Goal: Task Accomplishment & Management: Manage account settings

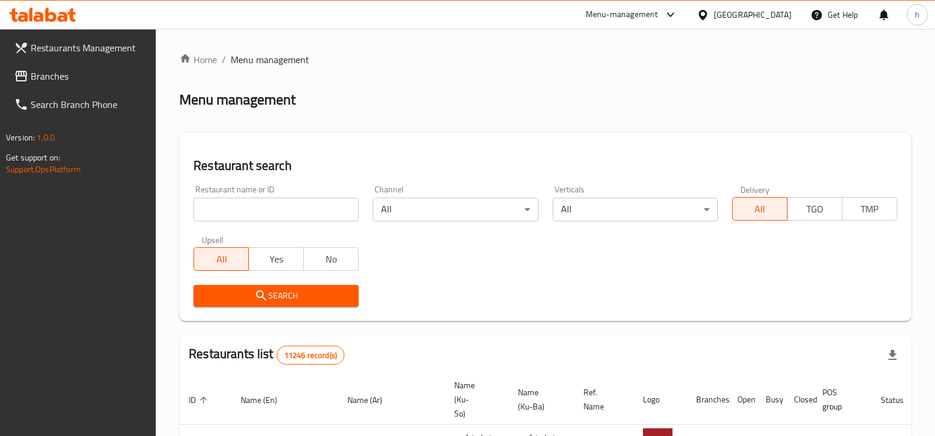
click at [63, 82] on span "Branches" at bounding box center [89, 76] width 116 height 14
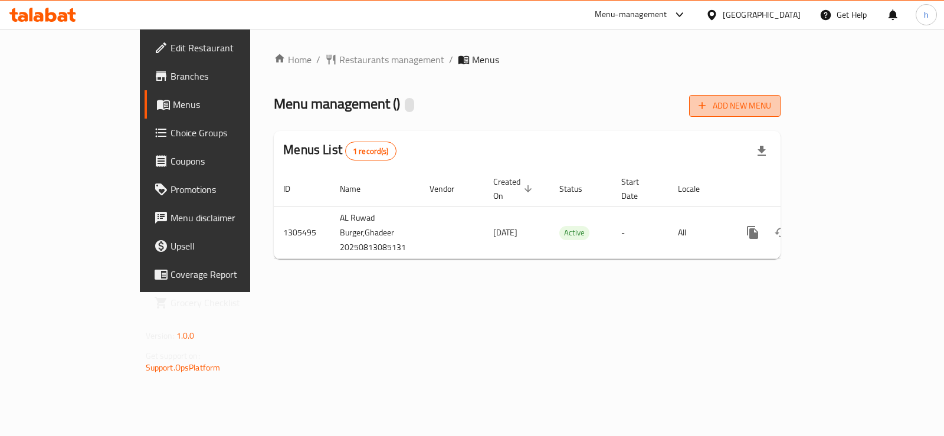
click at [708, 104] on icon "button" at bounding box center [702, 106] width 12 height 12
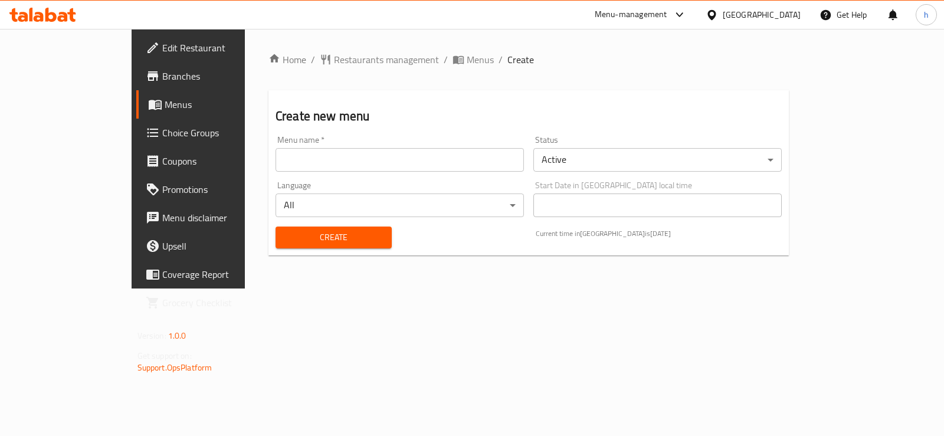
drag, startPoint x: 357, startPoint y: 161, endPoint x: 371, endPoint y: 151, distance: 16.9
click at [357, 161] on input "text" at bounding box center [400, 160] width 248 height 24
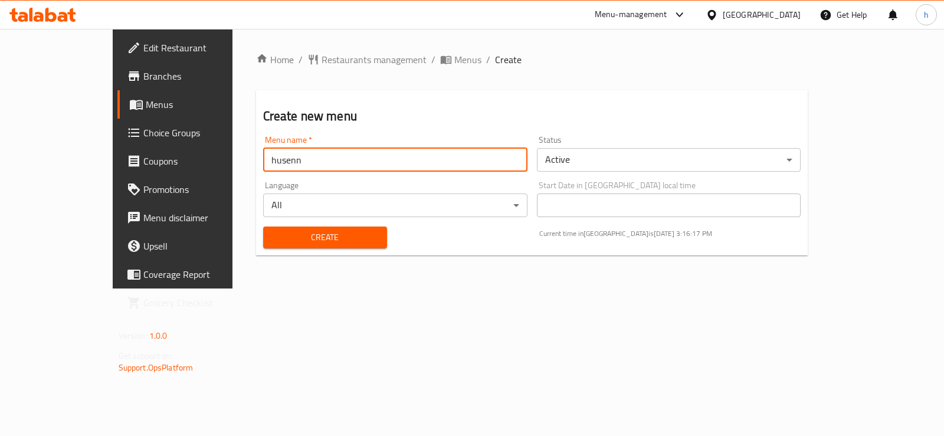
type input "husenn"
click at [334, 237] on span "Create" at bounding box center [325, 237] width 105 height 15
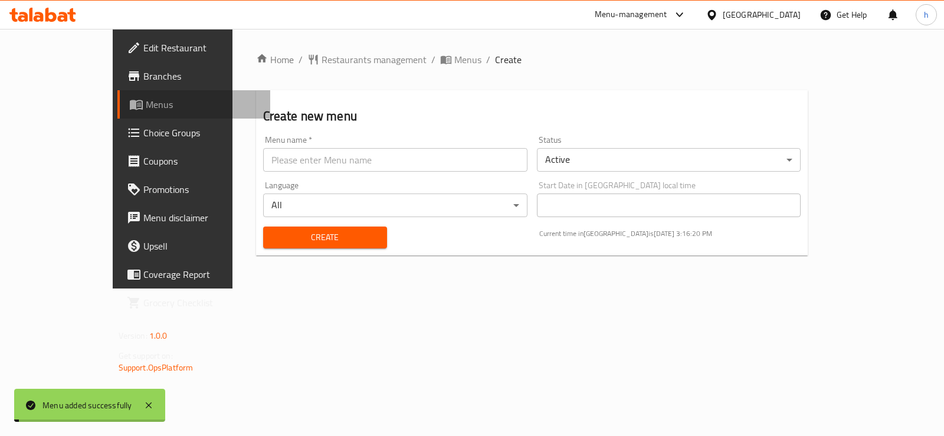
click at [146, 105] on span "Menus" at bounding box center [203, 104] width 115 height 14
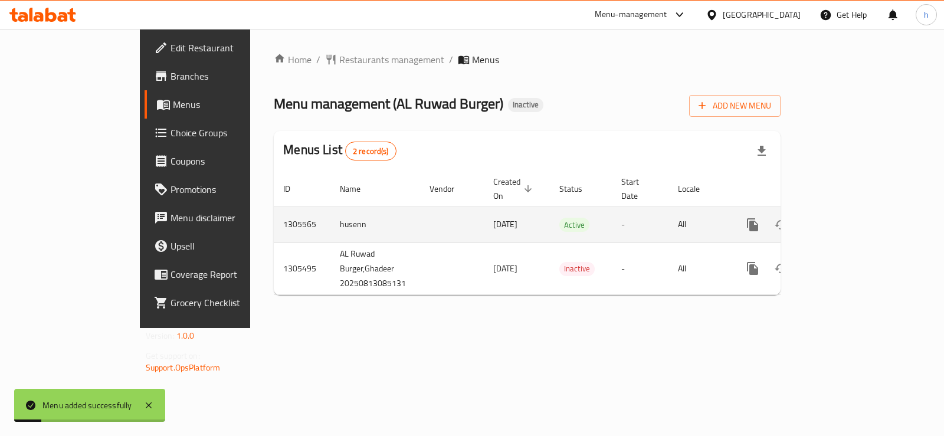
click at [845, 218] on icon "enhanced table" at bounding box center [838, 225] width 14 height 14
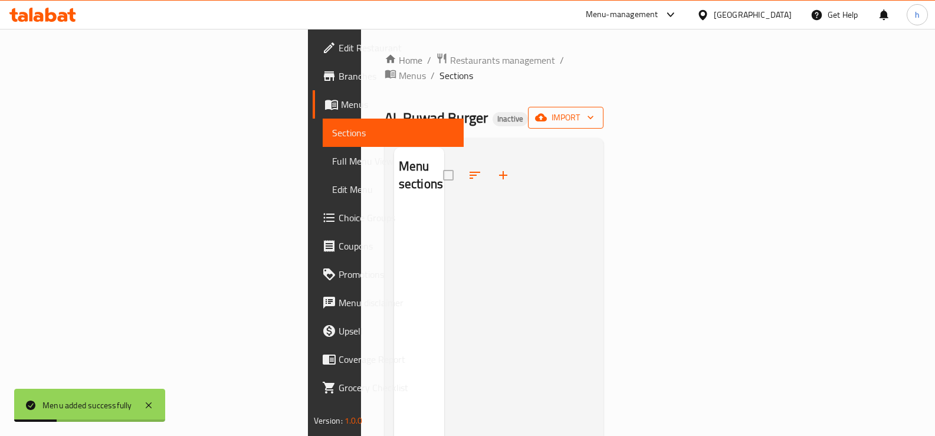
click at [594, 110] on span "import" at bounding box center [566, 117] width 57 height 15
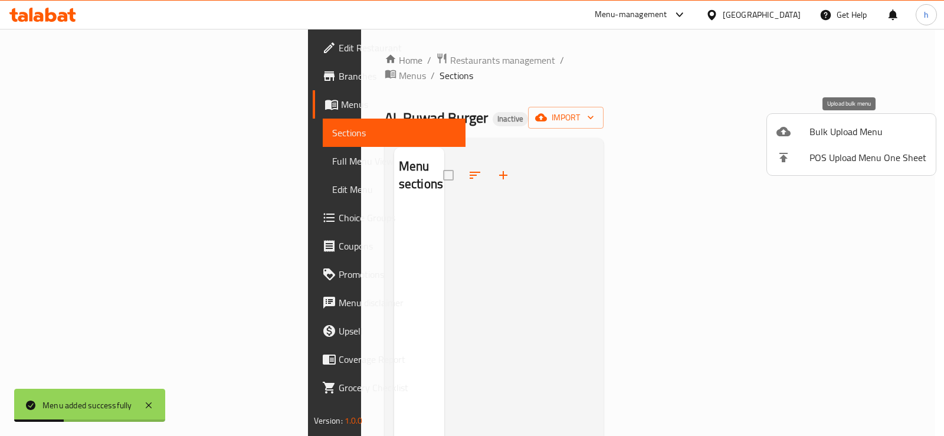
click at [831, 136] on span "Bulk Upload Menu" at bounding box center [868, 131] width 117 height 14
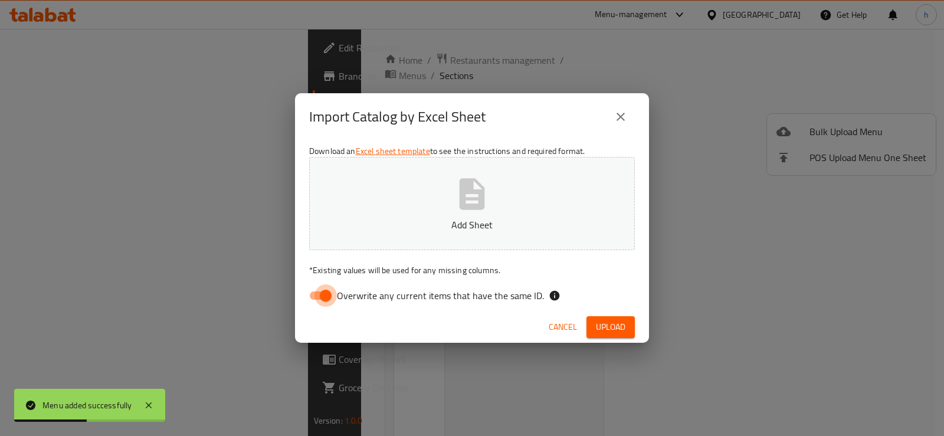
drag, startPoint x: 330, startPoint y: 292, endPoint x: 844, endPoint y: 8, distance: 587.1
click at [330, 292] on input "Overwrite any current items that have the same ID." at bounding box center [325, 295] width 67 height 22
checkbox input "false"
click at [620, 330] on span "Upload" at bounding box center [611, 327] width 30 height 15
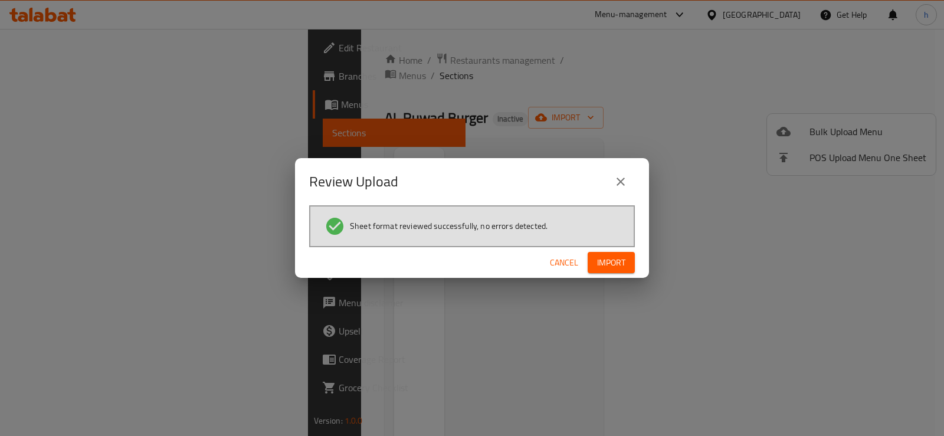
drag, startPoint x: 277, startPoint y: 188, endPoint x: 361, endPoint y: 216, distance: 87.7
click at [274, 192] on div "Review Upload Sheet format reviewed successfully, no errors detected. Cancel Im…" at bounding box center [472, 218] width 944 height 436
click at [616, 258] on span "Import" at bounding box center [611, 262] width 28 height 15
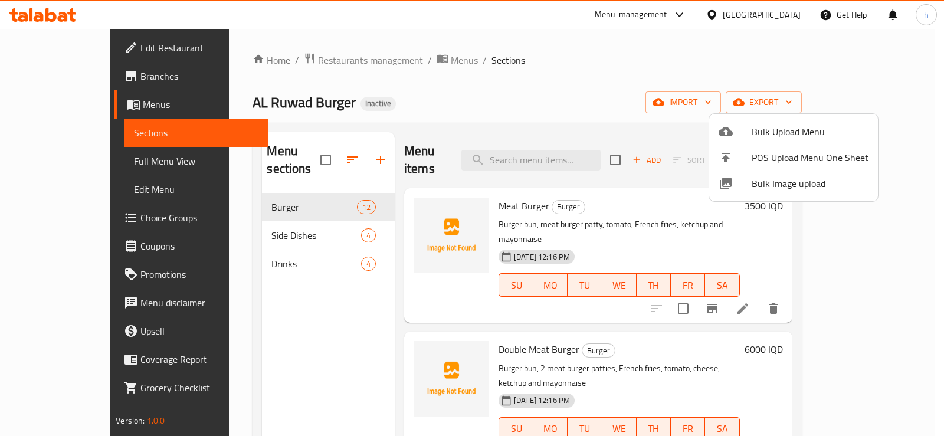
click at [402, 203] on div at bounding box center [472, 218] width 944 height 436
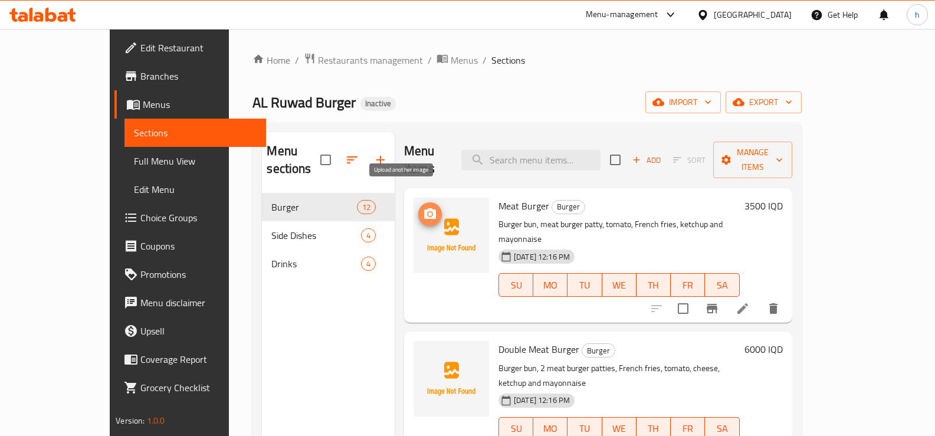
click at [424, 208] on icon "upload picture" at bounding box center [430, 213] width 12 height 11
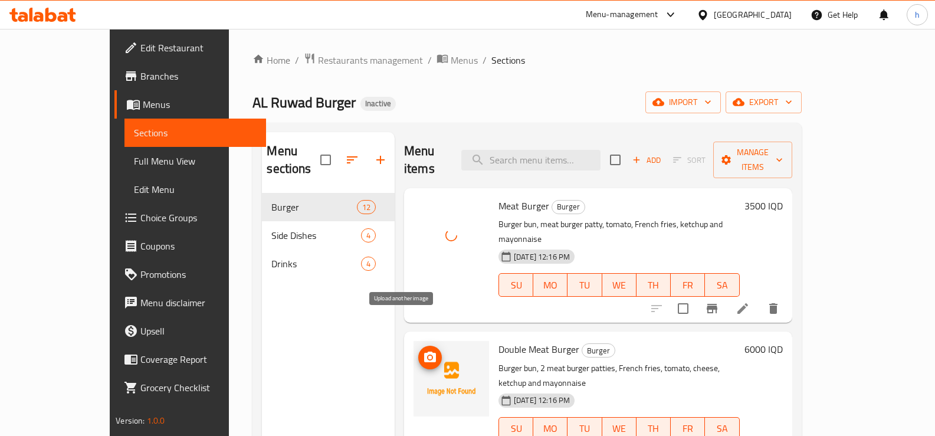
click at [418, 346] on button "upload picture" at bounding box center [430, 358] width 24 height 24
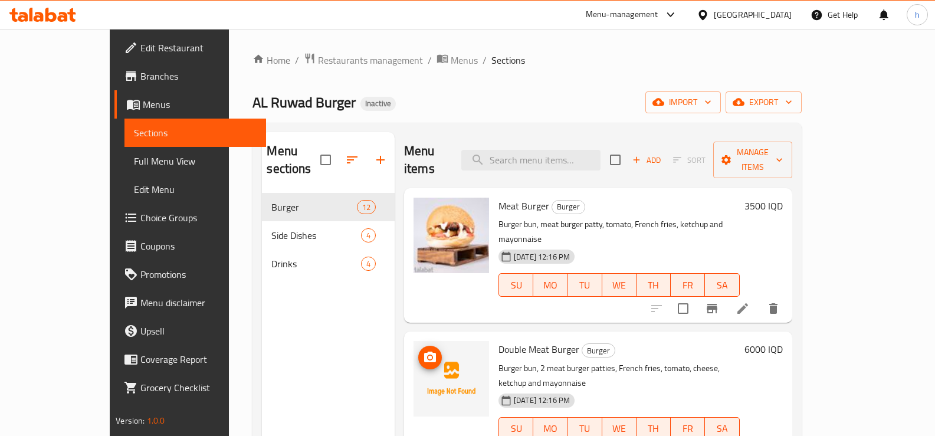
click at [424, 352] on icon "upload picture" at bounding box center [430, 357] width 12 height 11
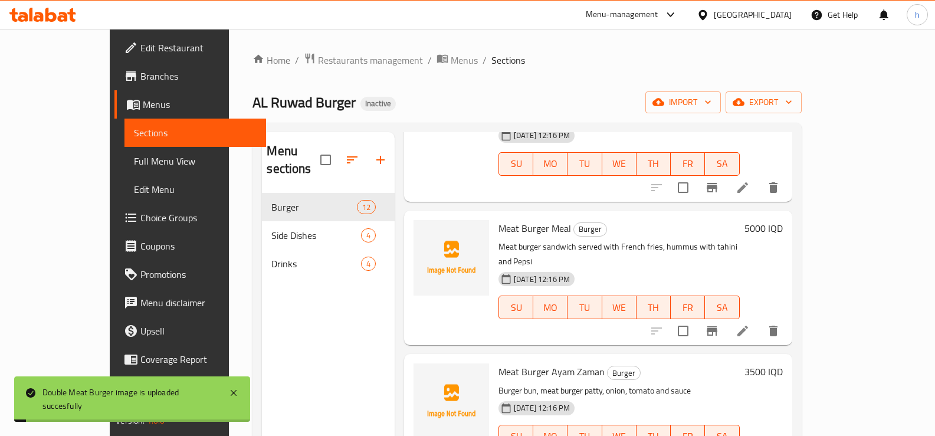
scroll to position [258, 0]
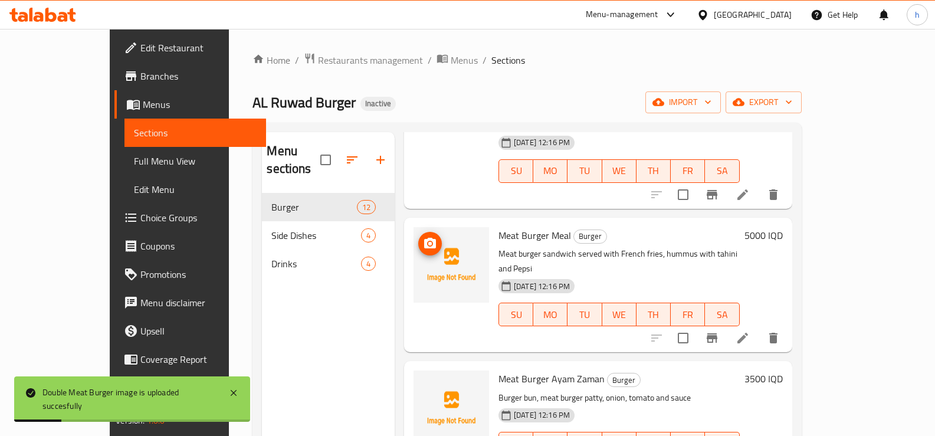
click at [424, 238] on icon "upload picture" at bounding box center [430, 243] width 12 height 11
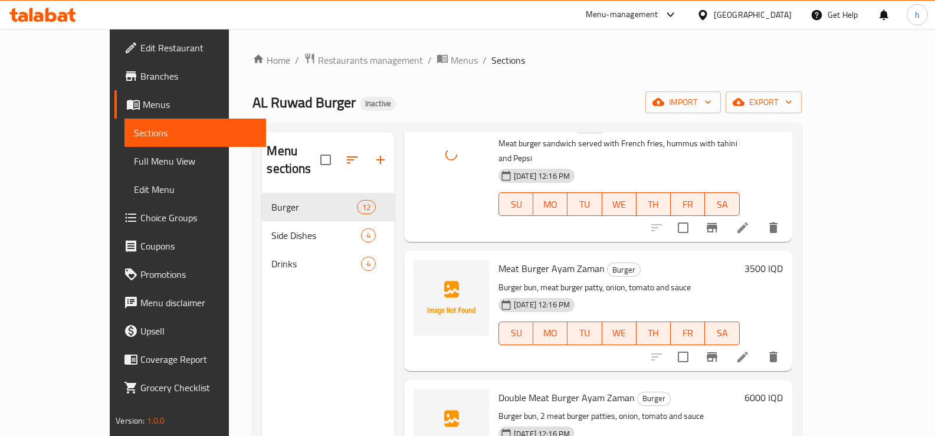
scroll to position [372, 0]
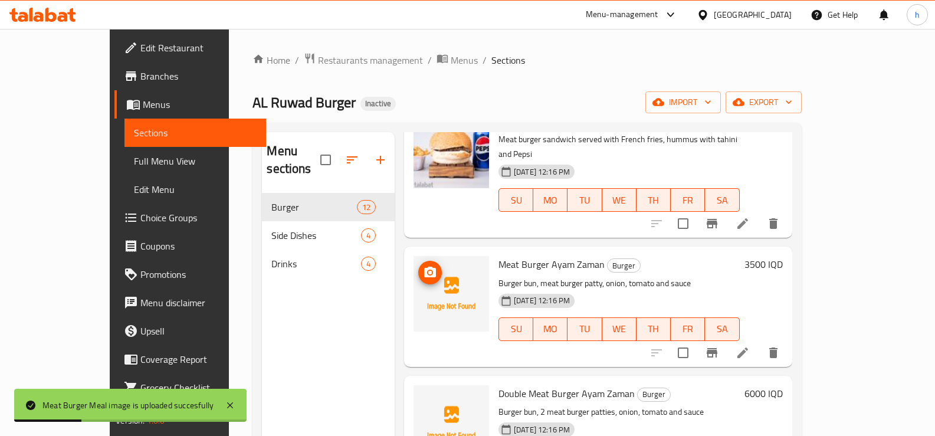
click at [424, 267] on icon "upload picture" at bounding box center [430, 272] width 12 height 11
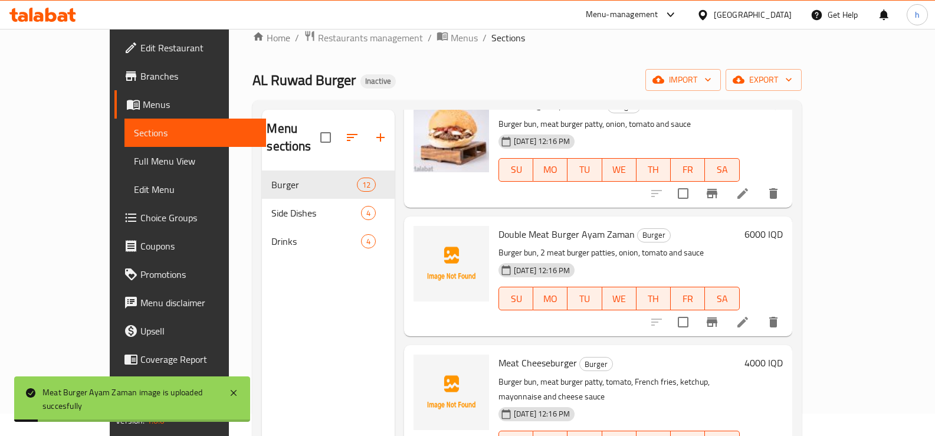
scroll to position [23, 0]
click at [424, 236] on icon "upload picture" at bounding box center [430, 241] width 12 height 11
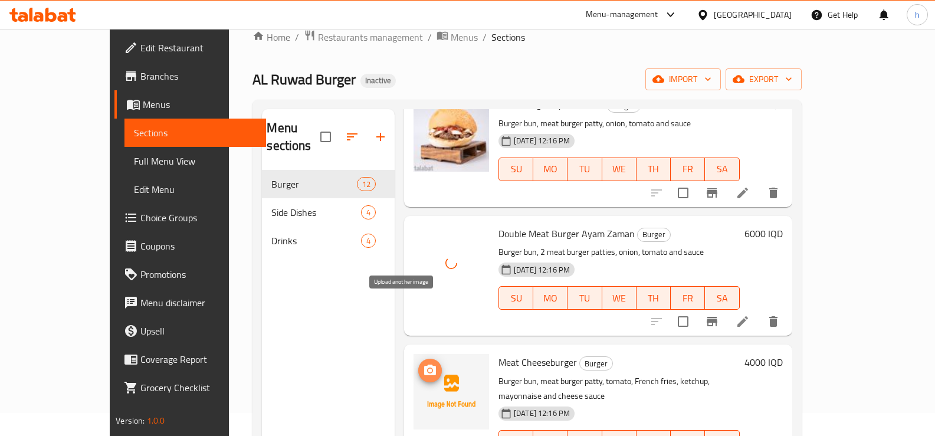
click at [423, 363] on icon "upload picture" at bounding box center [430, 370] width 14 height 14
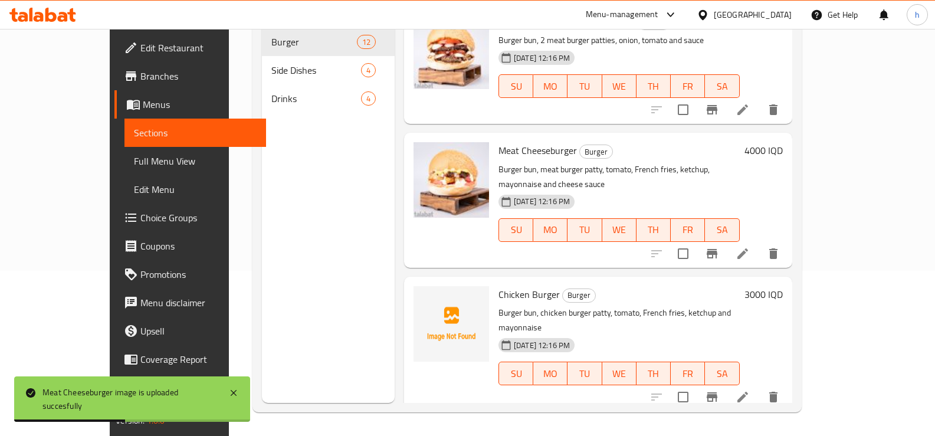
scroll to position [599, 0]
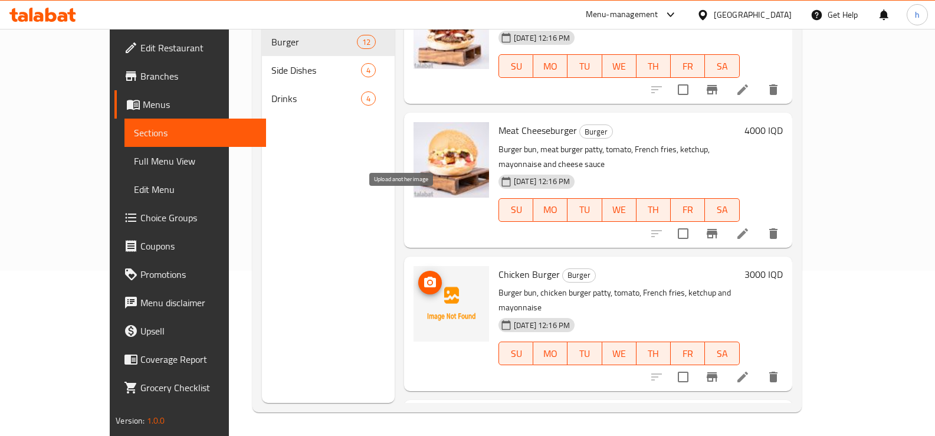
click at [424, 277] on icon "upload picture" at bounding box center [430, 282] width 12 height 11
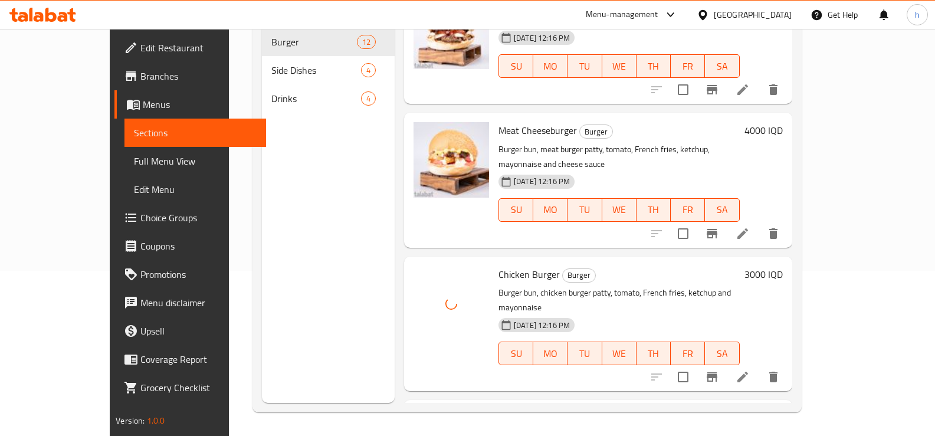
click at [423, 419] on icon "upload picture" at bounding box center [430, 426] width 14 height 14
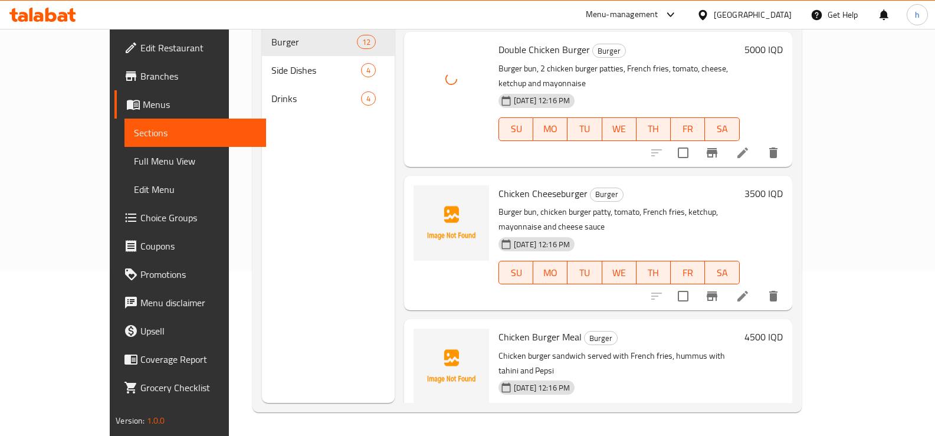
scroll to position [969, 0]
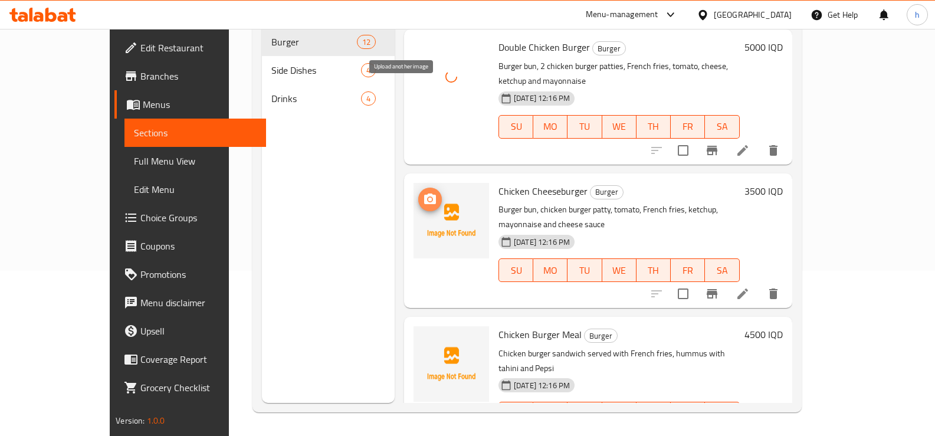
click at [423, 192] on icon "upload picture" at bounding box center [430, 199] width 14 height 14
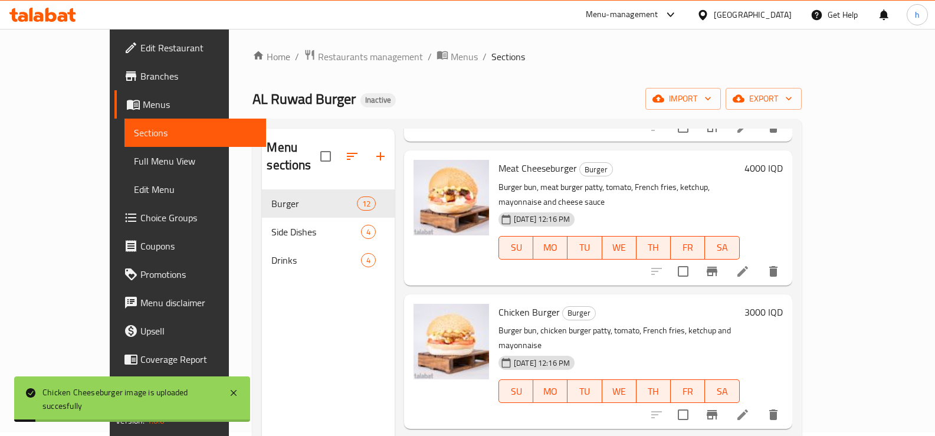
scroll to position [689, 0]
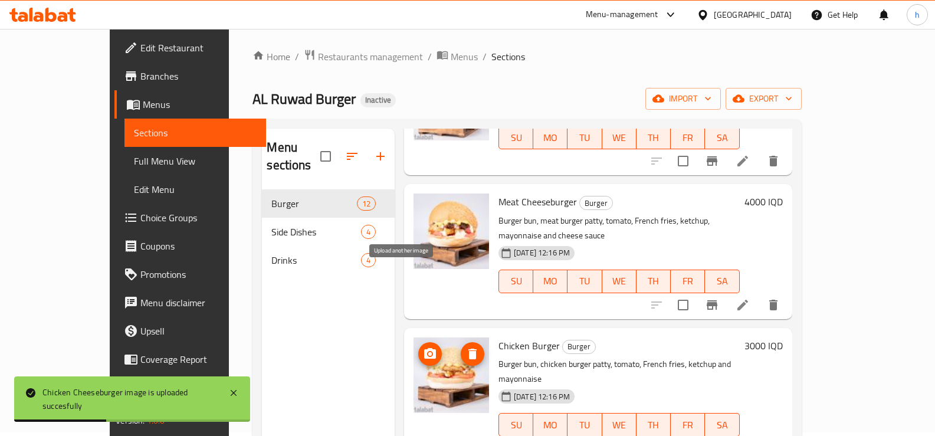
click at [424, 348] on icon "upload picture" at bounding box center [430, 353] width 12 height 11
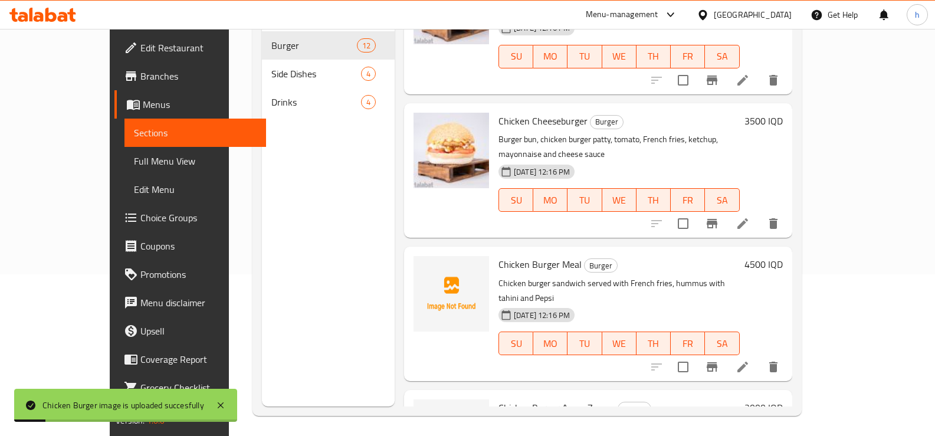
scroll to position [1046, 0]
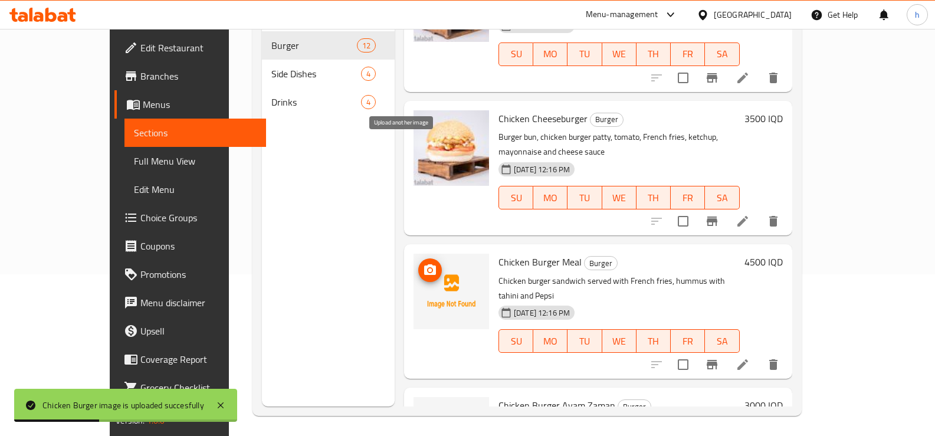
click at [418, 263] on span "upload picture" at bounding box center [430, 270] width 24 height 14
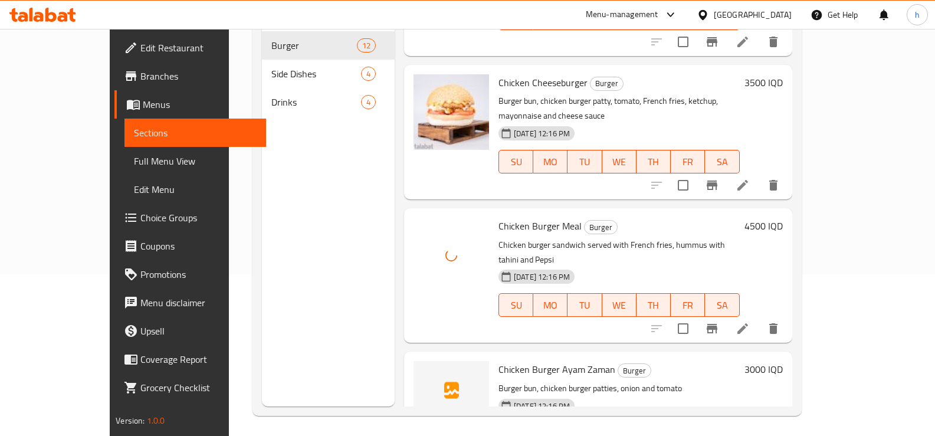
scroll to position [1140, 0]
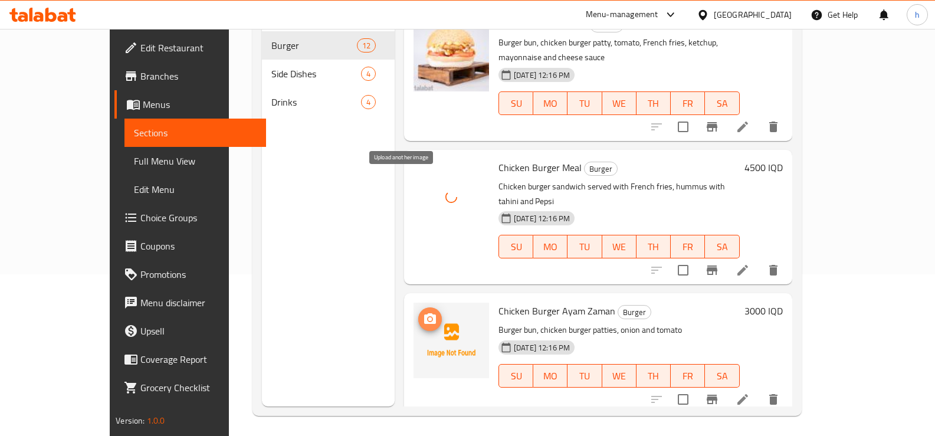
click at [424, 313] on icon "upload picture" at bounding box center [430, 318] width 12 height 11
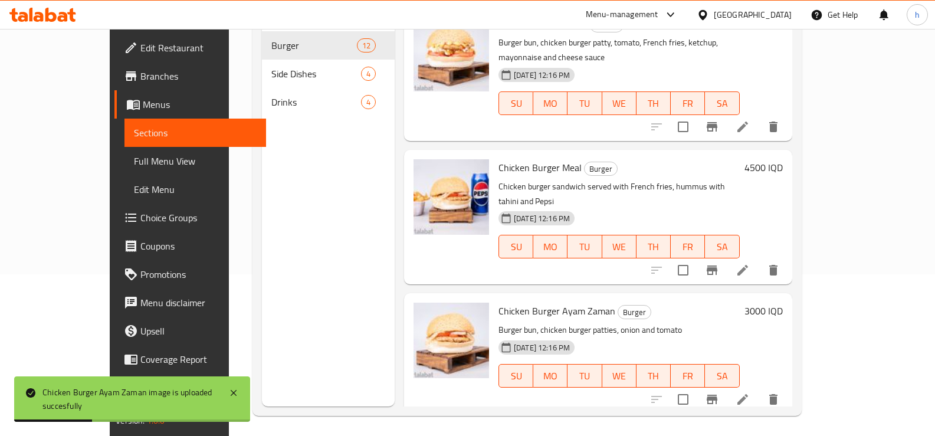
scroll to position [165, 0]
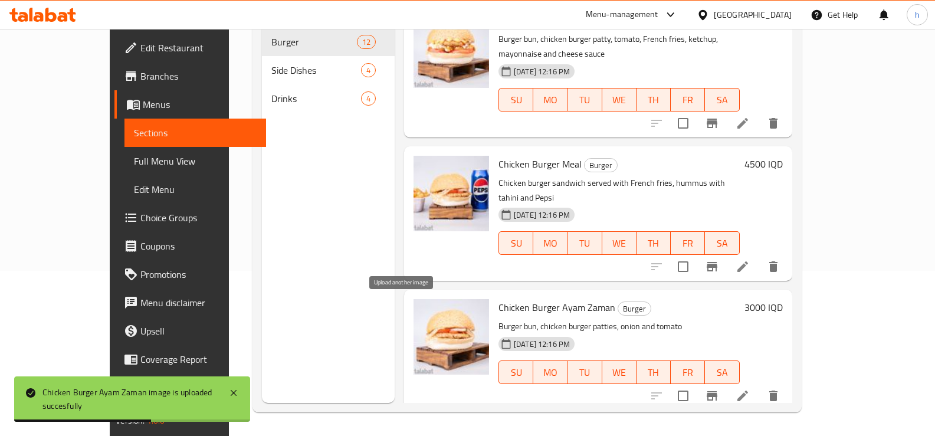
click at [424, 435] on icon "upload picture" at bounding box center [430, 444] width 12 height 11
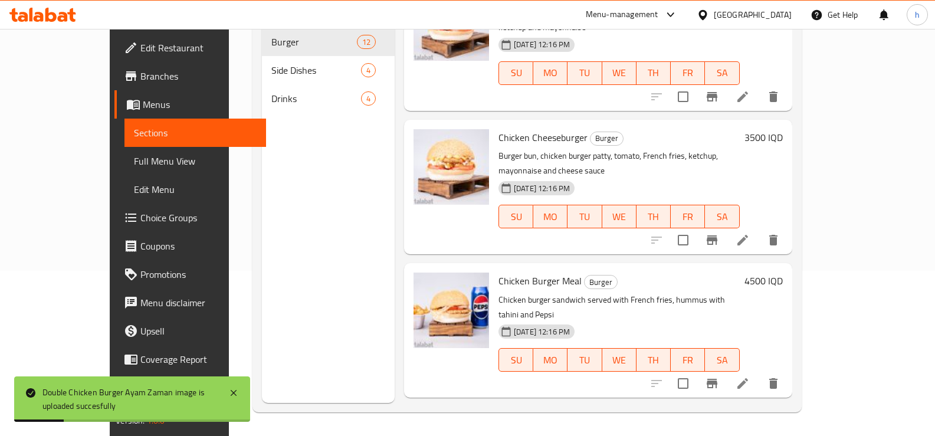
scroll to position [1140, 0]
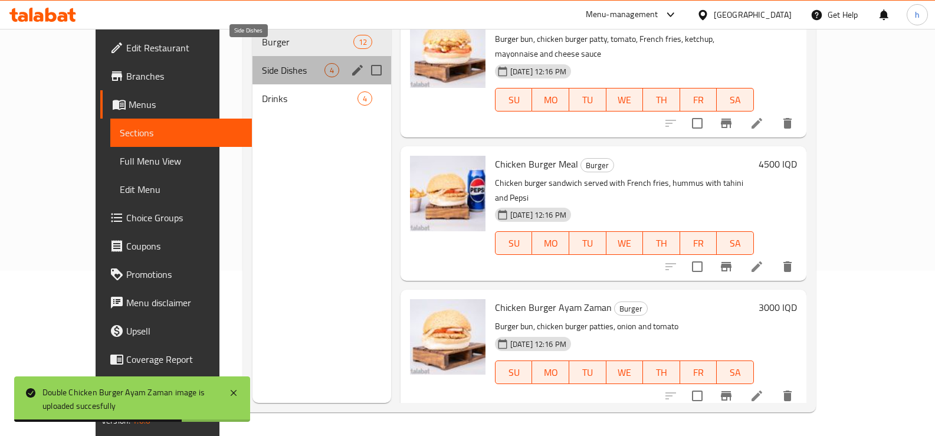
click at [262, 63] on span "Side Dishes" at bounding box center [293, 70] width 63 height 14
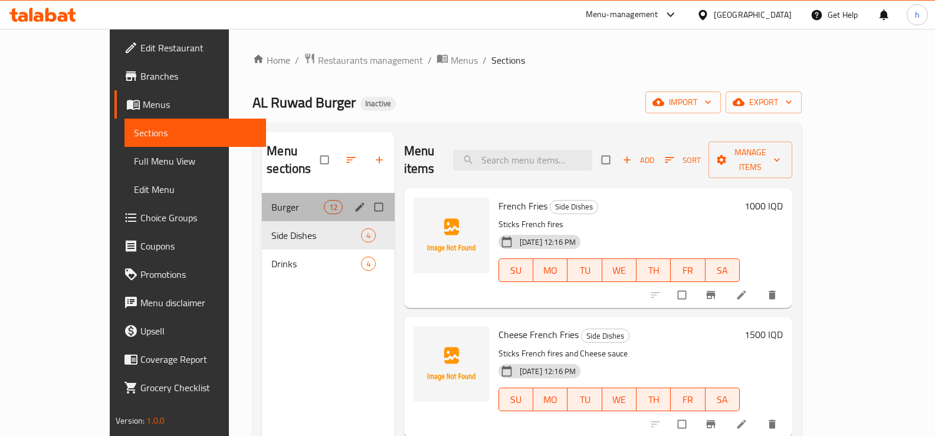
click at [262, 196] on div "Burger 12" at bounding box center [328, 207] width 133 height 28
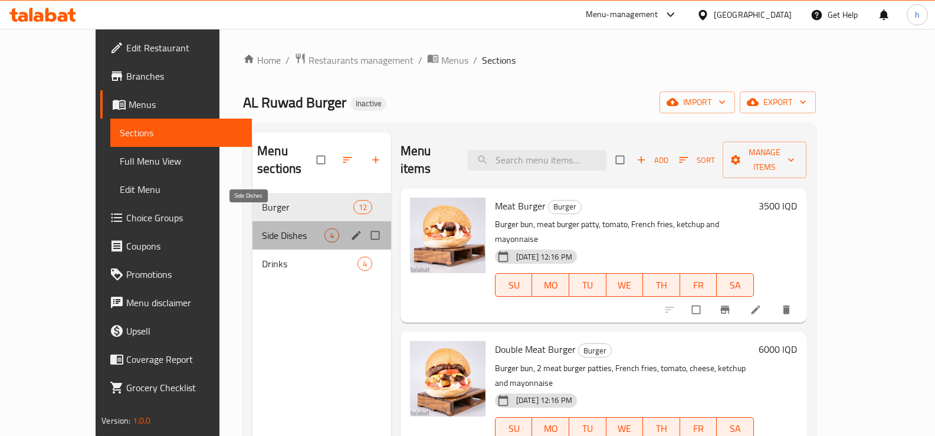
click at [269, 228] on span "Side Dishes" at bounding box center [293, 235] width 63 height 14
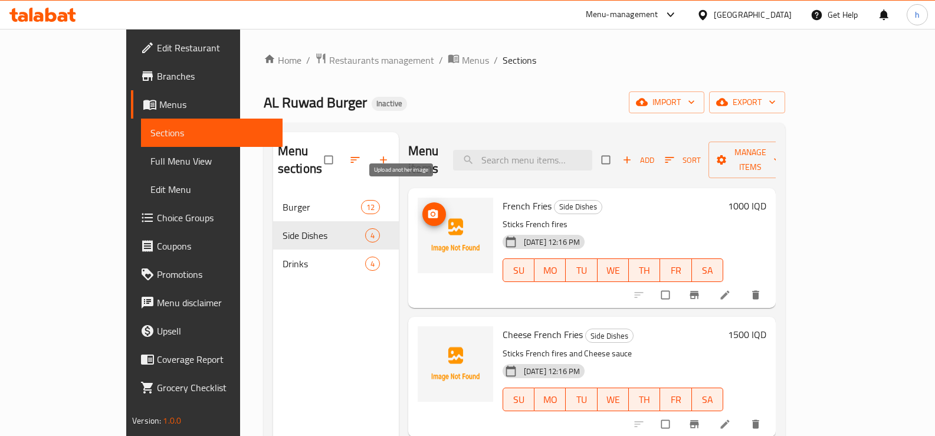
click at [428, 209] on icon "upload picture" at bounding box center [433, 213] width 10 height 9
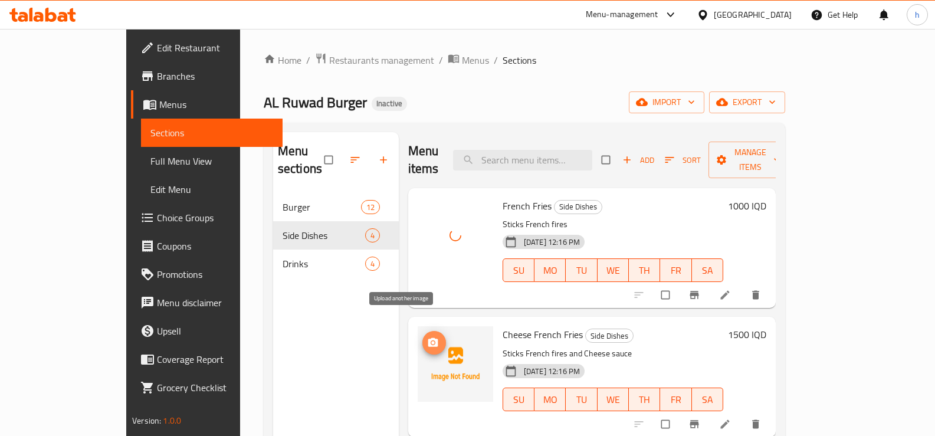
click at [422, 337] on span "upload picture" at bounding box center [434, 343] width 24 height 12
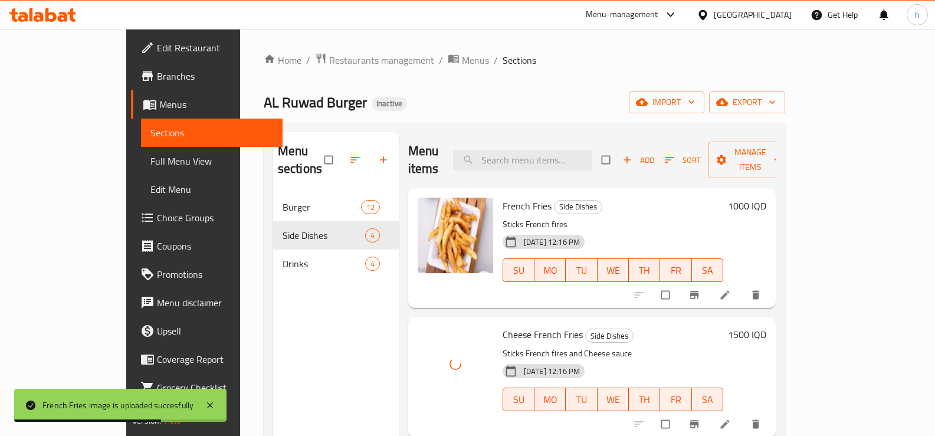
scroll to position [18, 0]
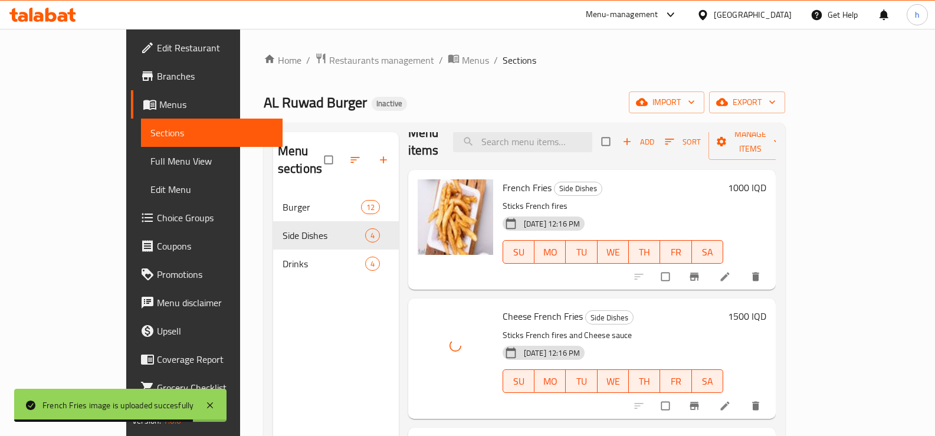
click at [731, 400] on icon at bounding box center [725, 406] width 12 height 12
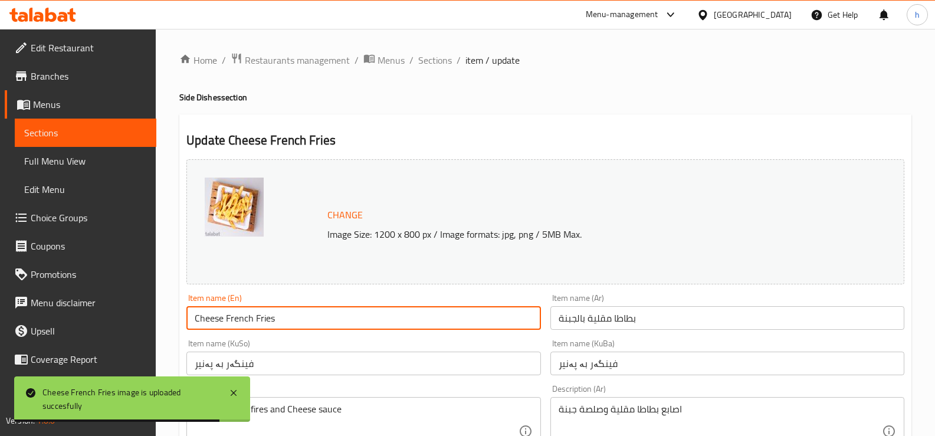
click at [197, 317] on input "Cheese French Fries" at bounding box center [363, 318] width 354 height 24
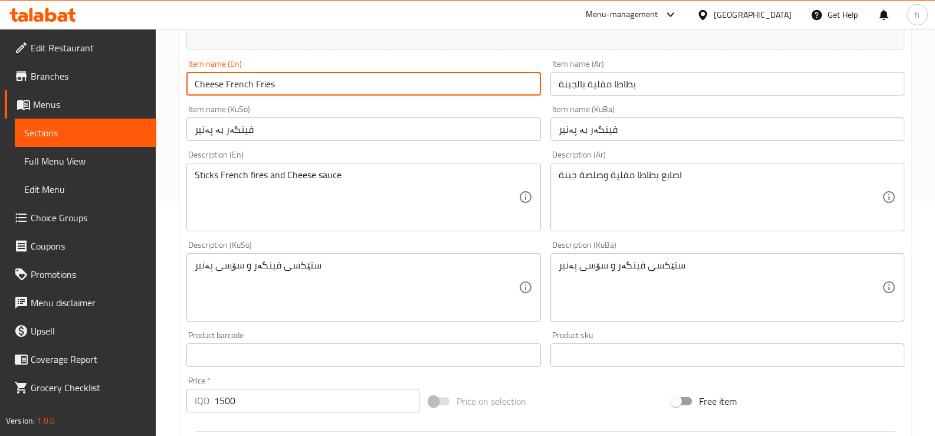
scroll to position [237, 0]
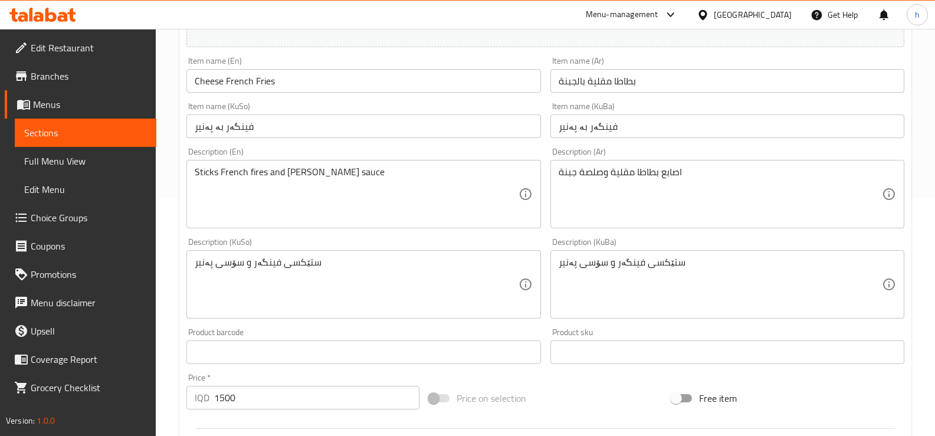
click at [284, 171] on textarea "Sticks French fires and heese sauce" at bounding box center [356, 194] width 323 height 56
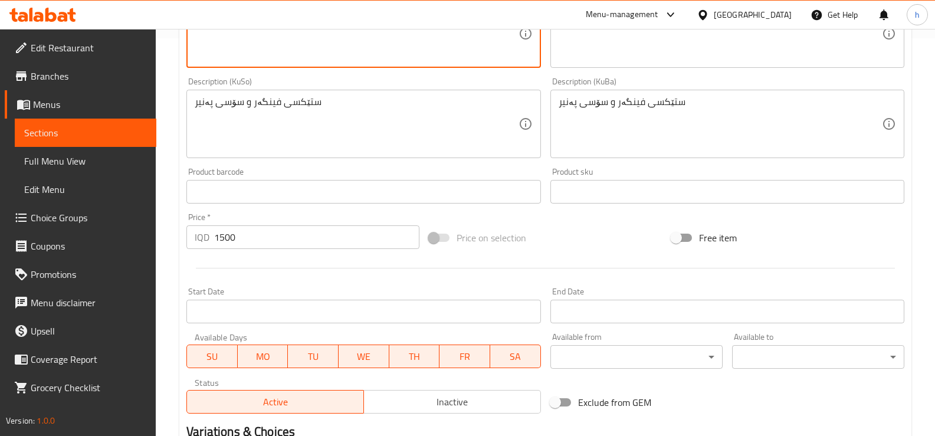
scroll to position [551, 0]
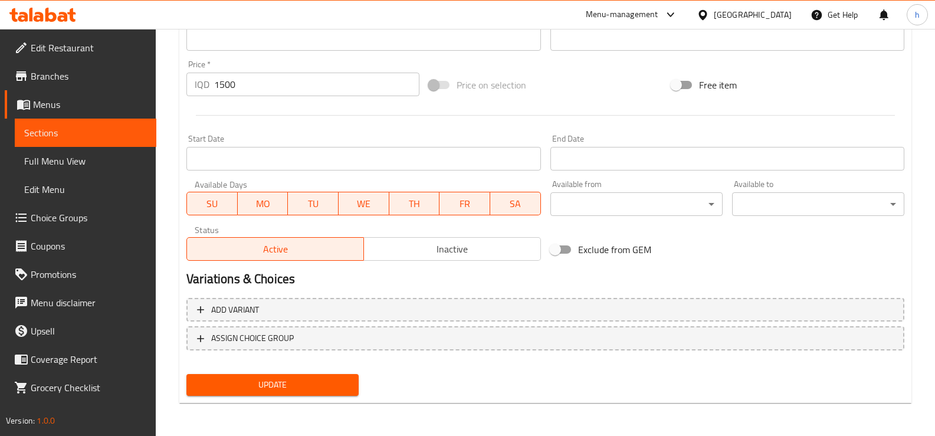
type textarea "Sticks French fires and cheese sauce"
click at [254, 374] on button "Update" at bounding box center [272, 385] width 172 height 22
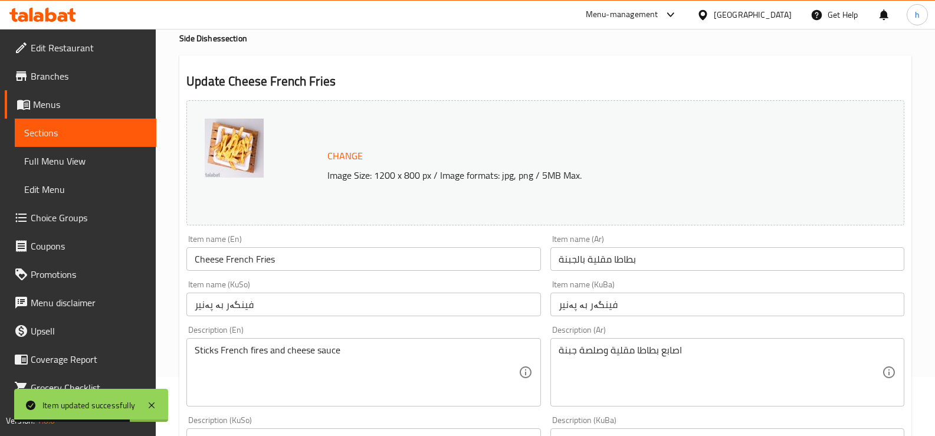
scroll to position [0, 0]
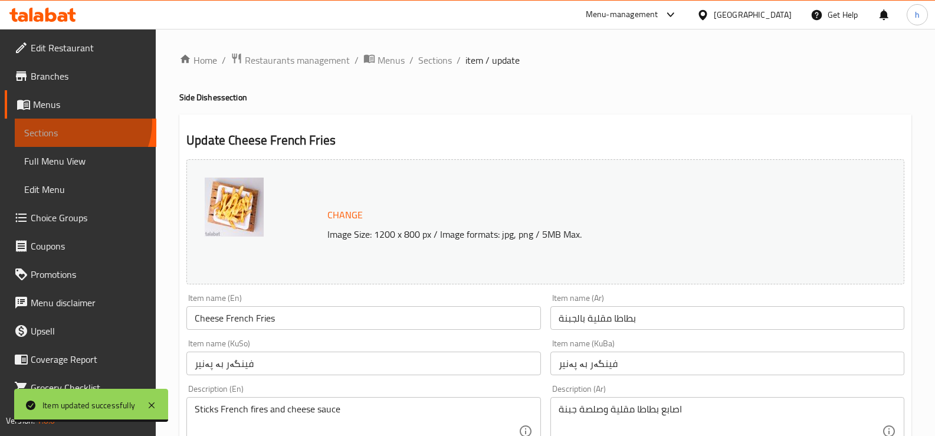
click at [77, 122] on link "Sections" at bounding box center [86, 133] width 142 height 28
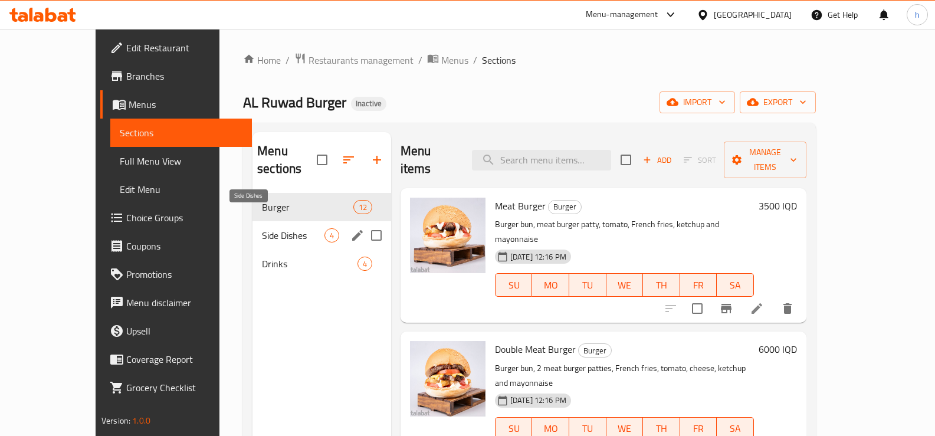
click at [266, 228] on span "Side Dishes" at bounding box center [293, 235] width 63 height 14
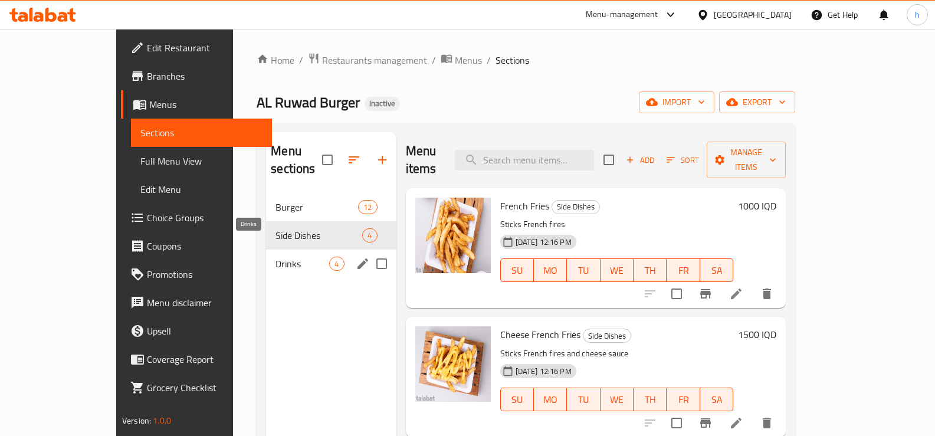
click at [276, 257] on span "Drinks" at bounding box center [303, 264] width 54 height 14
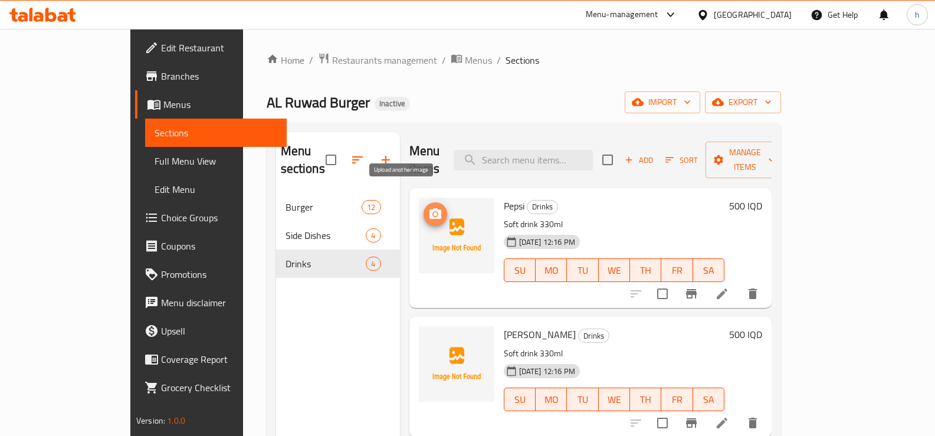
click at [430, 208] on icon "upload picture" at bounding box center [436, 213] width 12 height 11
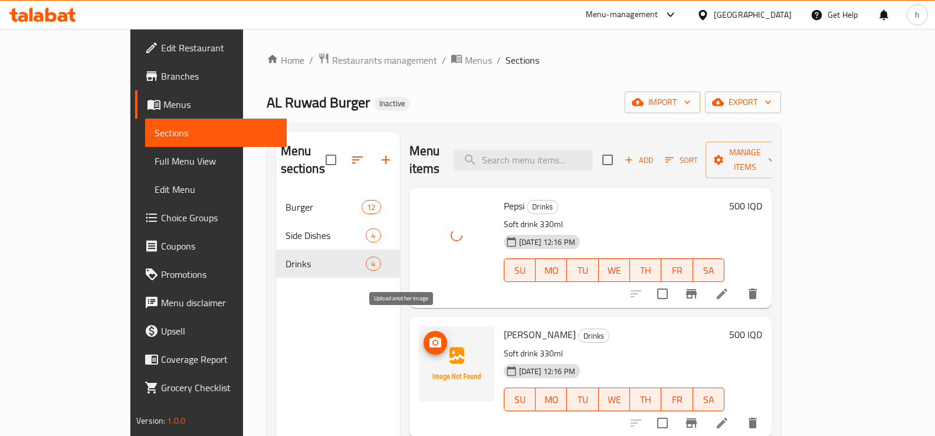
click at [428, 336] on icon "upload picture" at bounding box center [435, 343] width 14 height 14
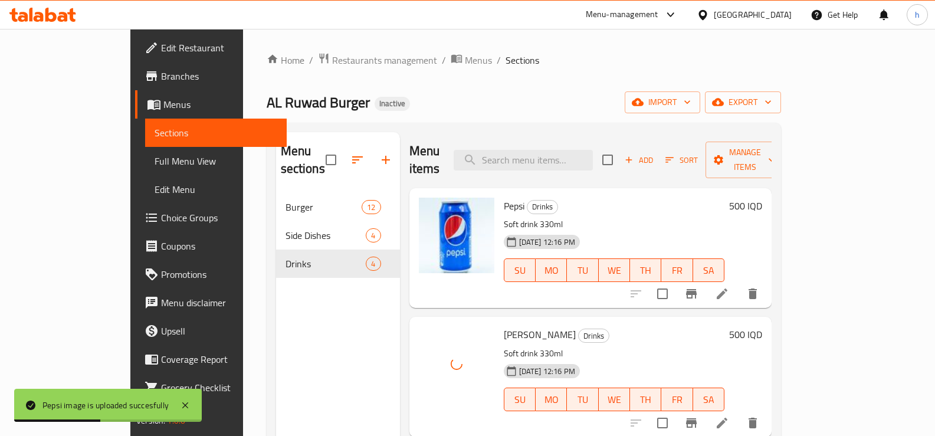
drag, startPoint x: 930, startPoint y: 274, endPoint x: 935, endPoint y: 283, distance: 10.3
click at [935, 283] on html "Pepsi image is uploaded succesfully ​ Menu-management Iraq Get Help h Edit Rest…" at bounding box center [467, 218] width 935 height 436
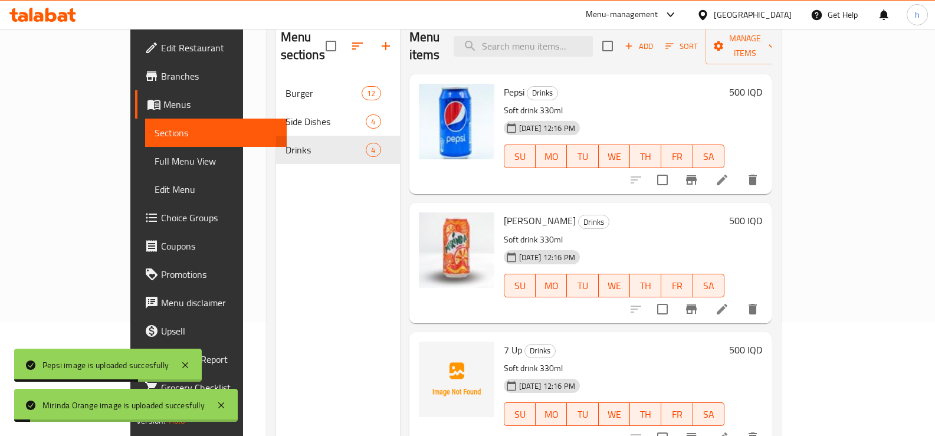
scroll to position [127, 0]
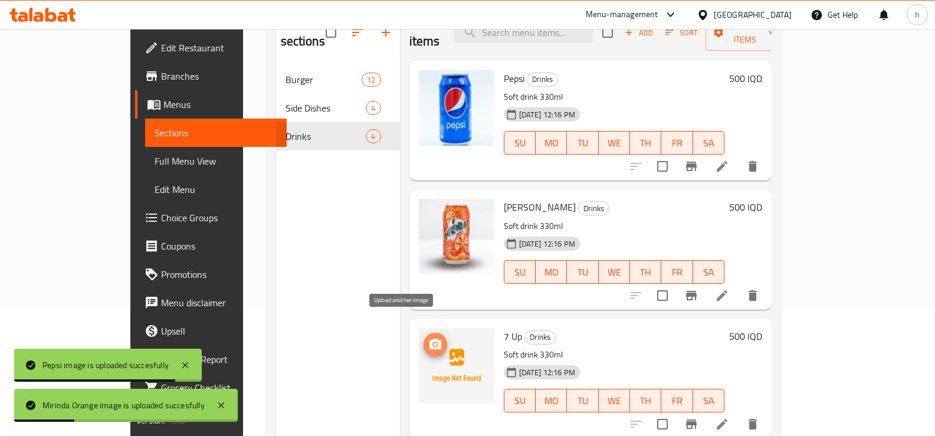
click at [430, 339] on icon "upload picture" at bounding box center [436, 344] width 12 height 11
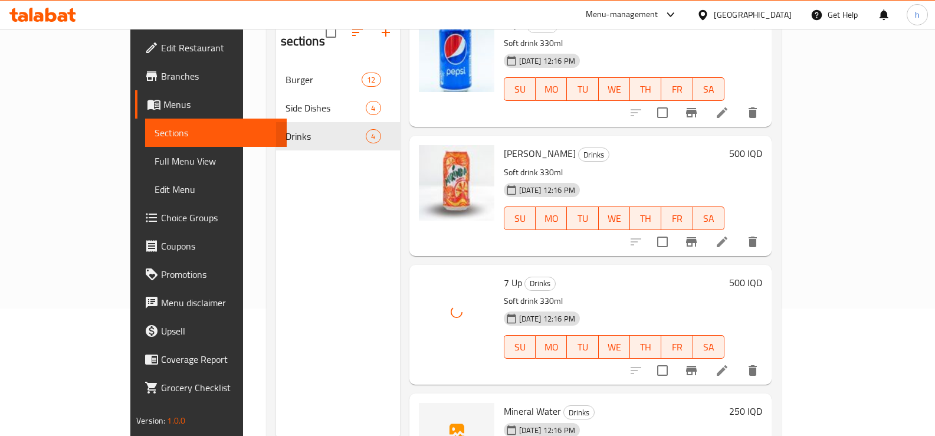
scroll to position [91, 0]
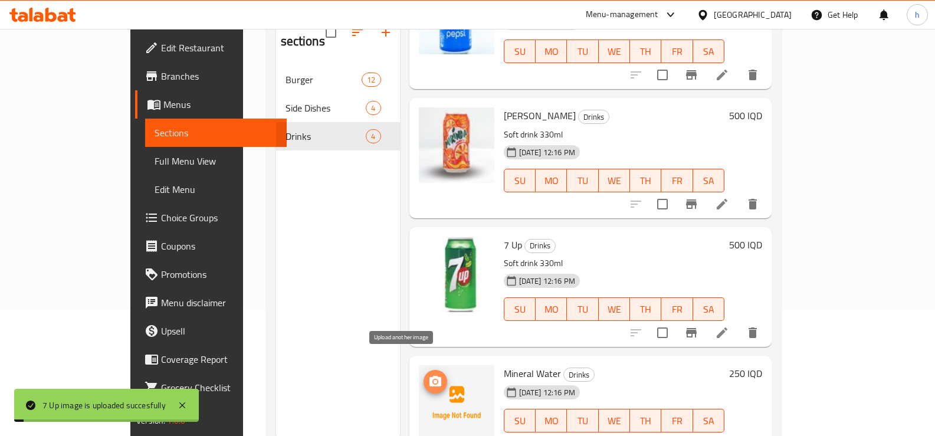
click at [428, 375] on icon "upload picture" at bounding box center [435, 382] width 14 height 14
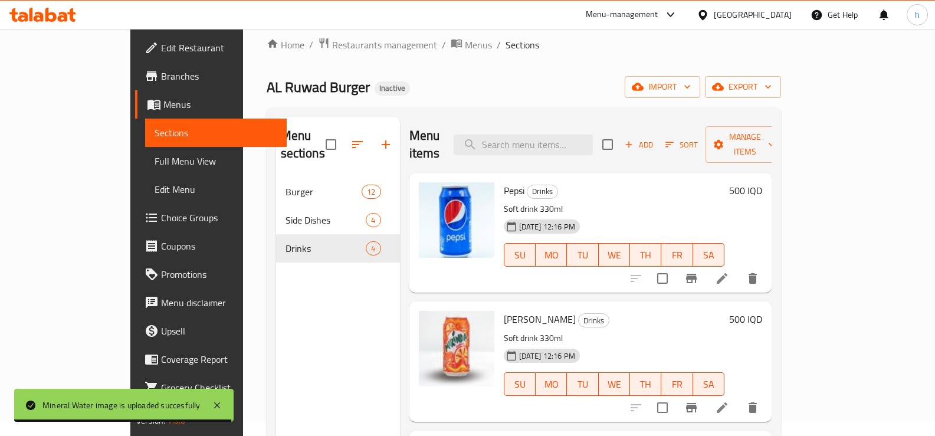
scroll to position [0, 0]
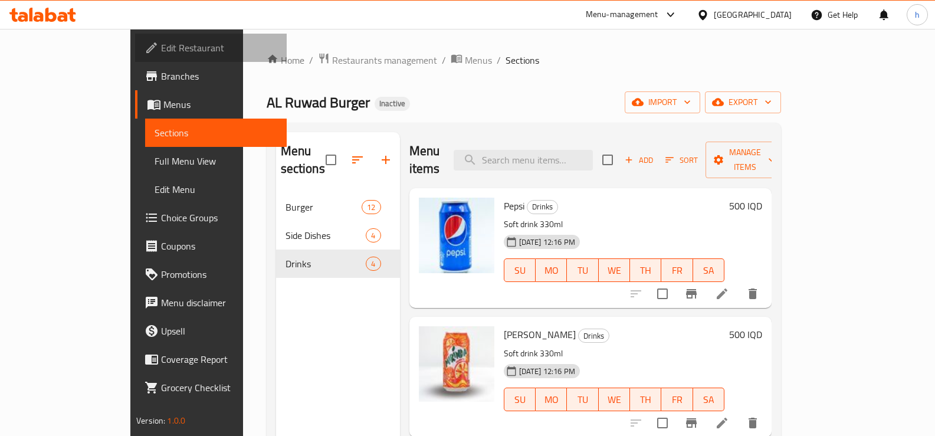
click at [161, 51] on span "Edit Restaurant" at bounding box center [219, 48] width 116 height 14
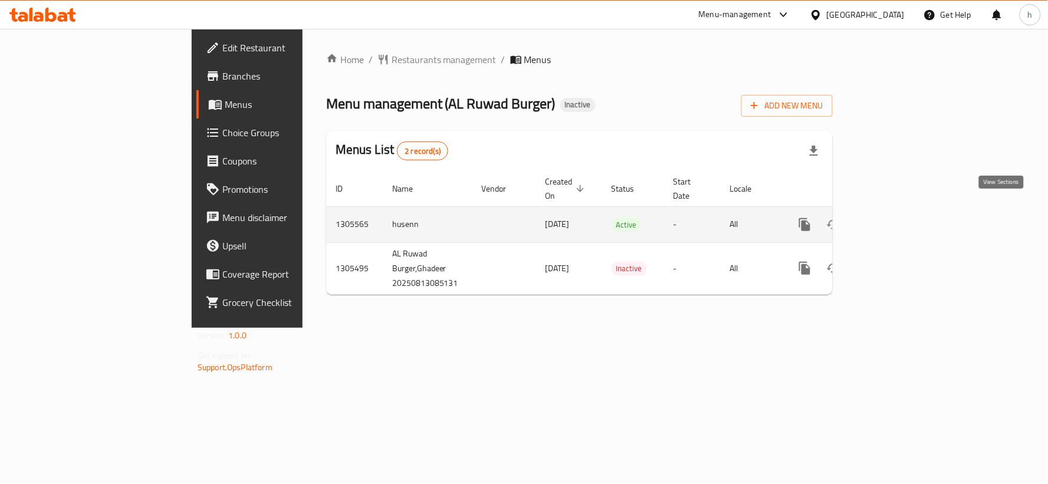
click at [897, 218] on icon "enhanced table" at bounding box center [890, 225] width 14 height 14
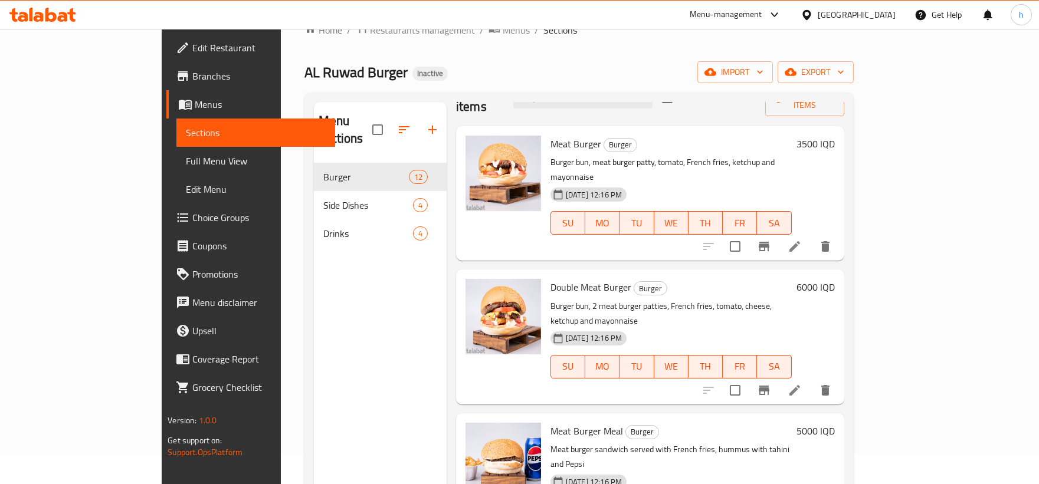
scroll to position [21, 0]
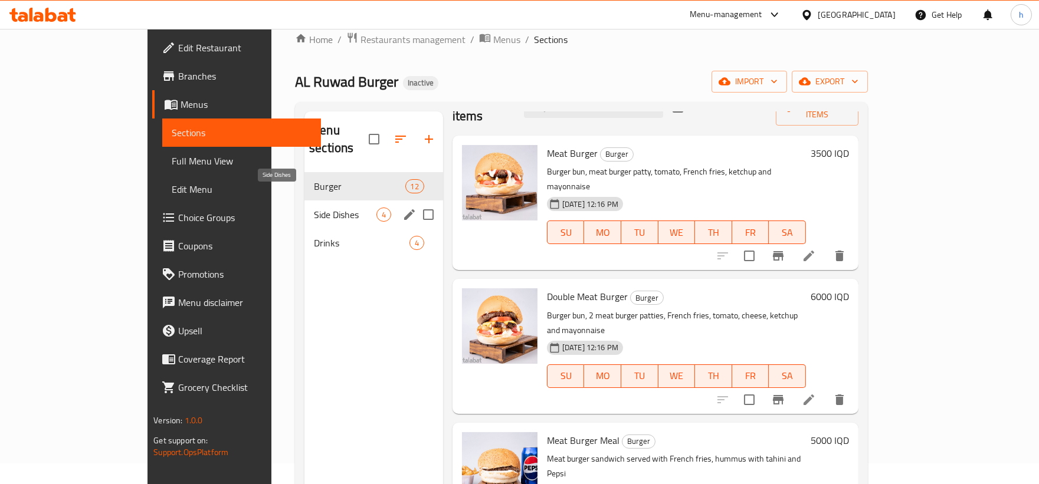
click at [314, 208] on span "Side Dishes" at bounding box center [345, 215] width 63 height 14
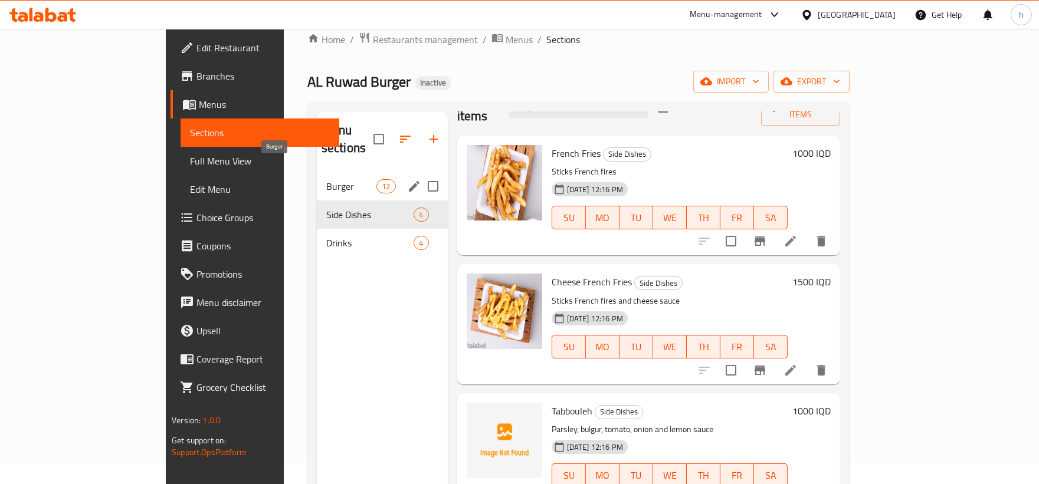
click at [326, 179] on span "Burger" at bounding box center [351, 186] width 50 height 14
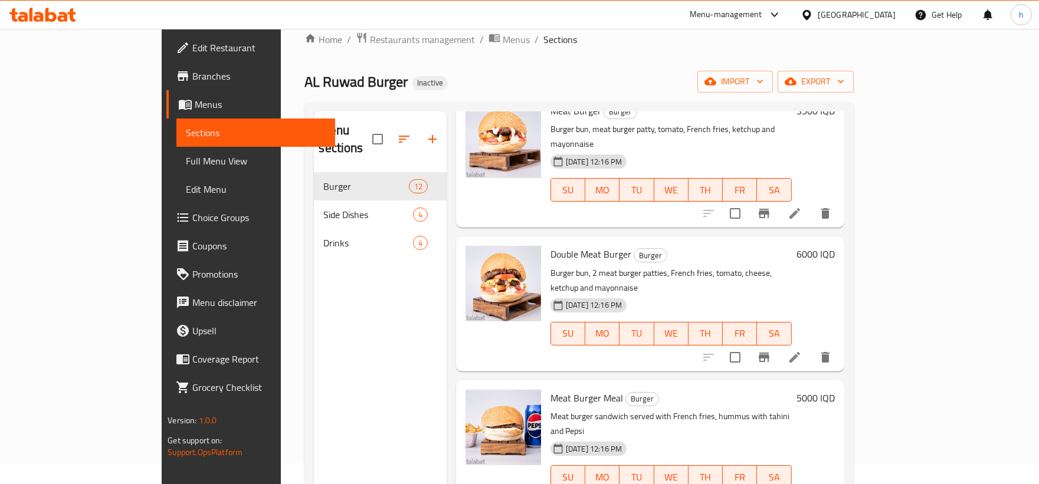
scroll to position [94, 0]
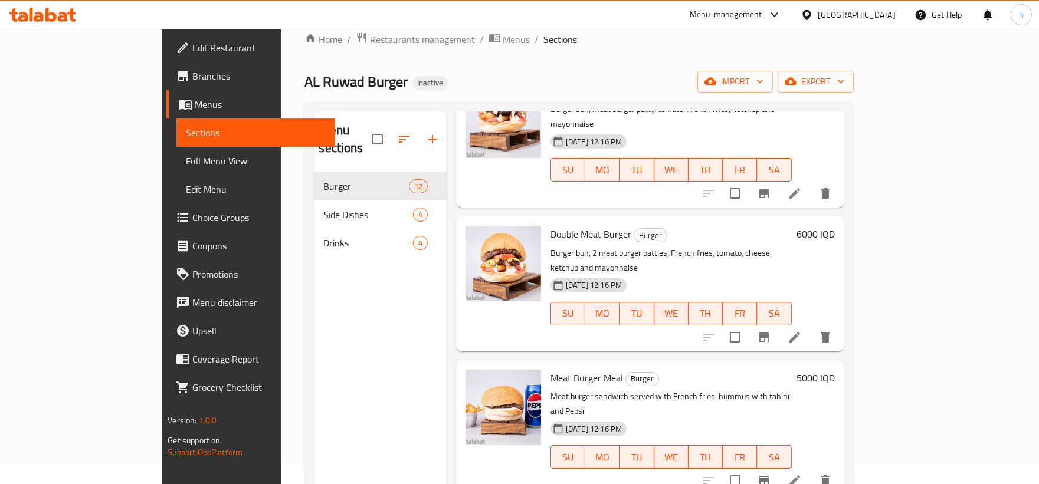
click at [802, 330] on icon at bounding box center [795, 337] width 14 height 14
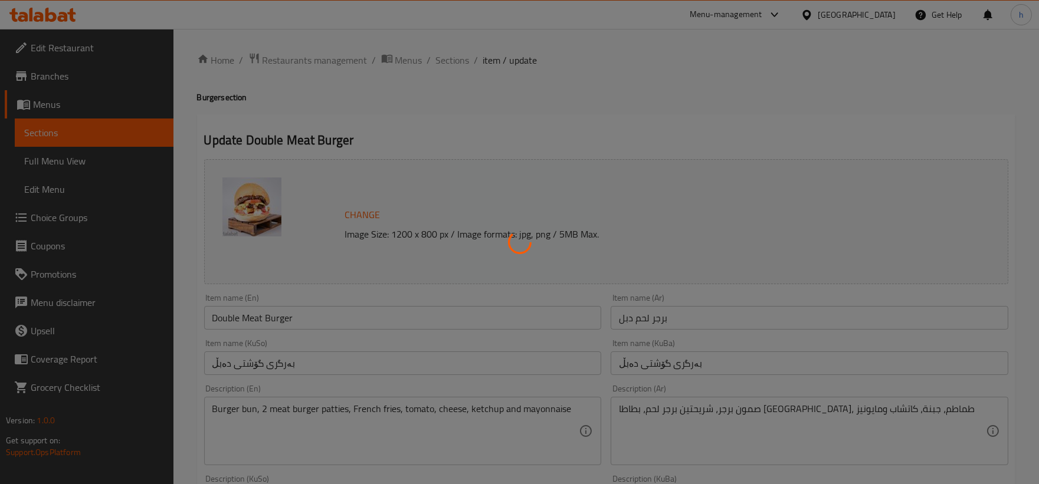
click at [661, 406] on div at bounding box center [519, 242] width 1039 height 484
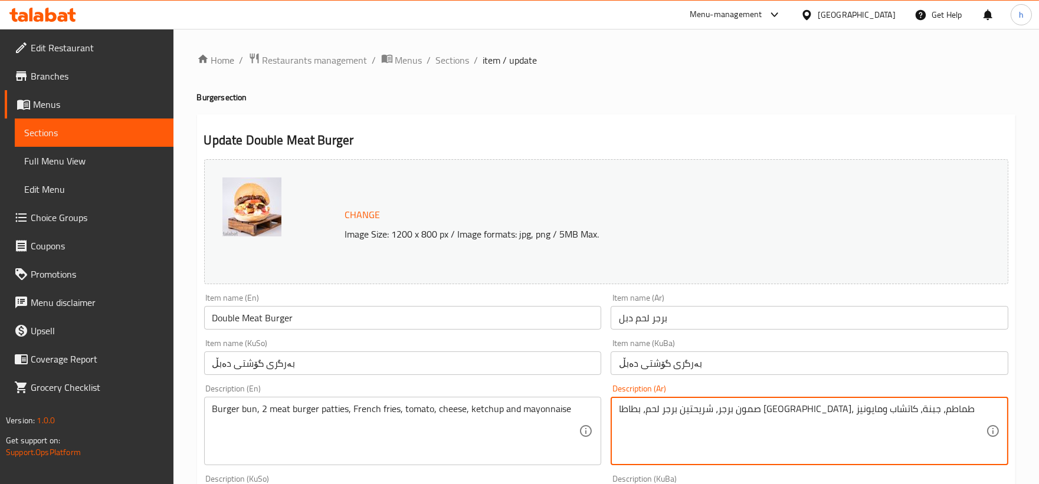
click at [658, 405] on textarea "صمون برجر، شريحتين برجر لحم، بطاطا [GEOGRAPHIC_DATA]، طماطم، جبنة، كاتشاب ومايو…" at bounding box center [802, 432] width 367 height 56
drag, startPoint x: 663, startPoint y: 413, endPoint x: 664, endPoint y: 427, distance: 14.3
click at [663, 422] on textarea "صمون برجر، شريحتين برجر لحم، بطاطا [GEOGRAPHIC_DATA]، طماطم، جبنة، كاتشاب ومايو…" at bounding box center [802, 432] width 367 height 56
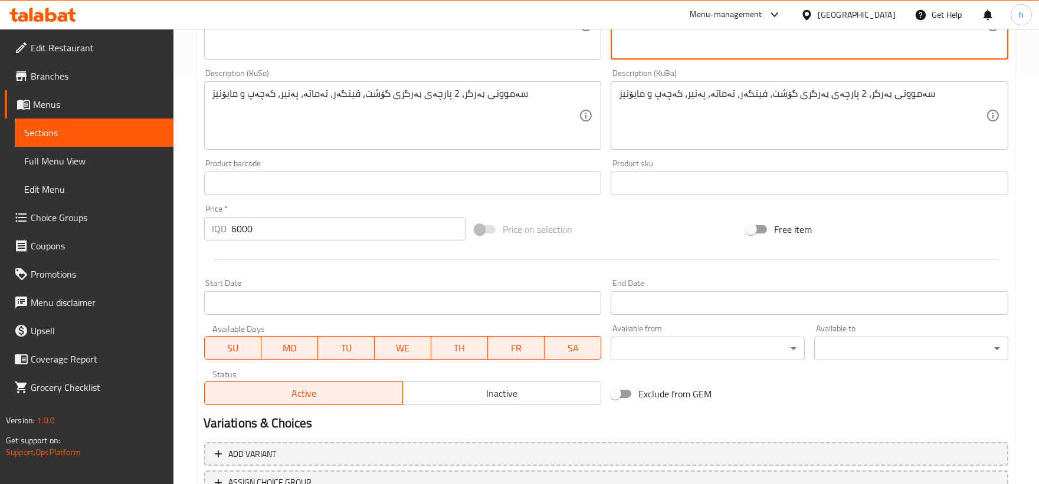
scroll to position [500, 0]
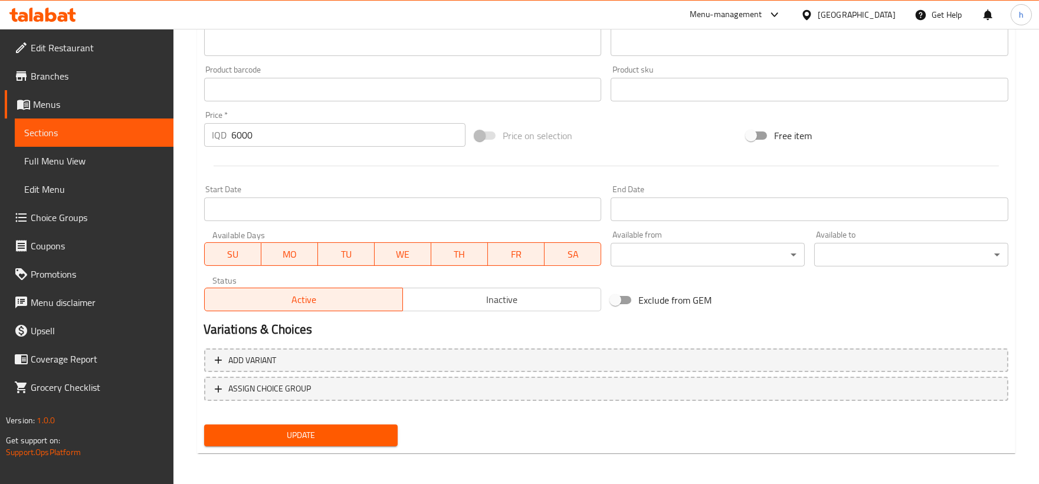
type textarea "صمون برجر، شريحتين برجر لحم، بطاطا مقلية، طماطم، جبنة، كاتشب ومايونيز"
click at [363, 433] on span "Update" at bounding box center [301, 435] width 175 height 15
click at [59, 137] on span "Sections" at bounding box center [94, 133] width 140 height 14
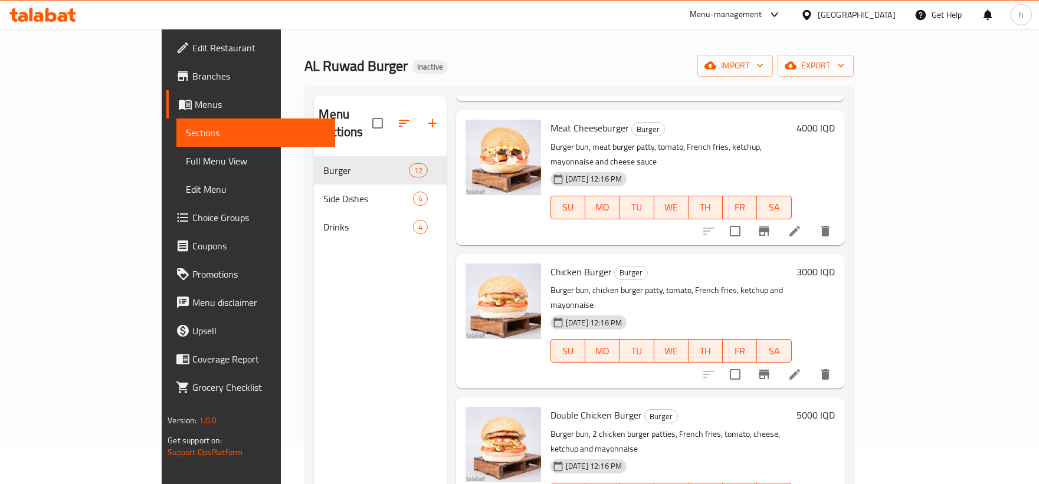
scroll to position [743, 0]
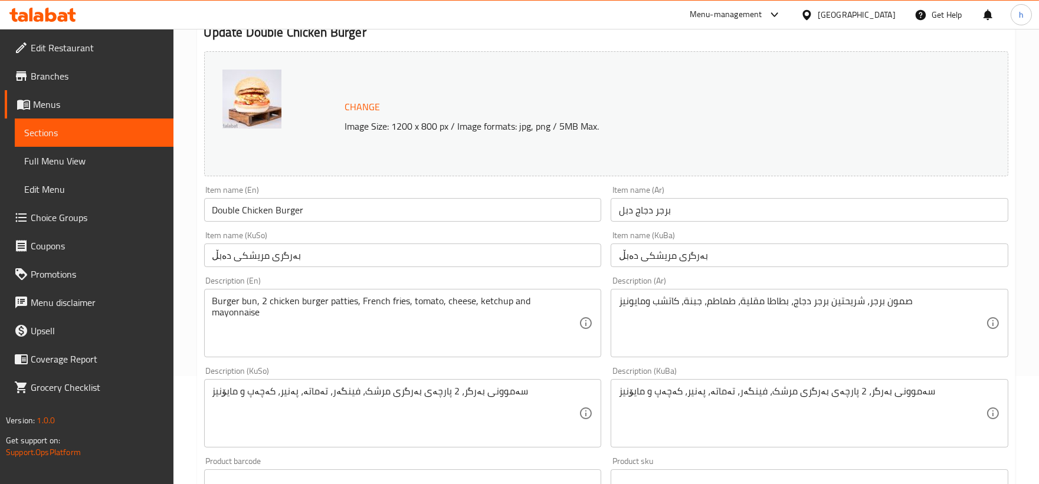
scroll to position [110, 0]
click at [22, 131] on link "Sections" at bounding box center [94, 133] width 159 height 28
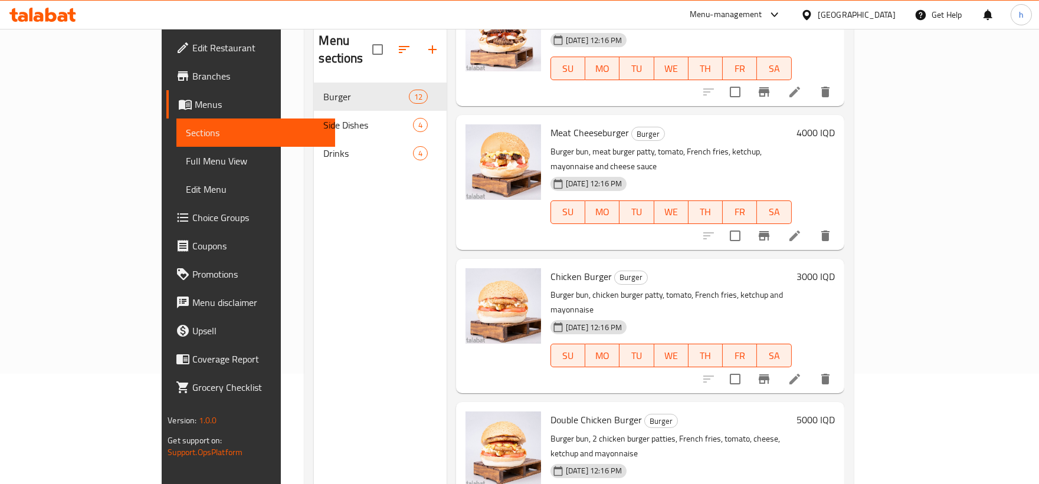
scroll to position [658, 0]
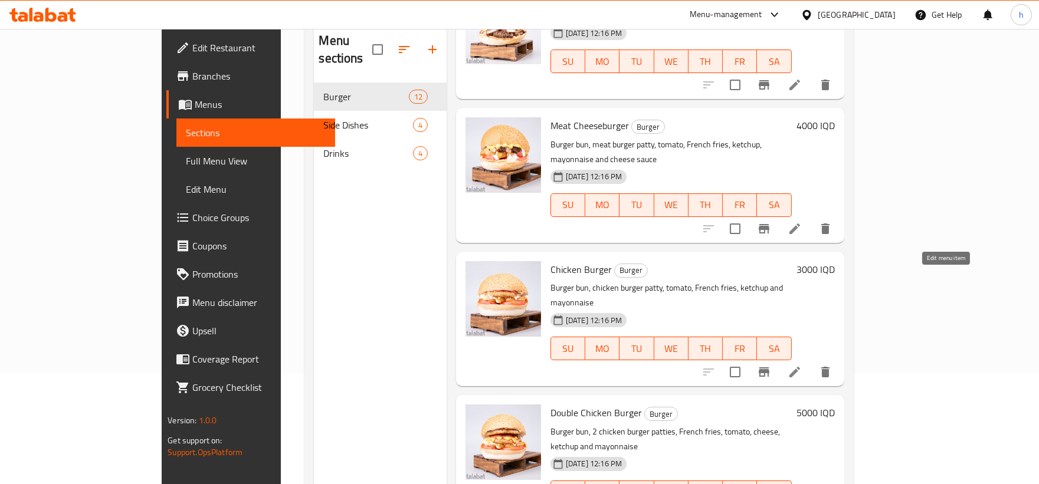
click at [800, 367] on icon at bounding box center [794, 372] width 11 height 11
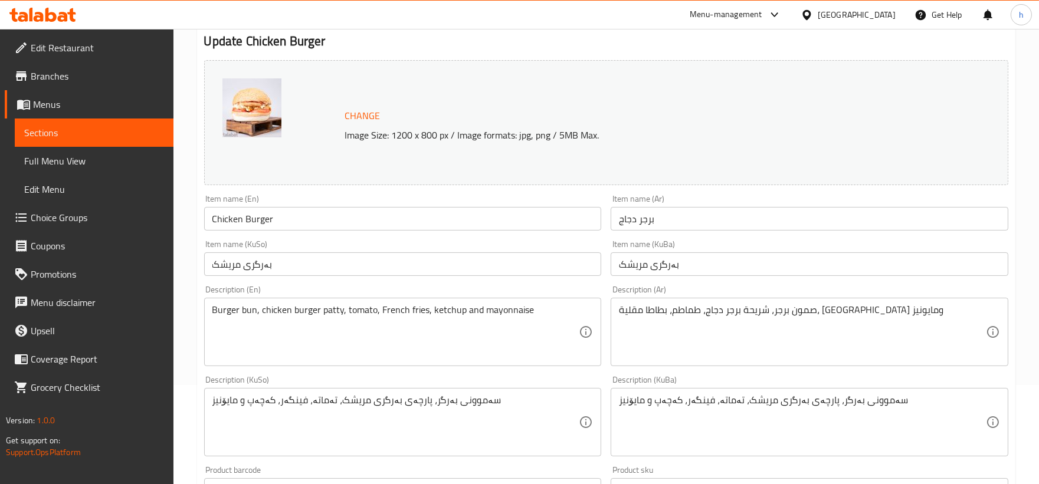
scroll to position [102, 0]
click at [94, 129] on span "Sections" at bounding box center [94, 133] width 140 height 14
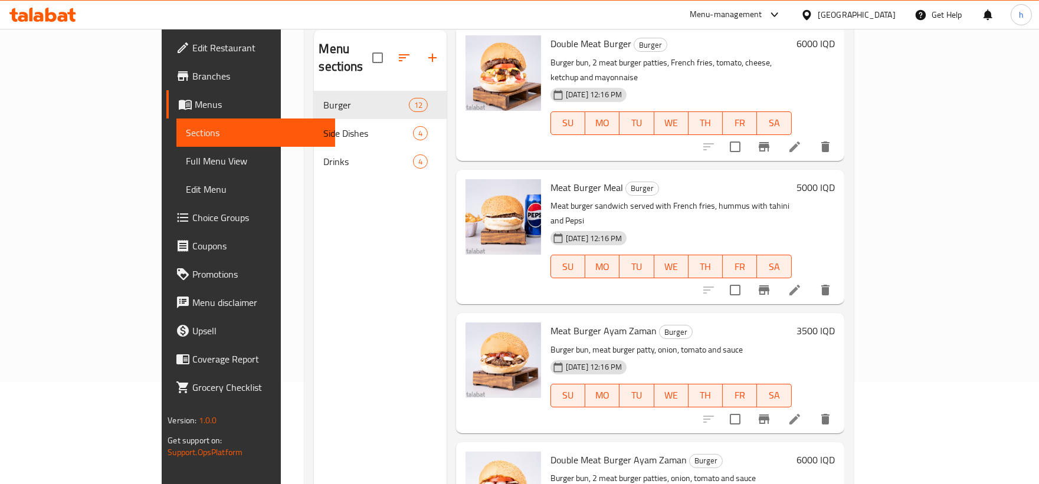
scroll to position [205, 0]
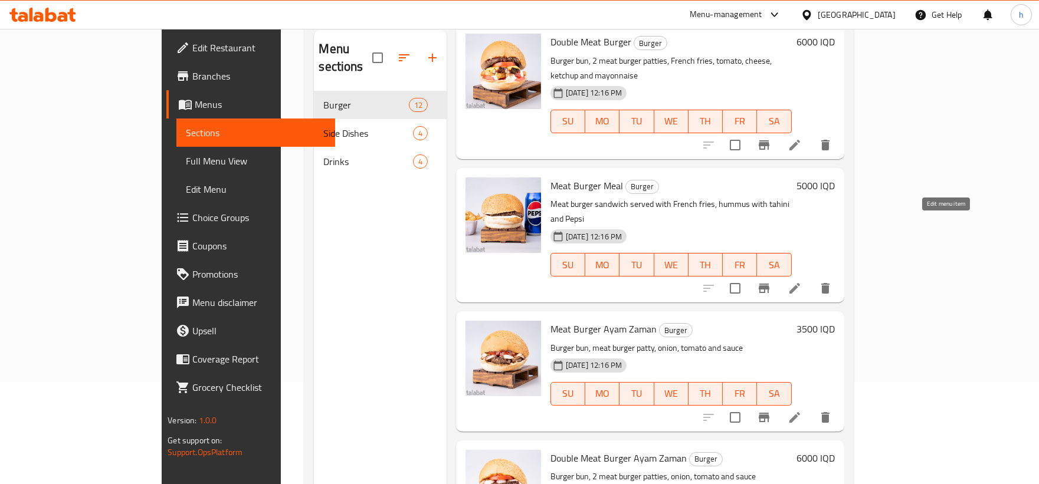
click at [802, 281] on icon at bounding box center [795, 288] width 14 height 14
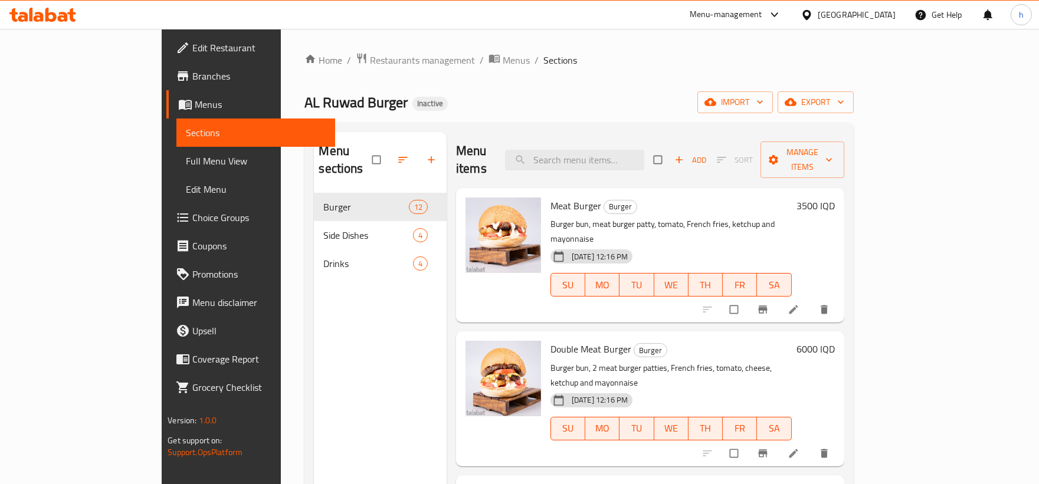
click at [186, 158] on span "Full Menu View" at bounding box center [256, 161] width 140 height 14
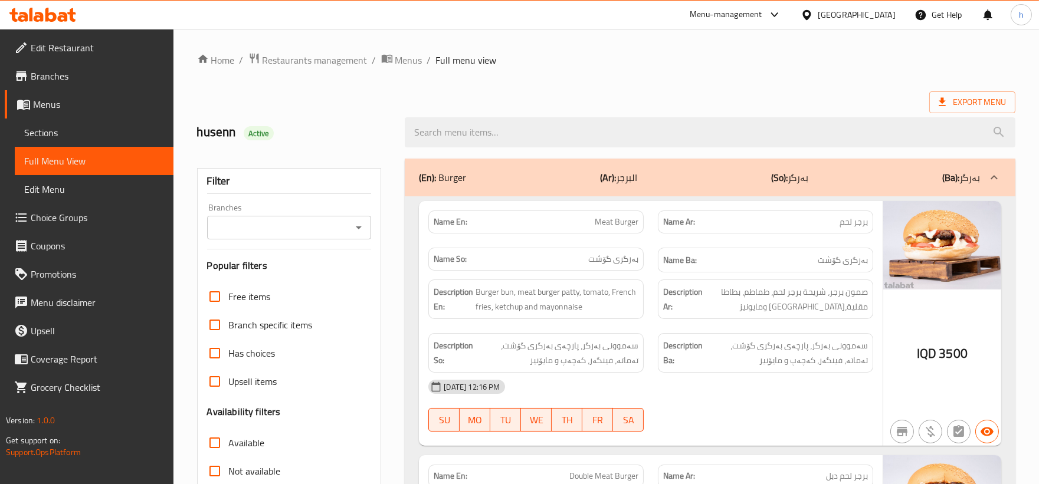
click at [360, 225] on icon "Open" at bounding box center [359, 228] width 14 height 14
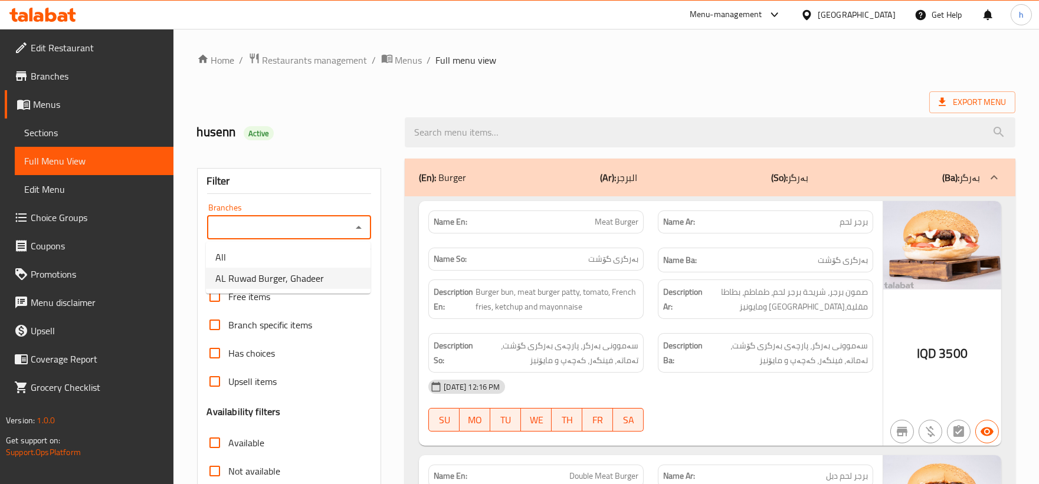
click at [279, 273] on span "AL Ruwad Burger, Ghadeer" at bounding box center [269, 278] width 109 height 14
type input "AL Ruwad Burger, Ghadeer"
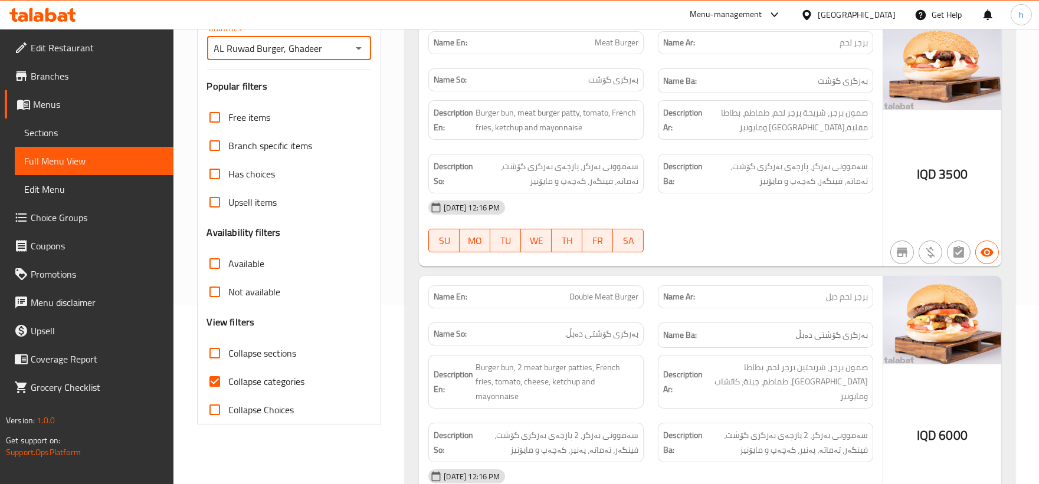
scroll to position [209, 0]
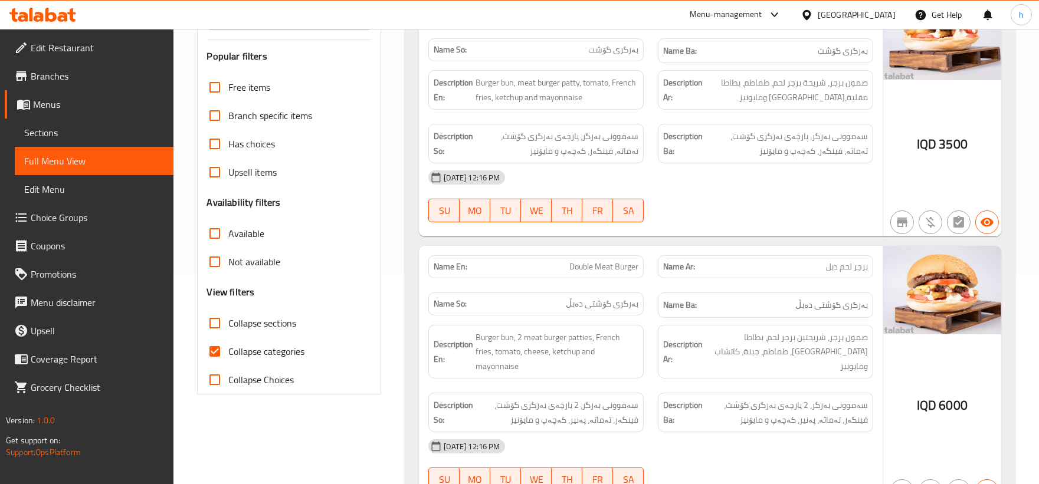
click at [792, 194] on div "[DATE] 12:16 PM SU MO TU WE TH FR SA" at bounding box center [650, 196] width 459 height 66
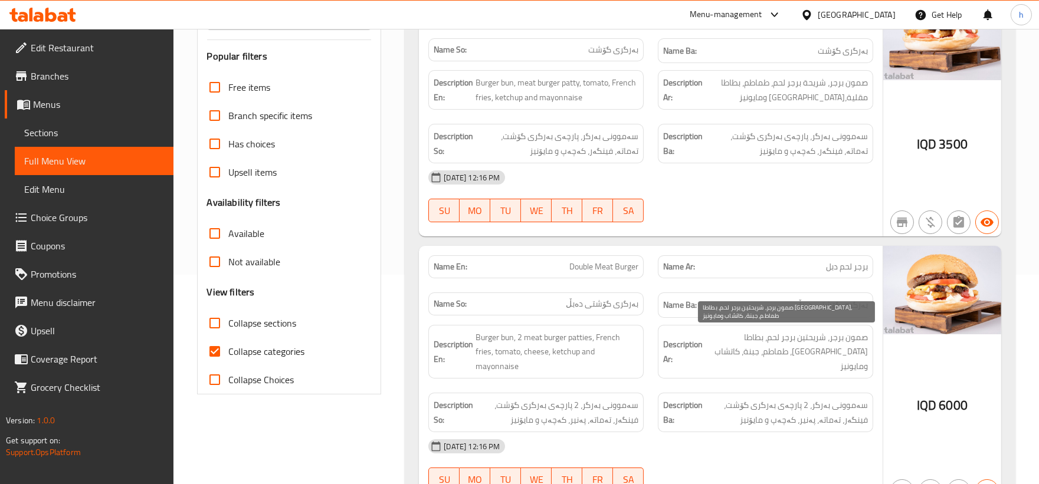
click at [802, 349] on span "صمون برجر، شريحتين برجر لحم، بطاطا [GEOGRAPHIC_DATA]، طماطم، جبنة، كاتشاب ومايو…" at bounding box center [786, 352] width 163 height 44
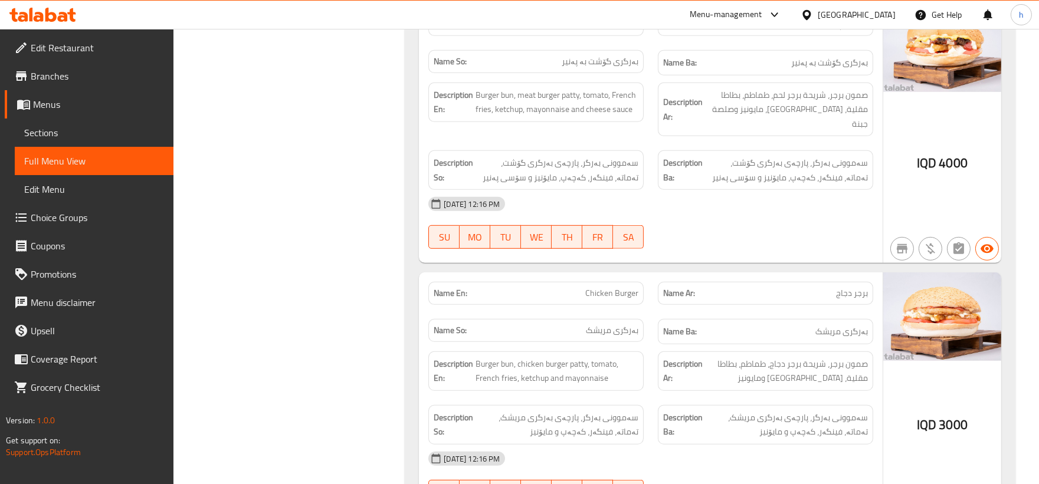
scroll to position [1514, 0]
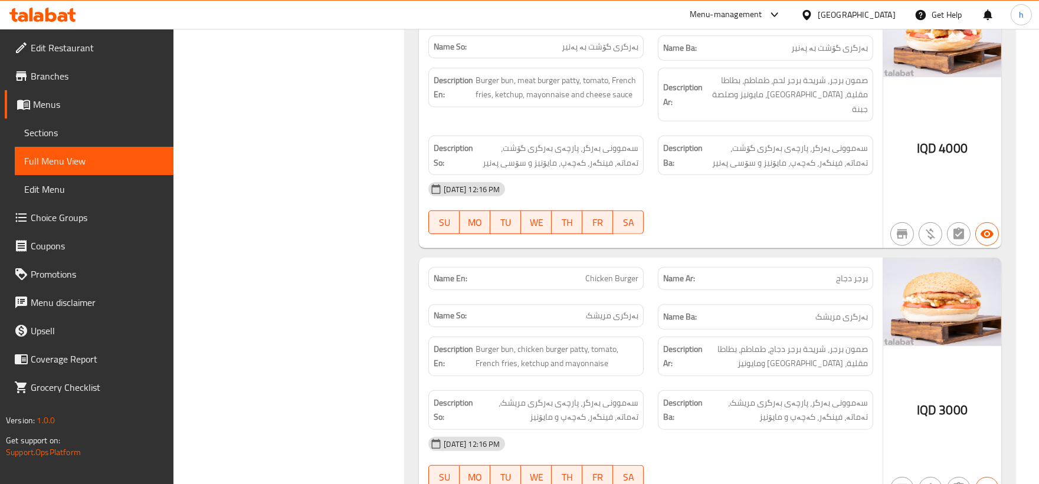
drag, startPoint x: 714, startPoint y: 136, endPoint x: 714, endPoint y: 144, distance: 8.3
click at [714, 175] on div "[DATE] 12:16 PM" at bounding box center [650, 189] width 459 height 28
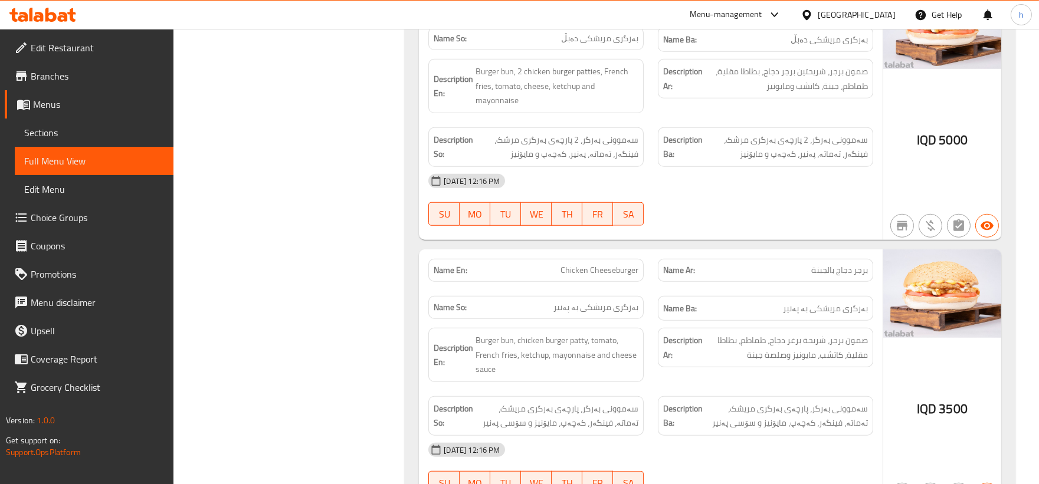
scroll to position [2107, 0]
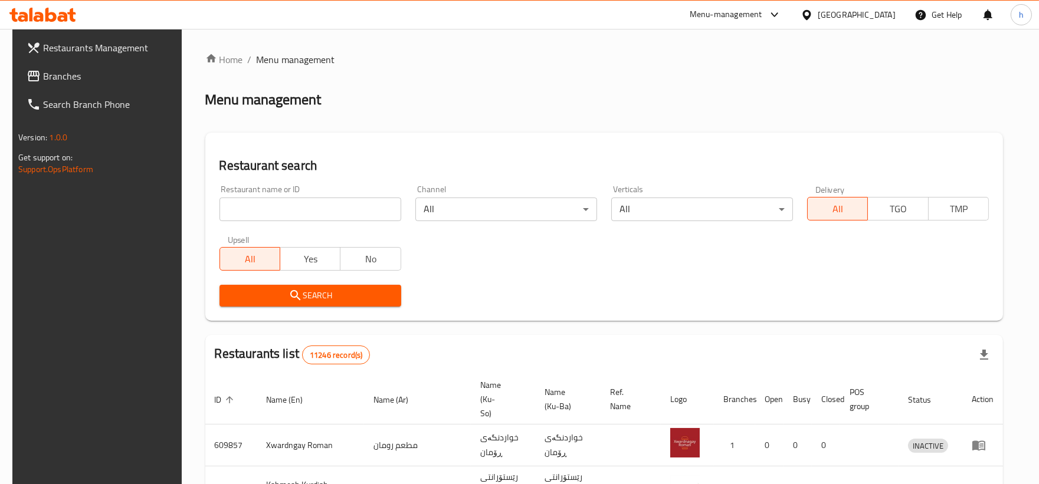
click at [56, 72] on span "Branches" at bounding box center [109, 76] width 133 height 14
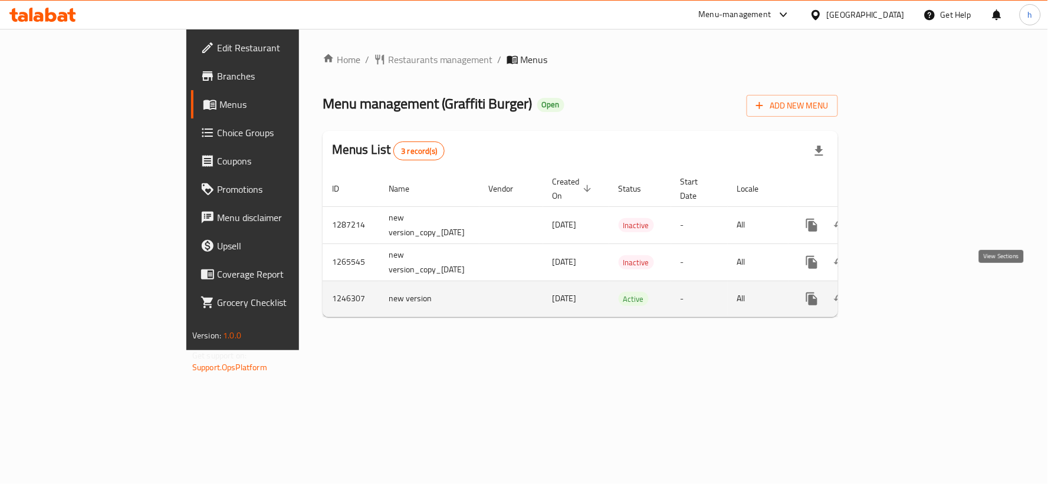
click at [912, 286] on link "enhanced table" at bounding box center [897, 299] width 28 height 28
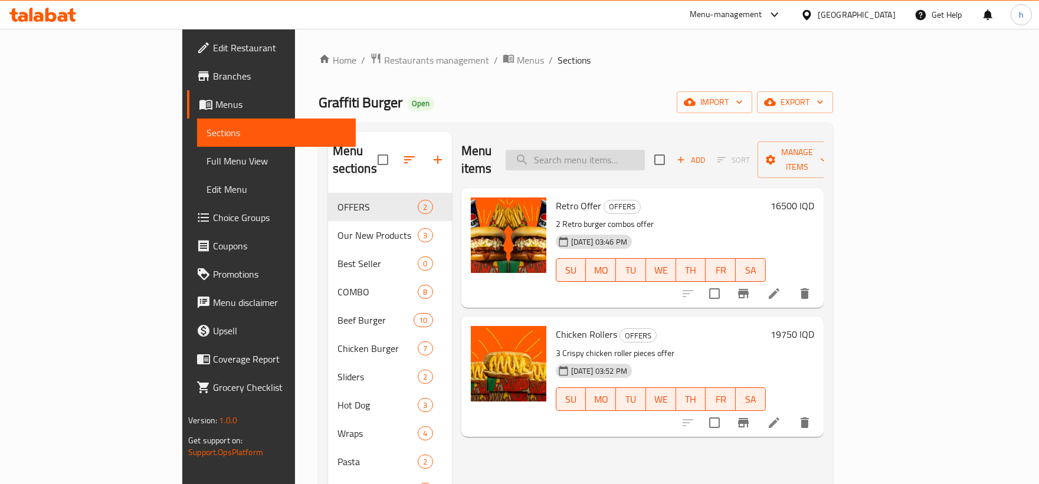
click at [627, 150] on input "search" at bounding box center [575, 160] width 139 height 21
click at [207, 160] on span "Full Menu View" at bounding box center [277, 161] width 140 height 14
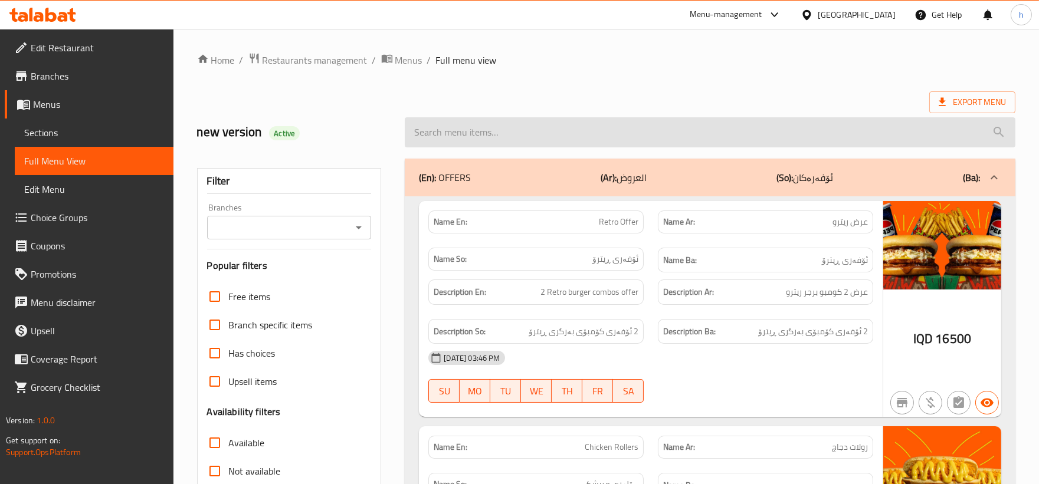
click at [519, 136] on input "search" at bounding box center [710, 132] width 611 height 30
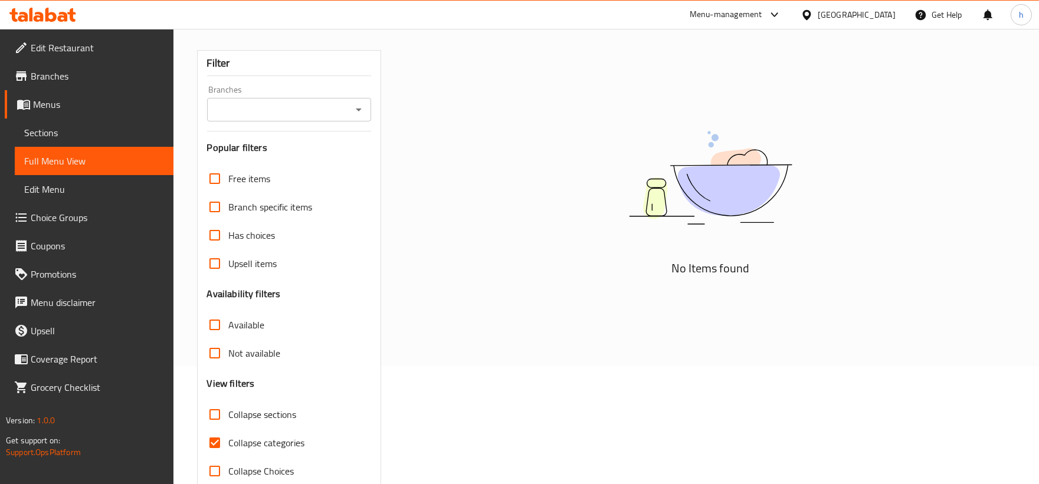
scroll to position [143, 0]
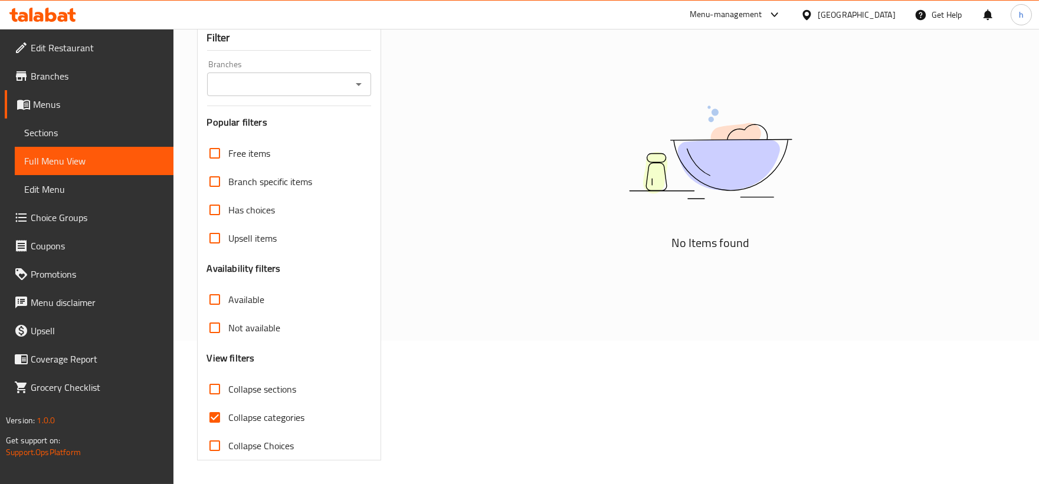
type input "buffalo wings"
click at [227, 415] on input "Collapse categories" at bounding box center [215, 418] width 28 height 28
checkbox input "false"
click at [216, 396] on input "Collapse sections" at bounding box center [215, 389] width 28 height 28
click at [216, 393] on input "Collapse sections" at bounding box center [215, 389] width 28 height 28
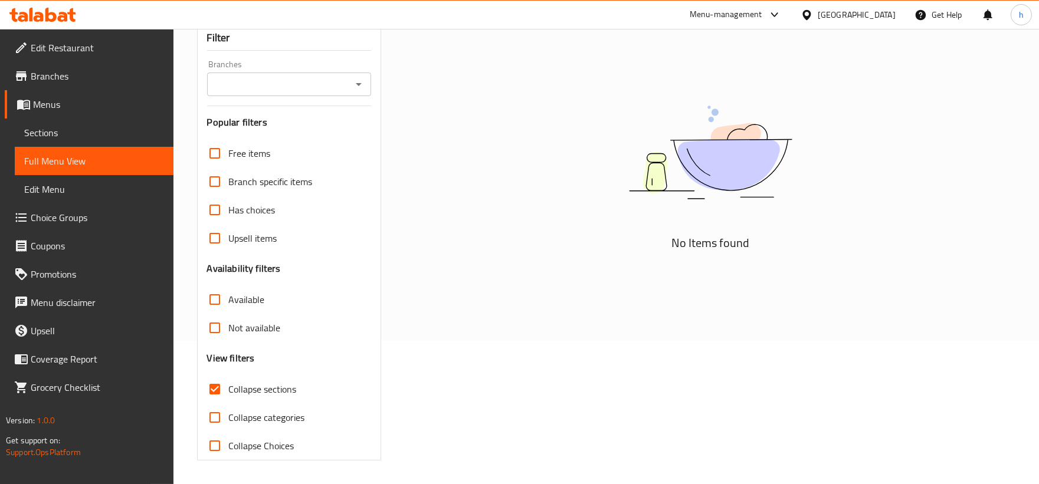
checkbox input "false"
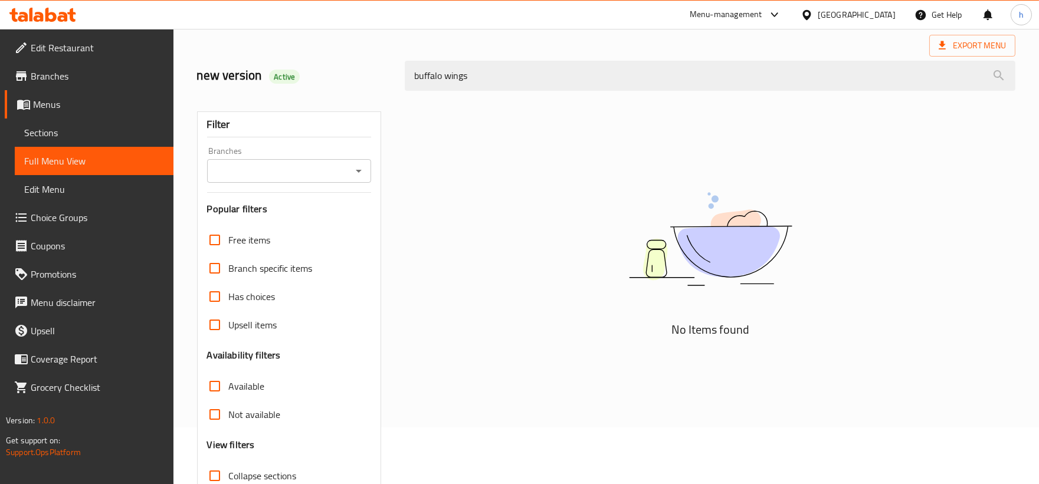
scroll to position [56, 0]
click at [353, 170] on icon "Open" at bounding box center [359, 172] width 14 height 14
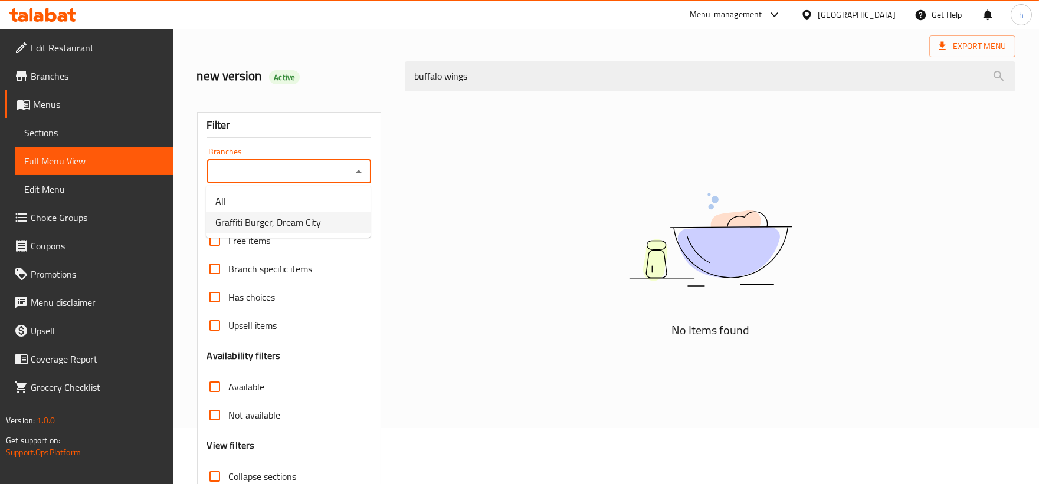
click at [283, 215] on span "Graffiti Burger, Dream City" at bounding box center [268, 222] width 106 height 14
type input "Graffiti Burger, Dream City"
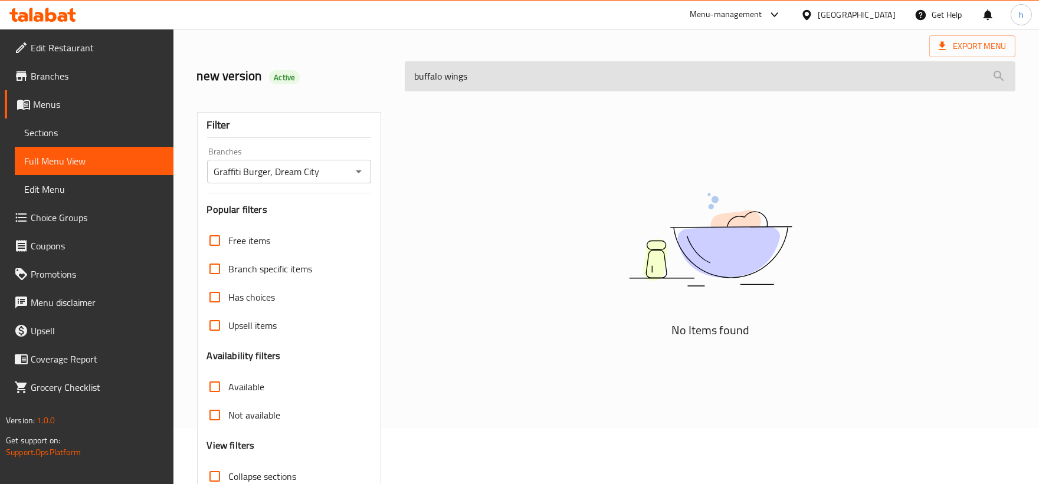
drag, startPoint x: 480, startPoint y: 83, endPoint x: 407, endPoint y: 87, distance: 72.7
click at [407, 87] on input "buffalo wings" at bounding box center [710, 76] width 611 height 30
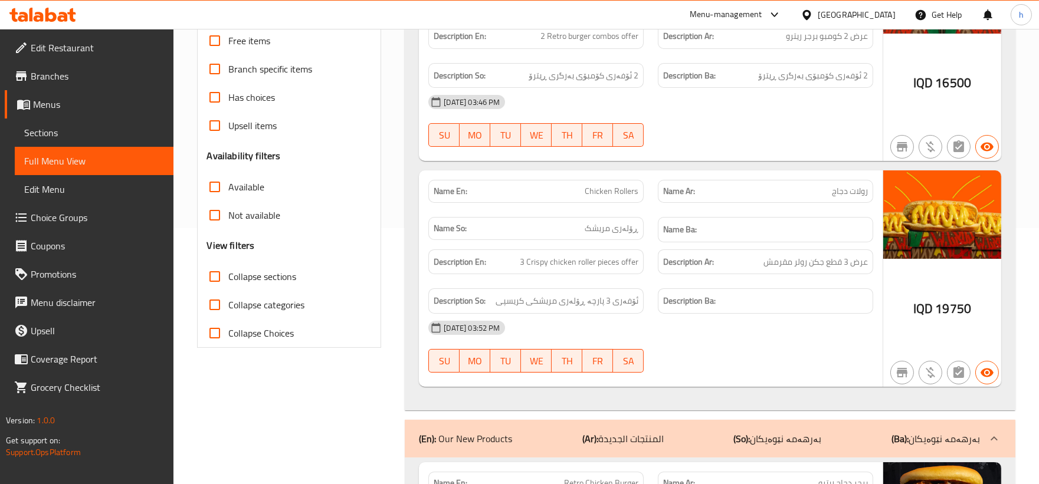
scroll to position [222, 0]
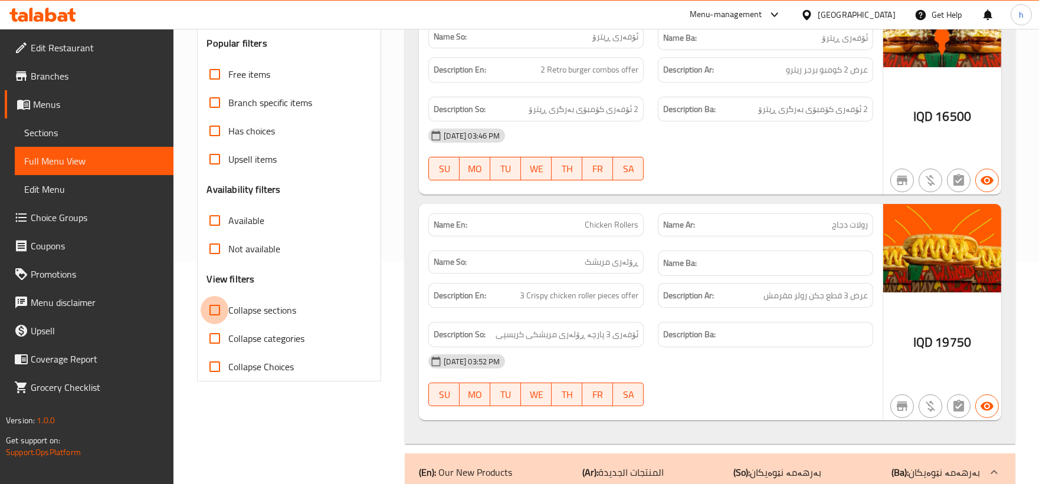
click at [208, 309] on input "Collapse sections" at bounding box center [215, 310] width 28 height 28
checkbox input "true"
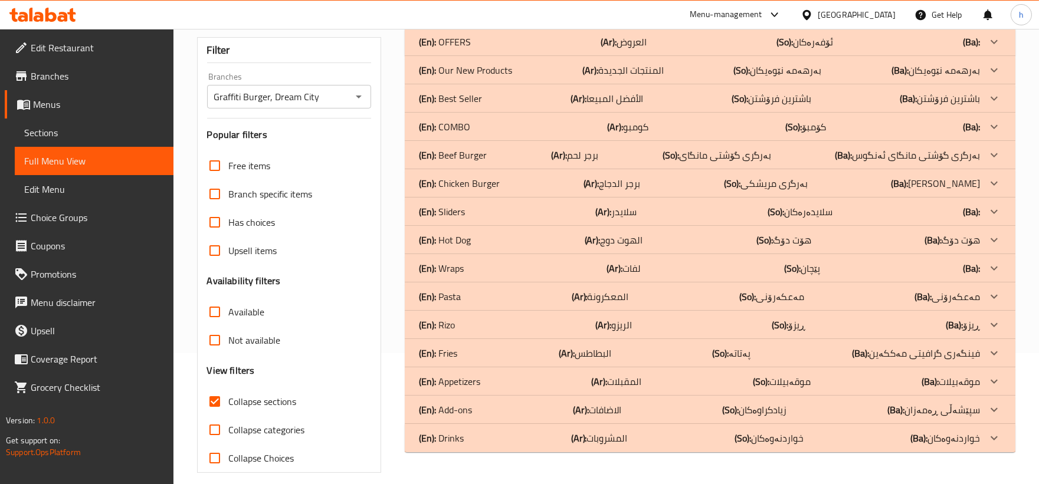
scroll to position [143, 0]
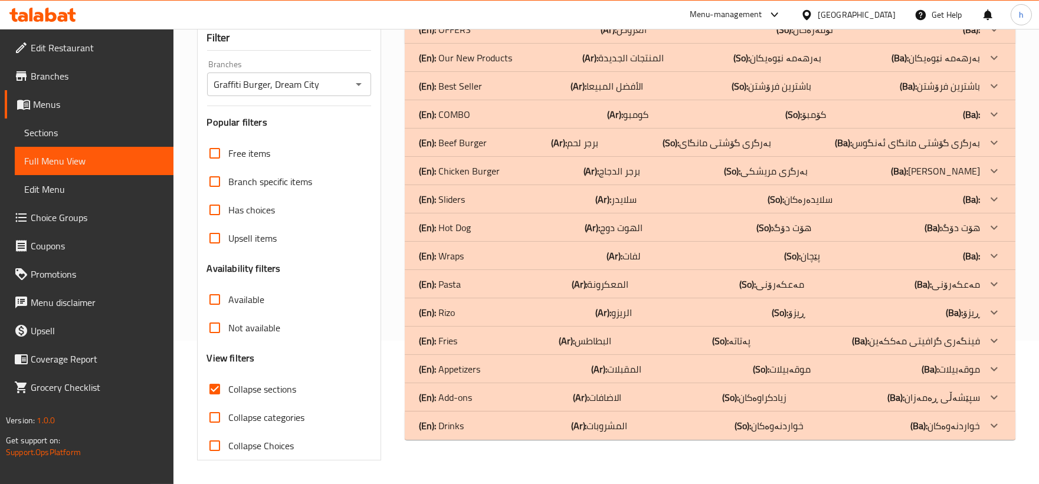
click at [528, 37] on div "(En): Appetizers (Ar): المقبلات (So): موقەبیلات (Ba): موقەبیلات" at bounding box center [699, 29] width 561 height 14
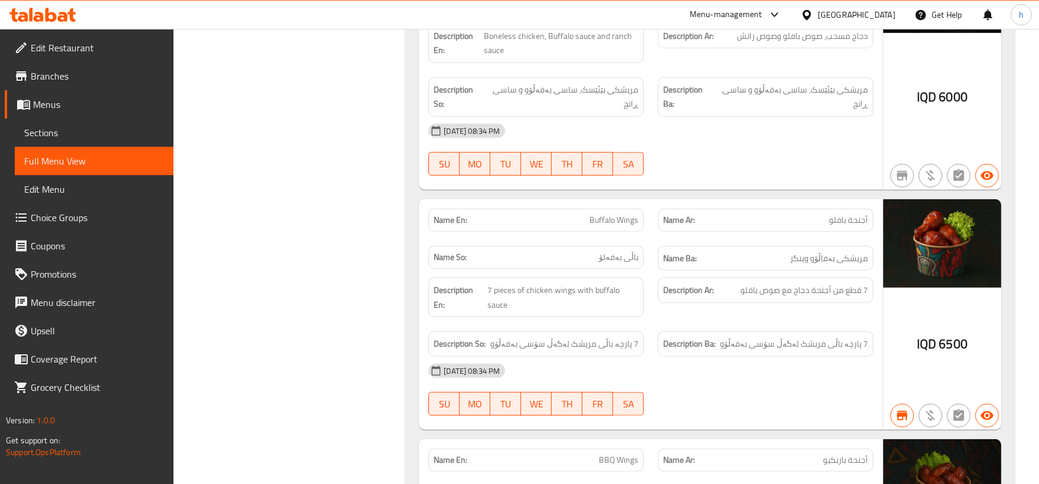
scroll to position [1830, 0]
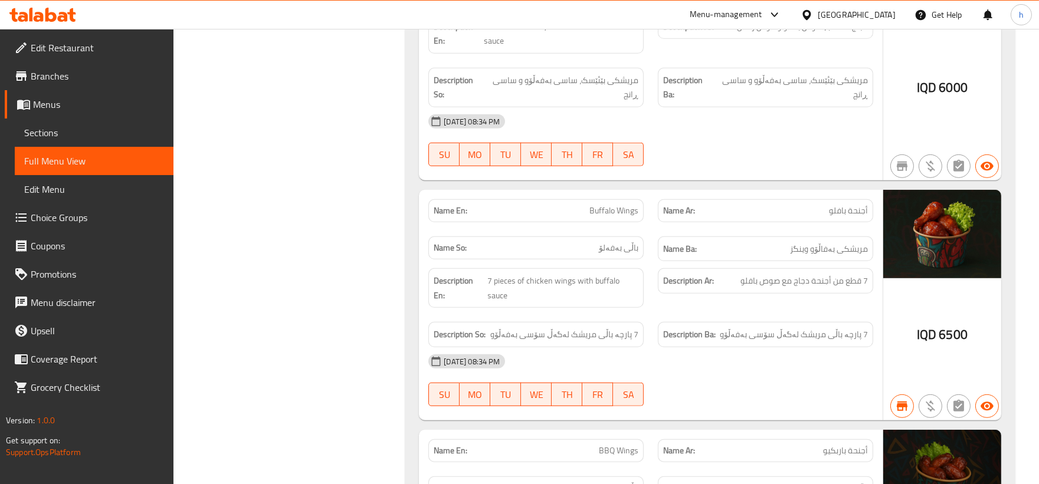
click at [37, 137] on span "Sections" at bounding box center [94, 133] width 140 height 14
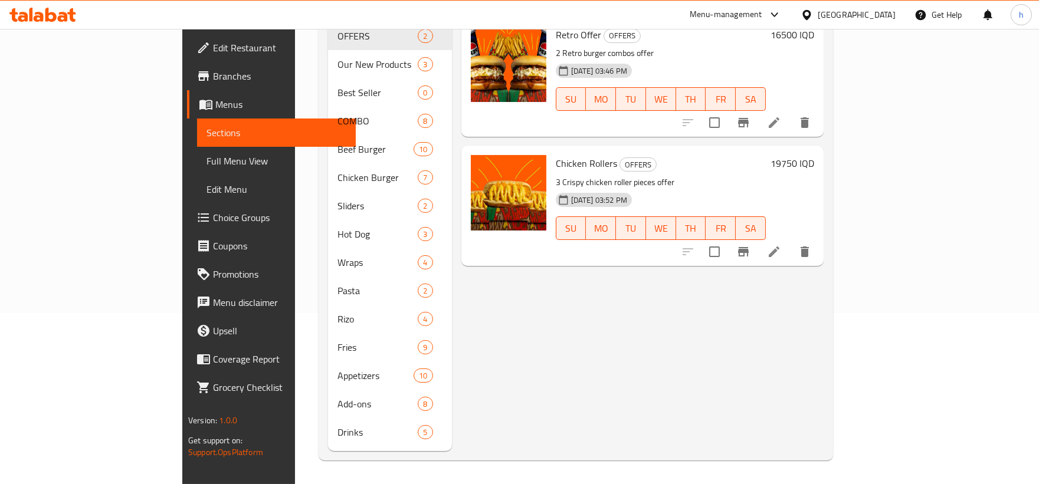
scroll to position [165, 0]
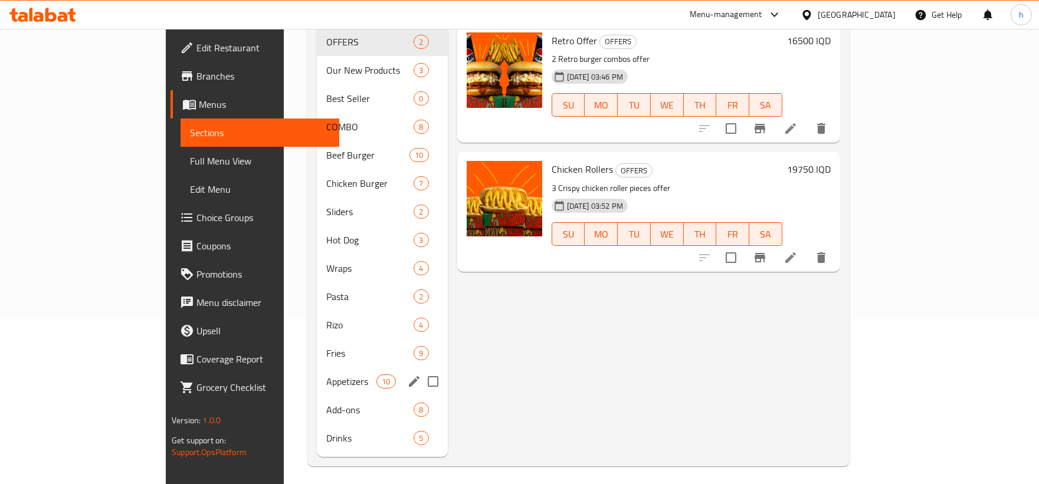
click at [317, 371] on div "Appetizers 10" at bounding box center [382, 382] width 131 height 28
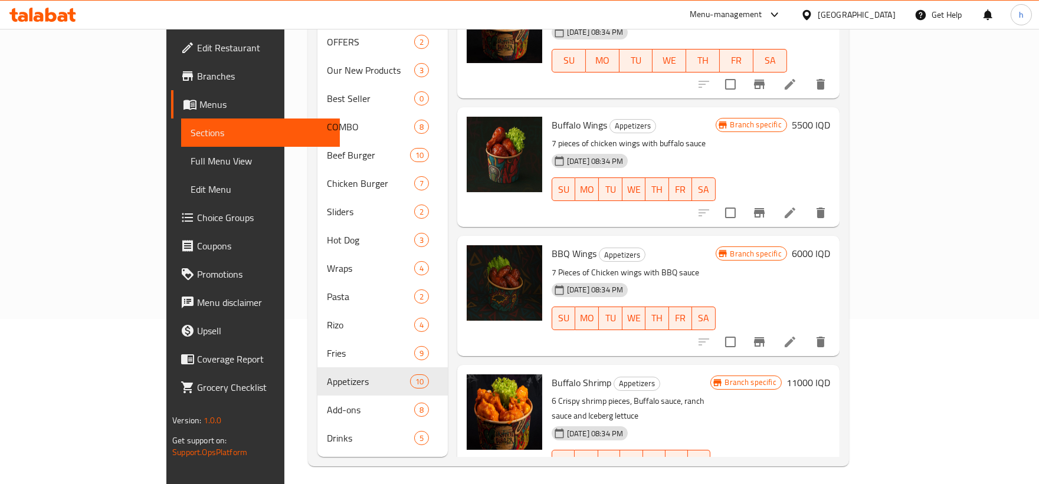
scroll to position [721, 0]
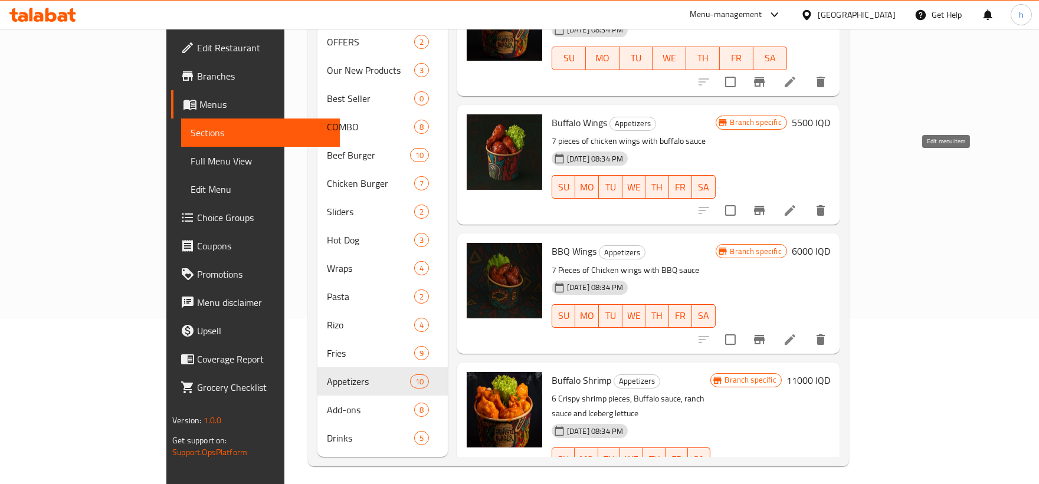
click at [795, 205] on icon at bounding box center [790, 210] width 11 height 11
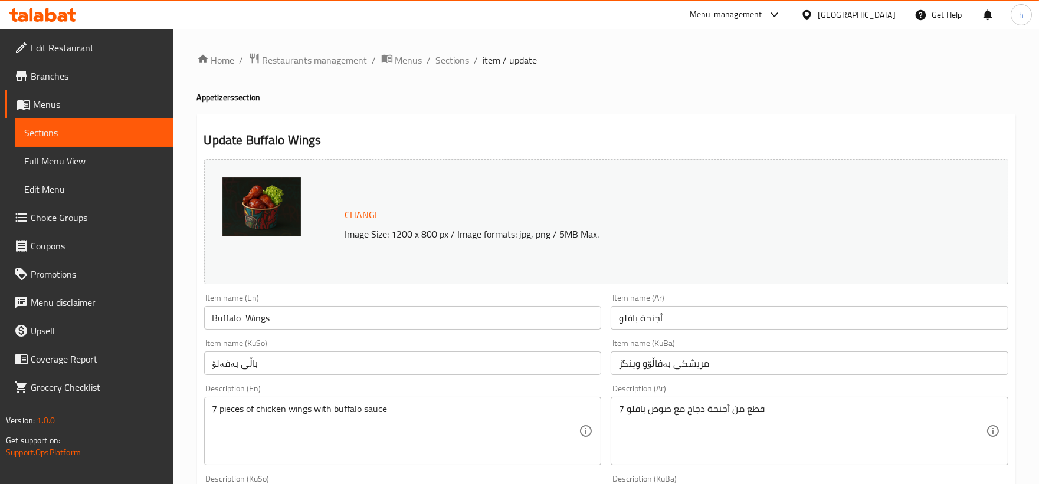
click at [219, 366] on input "باڵی بەفەلۆ" at bounding box center [403, 364] width 398 height 24
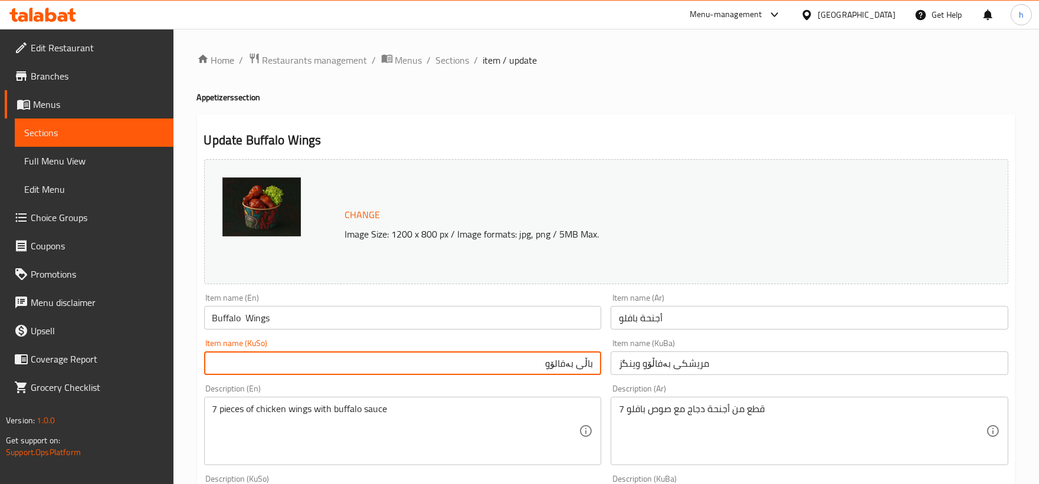
click at [567, 366] on input "باڵی بەفالۆو" at bounding box center [403, 364] width 398 height 24
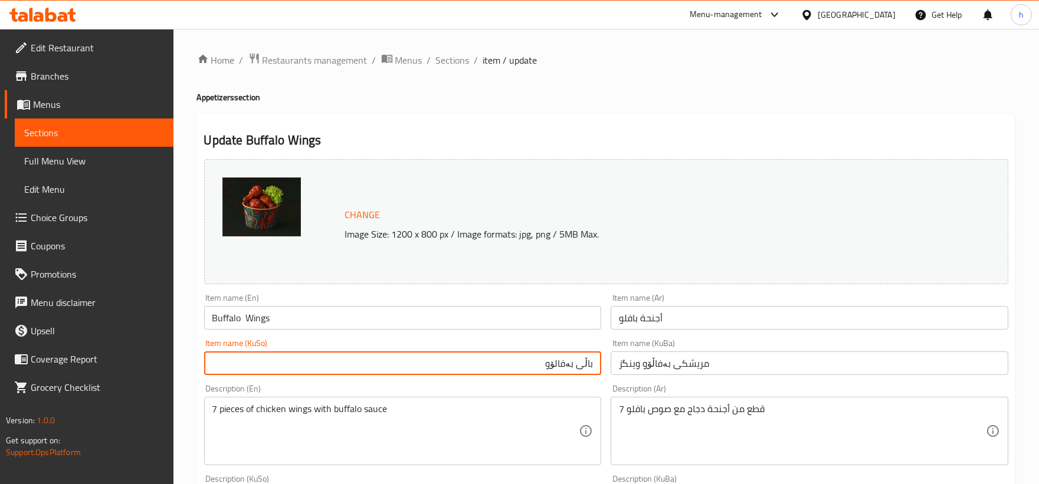
click at [567, 366] on input "باڵی بەفالۆو" at bounding box center [403, 364] width 398 height 24
type input "باڵی بەفالۆو"
click at [676, 365] on input "مریشکی بەفاڵۆو وینگز" at bounding box center [810, 364] width 398 height 24
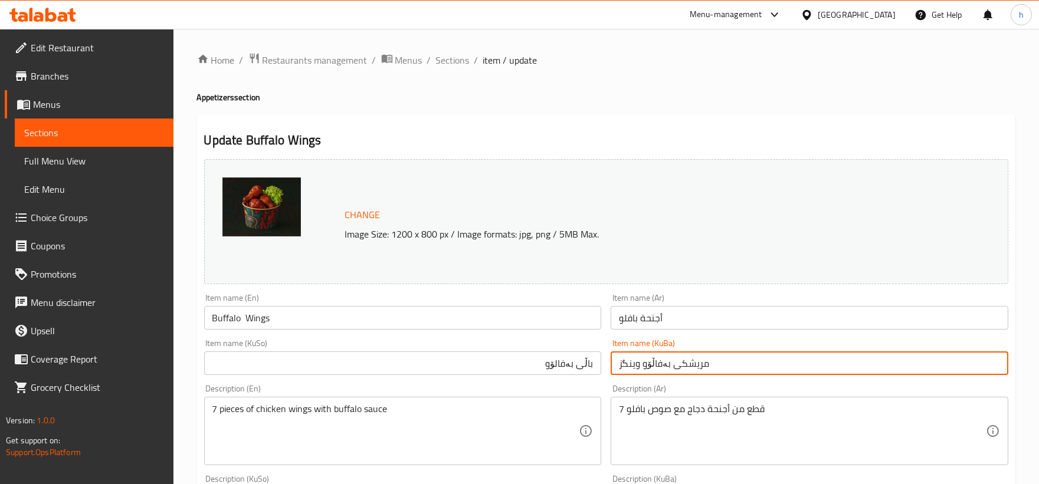
click at [676, 365] on input "مریشکی بەفاڵۆو وینگز" at bounding box center [810, 364] width 398 height 24
paste input "باڵی بەفالۆو"
click at [633, 362] on input "باڵی بەفالۆو" at bounding box center [810, 364] width 398 height 24
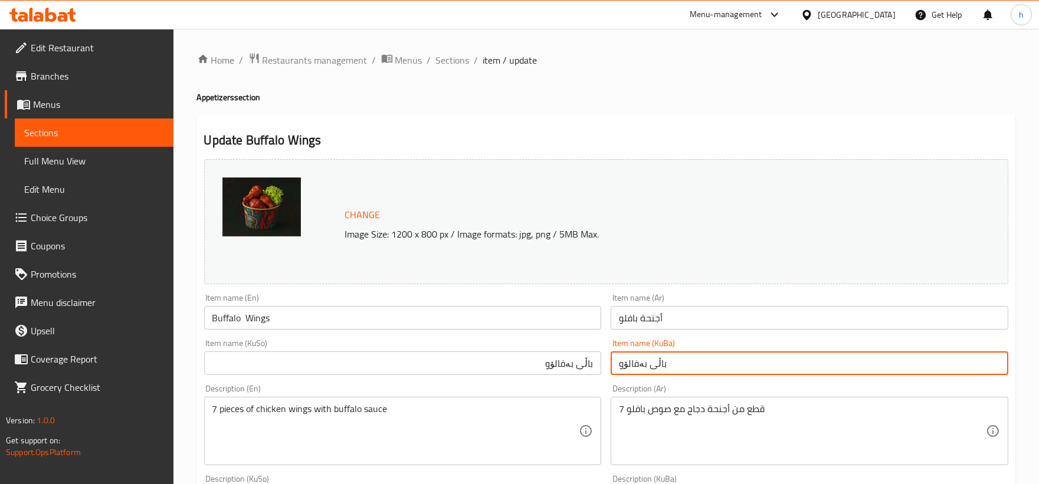
paste input "ەڵ"
type input "باڵی بەفەڵۆو"
click at [564, 367] on input "باڵی بەفالۆو" at bounding box center [403, 364] width 398 height 24
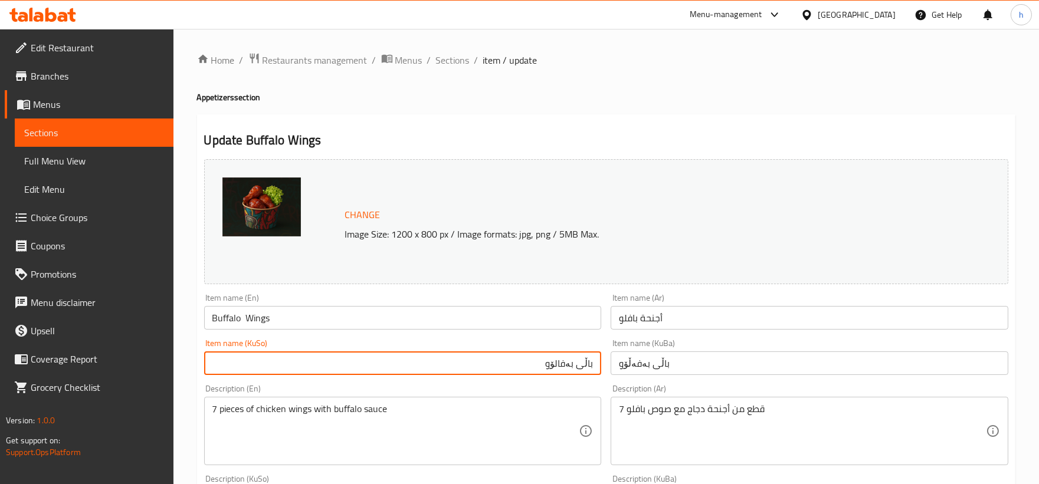
click at [564, 367] on input "باڵی بەفالۆو" at bounding box center [403, 364] width 398 height 24
paste input "ەڵ"
type input "باڵی بەفەڵۆو"
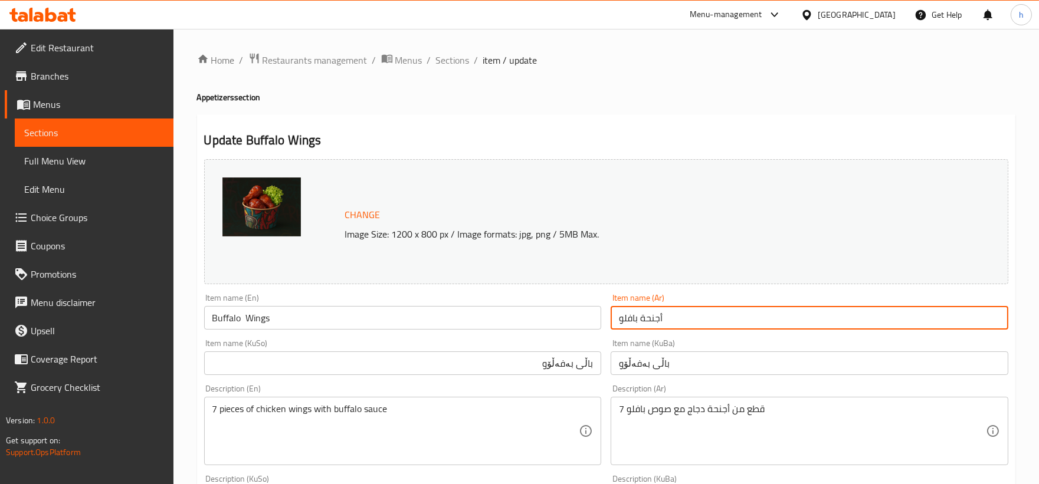
click at [632, 319] on input "أجنحة بافلو" at bounding box center [810, 318] width 398 height 24
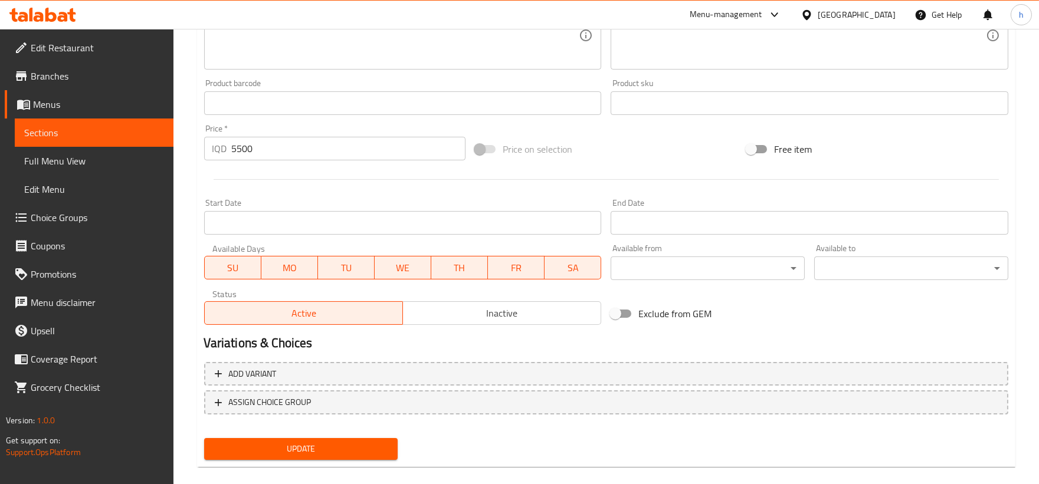
scroll to position [500, 0]
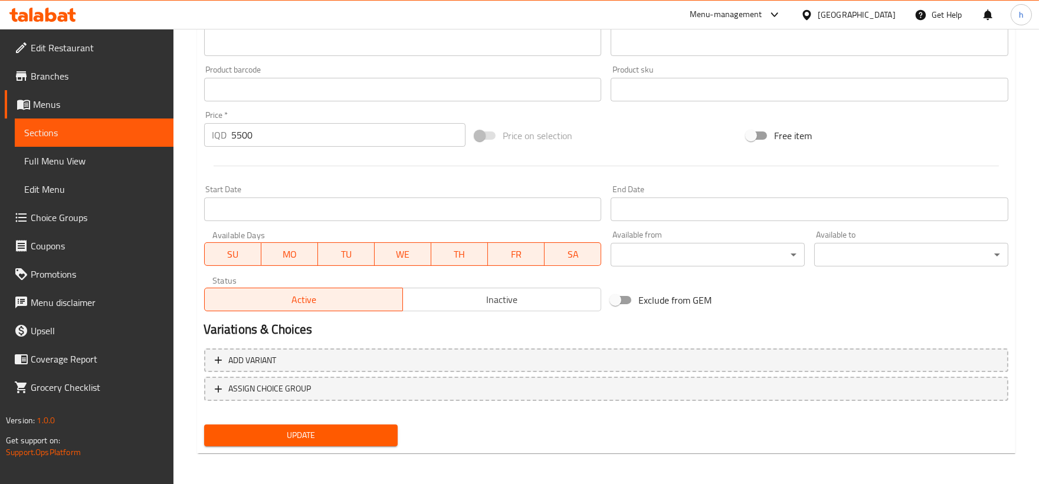
click at [381, 437] on span "Update" at bounding box center [301, 435] width 175 height 15
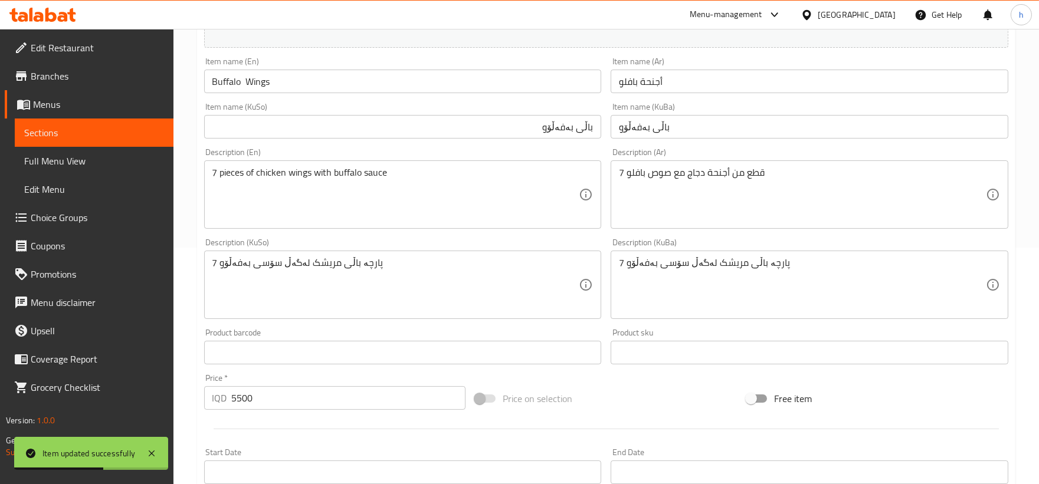
scroll to position [198, 0]
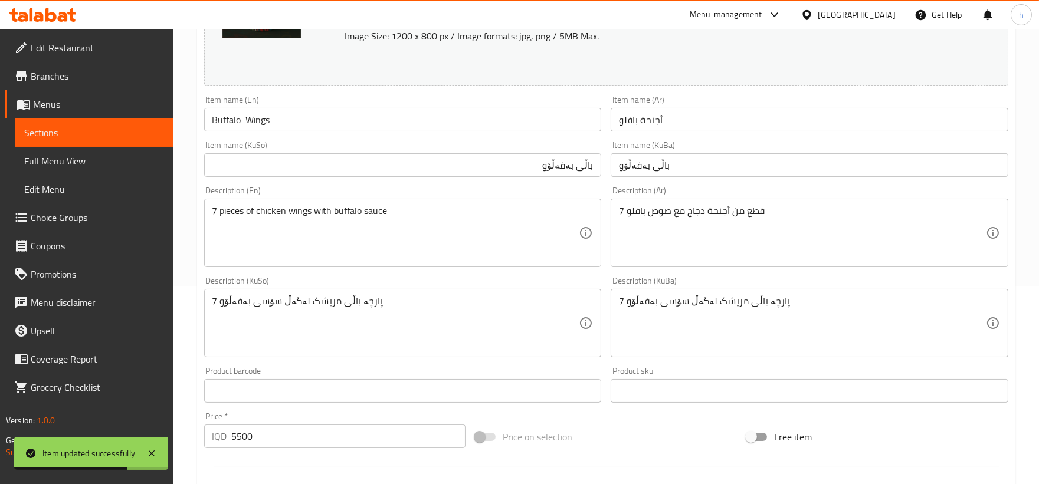
click at [245, 117] on input "Buffalo Wings" at bounding box center [403, 120] width 398 height 24
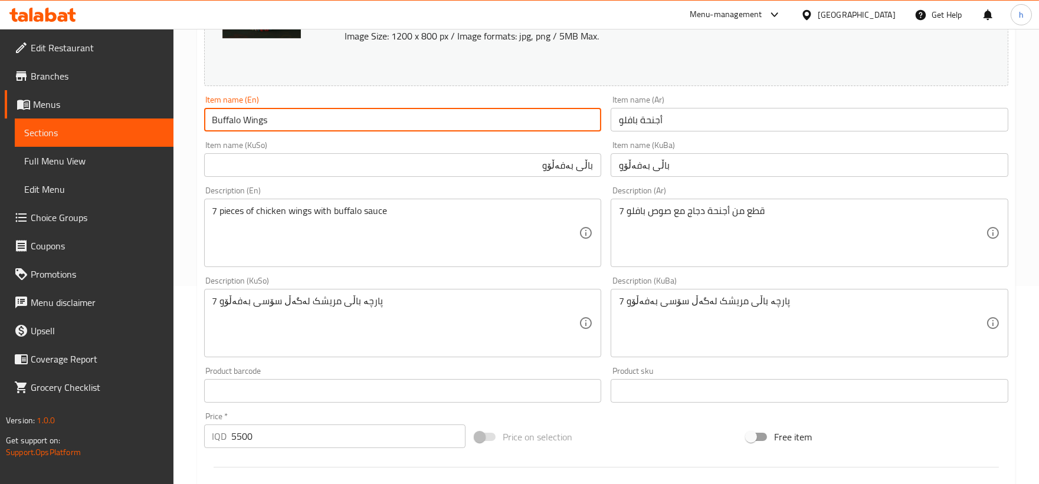
click at [247, 119] on input "Buffalo Wings" at bounding box center [403, 120] width 398 height 24
type input "Buffalo Wings"
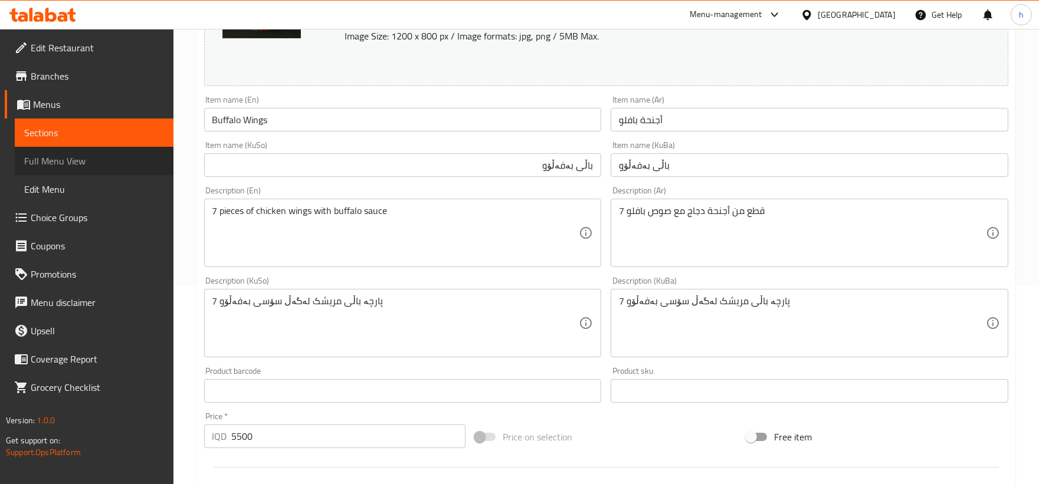
click at [77, 161] on span "Full Menu View" at bounding box center [94, 161] width 140 height 14
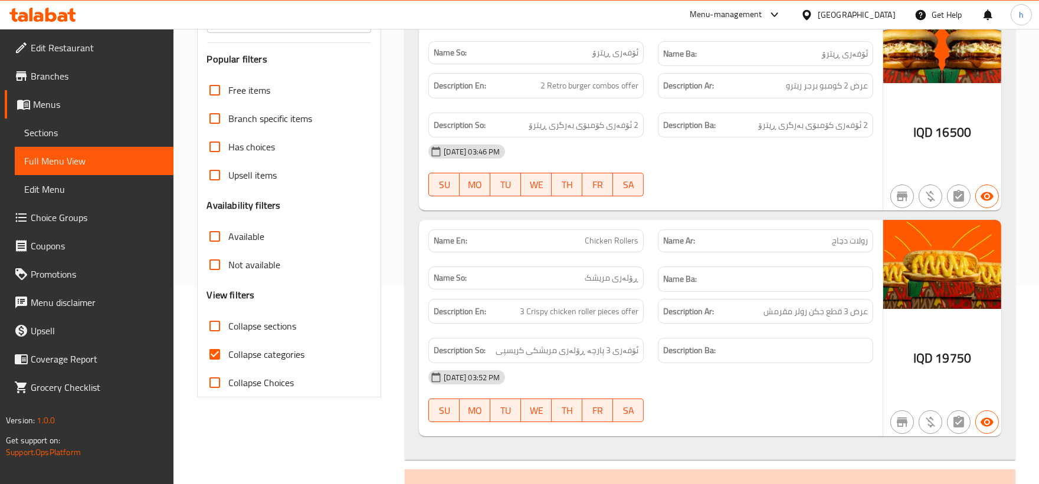
drag, startPoint x: 213, startPoint y: 354, endPoint x: 205, endPoint y: 322, distance: 32.8
click at [207, 333] on div "Free items Branch specific items Has choices Upsell items Availability filters …" at bounding box center [289, 236] width 165 height 321
click at [205, 322] on input "Collapse sections" at bounding box center [215, 326] width 28 height 28
checkbox input "true"
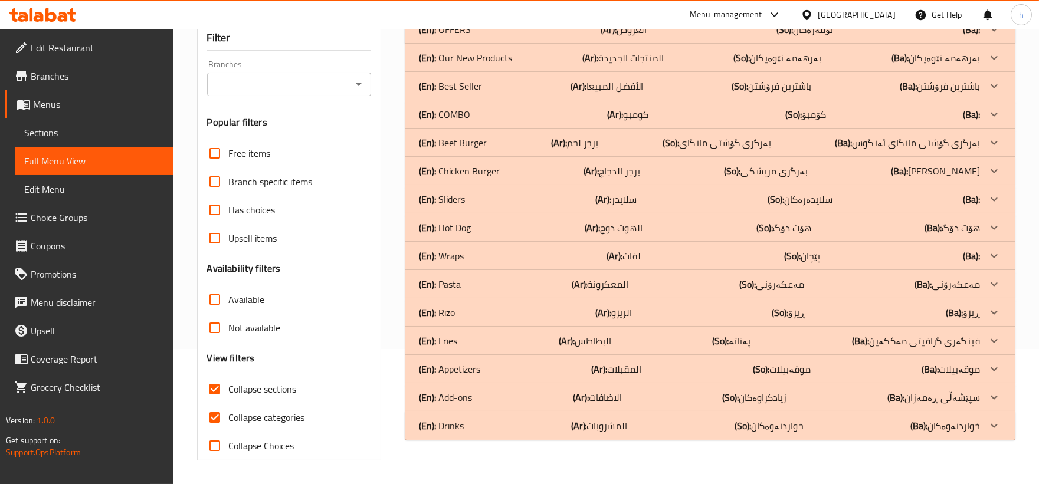
click at [212, 358] on div "Free items Branch specific items Has choices Upsell items Availability filters …" at bounding box center [289, 299] width 165 height 321
click at [219, 415] on input "Collapse categories" at bounding box center [215, 418] width 28 height 28
checkbox input "false"
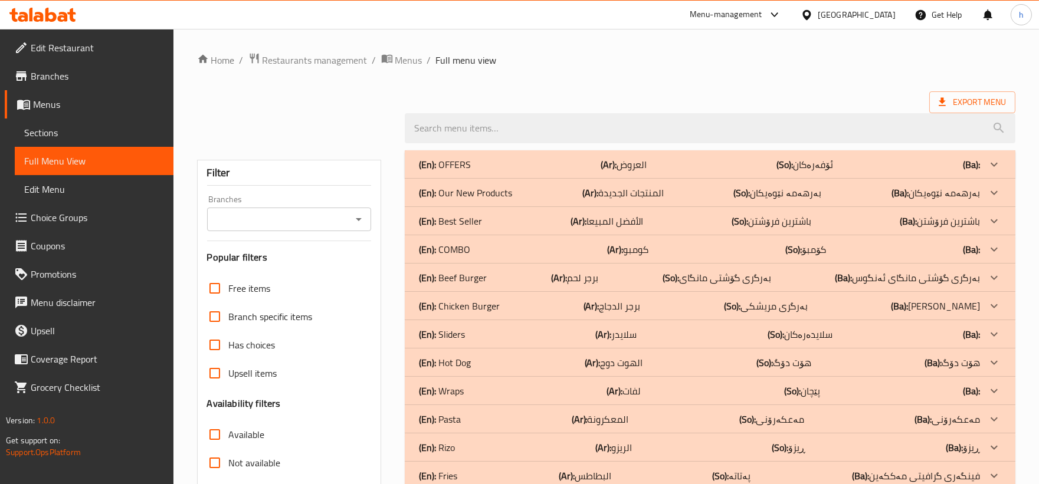
scroll to position [1, 0]
click at [361, 219] on icon "Open" at bounding box center [359, 219] width 6 height 3
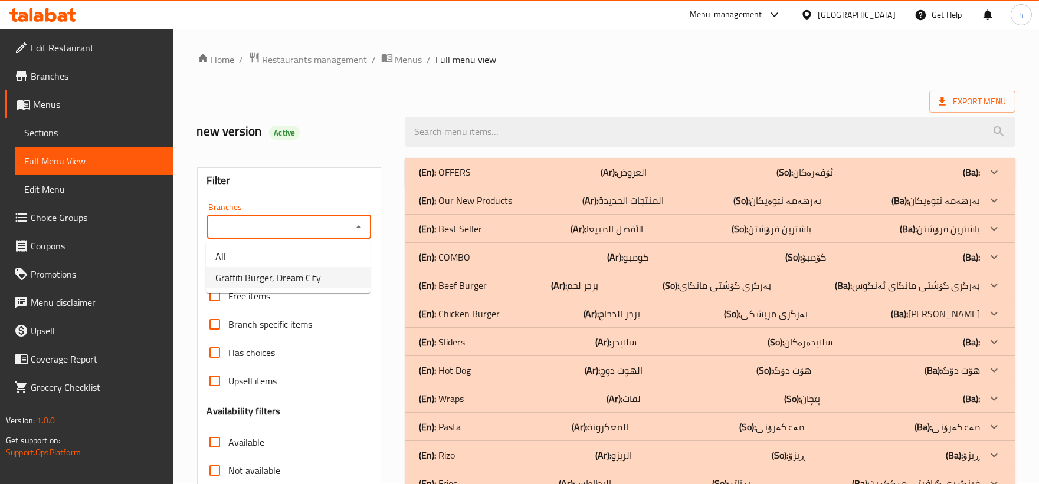
click at [303, 275] on span "Graffiti Burger, Dream City" at bounding box center [268, 278] width 106 height 14
type input "Graffiti Burger, Dream City"
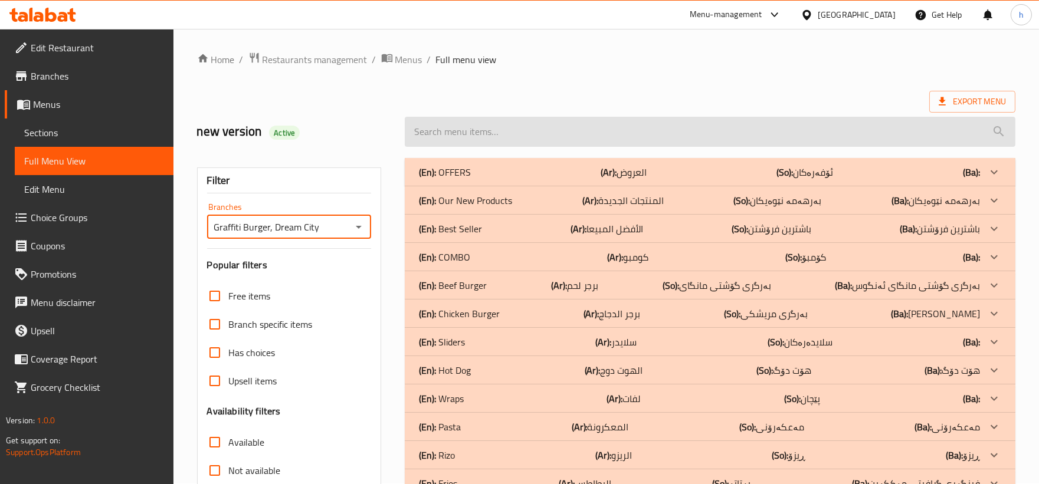
click at [466, 133] on input "search" at bounding box center [710, 132] width 611 height 30
paste input "Buffalo Wings"
type input "Buffalo Wings"
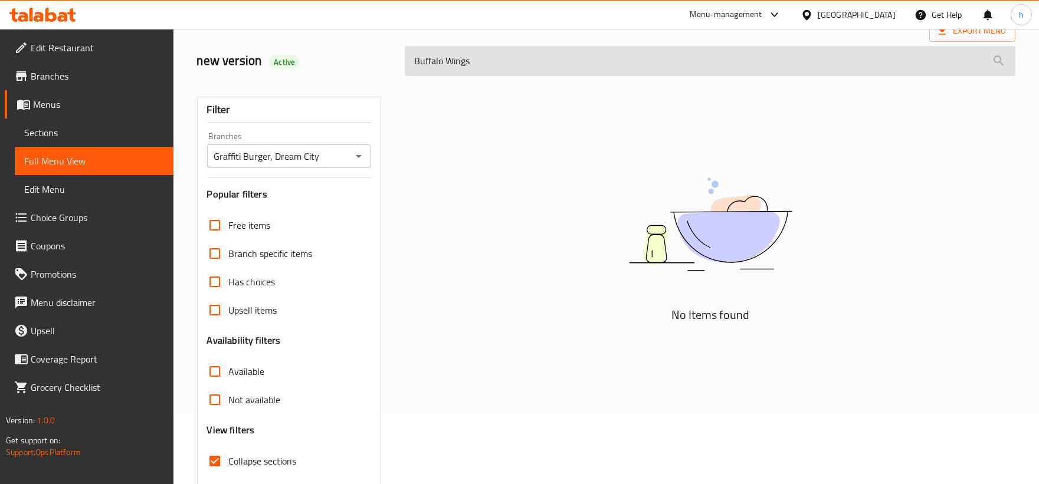
scroll to position [32, 0]
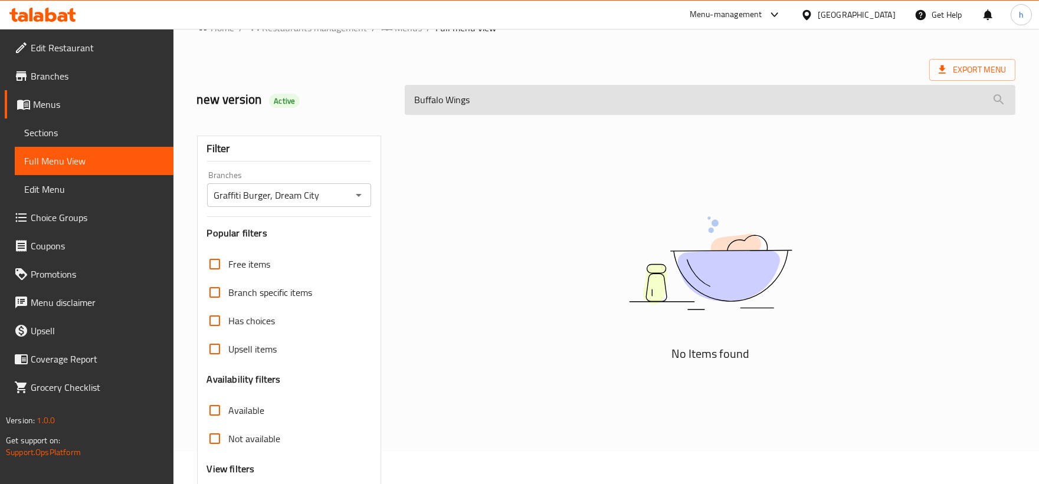
click at [441, 104] on input "Buffalo Wings" at bounding box center [710, 100] width 611 height 30
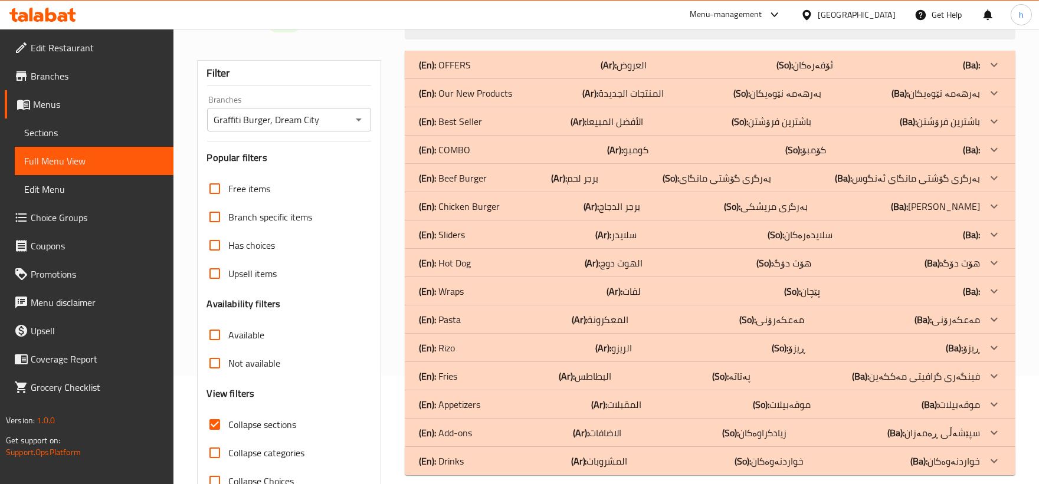
scroll to position [143, 0]
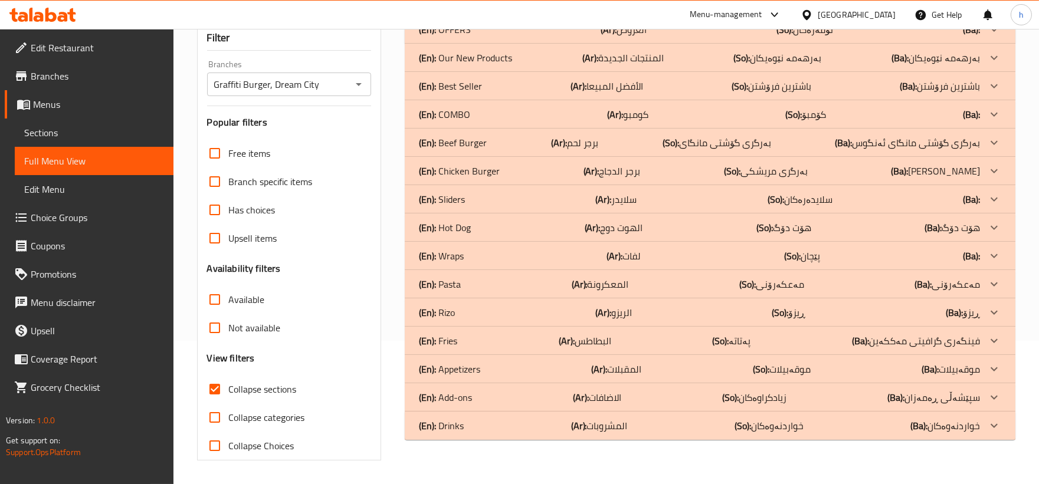
click at [564, 37] on div "(En): Appetizers (Ar): المقبلات (So): موقەبیلات (Ba): موقەبیلات" at bounding box center [699, 29] width 561 height 14
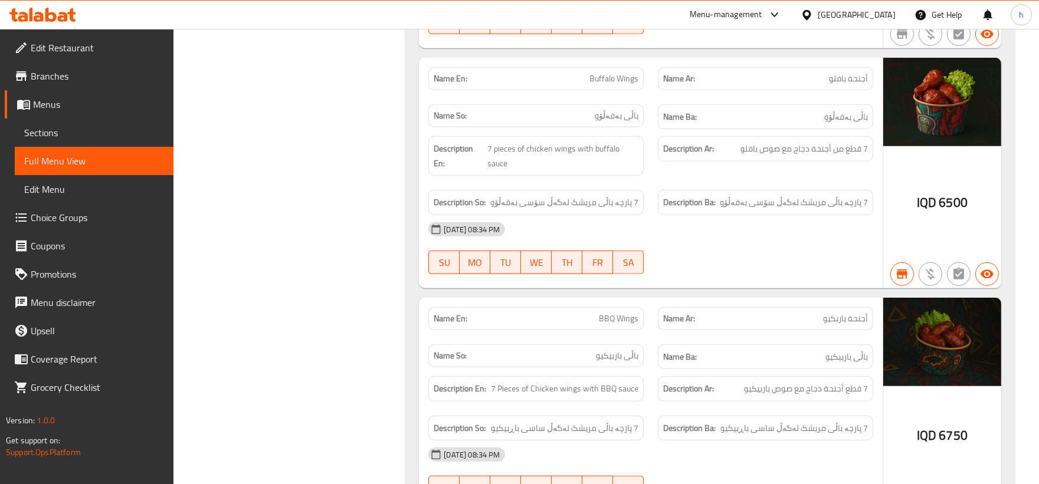
scroll to position [1949, 0]
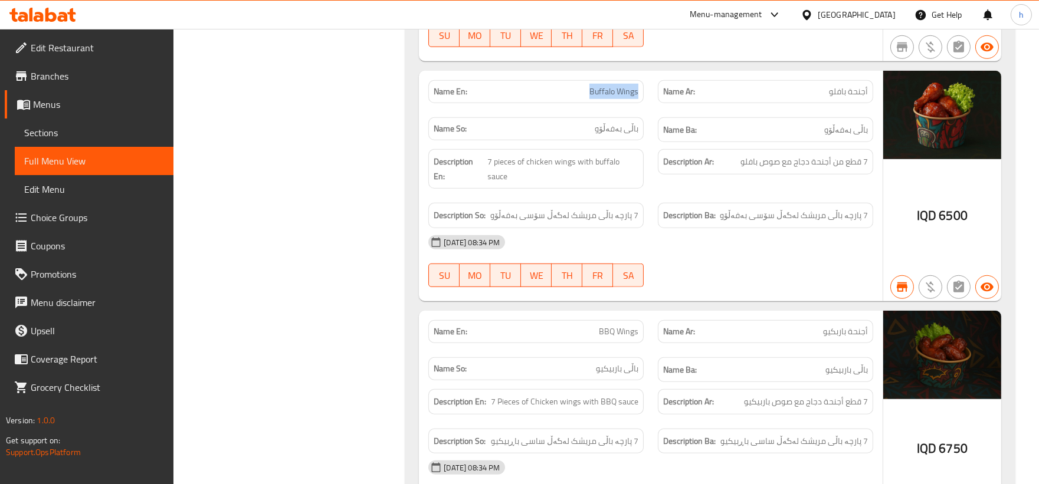
drag, startPoint x: 591, startPoint y: 95, endPoint x: 641, endPoint y: 109, distance: 52.1
click at [641, 109] on div "Name En: Buffalo Wings" at bounding box center [536, 91] width 230 height 37
copy span "Buffalo Wings"
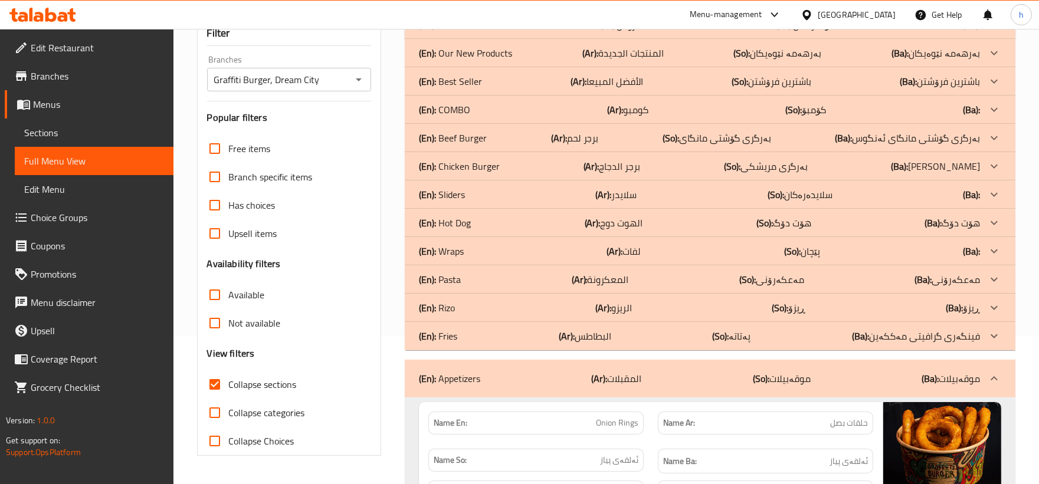
scroll to position [0, 0]
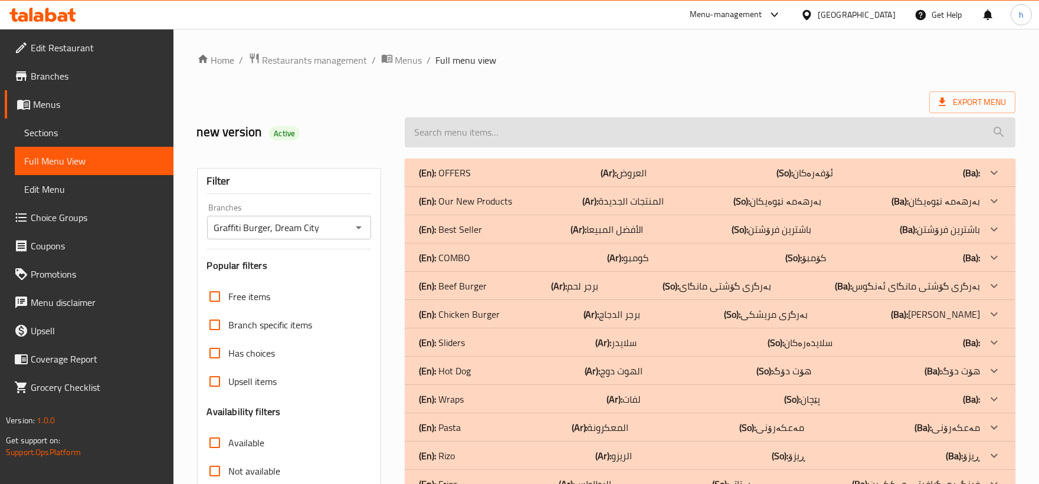
click at [766, 127] on input "search" at bounding box center [710, 132] width 611 height 30
paste input "Buffalo Wings"
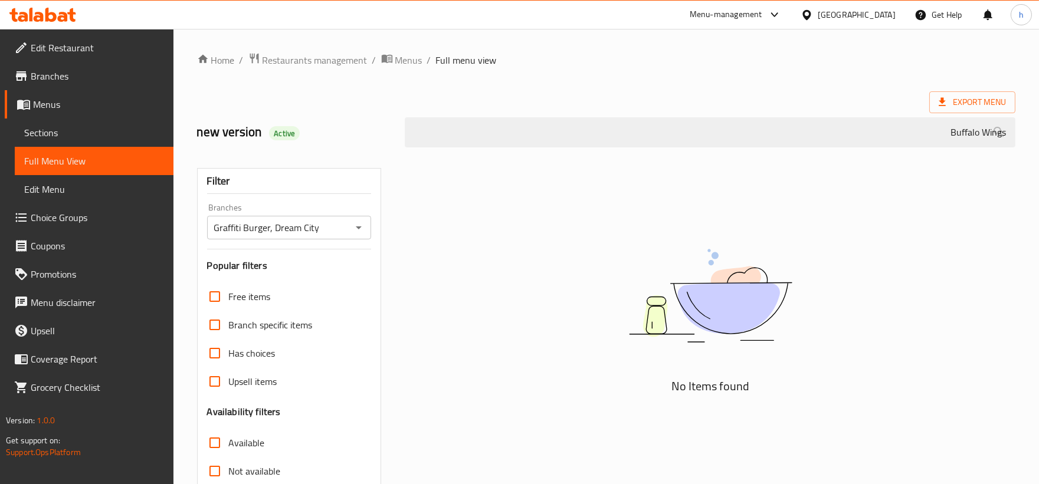
type input "Buffalo Wings"
click at [67, 136] on span "Sections" at bounding box center [94, 133] width 140 height 14
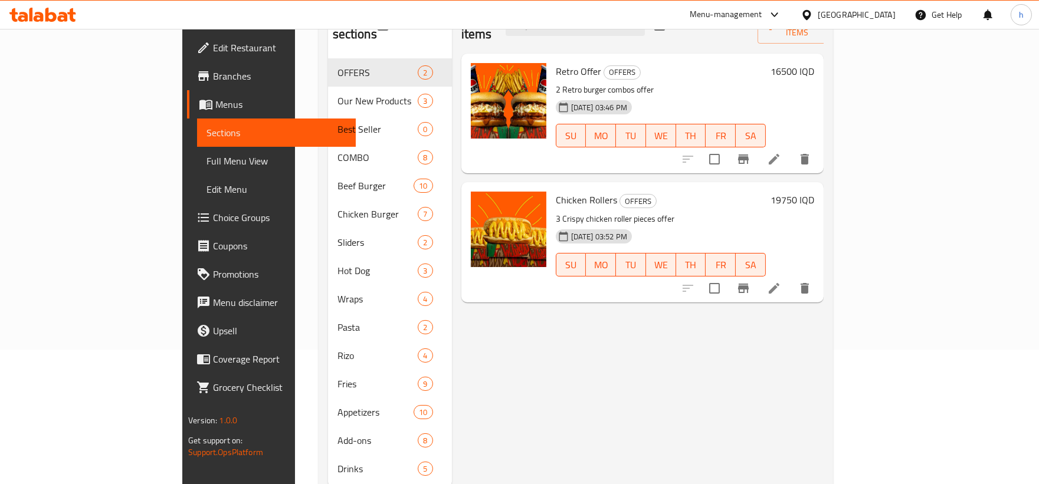
scroll to position [165, 0]
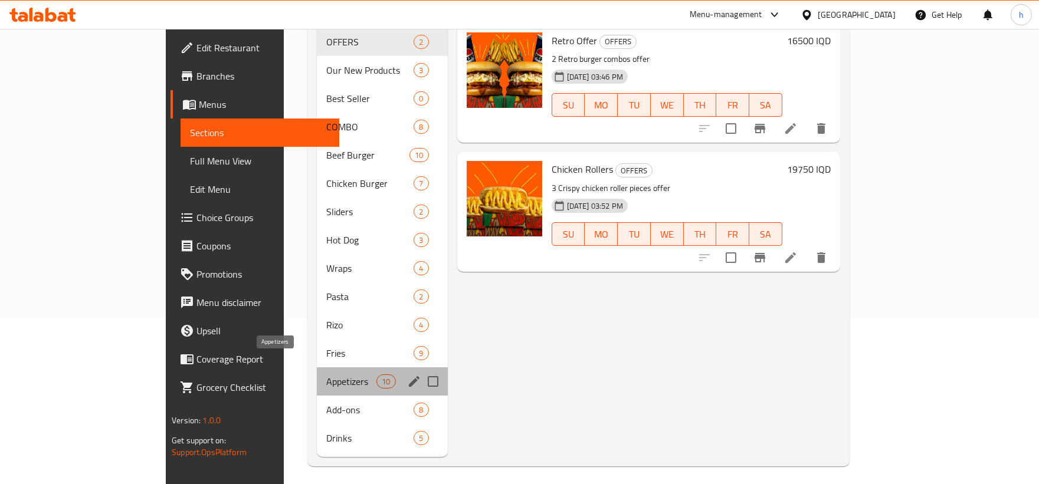
click at [326, 375] on span "Appetizers" at bounding box center [351, 382] width 50 height 14
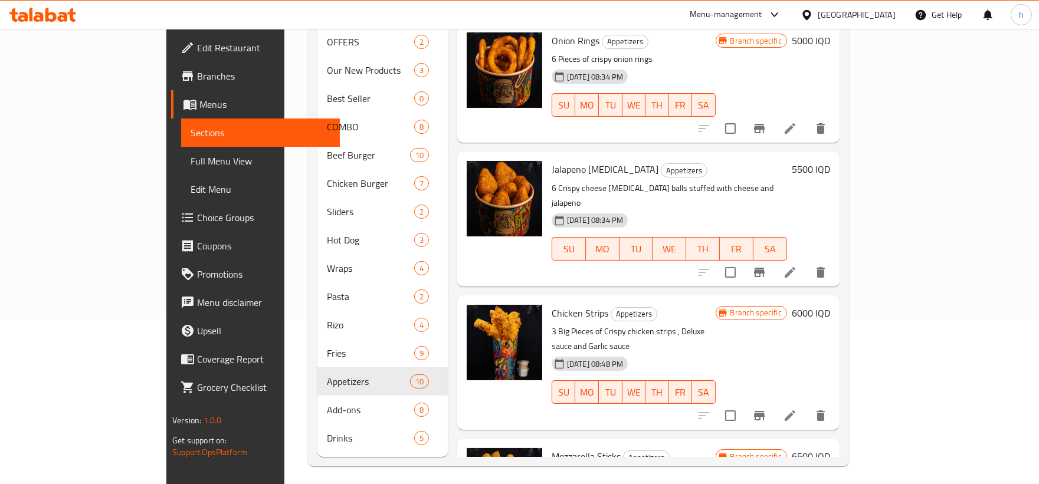
drag, startPoint x: 1006, startPoint y: 130, endPoint x: 1002, endPoint y: 163, distance: 33.9
click at [849, 163] on div "Menu sections OFFERS 2 Our New Products 3 Best Seller 0 COMBO 8 Beef Burger 10 …" at bounding box center [578, 212] width 541 height 509
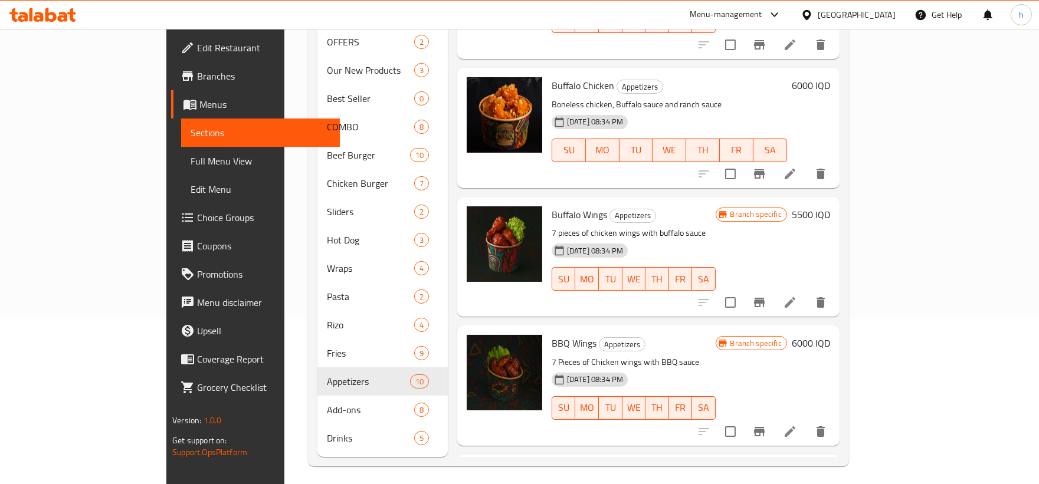
scroll to position [693, 0]
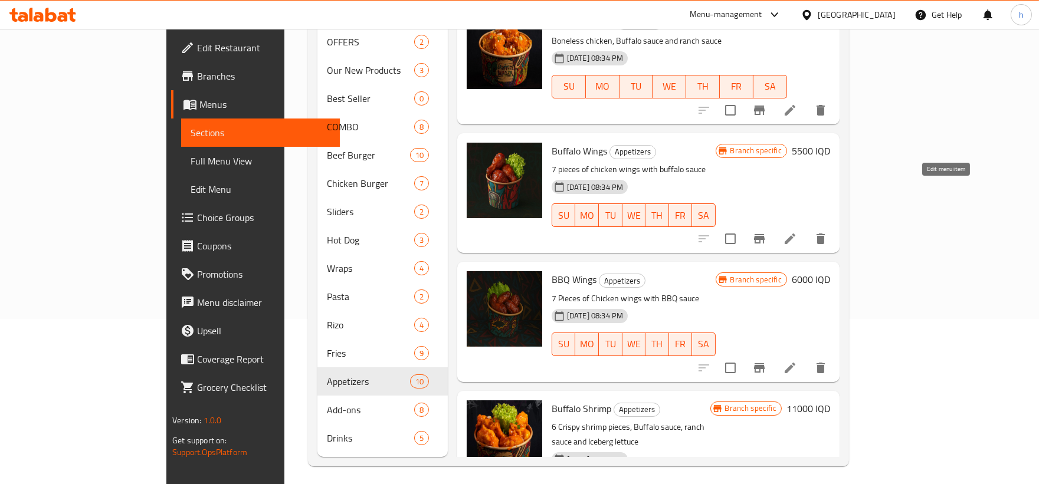
click at [795, 234] on icon at bounding box center [790, 239] width 11 height 11
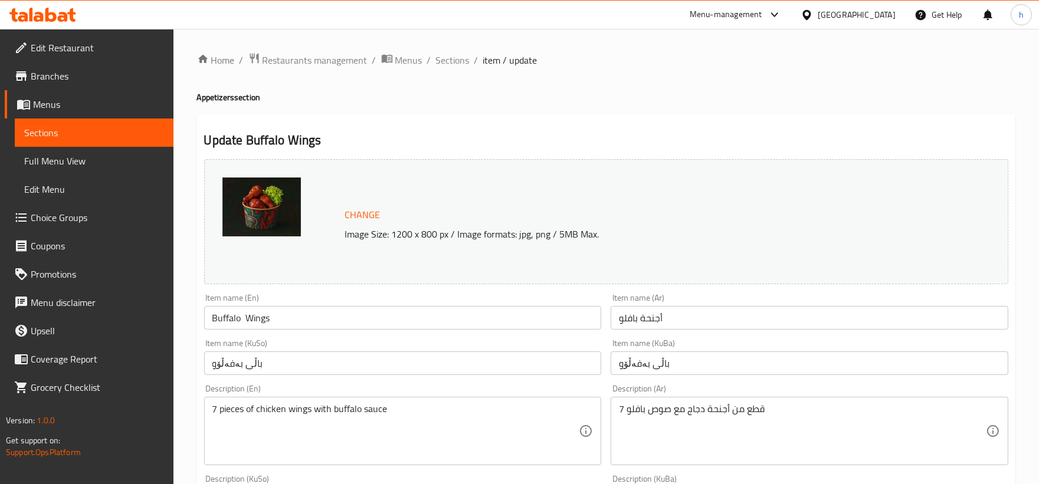
click at [386, 303] on div "Item name (En) Buffalo Wings Item name (En)" at bounding box center [403, 312] width 398 height 36
click at [382, 313] on input "Buffalo Wings" at bounding box center [403, 318] width 398 height 24
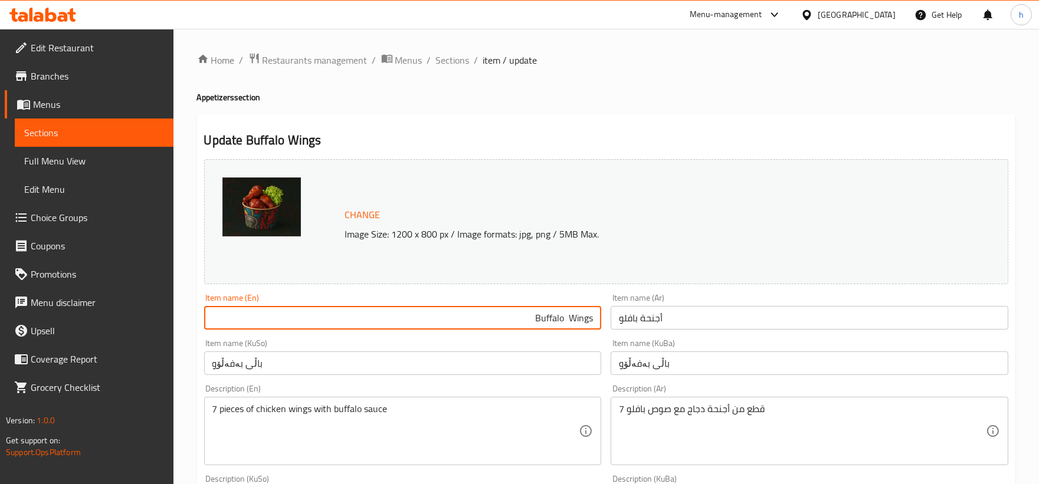
click at [571, 319] on input "Buffalo Wings" at bounding box center [403, 318] width 398 height 24
type input "Buffalo Wings"
click at [569, 320] on input "Buffalo Wings" at bounding box center [403, 318] width 398 height 24
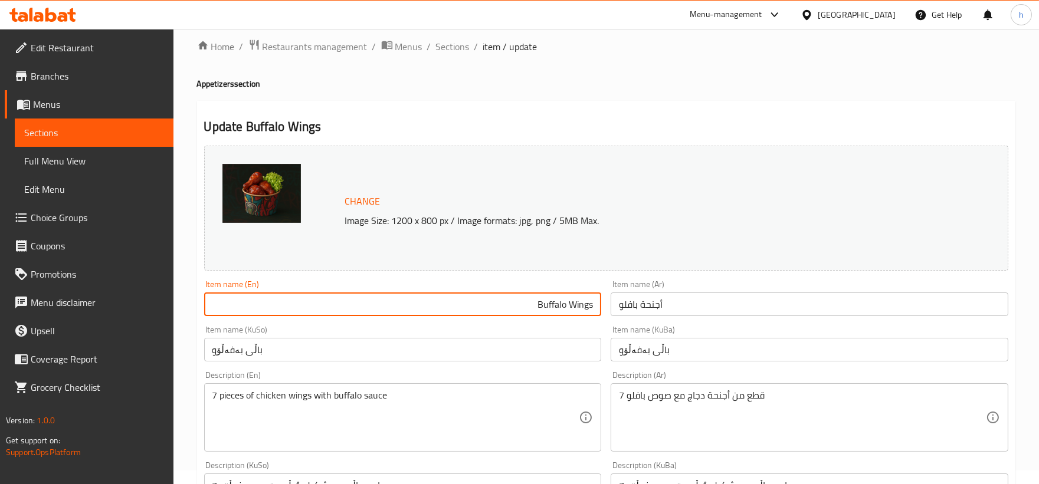
scroll to position [21, 0]
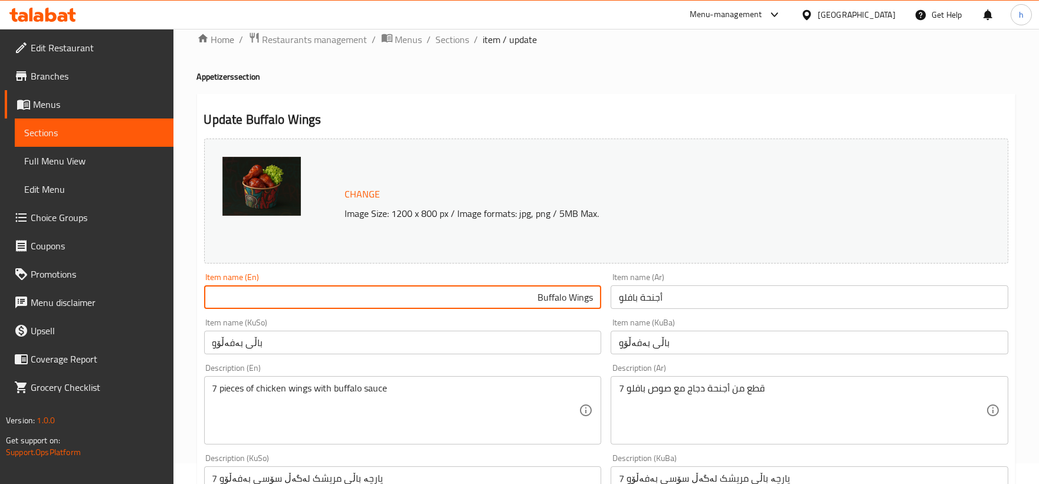
type input "Buffalo Wings"
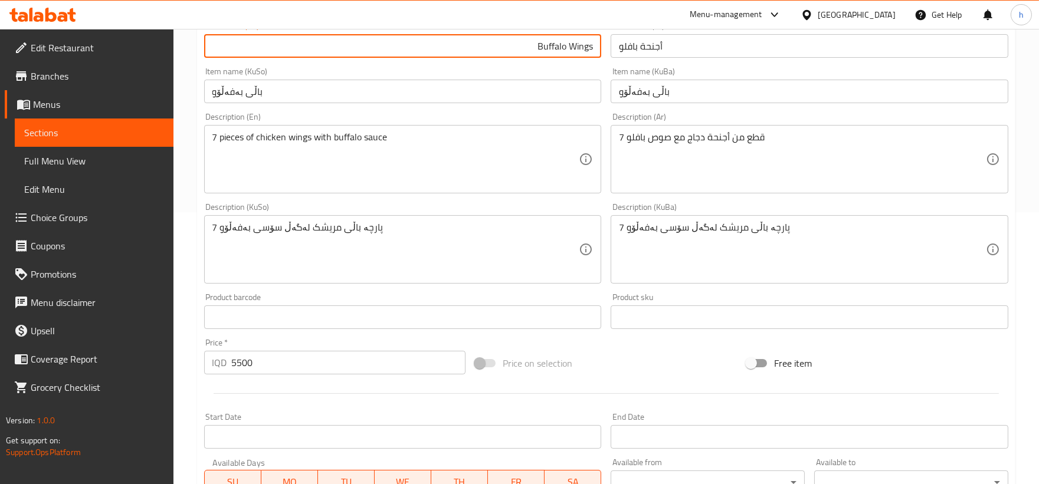
scroll to position [500, 0]
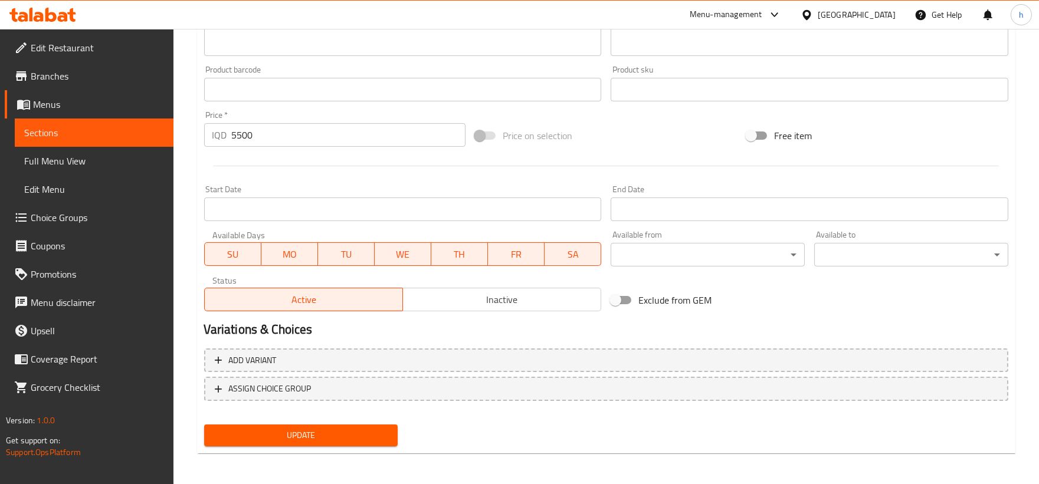
click at [356, 431] on span "Update" at bounding box center [301, 435] width 175 height 15
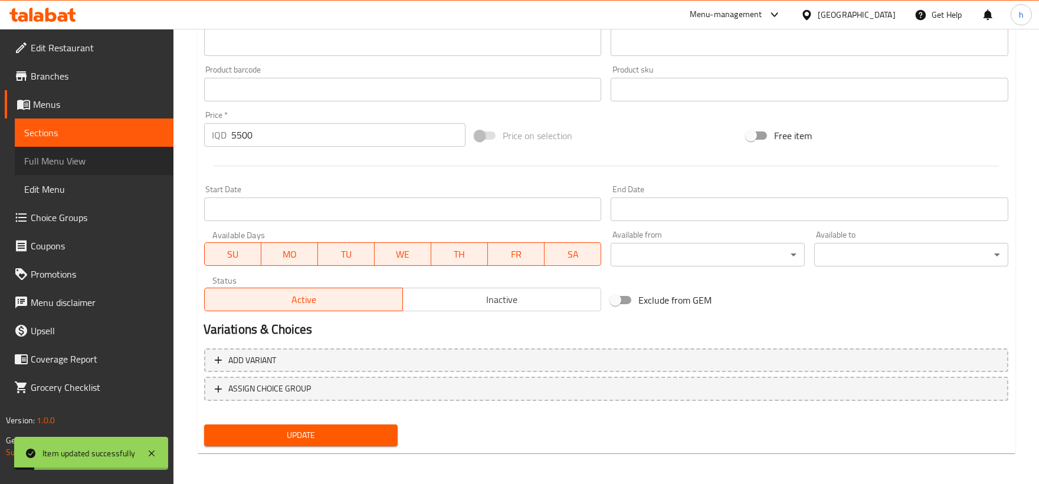
click at [67, 159] on span "Full Menu View" at bounding box center [94, 161] width 140 height 14
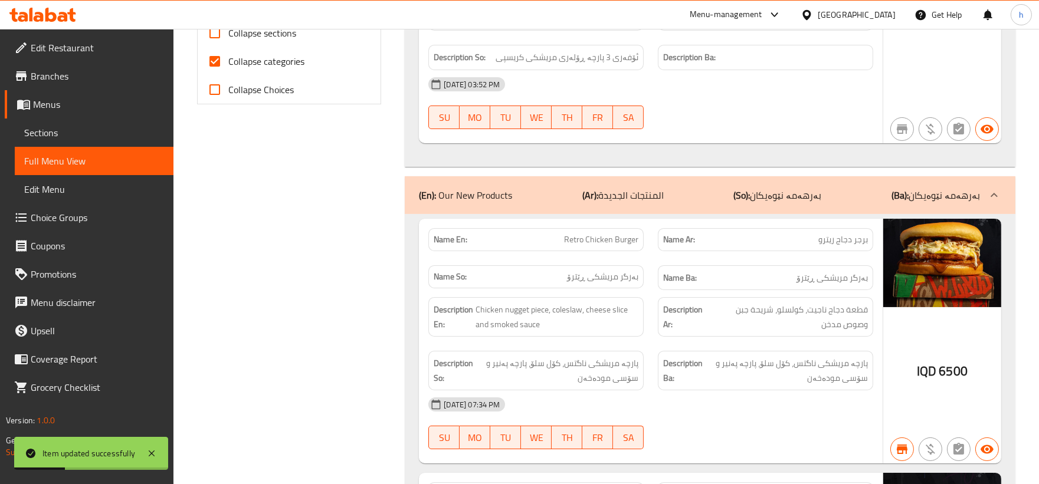
click at [217, 59] on input "Collapse categories" at bounding box center [215, 61] width 28 height 28
checkbox input "false"
drag, startPoint x: 218, startPoint y: 34, endPoint x: 626, endPoint y: 171, distance: 430.1
click at [218, 34] on input "Collapse sections" at bounding box center [215, 33] width 28 height 28
checkbox input "true"
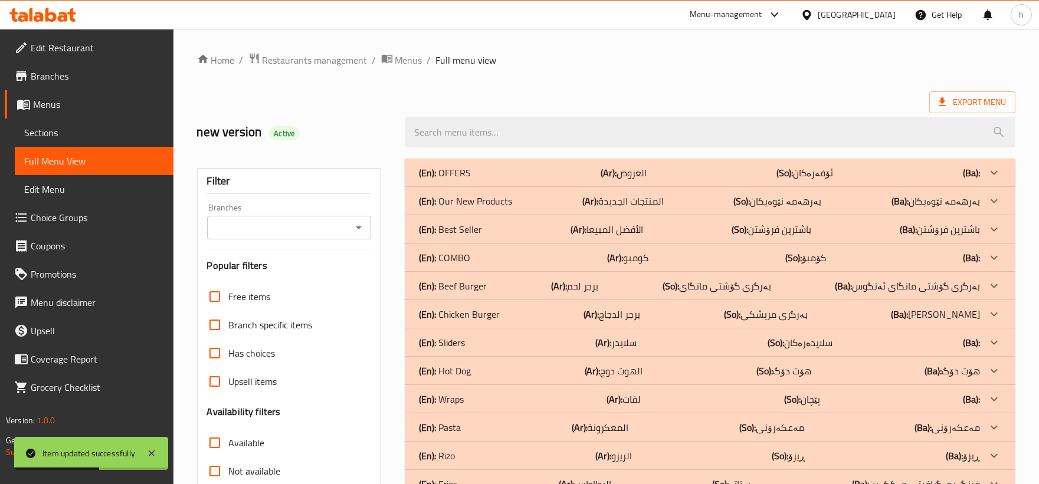
click at [356, 225] on icon "Open" at bounding box center [359, 228] width 14 height 14
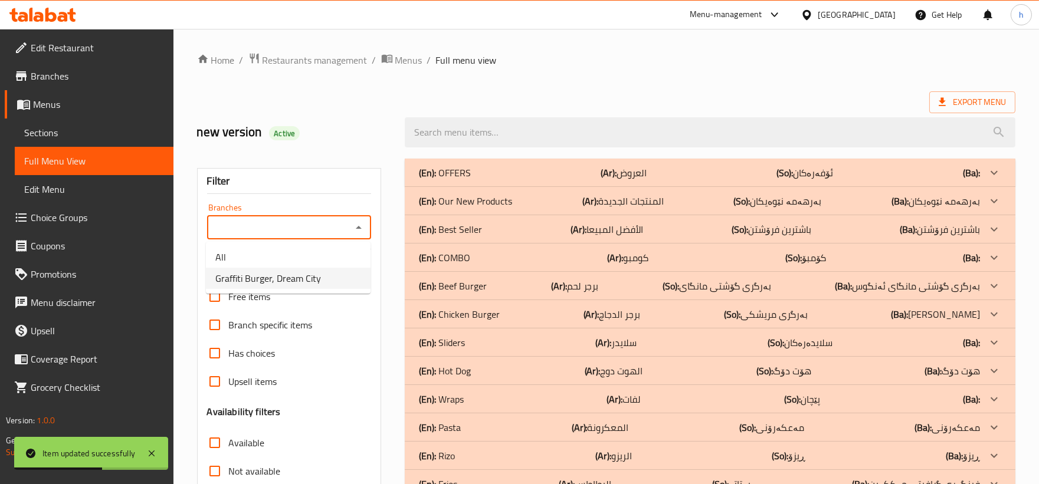
click at [288, 268] on li "Graffiti Burger, Dream City" at bounding box center [288, 278] width 165 height 21
type input "Graffiti Burger, Dream City"
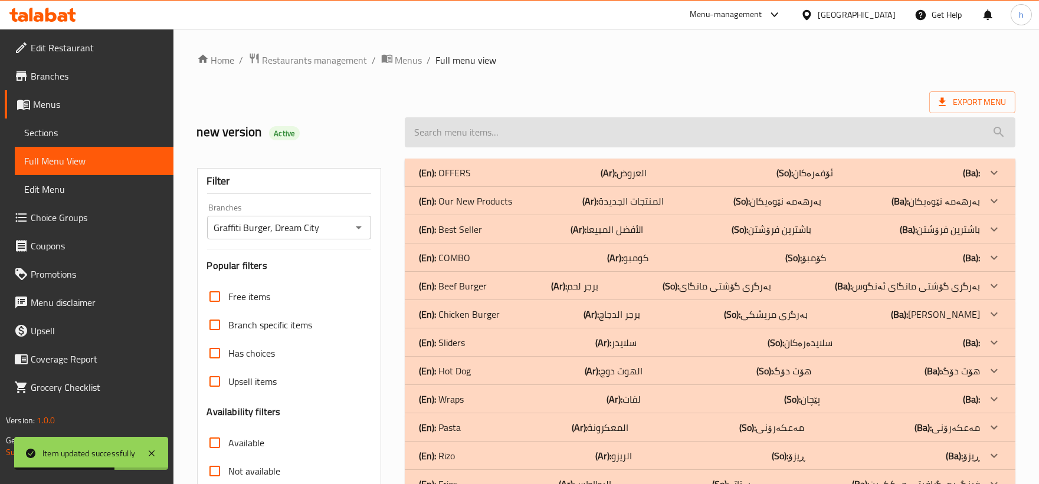
click at [482, 130] on input "search" at bounding box center [710, 132] width 611 height 30
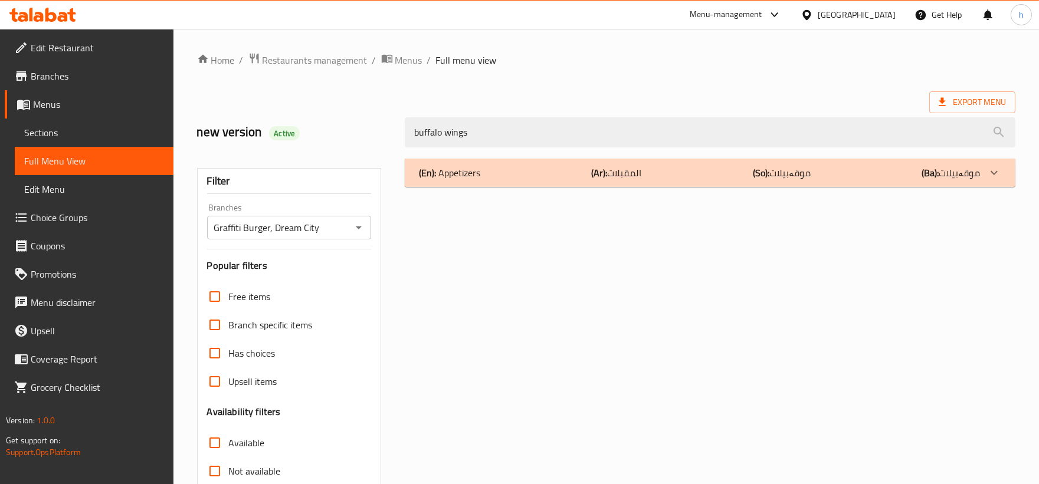
type input "buffalo wings"
click at [594, 166] on b "(Ar):" at bounding box center [600, 173] width 16 height 18
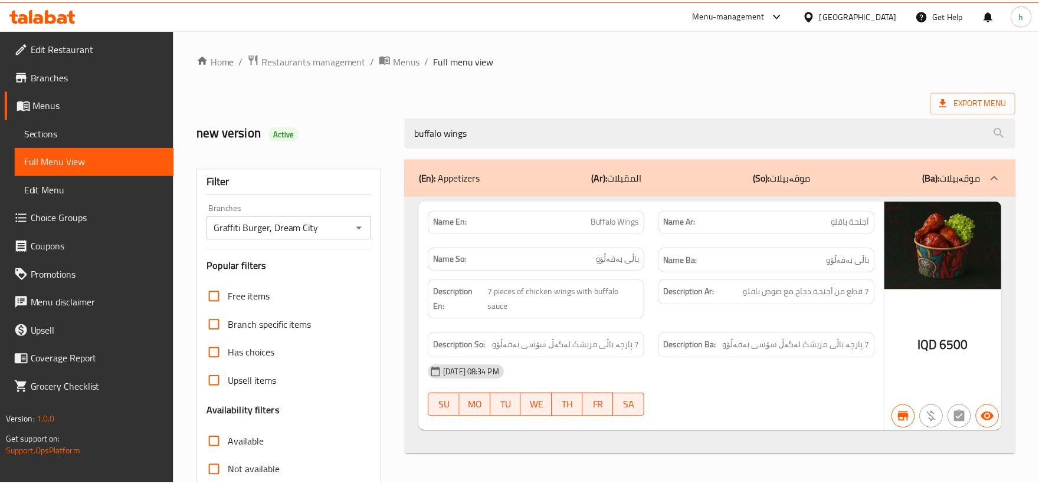
scroll to position [143, 0]
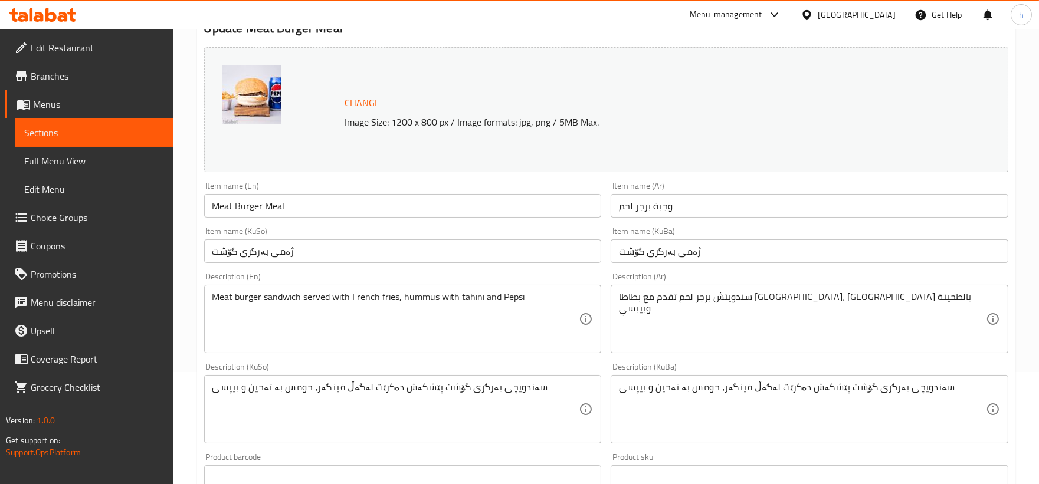
scroll to position [136, 0]
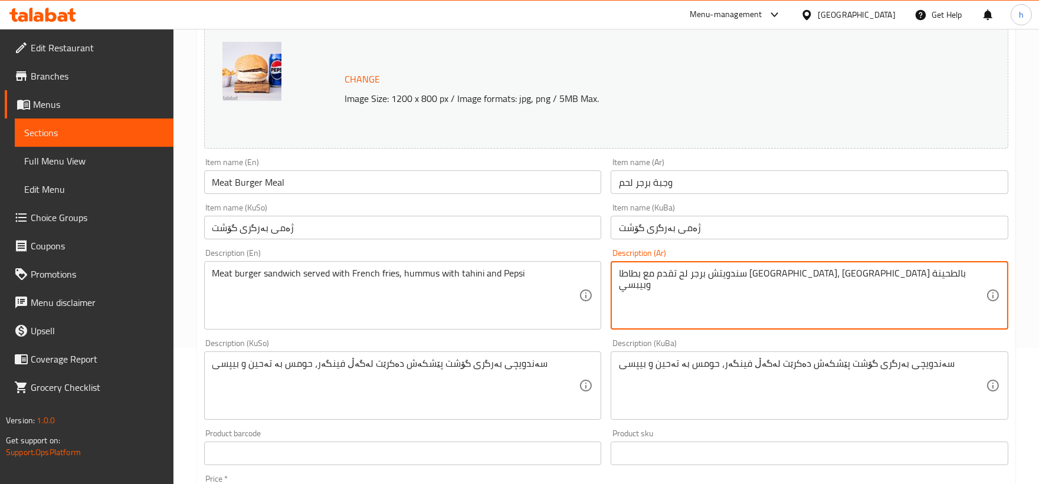
type textarea "سندويتش برجر لحم تقدم مع بطاطا [GEOGRAPHIC_DATA]، [GEOGRAPHIC_DATA] بالطحينة وب…"
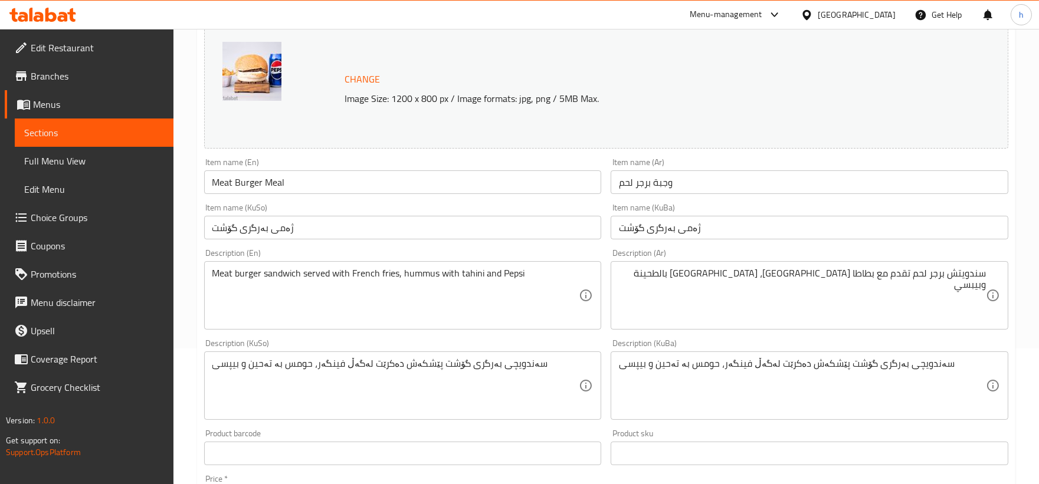
click at [1034, 255] on div "Home / Restaurants management / Menus / Sections / item / update Burger section…" at bounding box center [606, 372] width 866 height 958
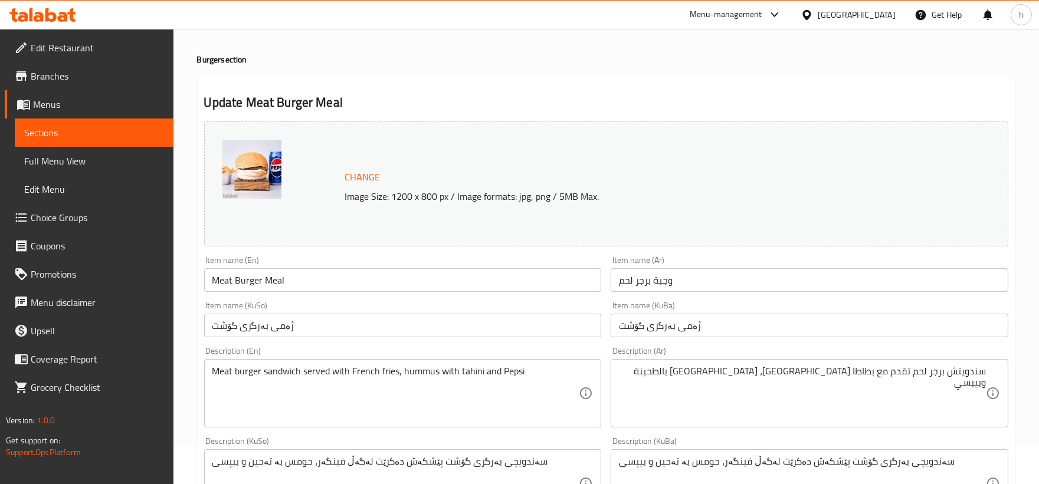
scroll to position [37, 0]
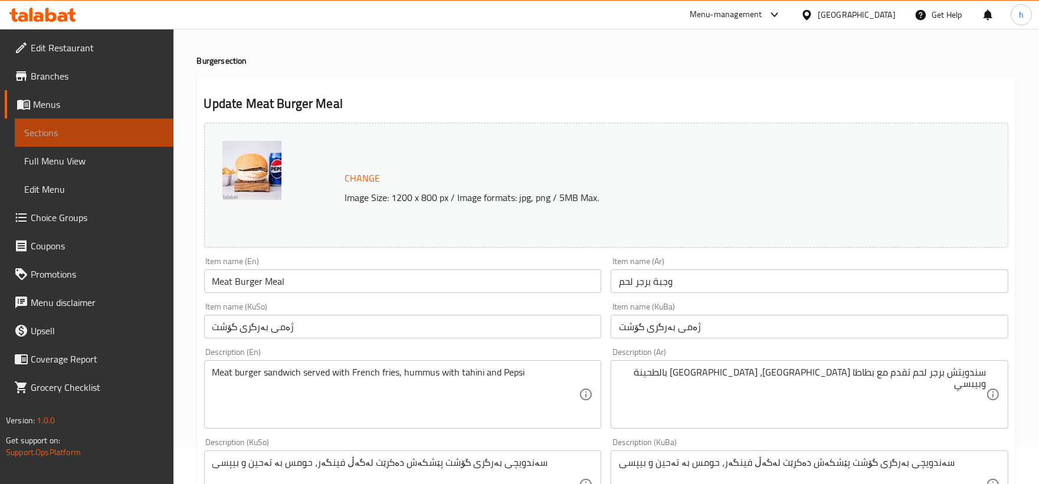
click at [76, 135] on span "Sections" at bounding box center [94, 133] width 140 height 14
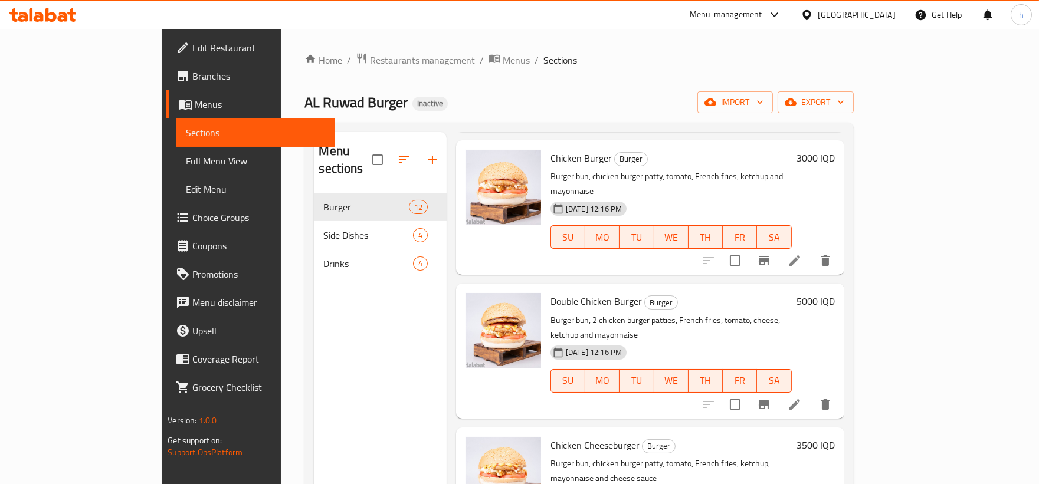
scroll to position [929, 0]
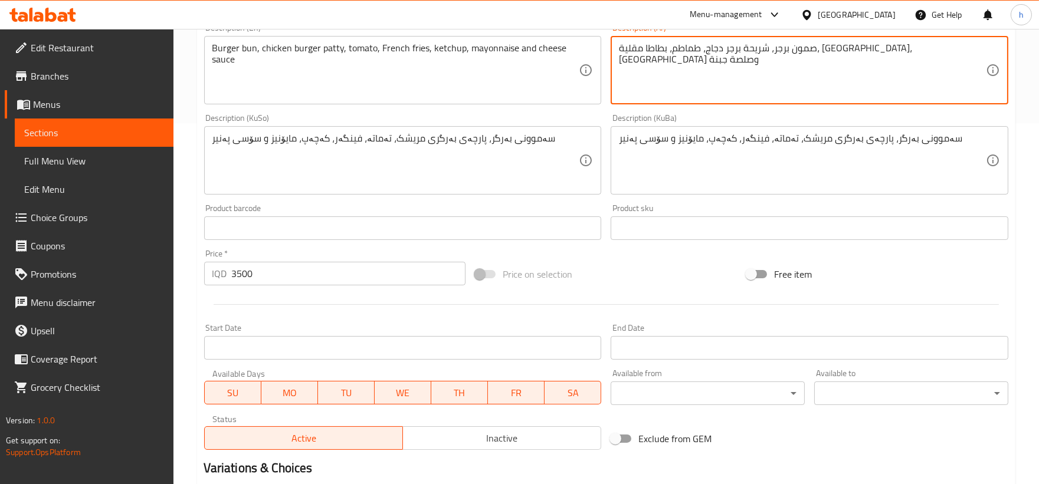
scroll to position [500, 0]
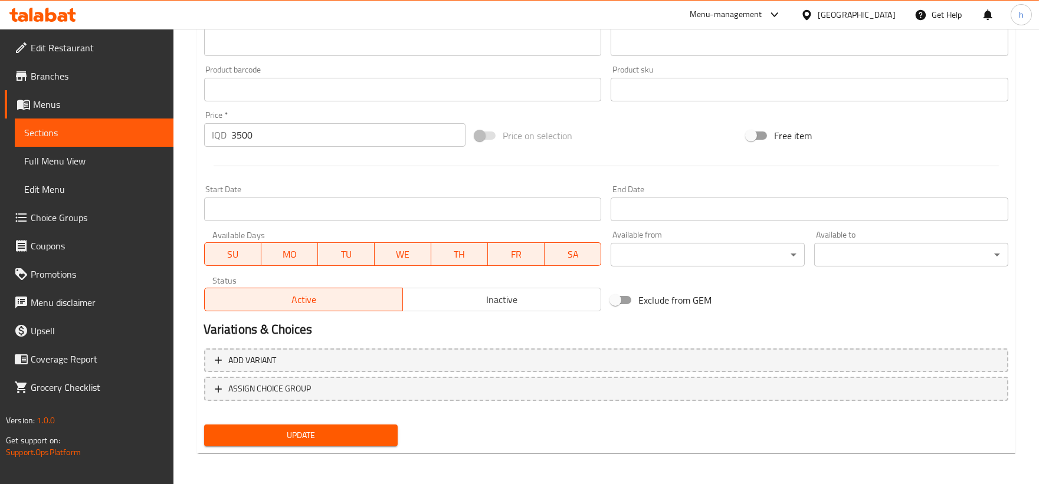
type textarea "صمون برجر، شريحة برجر دجاج، طماطم، بطاطا مقلية، كاتشب، مايونيز وصلصة جبنة"
click at [333, 428] on span "Update" at bounding box center [301, 435] width 175 height 15
click at [104, 123] on link "Sections" at bounding box center [94, 133] width 159 height 28
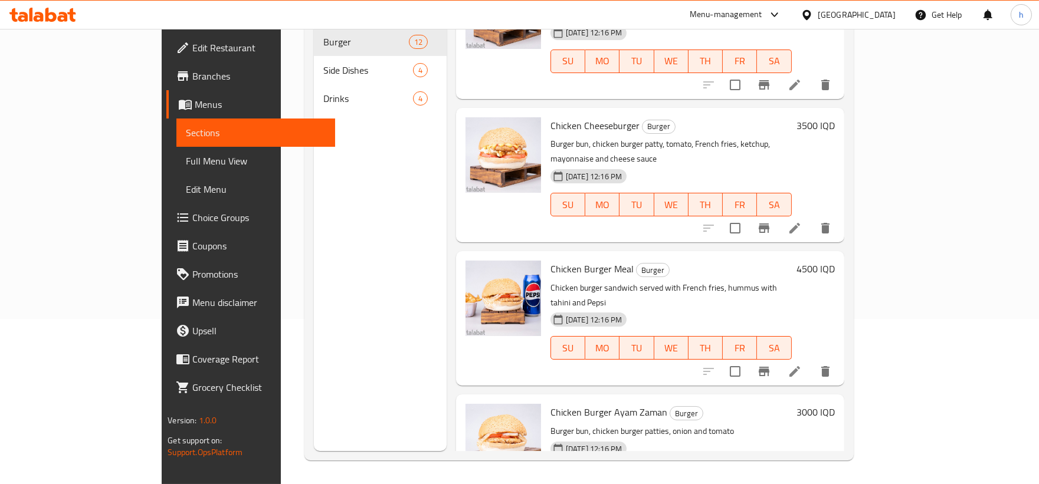
scroll to position [1039, 0]
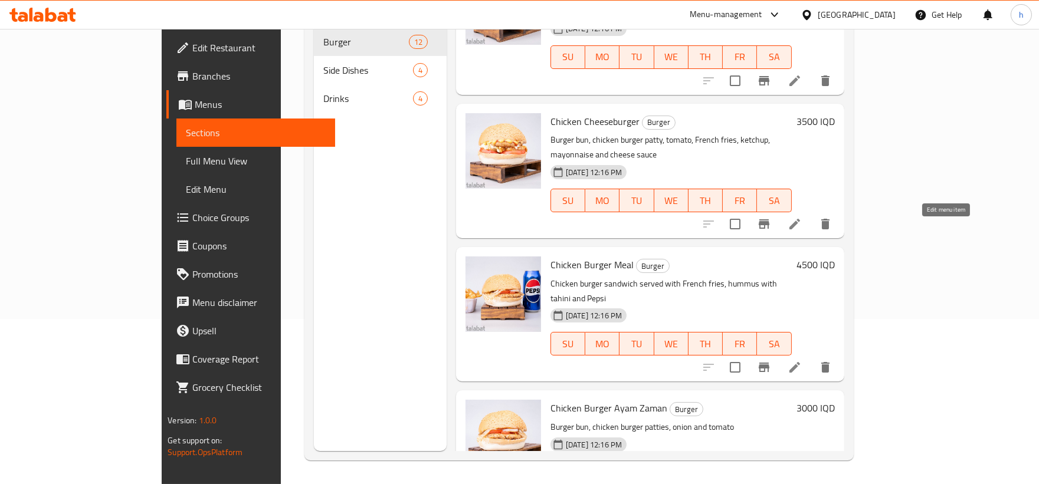
click at [802, 361] on icon at bounding box center [795, 368] width 14 height 14
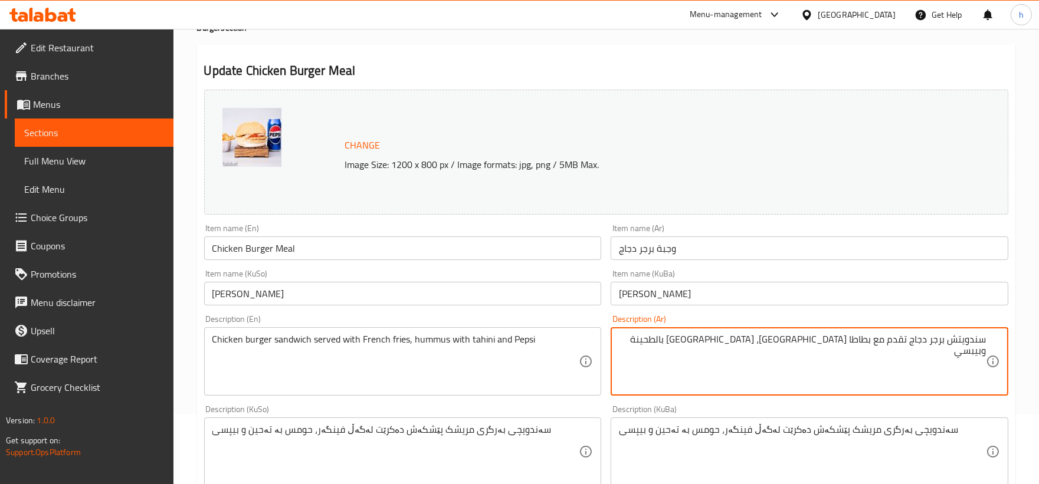
scroll to position [500, 0]
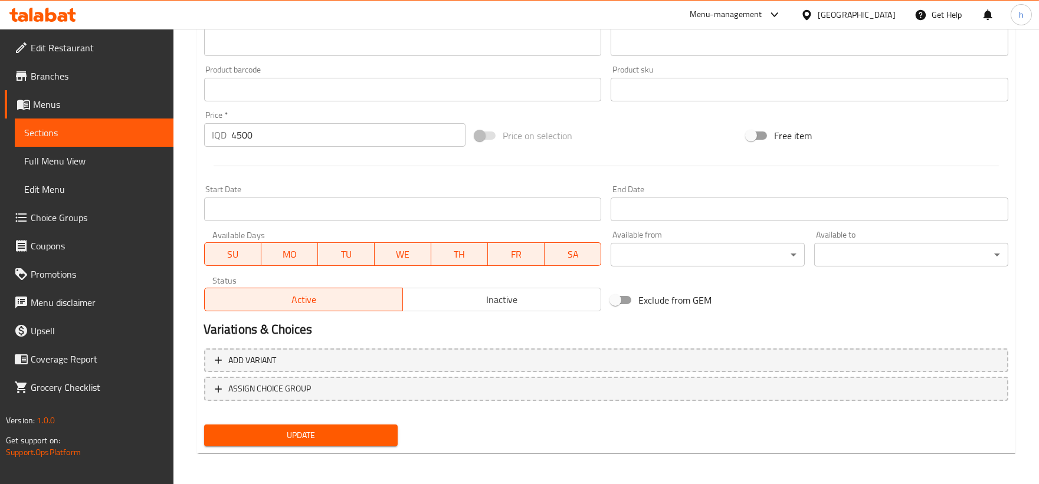
type textarea "سندويتش برجر دجاج تقدم مع بطاطا مقلية، حمص بالطحينة وبيبسي"
click at [235, 432] on span "Update" at bounding box center [301, 435] width 175 height 15
click at [32, 138] on span "Sections" at bounding box center [94, 133] width 140 height 14
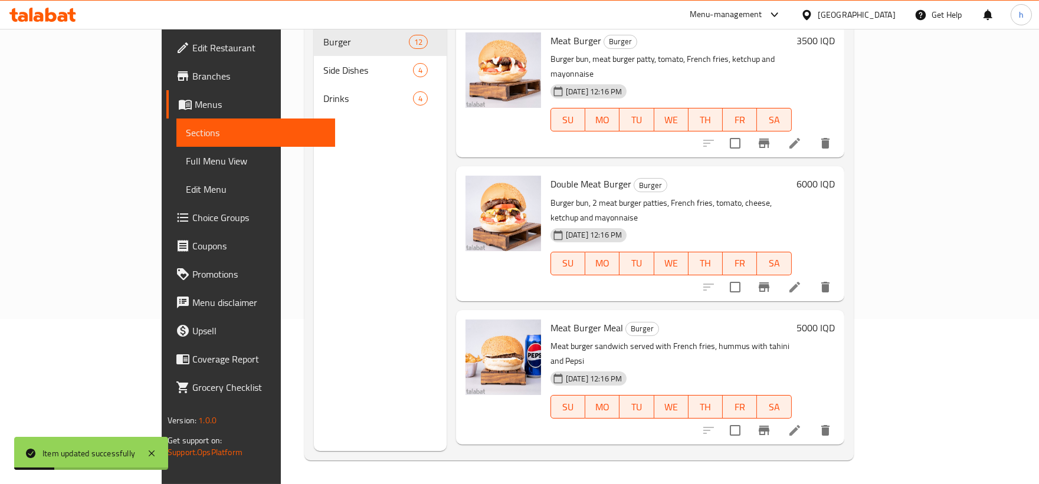
scroll to position [165, 0]
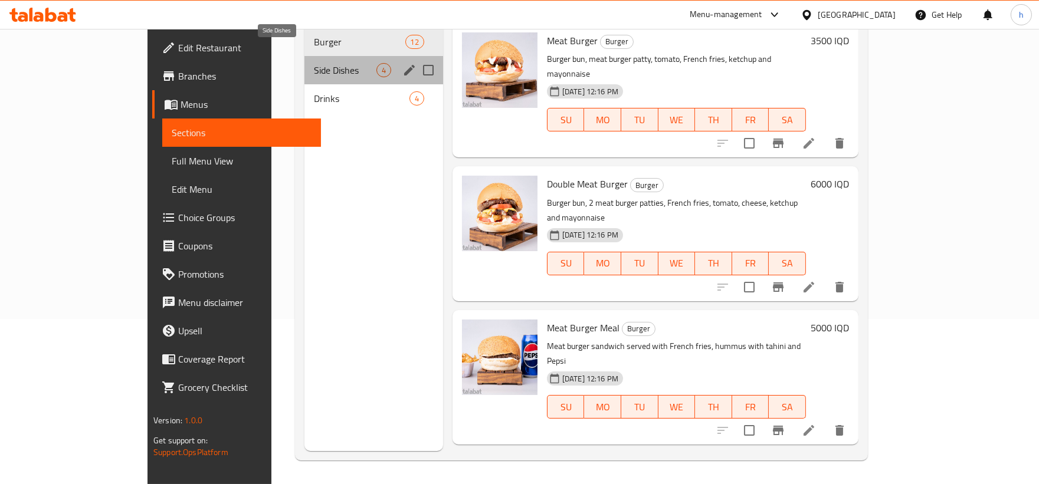
click at [314, 63] on span "Side Dishes" at bounding box center [345, 70] width 63 height 14
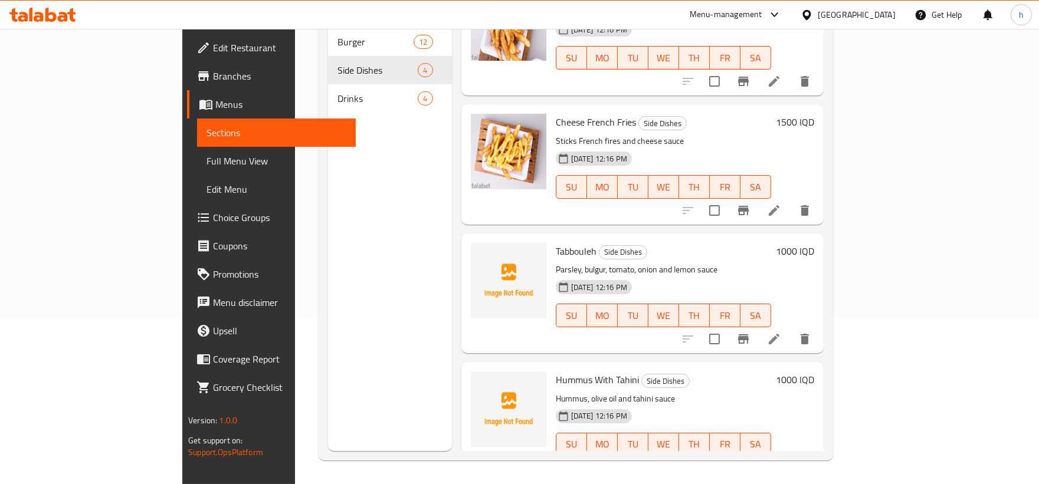
scroll to position [60, 0]
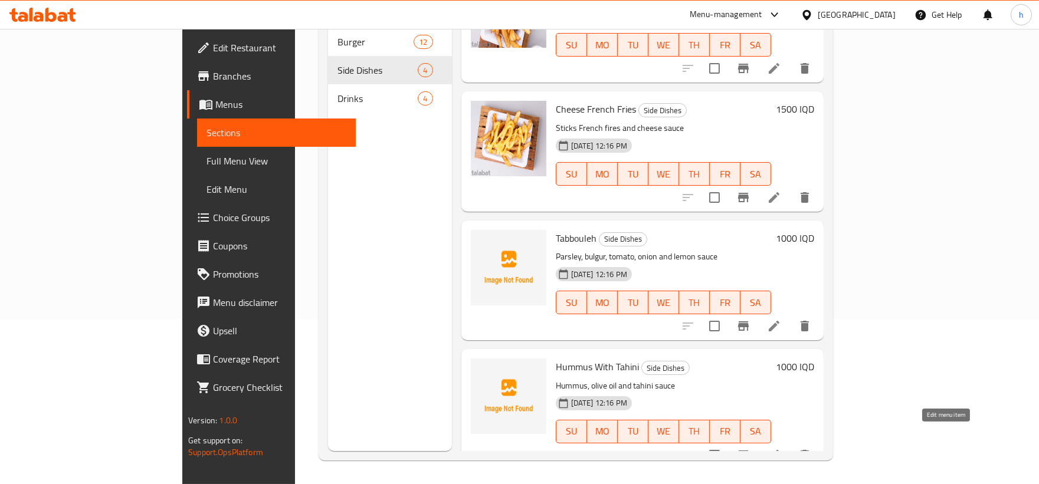
click at [779, 450] on icon at bounding box center [774, 455] width 11 height 11
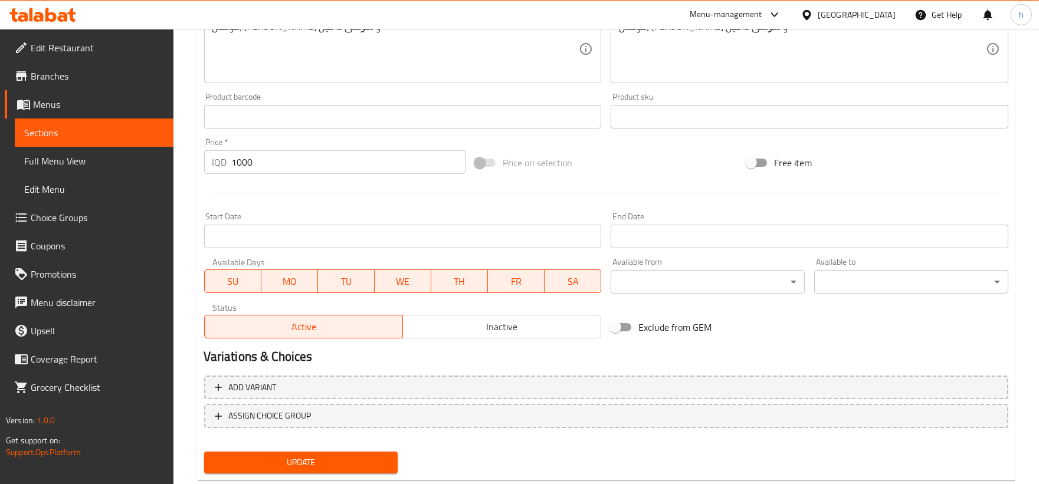
scroll to position [483, 0]
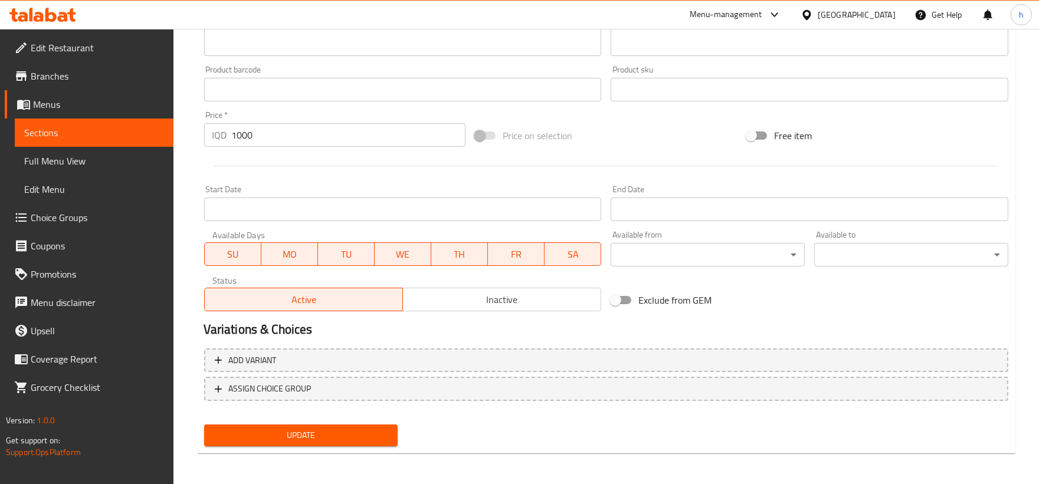
type textarea "حمص، زيت زيتون وصلصة طحينة"
click at [317, 438] on span "Update" at bounding box center [301, 435] width 175 height 15
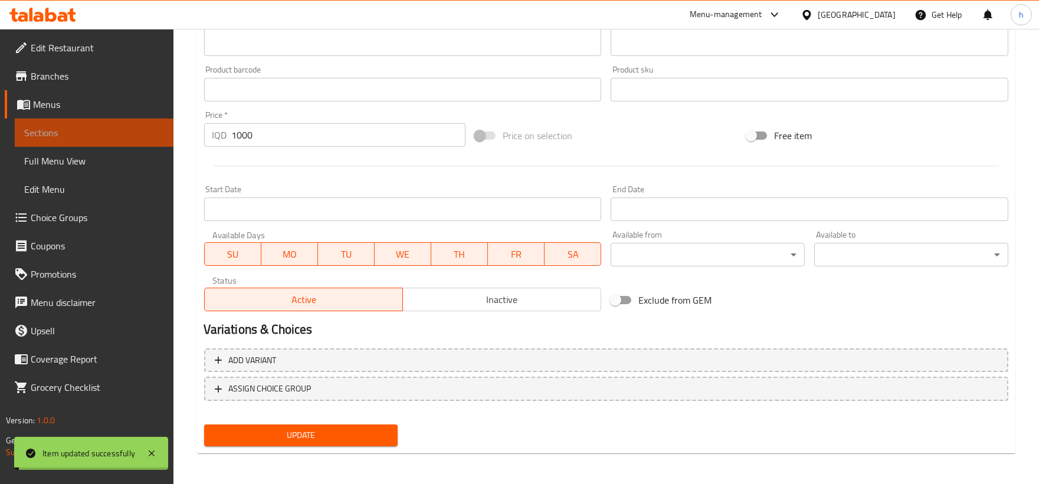
click at [57, 136] on span "Sections" at bounding box center [94, 133] width 140 height 14
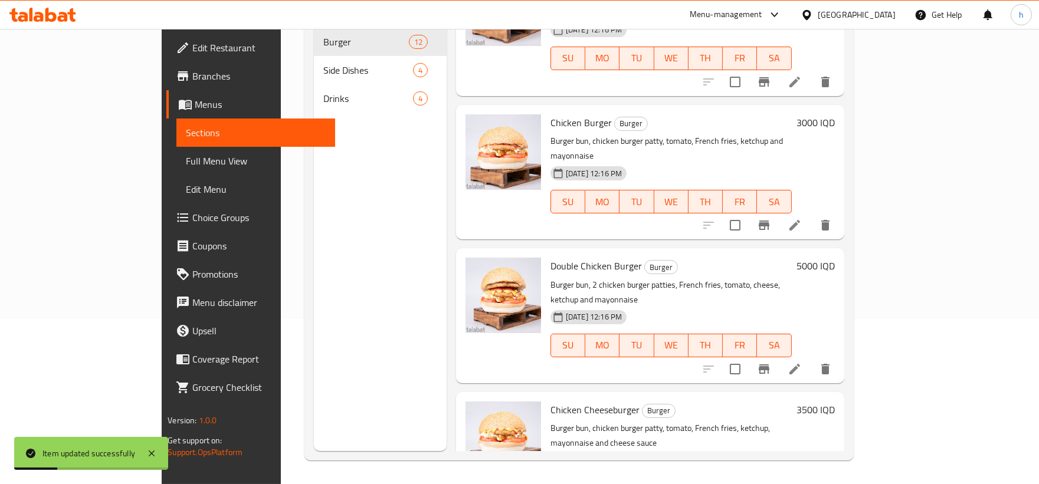
scroll to position [1090, 0]
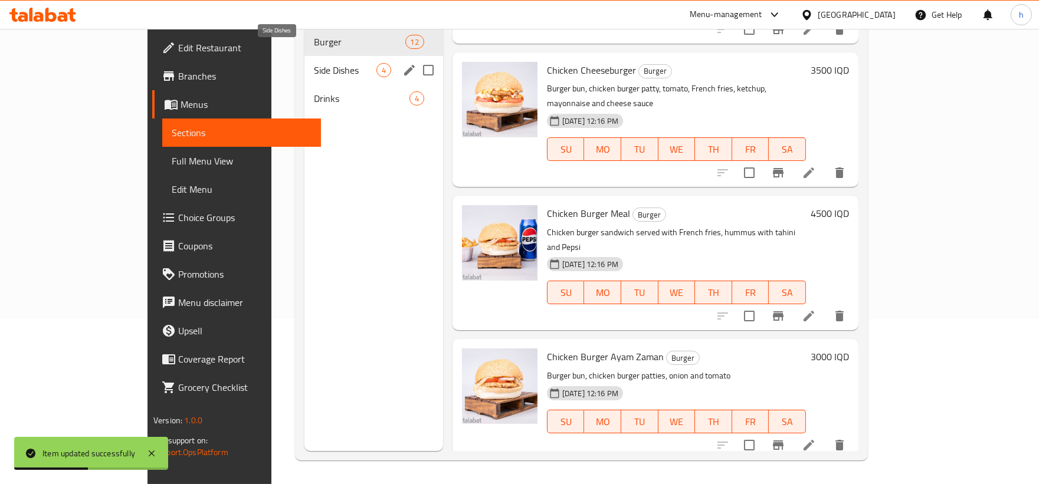
click at [314, 63] on span "Side Dishes" at bounding box center [345, 70] width 63 height 14
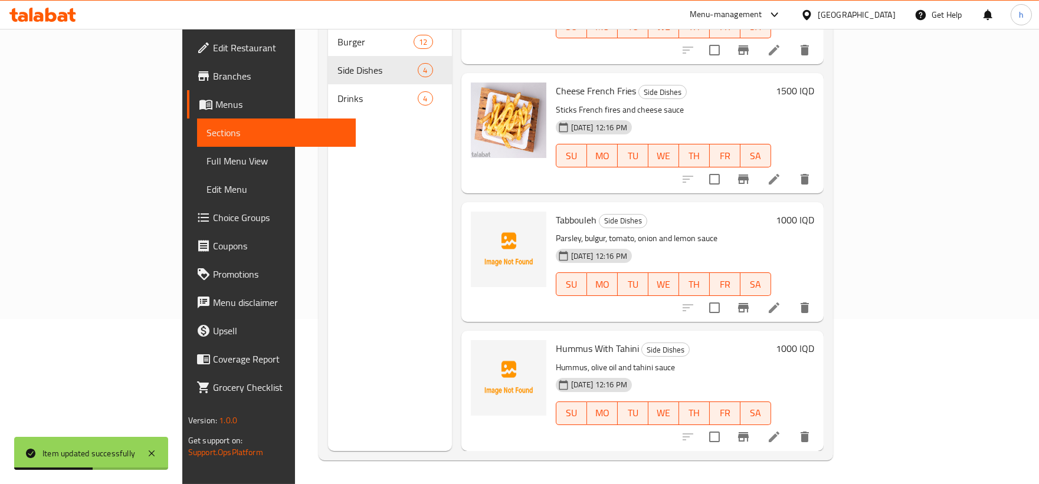
scroll to position [60, 0]
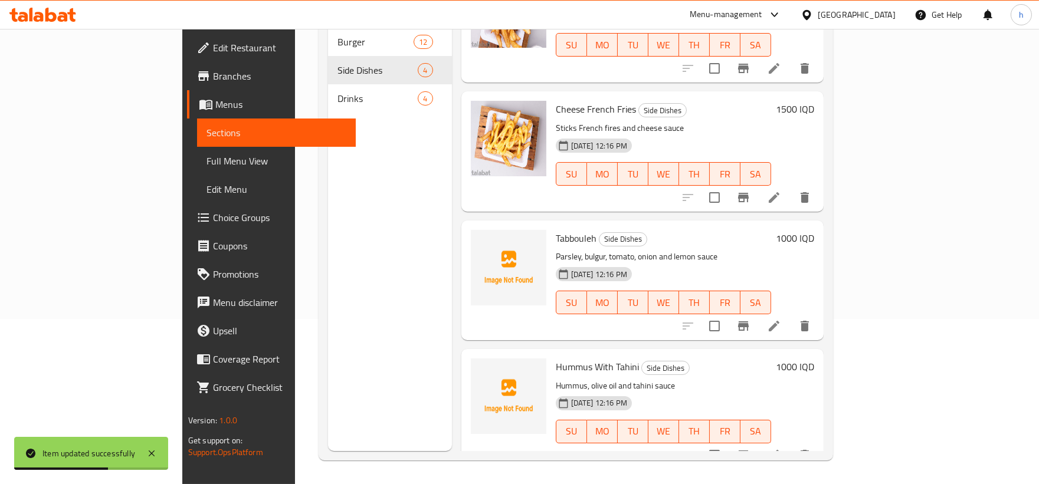
drag, startPoint x: 1006, startPoint y: 201, endPoint x: 987, endPoint y: 229, distance: 34.0
click at [833, 225] on div "Menu sections Burger 12 Side Dishes 4 Drinks 4 Menu items Add Sort Manage items…" at bounding box center [576, 209] width 515 height 503
click at [481, 241] on icon "upload picture" at bounding box center [487, 246] width 12 height 11
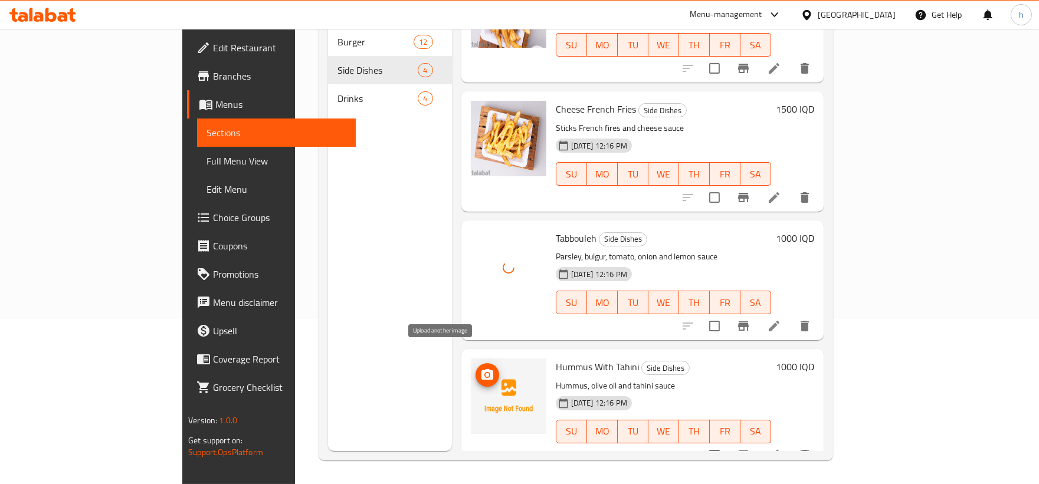
click at [476, 363] on button "upload picture" at bounding box center [488, 375] width 24 height 24
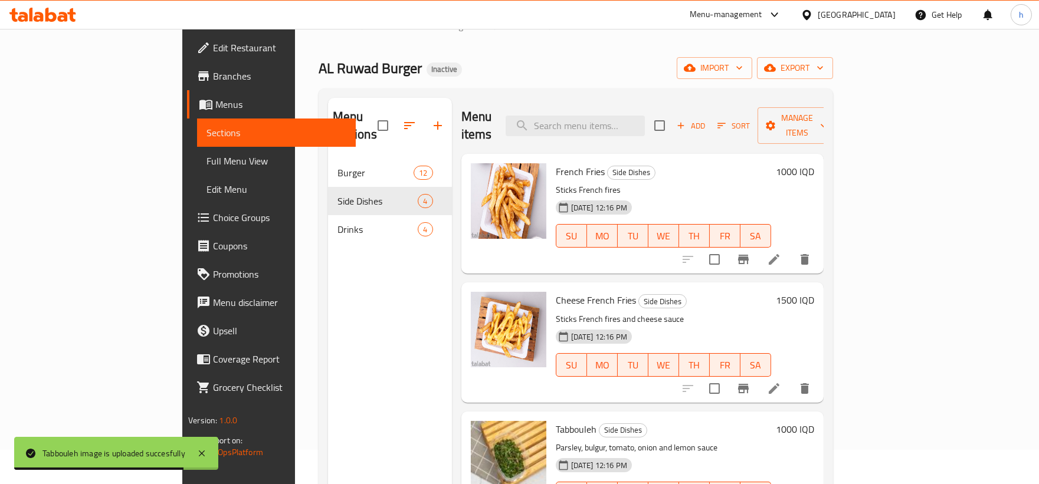
scroll to position [165, 0]
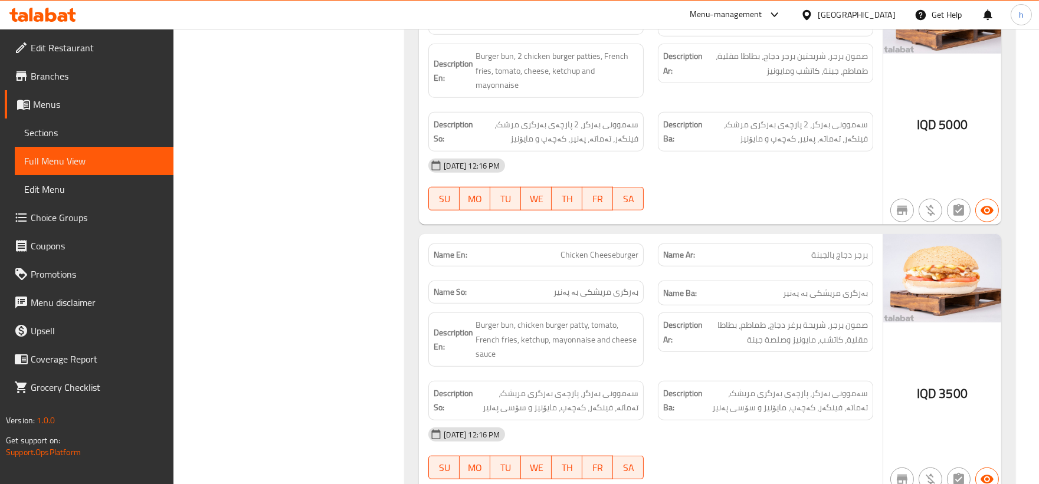
scroll to position [2024, 0]
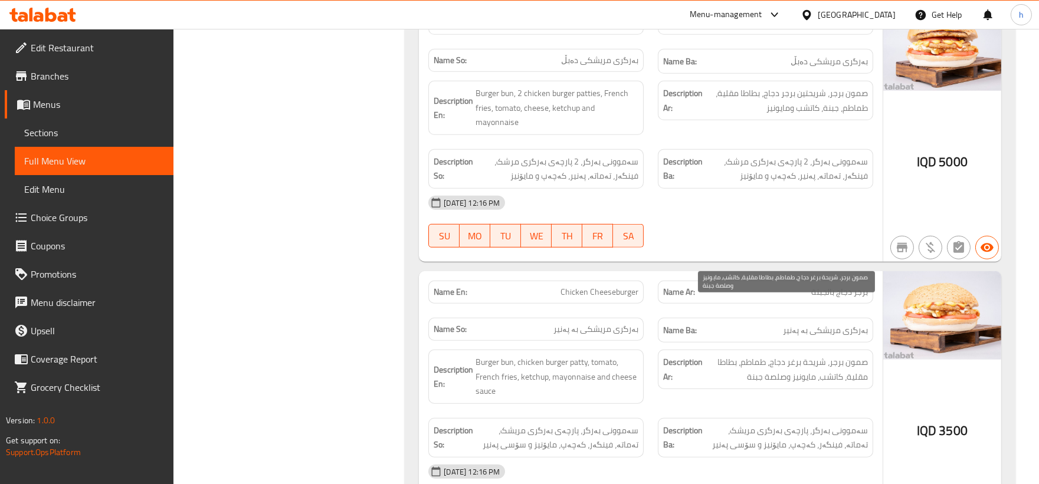
click at [792, 355] on span "صمون برجر، شريحة برغر دجاج، طماطم، بطاطا مقلية، كاتشب، مايونيز وصلصة جبنة" at bounding box center [786, 369] width 163 height 29
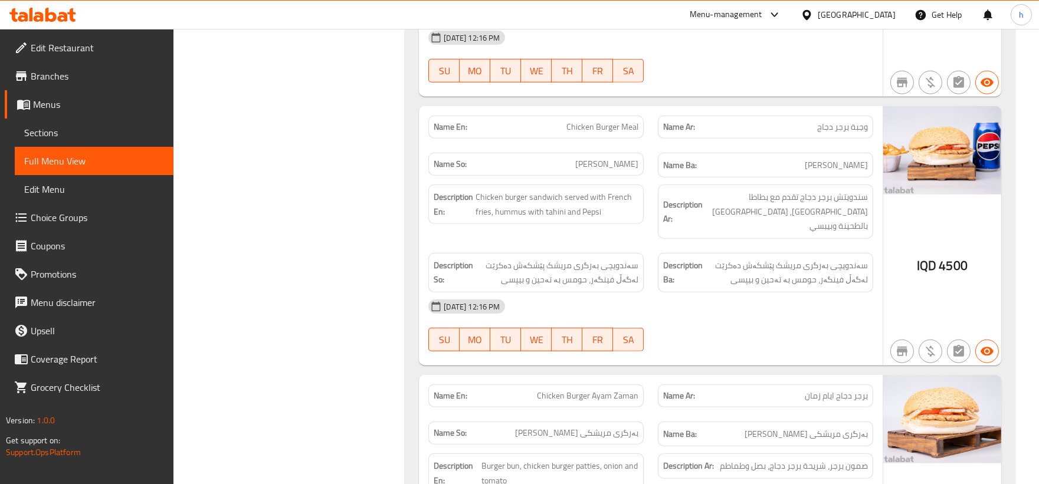
scroll to position [2467, 0]
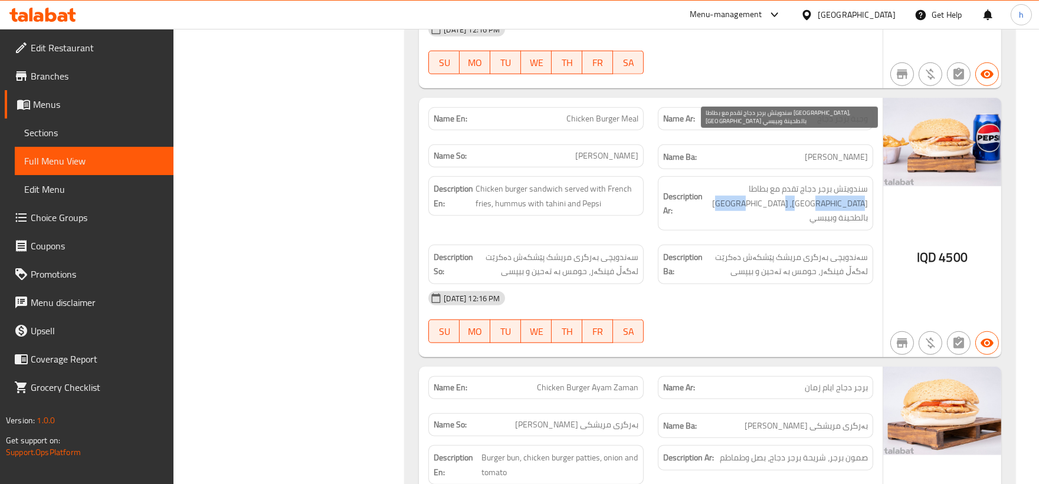
click at [723, 182] on span "سندويتش برجر دجاج تقدم مع بطاطا [GEOGRAPHIC_DATA], [GEOGRAPHIC_DATA] بالطحينة و…" at bounding box center [786, 204] width 163 height 44
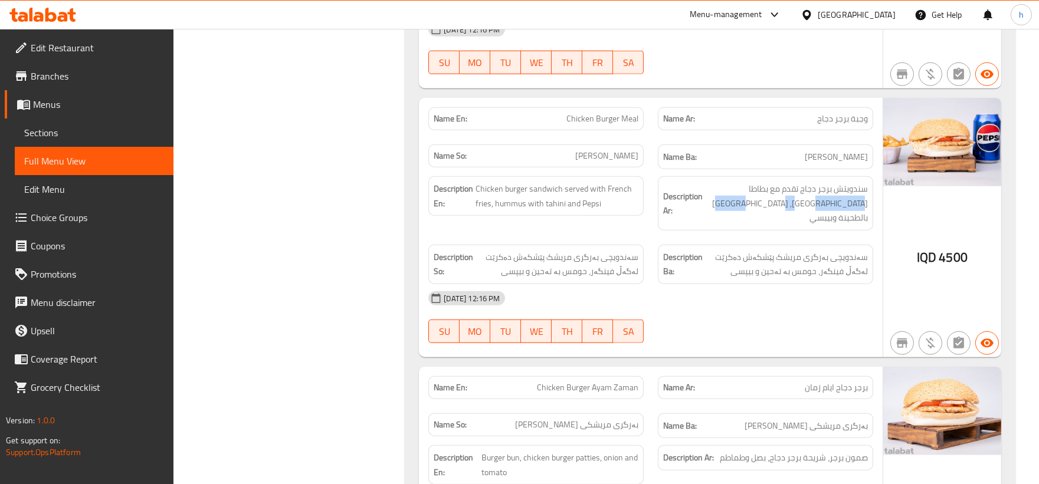
click at [840, 182] on span "سندويتش برجر دجاج تقدم مع بطاطا [GEOGRAPHIC_DATA], [GEOGRAPHIC_DATA] بالطحينة و…" at bounding box center [786, 204] width 163 height 44
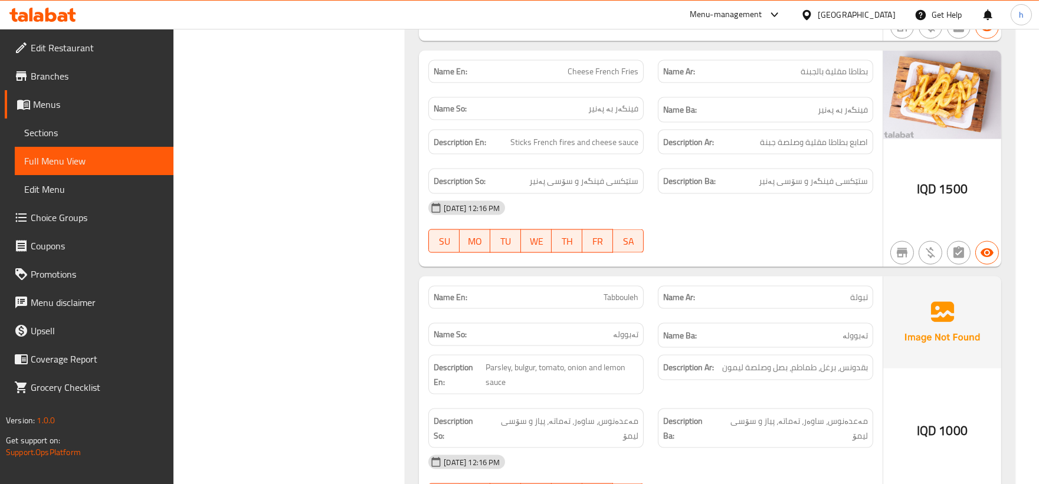
scroll to position [3569, 0]
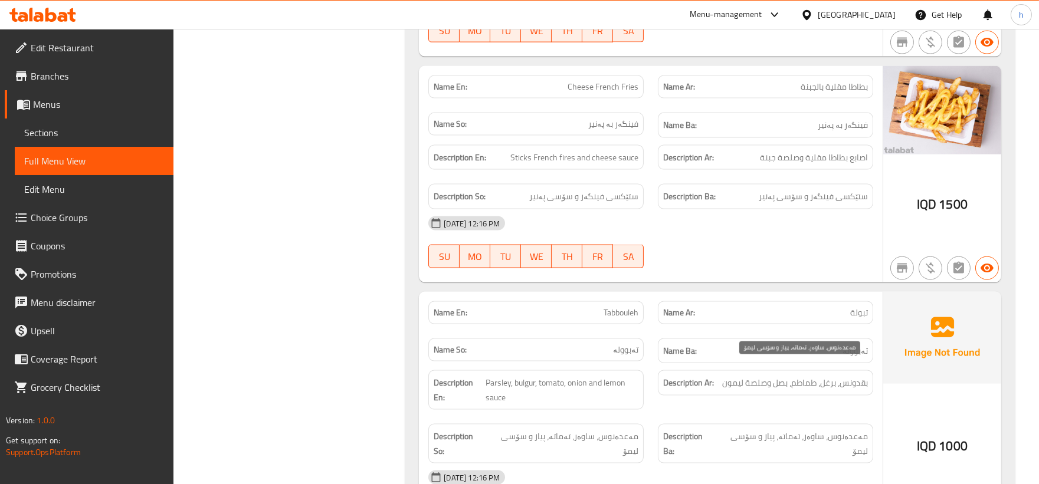
click at [858, 430] on span "مەعدەنوس، ساوەر، تەماتە، پیاز و سۆسی لیمۆ" at bounding box center [792, 444] width 151 height 29
copy span "مەعدەنوس"
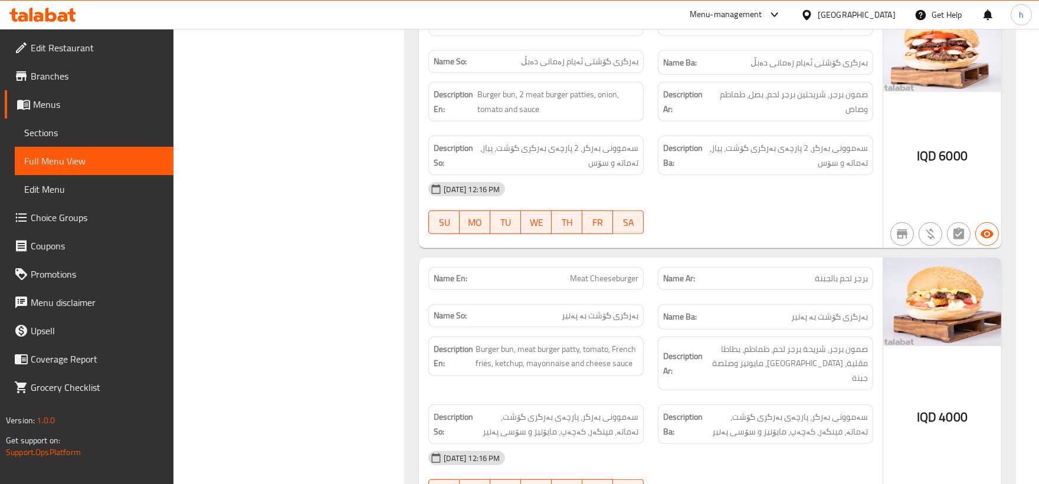
scroll to position [0, 0]
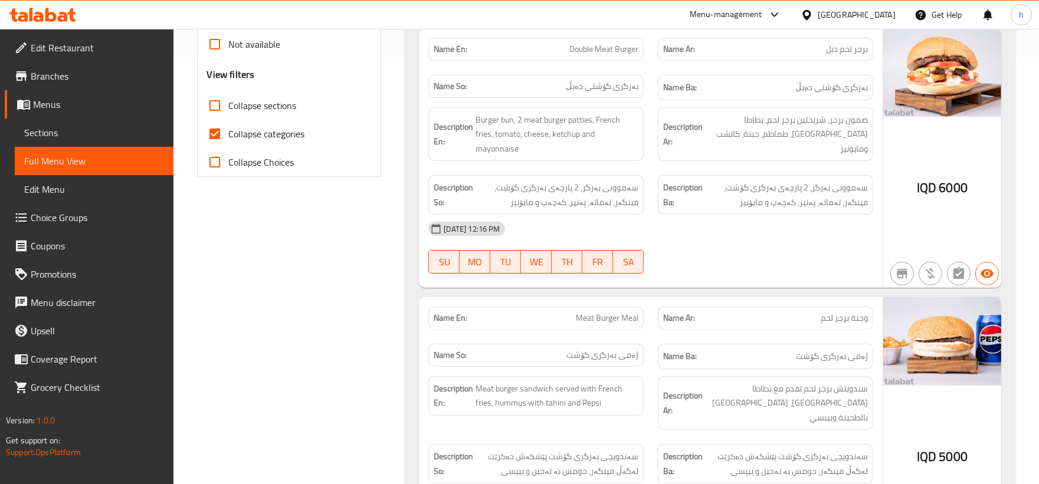
scroll to position [473, 0]
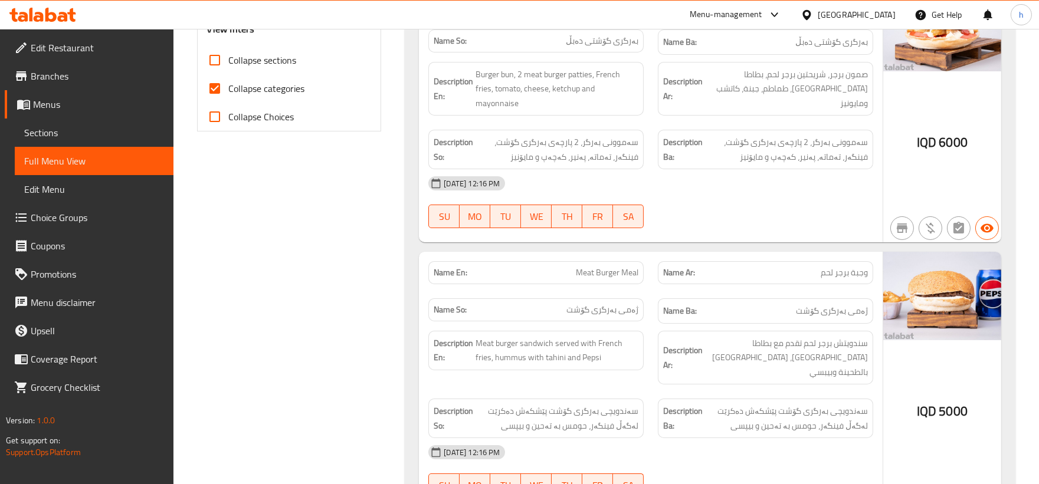
click at [213, 80] on input "Collapse categories" at bounding box center [215, 88] width 28 height 28
checkbox input "false"
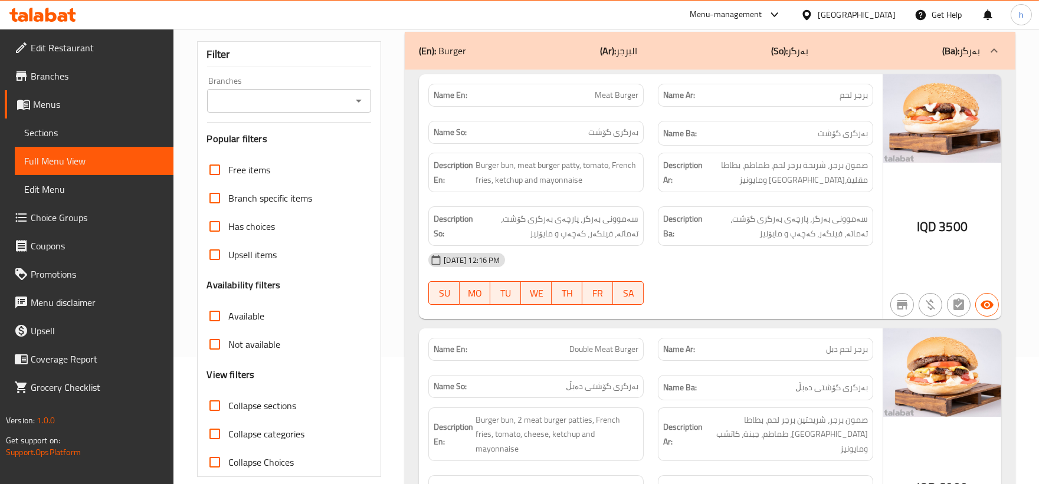
scroll to position [0, 0]
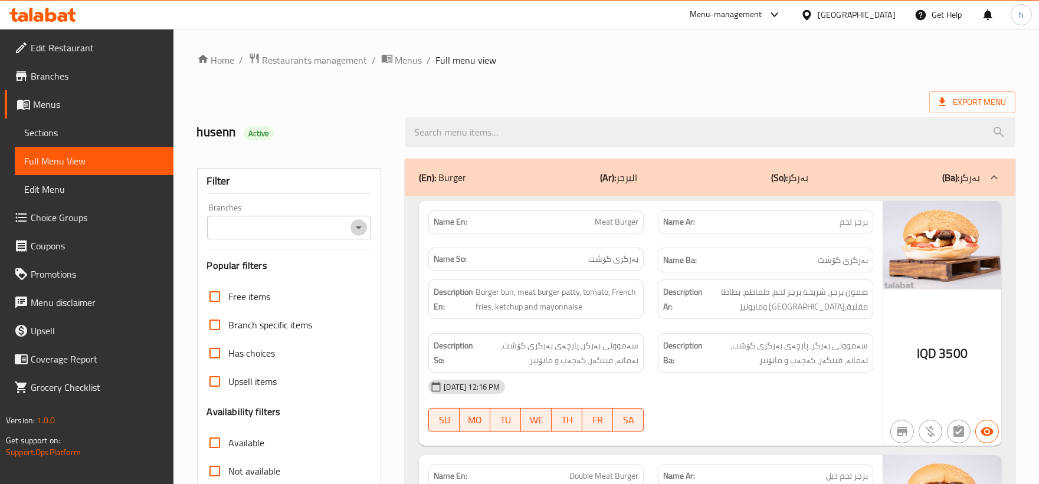
click at [356, 229] on icon "Open" at bounding box center [359, 228] width 14 height 14
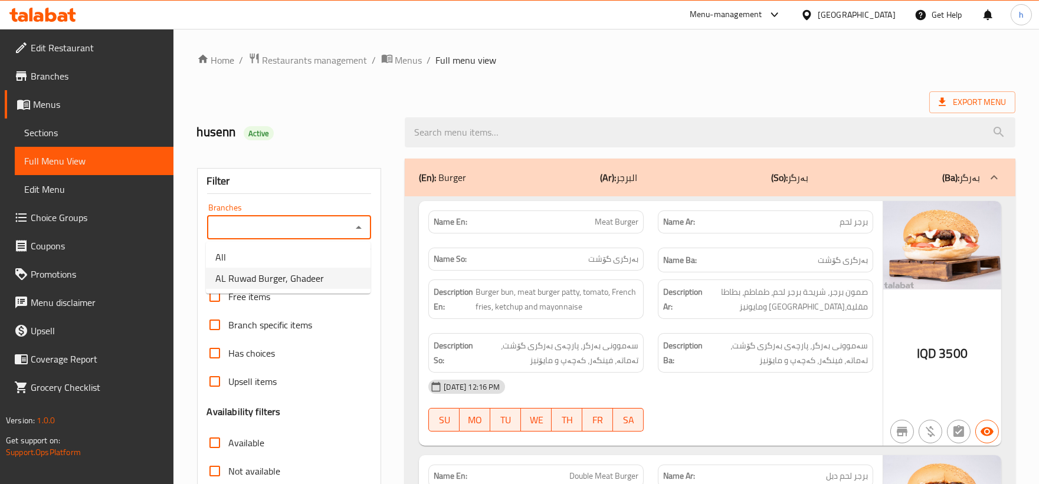
click at [292, 273] on span "AL Ruwad Burger, Ghadeer" at bounding box center [269, 278] width 109 height 14
type input "AL Ruwad Burger, Ghadeer"
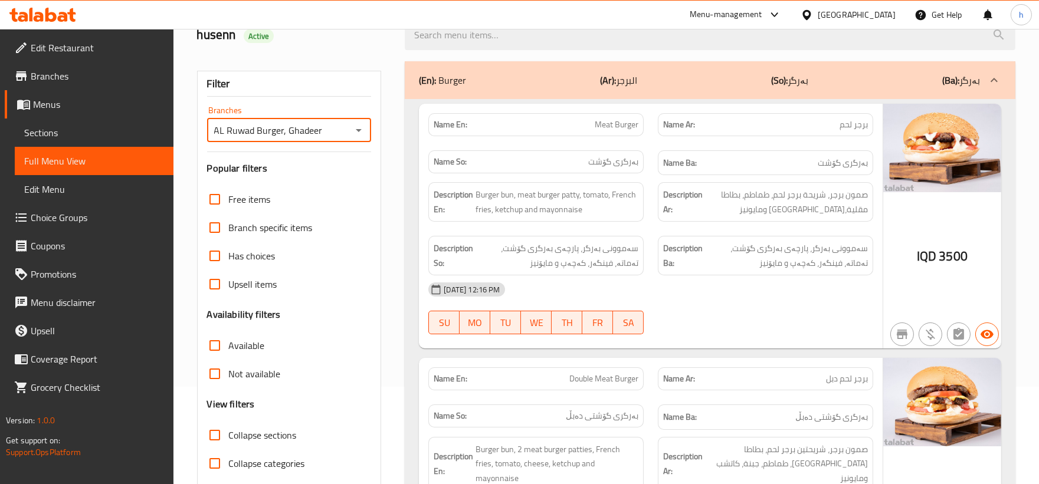
scroll to position [120, 0]
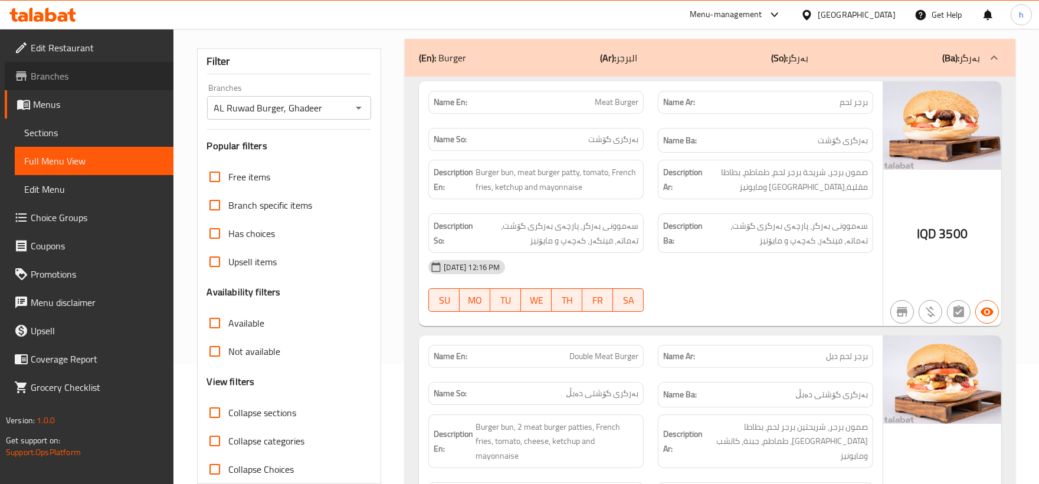
click at [58, 65] on link "Branches" at bounding box center [89, 76] width 169 height 28
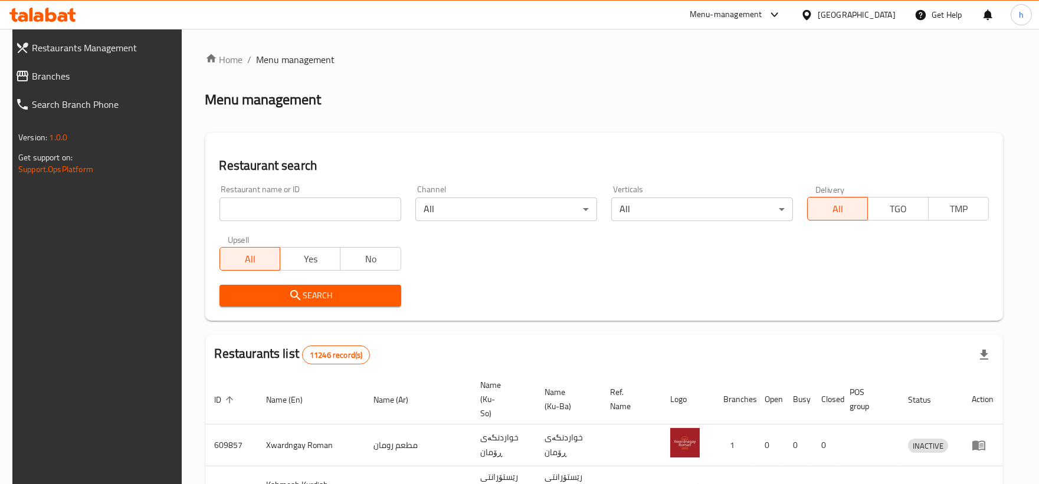
click at [34, 74] on div "Restaurants Management Branches Search Branch Phone Version: 1.0.0 Get support …" at bounding box center [519, 444] width 1014 height 831
click at [34, 74] on span "Branches" at bounding box center [104, 76] width 145 height 14
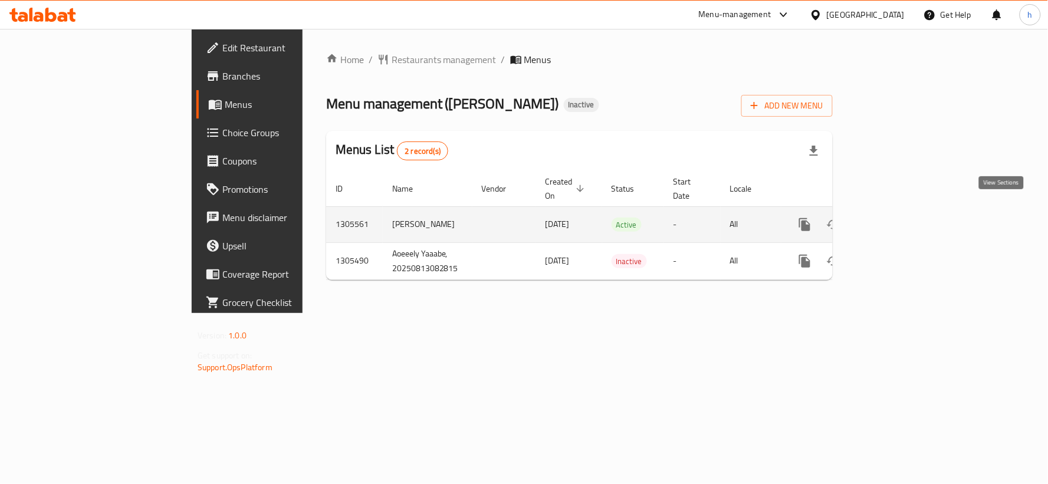
click at [897, 218] on icon "enhanced table" at bounding box center [890, 225] width 14 height 14
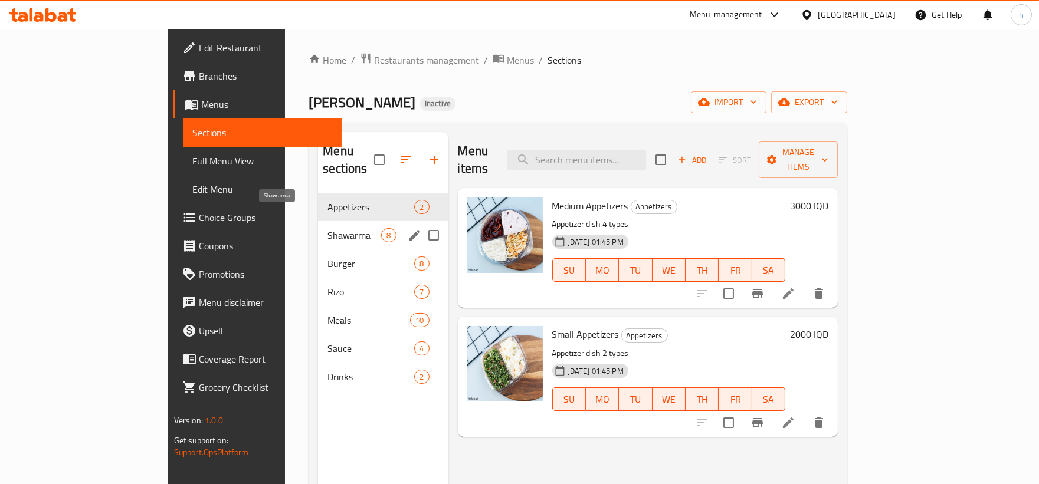
click at [327, 228] on span "Shawarma" at bounding box center [354, 235] width 54 height 14
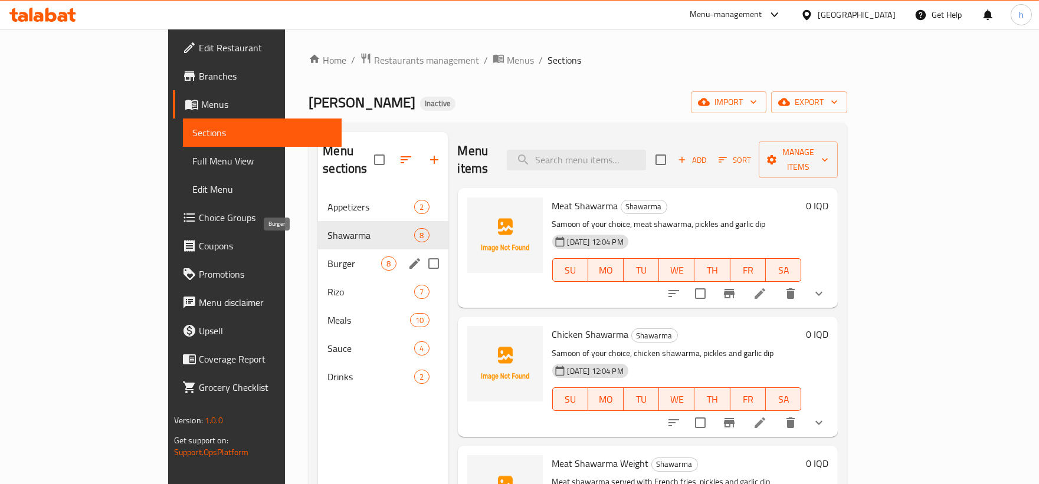
click at [327, 257] on span "Burger" at bounding box center [354, 264] width 54 height 14
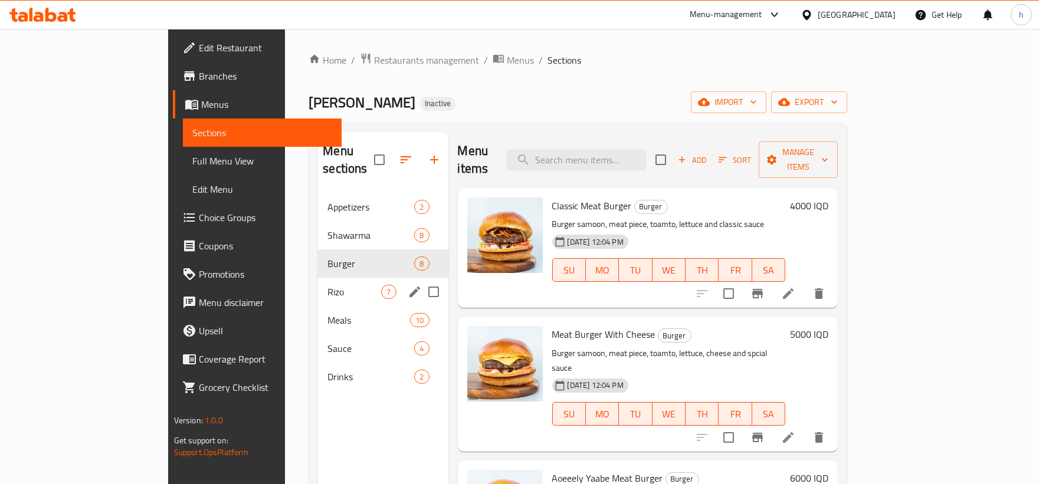
click at [318, 278] on div "Rizo 7" at bounding box center [383, 292] width 130 height 28
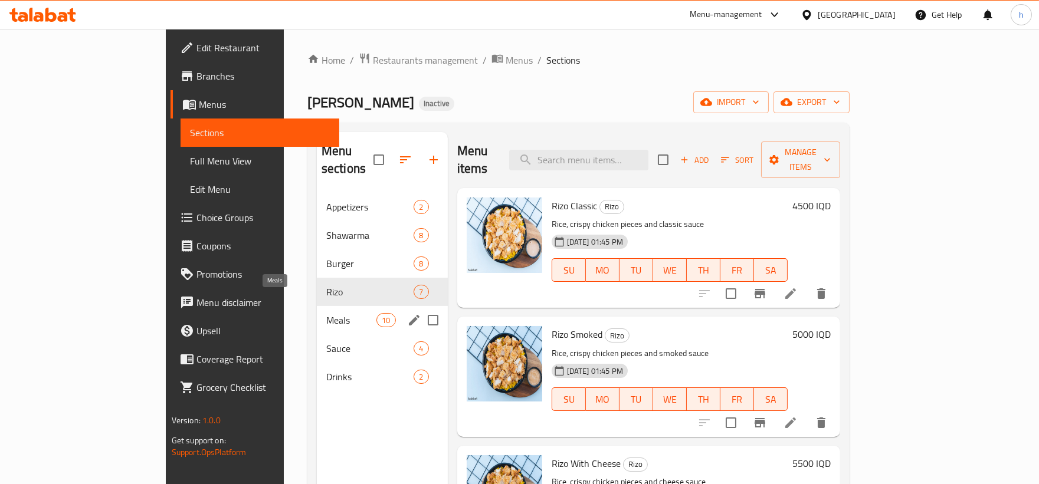
drag, startPoint x: 270, startPoint y: 302, endPoint x: 276, endPoint y: 307, distance: 7.6
click at [326, 313] on span "Meals" at bounding box center [351, 320] width 50 height 14
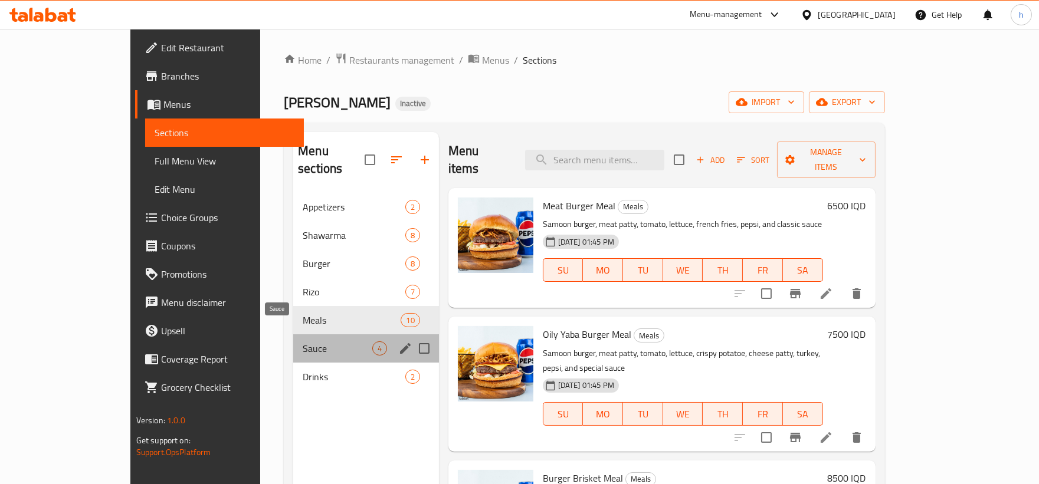
click at [303, 342] on span "Sauce" at bounding box center [337, 349] width 69 height 14
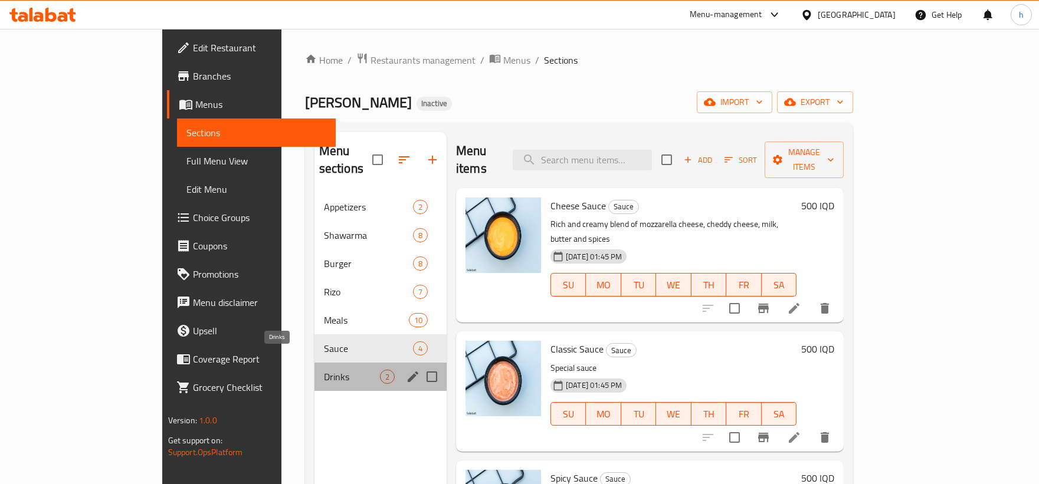
click at [324, 370] on span "Drinks" at bounding box center [352, 377] width 56 height 14
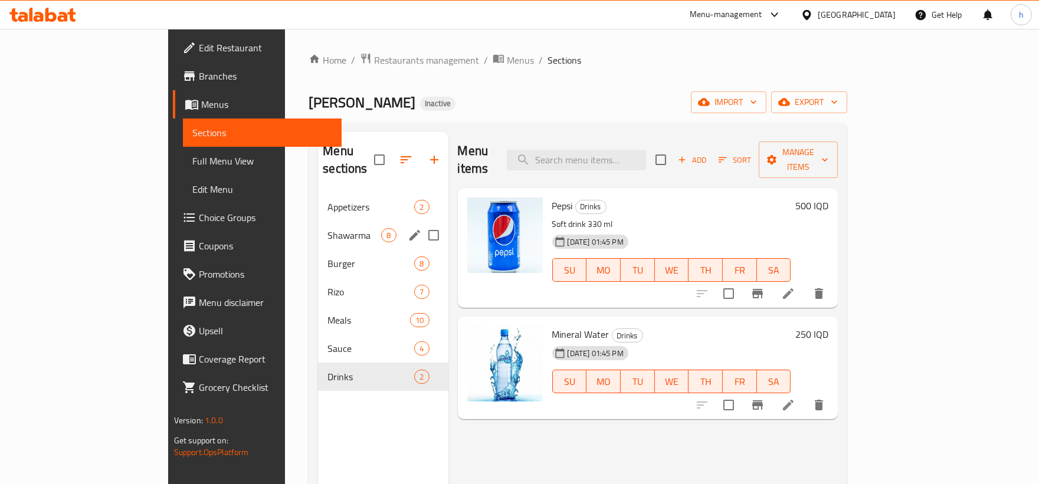
click at [327, 228] on span "Shawarma" at bounding box center [354, 235] width 54 height 14
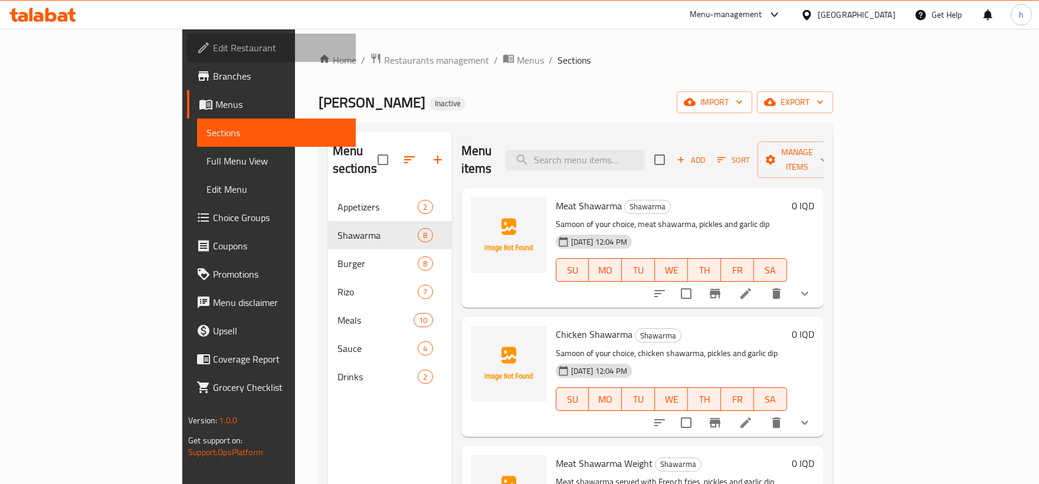
click at [213, 45] on span "Edit Restaurant" at bounding box center [279, 48] width 133 height 14
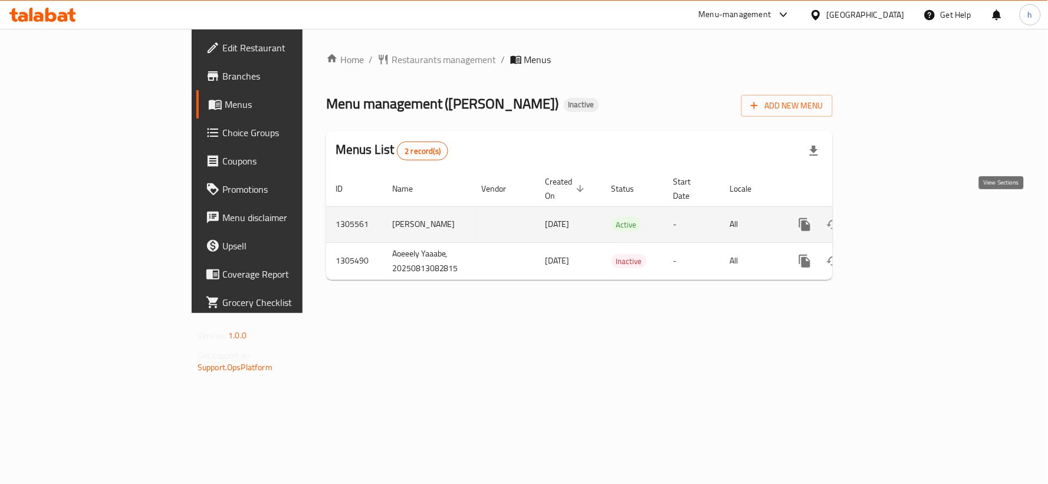
click at [897, 218] on icon "enhanced table" at bounding box center [890, 225] width 14 height 14
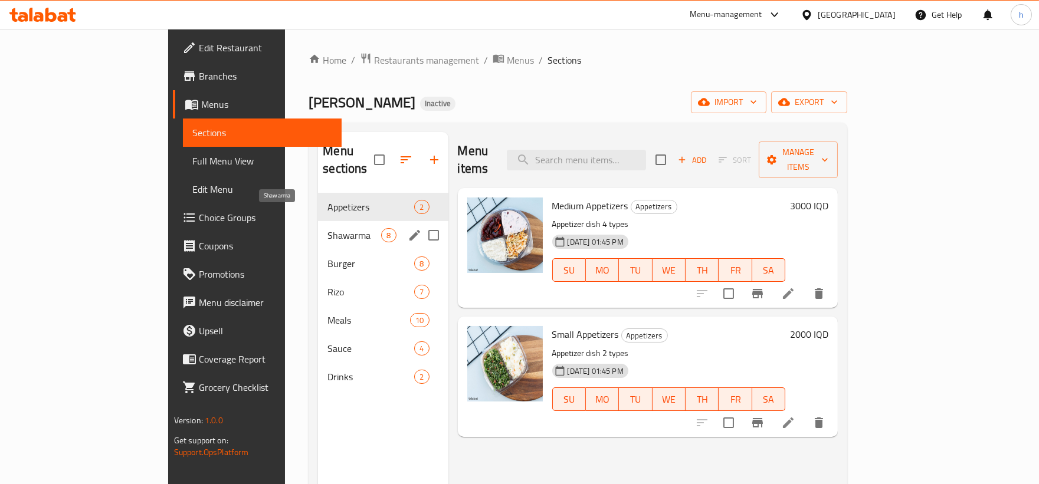
click at [327, 228] on span "Shawarma" at bounding box center [354, 235] width 54 height 14
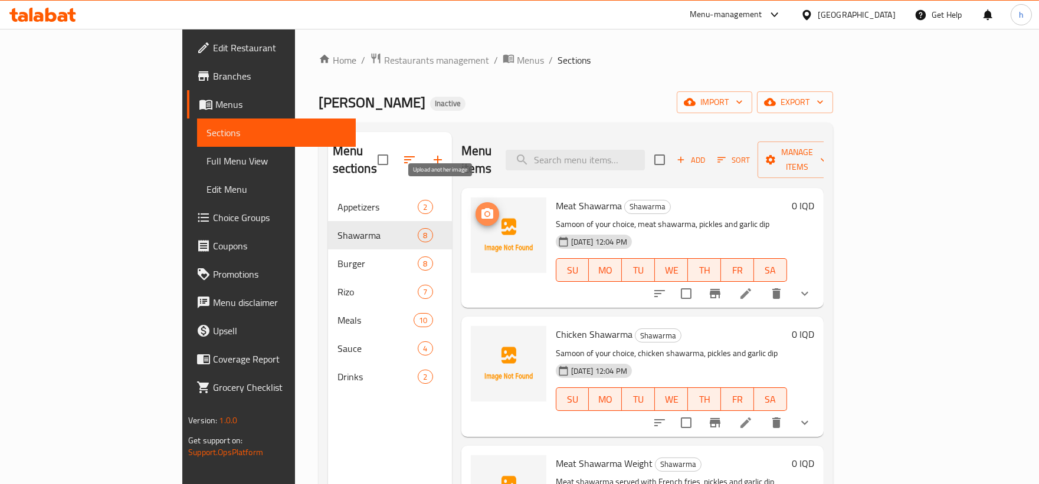
click at [481, 208] on icon "upload picture" at bounding box center [487, 213] width 12 height 11
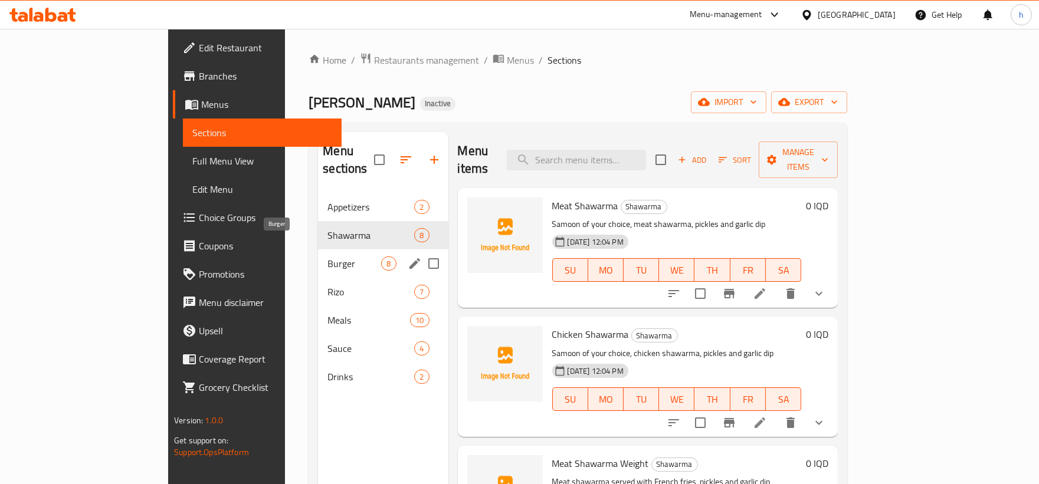
click at [327, 257] on span "Burger" at bounding box center [354, 264] width 54 height 14
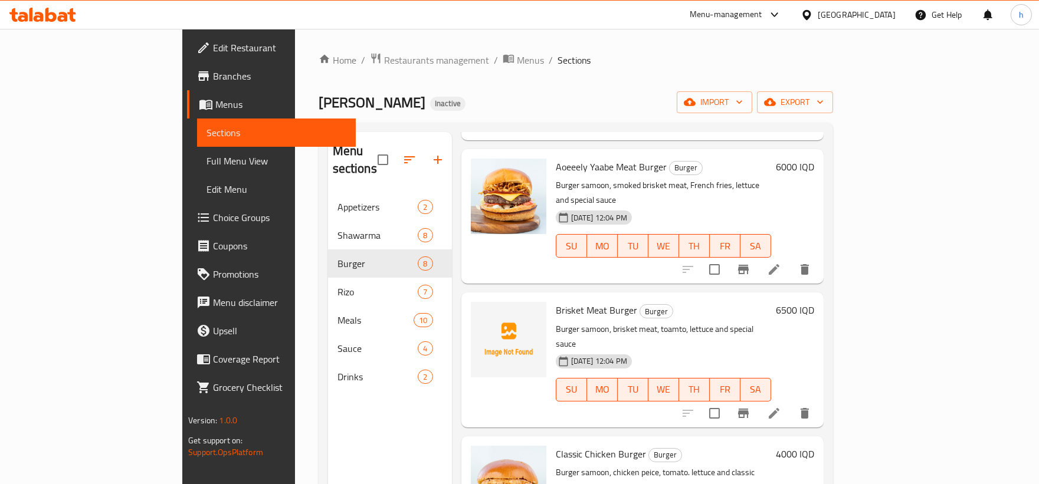
scroll to position [310, 0]
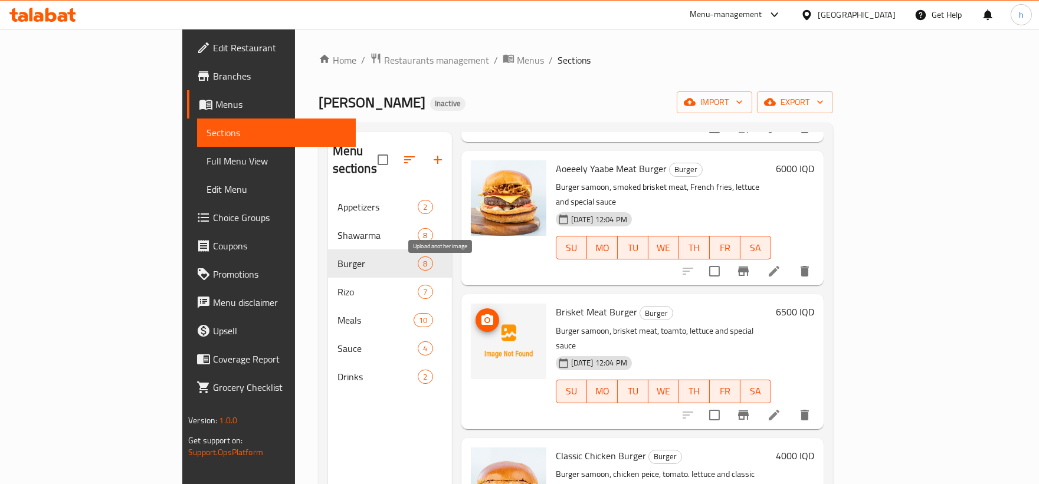
click at [481, 314] on icon "upload picture" at bounding box center [487, 319] width 12 height 11
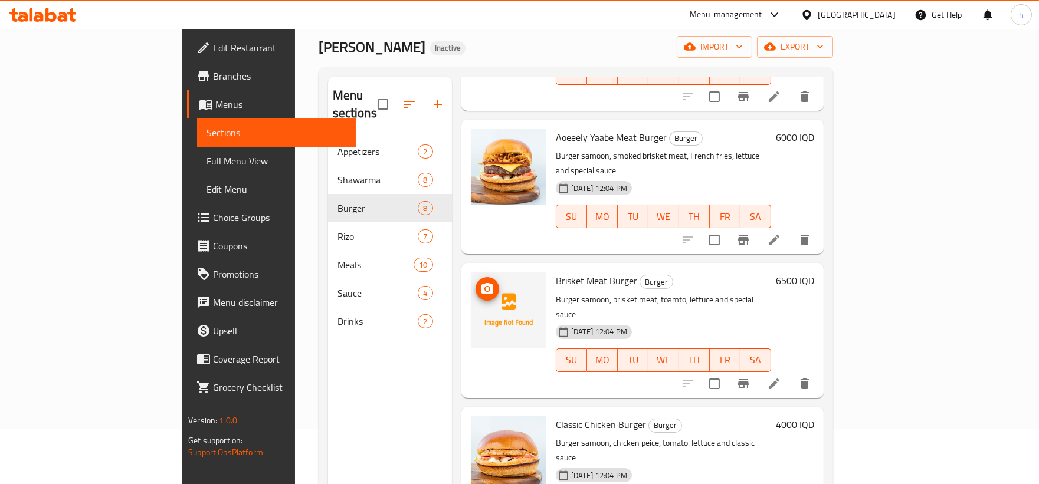
scroll to position [327, 0]
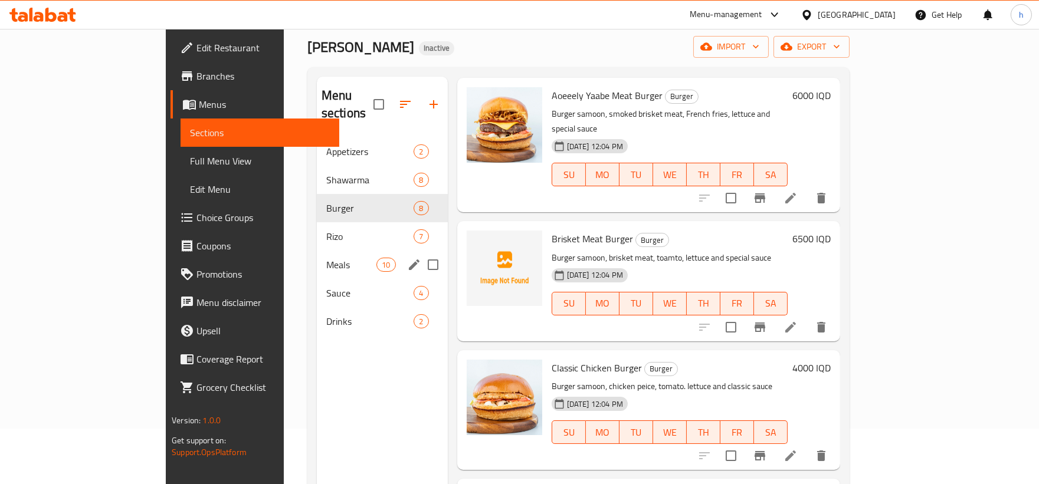
click at [317, 258] on div "Meals 10" at bounding box center [382, 265] width 131 height 28
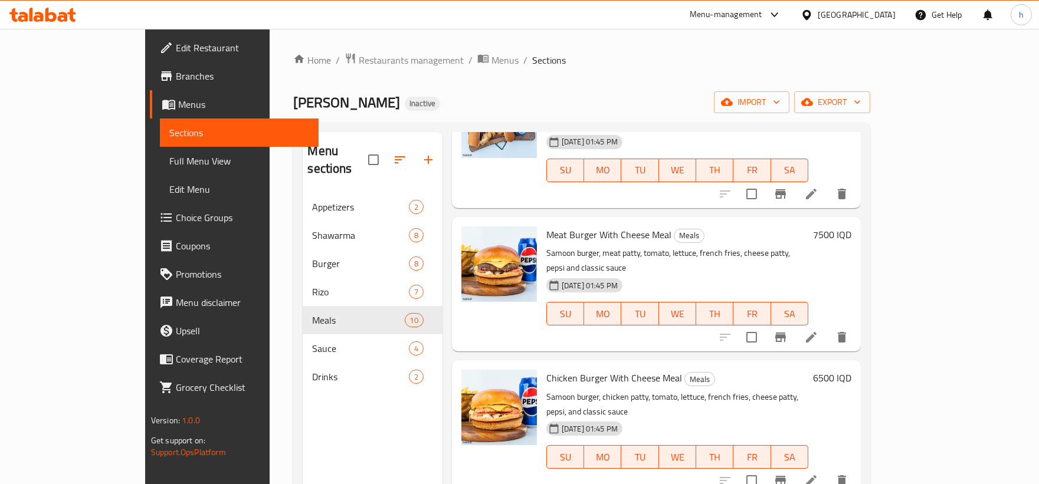
click at [45, 19] on icon at bounding box center [42, 15] width 67 height 14
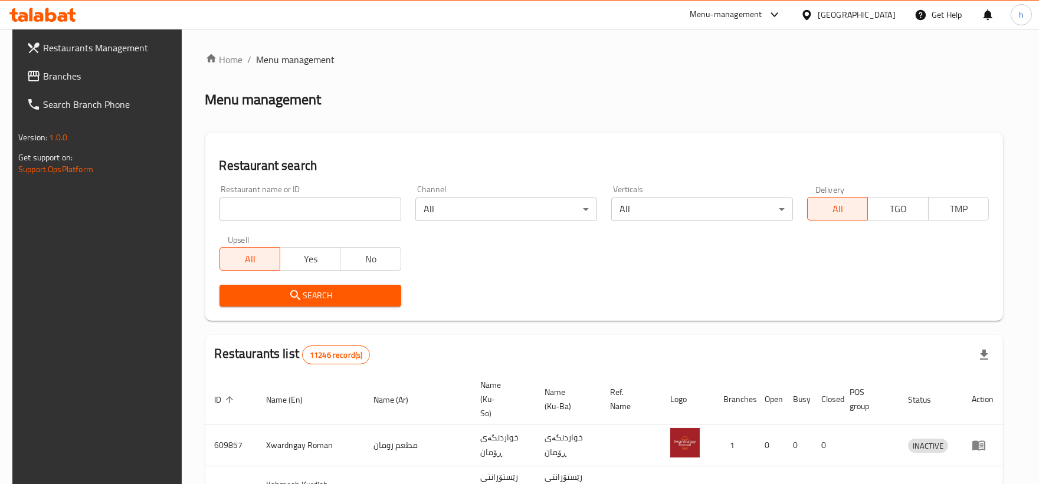
click at [379, 211] on input "search" at bounding box center [310, 210] width 182 height 24
paste input "773552"
type input "773552"
click at [349, 302] on span "Search" at bounding box center [310, 296] width 163 height 15
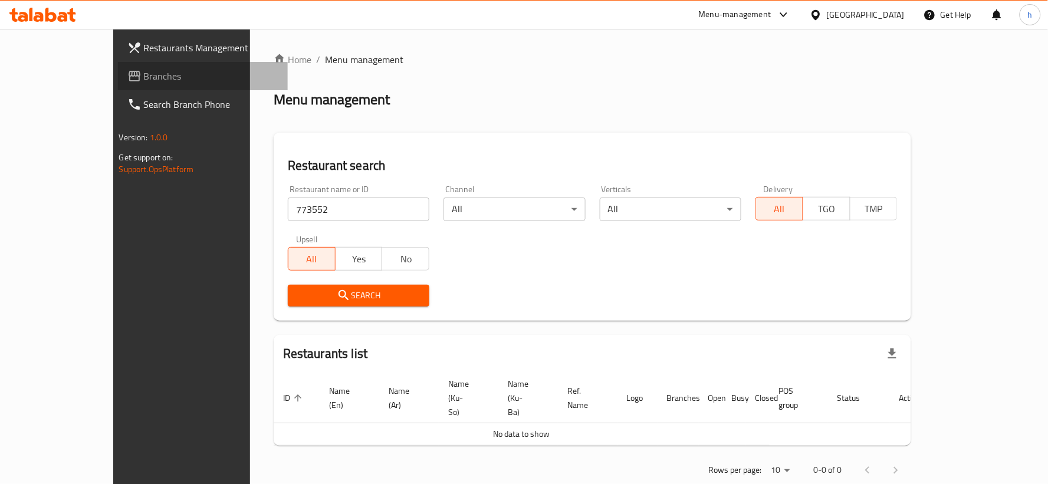
click at [144, 81] on span "Branches" at bounding box center [211, 76] width 135 height 14
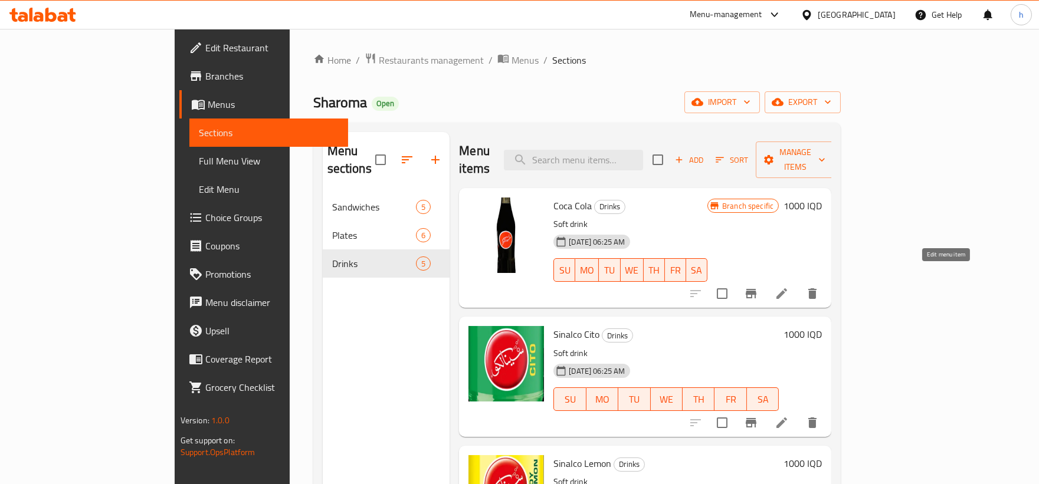
click at [789, 287] on icon at bounding box center [782, 294] width 14 height 14
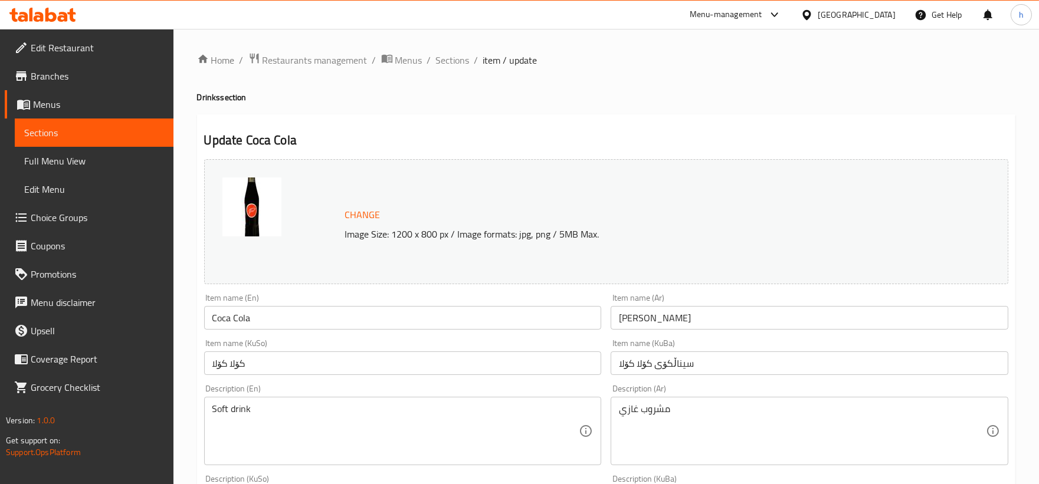
click at [233, 323] on input "Coca Cola" at bounding box center [403, 318] width 398 height 24
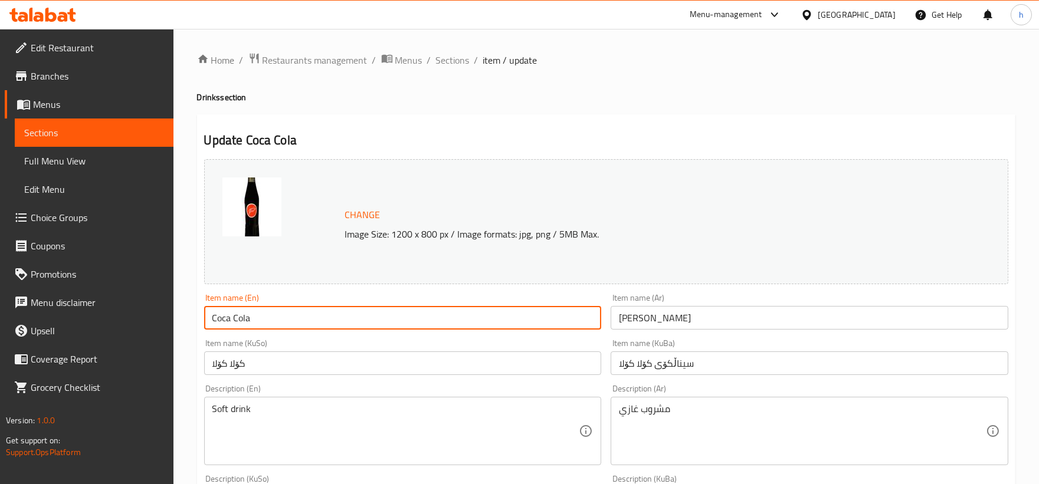
click at [635, 316] on input "[PERSON_NAME]" at bounding box center [810, 318] width 398 height 24
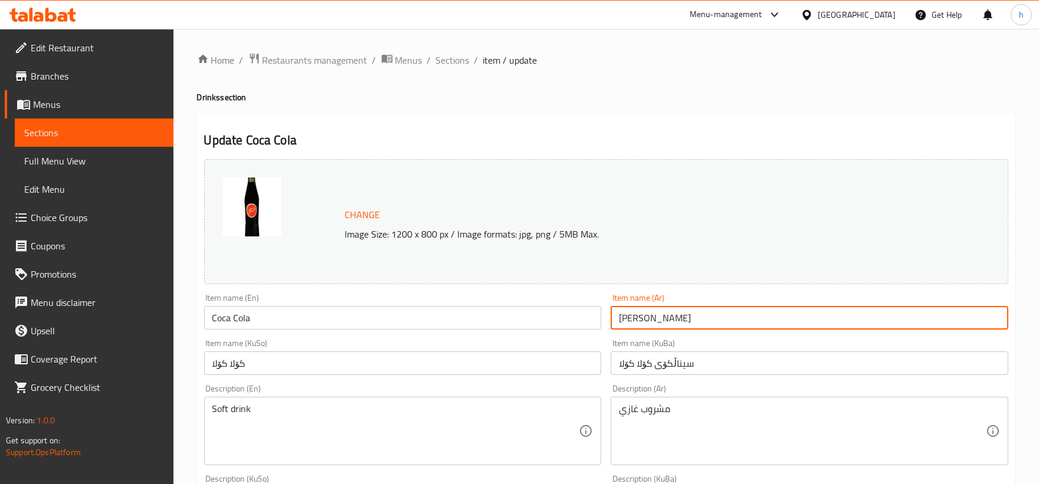
click at [635, 316] on input "[PERSON_NAME]" at bounding box center [810, 318] width 398 height 24
click at [652, 322] on input "[PERSON_NAME]" at bounding box center [810, 318] width 398 height 24
click at [714, 316] on input "[PERSON_NAME]" at bounding box center [810, 318] width 398 height 24
click at [987, 317] on input "[PERSON_NAME]" at bounding box center [810, 318] width 398 height 24
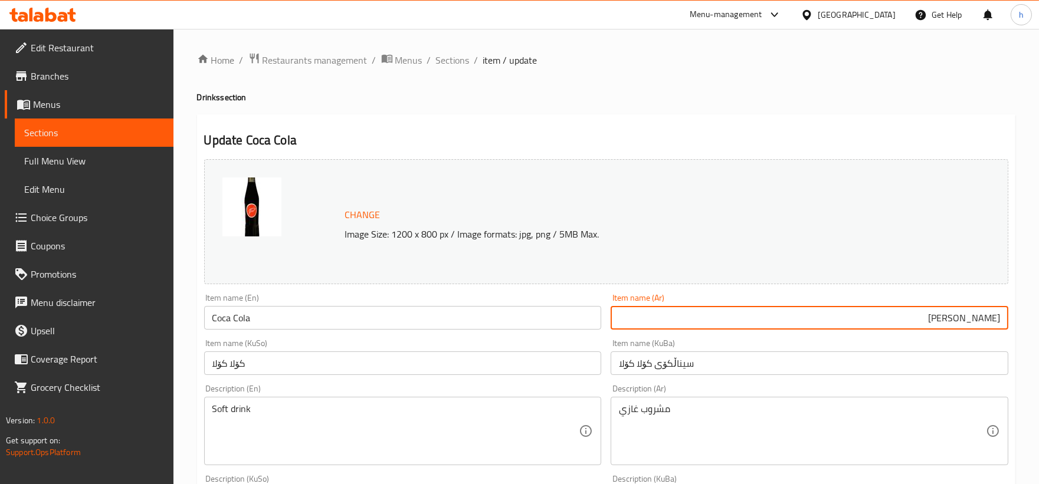
click at [276, 363] on input "کۆلا کۆلا" at bounding box center [403, 364] width 398 height 24
click at [275, 363] on input "کۆلا کۆلا" at bounding box center [403, 364] width 398 height 24
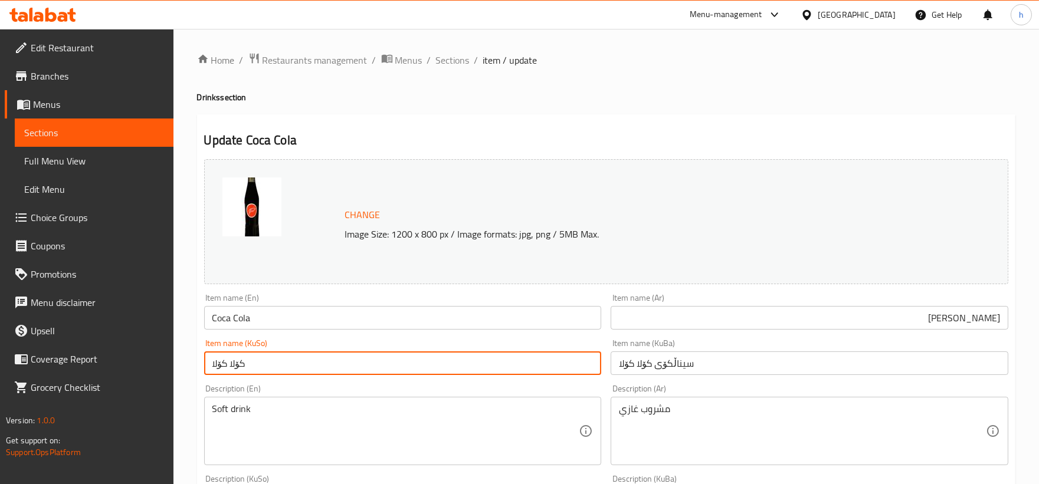
click at [253, 319] on input "Coca Cola" at bounding box center [403, 318] width 398 height 24
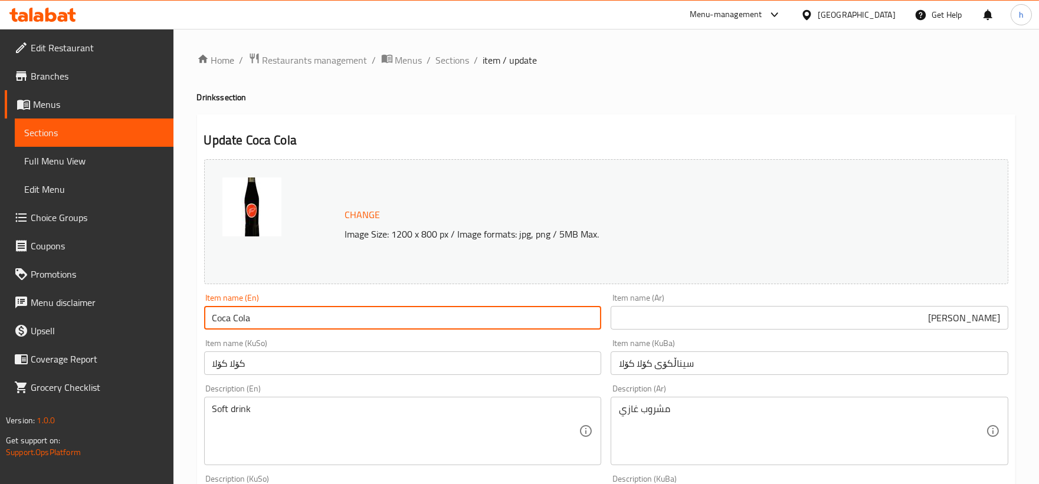
click at [253, 319] on input "Coca Cola" at bounding box center [403, 318] width 398 height 24
click at [269, 310] on input "Coca Cola" at bounding box center [403, 318] width 398 height 24
click at [335, 323] on input "Coca Cola" at bounding box center [403, 318] width 398 height 24
click at [335, 325] on input "Coca Cola" at bounding box center [403, 318] width 398 height 24
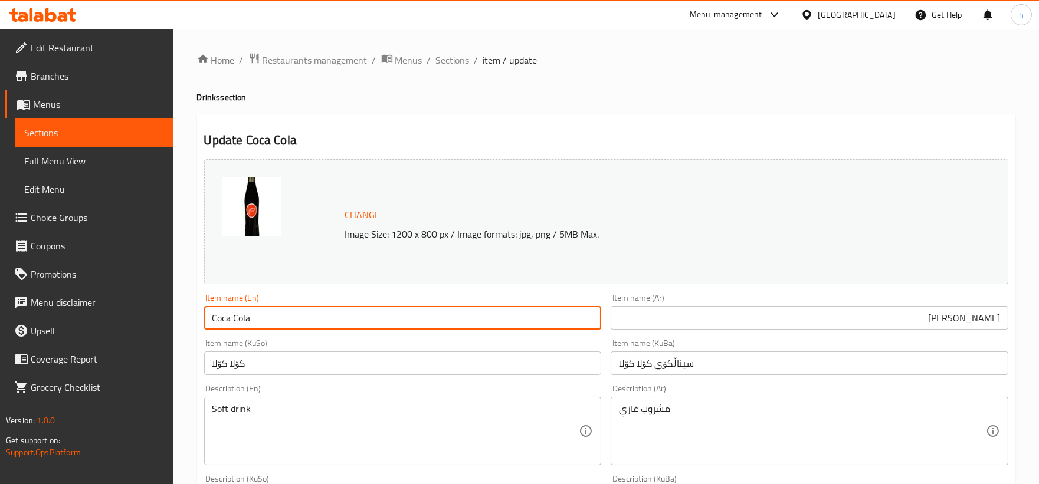
click at [327, 333] on div "Item name (En) Coca Cola Item name (En)" at bounding box center [402, 311] width 407 height 45
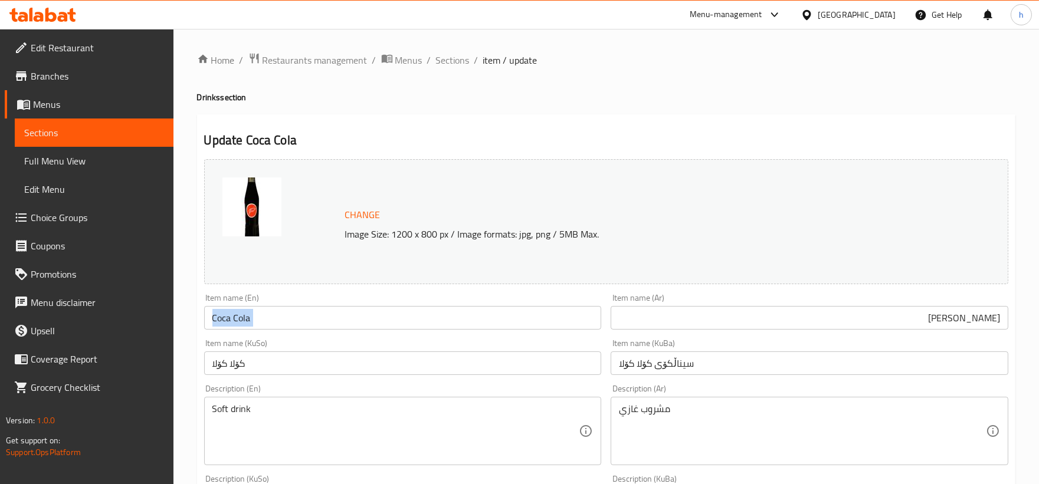
click at [327, 333] on div "Item name (En) Coca Cola Item name (En)" at bounding box center [402, 311] width 407 height 45
click at [302, 317] on input "Coca Cola" at bounding box center [403, 318] width 398 height 24
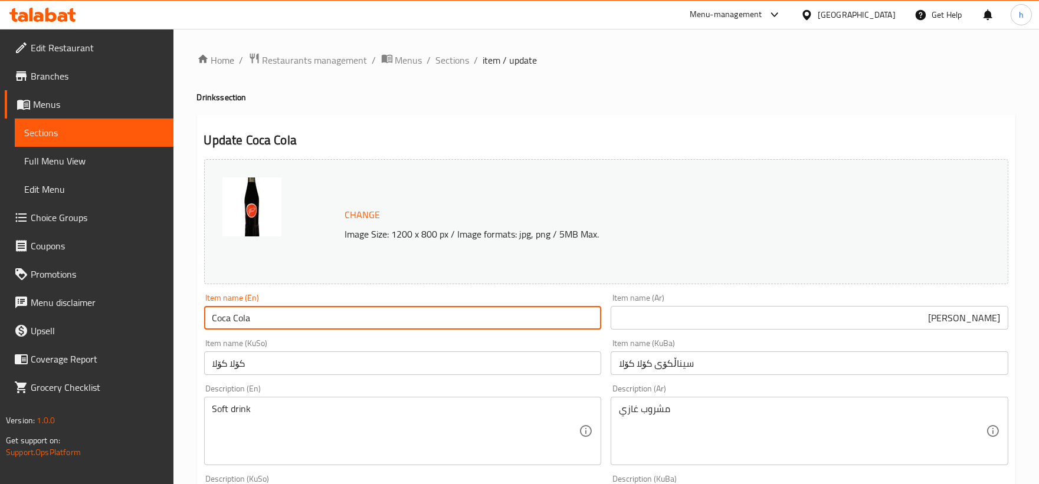
click at [229, 320] on input "Coca Cola" at bounding box center [403, 318] width 398 height 24
paste input "-"
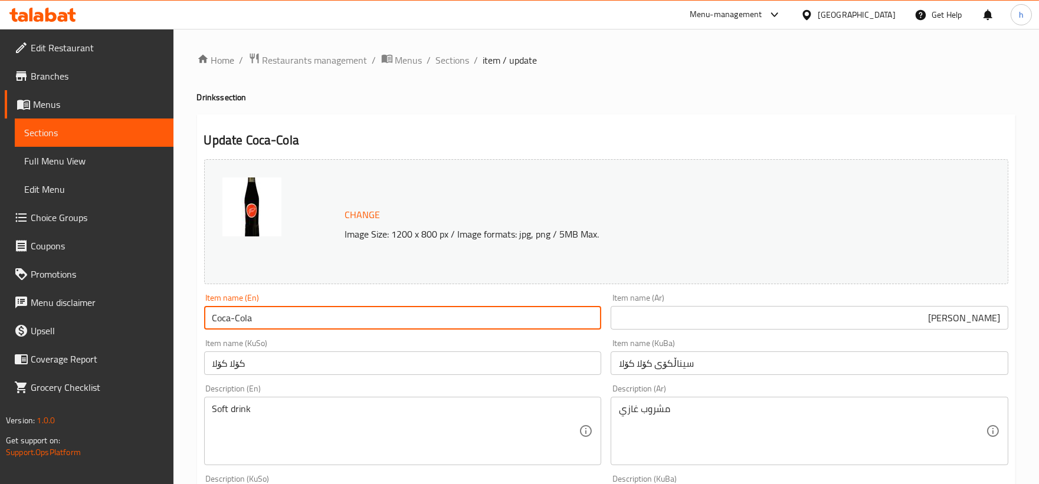
type input "Coca-Cola"
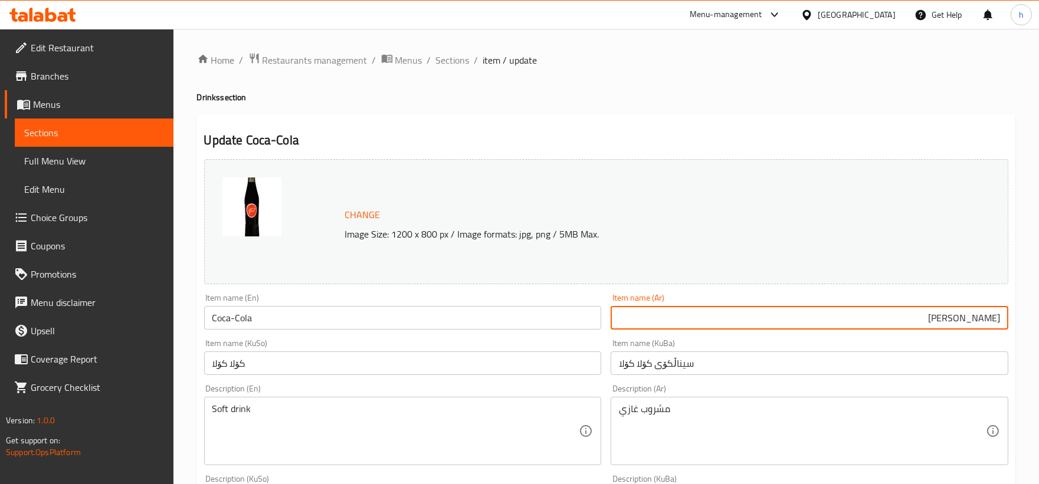
click at [987, 326] on input "[PERSON_NAME]" at bounding box center [810, 318] width 398 height 24
click at [983, 326] on input "[PERSON_NAME]" at bounding box center [810, 318] width 398 height 24
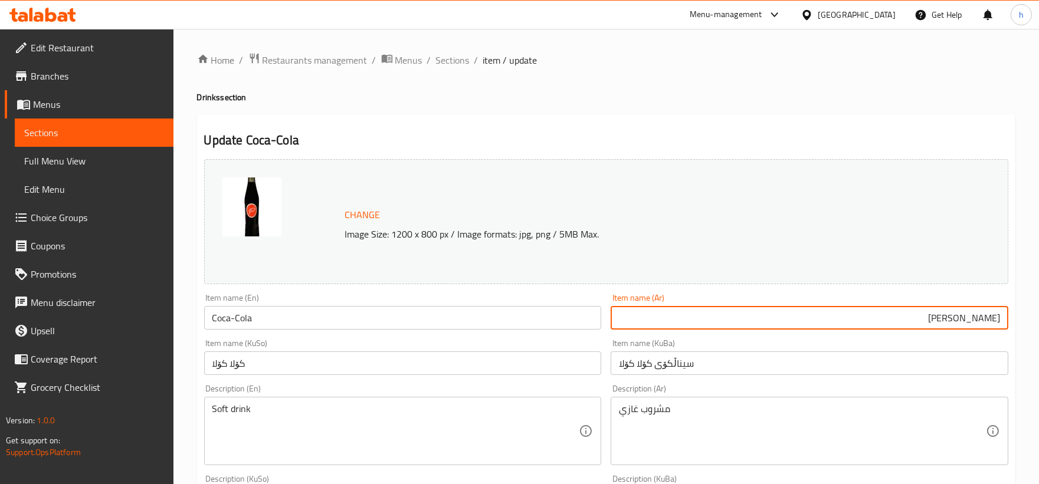
paste input "ا"
type input "كوكاكولا"
click at [288, 368] on input "کۆلا کۆلا" at bounding box center [403, 364] width 398 height 24
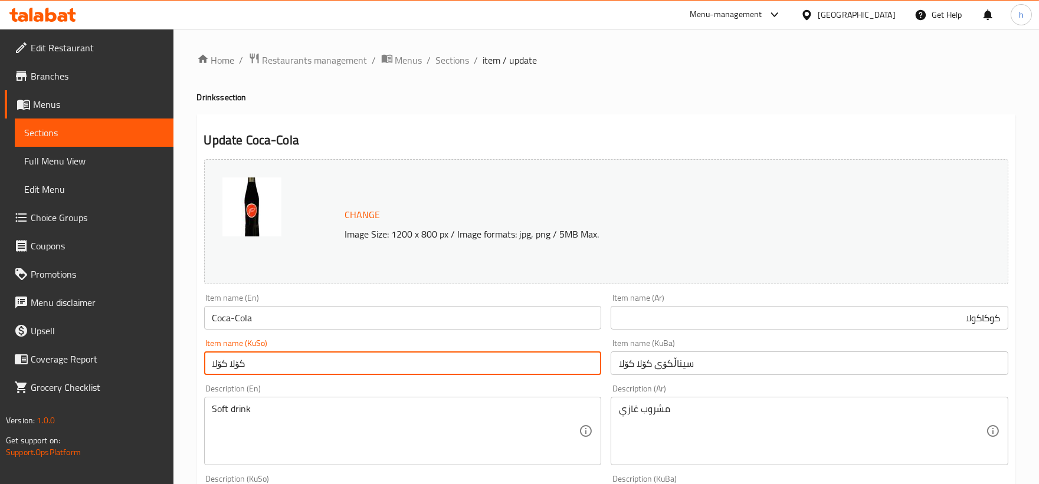
click at [288, 368] on input "کۆلا کۆلا" at bounding box center [403, 364] width 398 height 24
paste input "کا"
type input "کۆکاکۆلا"
click at [658, 362] on input "سیناڵکۆی کۆلا کۆلا" at bounding box center [810, 364] width 398 height 24
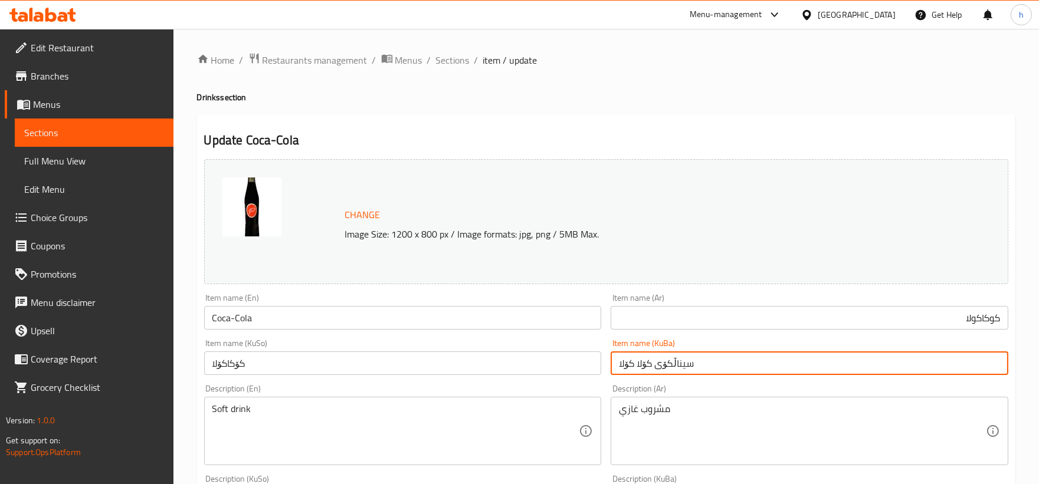
click at [658, 362] on input "سیناڵکۆی کۆلا کۆلا" at bounding box center [810, 364] width 398 height 24
paste input "کۆکا"
type input "کۆکاکۆلا"
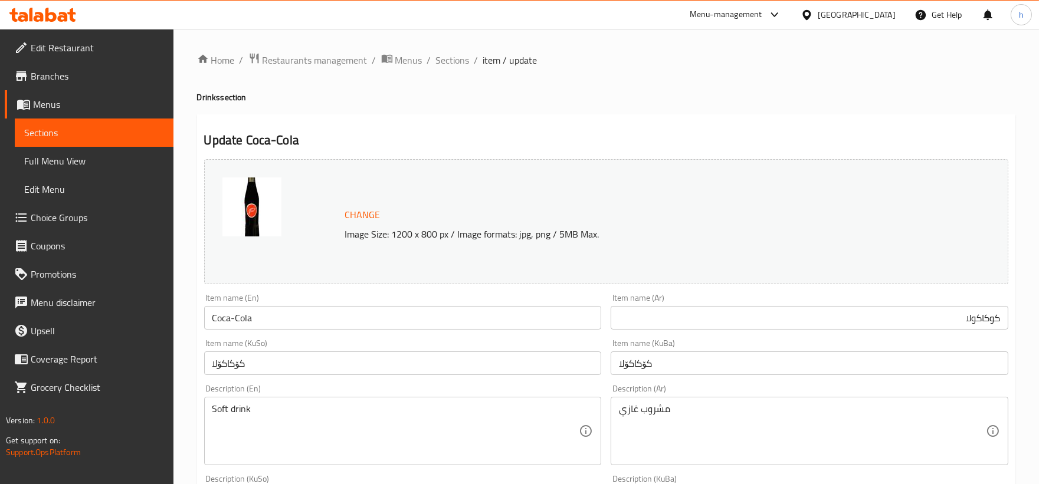
drag, startPoint x: 1037, startPoint y: 166, endPoint x: 1044, endPoint y: 186, distance: 21.3
click at [1038, 186] on html "​ Menu-management [GEOGRAPHIC_DATA] Get Help h Edit Restaurant Branches Menus S…" at bounding box center [519, 242] width 1039 height 484
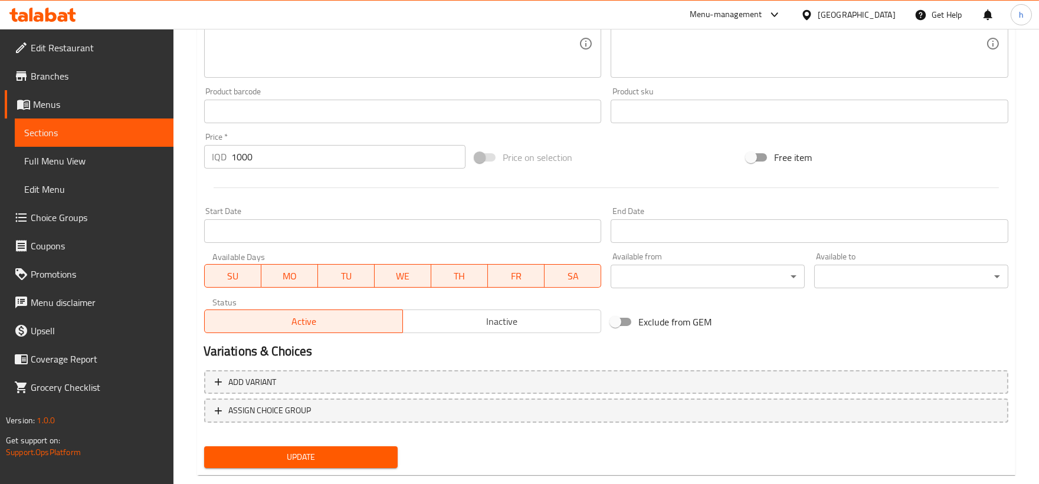
scroll to position [500, 0]
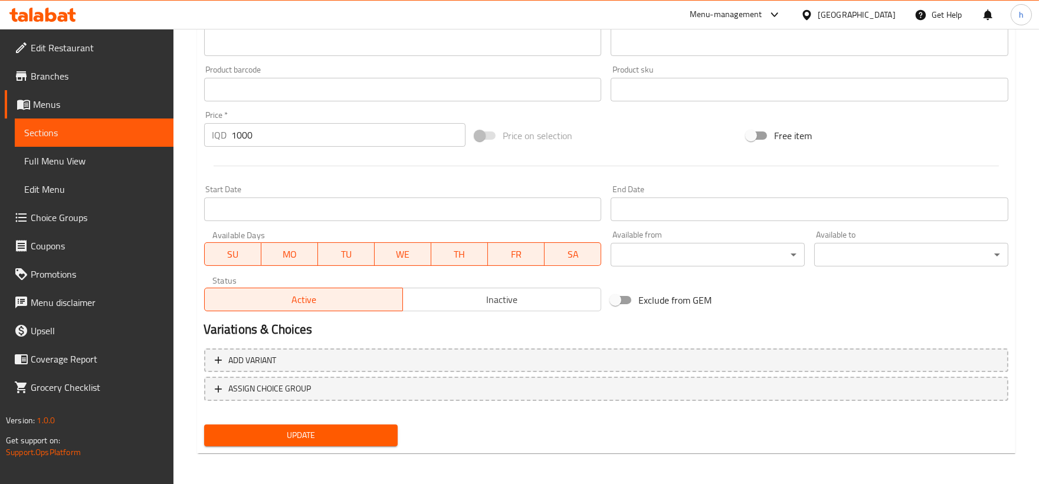
click at [352, 425] on button "Update" at bounding box center [301, 436] width 194 height 22
click at [344, 434] on span "Update" at bounding box center [301, 435] width 175 height 15
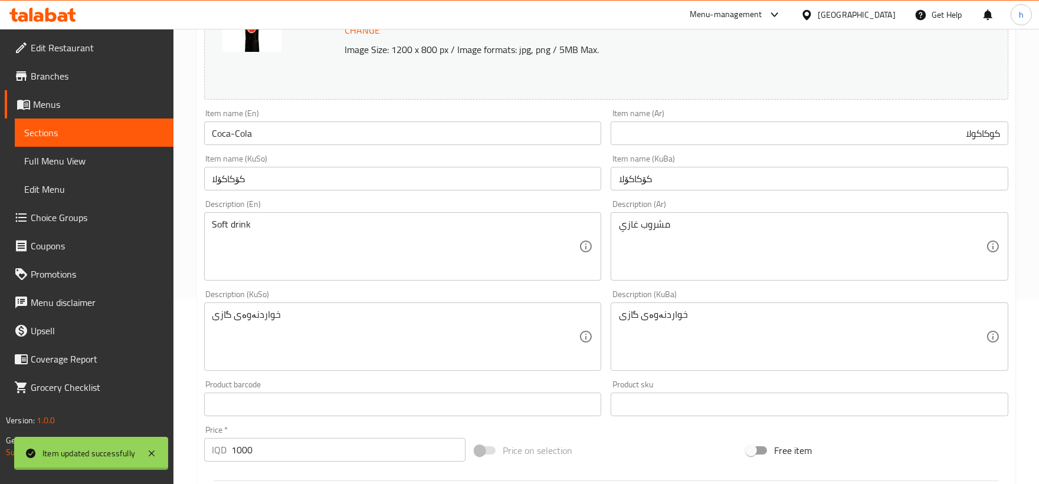
scroll to position [181, 0]
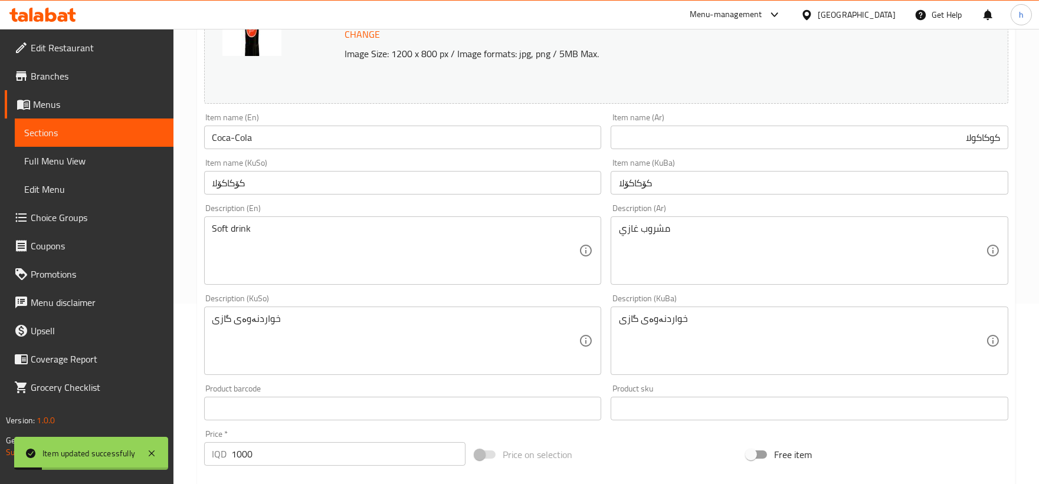
click at [61, 150] on link "Full Menu View" at bounding box center [94, 161] width 159 height 28
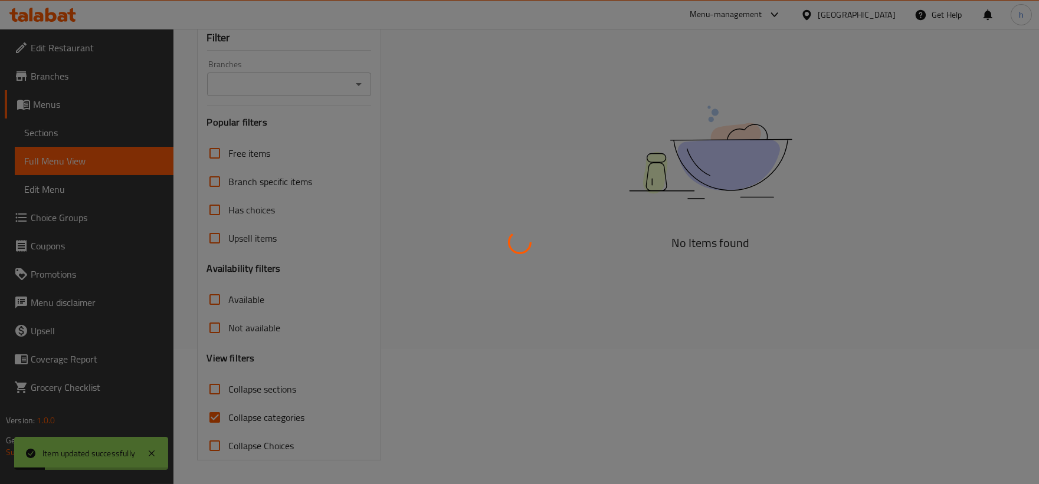
scroll to position [136, 0]
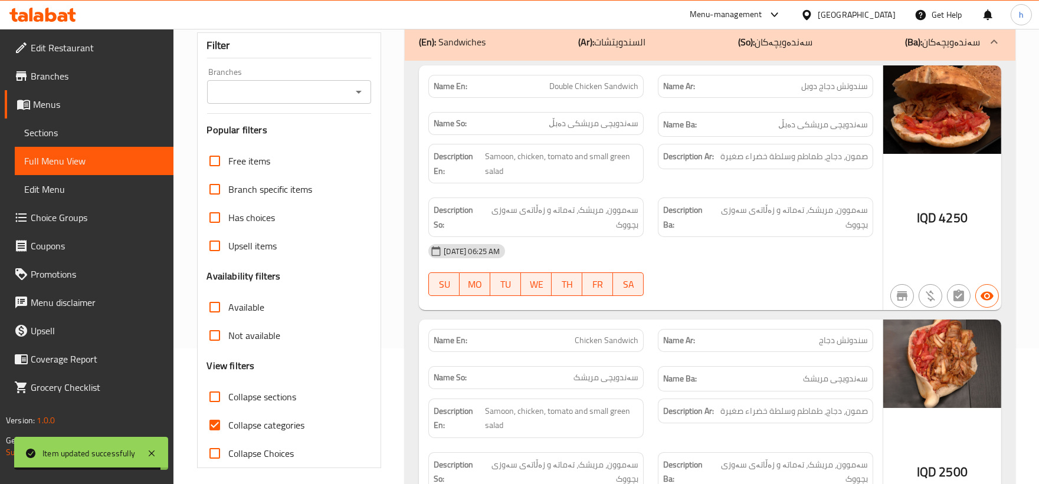
drag, startPoint x: 217, startPoint y: 393, endPoint x: 218, endPoint y: 425, distance: 31.9
click at [219, 405] on input "Collapse sections" at bounding box center [215, 397] width 28 height 28
checkbox input "true"
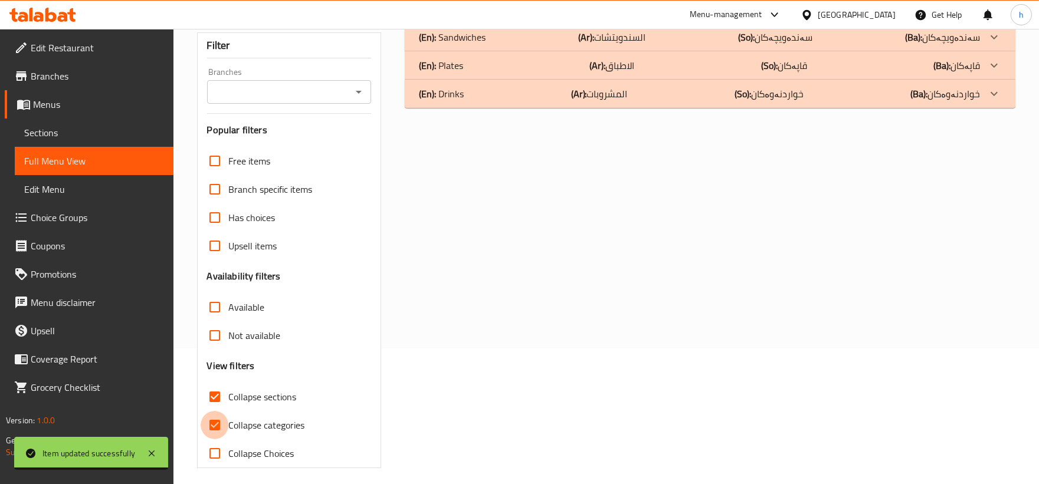
click at [218, 425] on input "Collapse categories" at bounding box center [215, 425] width 28 height 28
checkbox input "false"
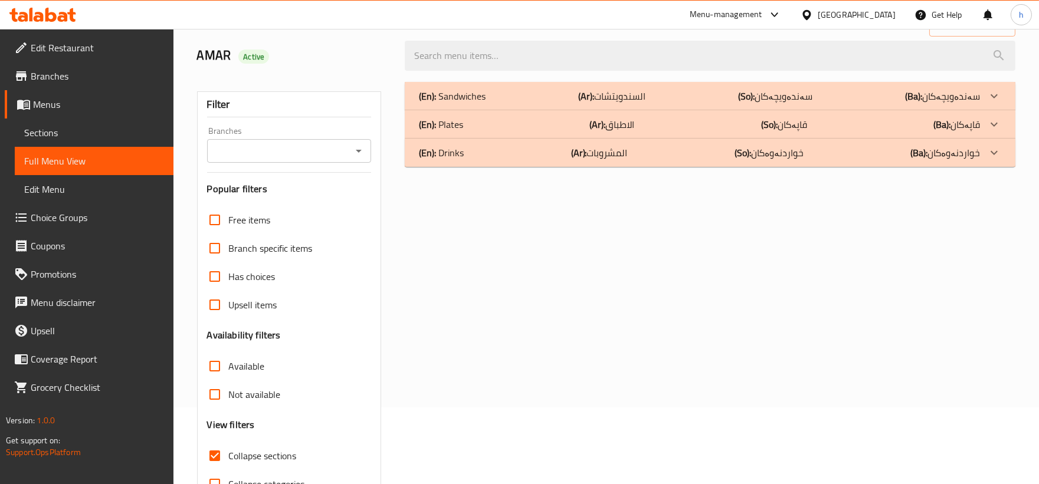
scroll to position [13, 0]
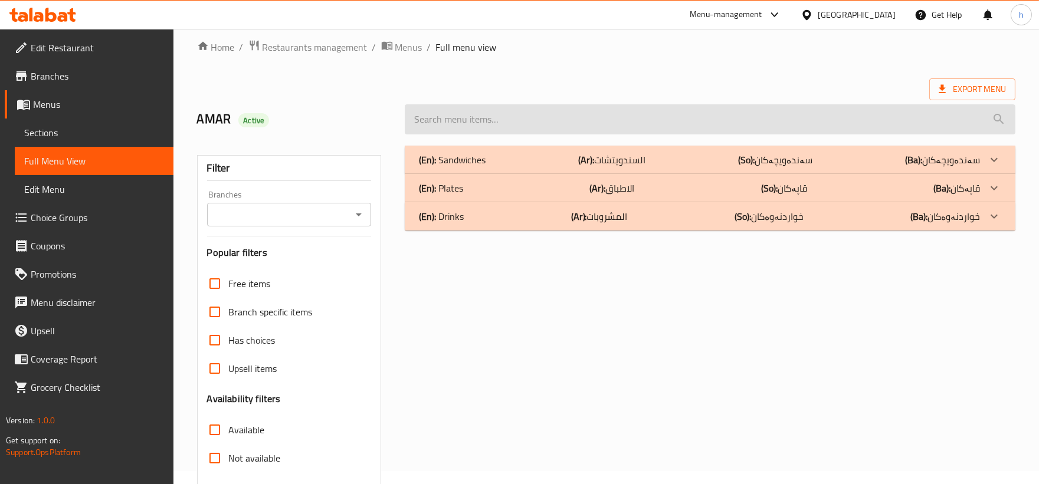
click at [576, 126] on input "search" at bounding box center [710, 119] width 611 height 30
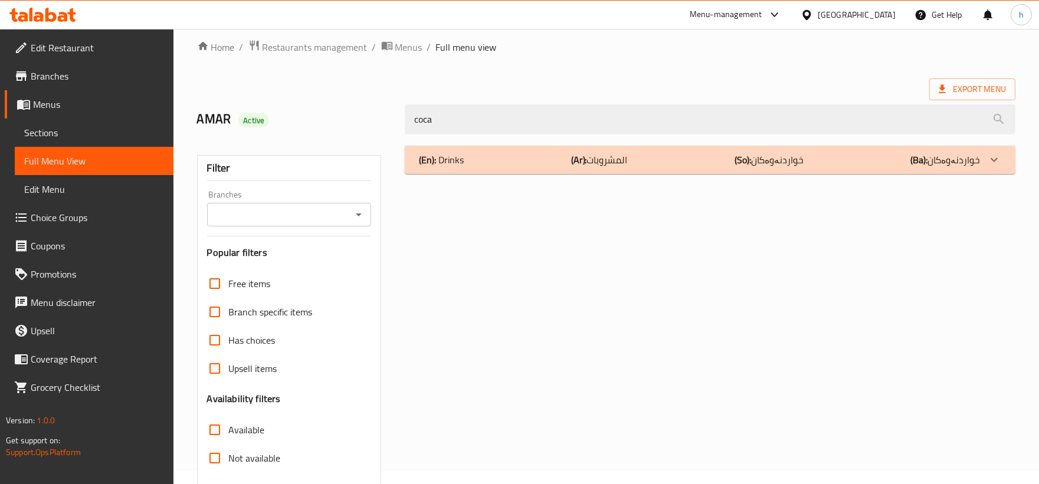
type input "coca"
click at [1002, 158] on div at bounding box center [994, 160] width 28 height 28
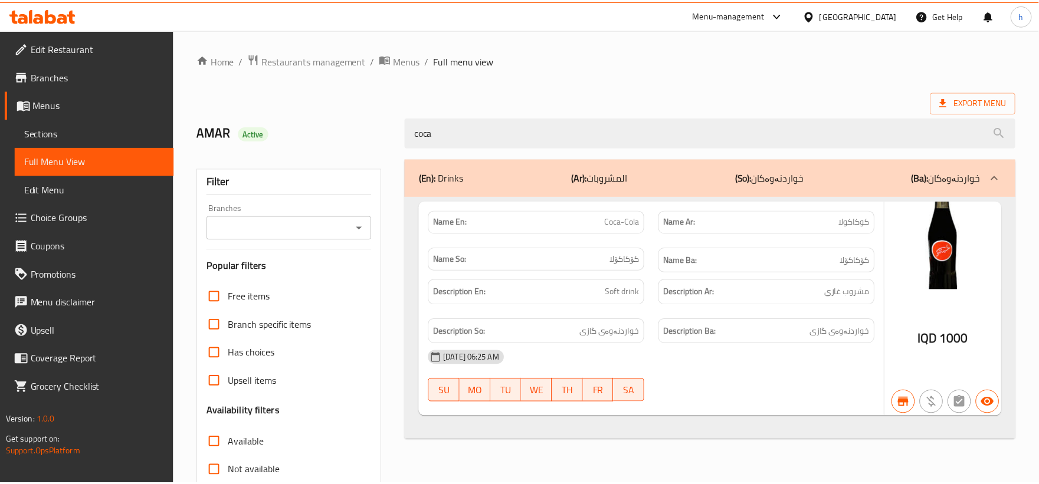
scroll to position [143, 0]
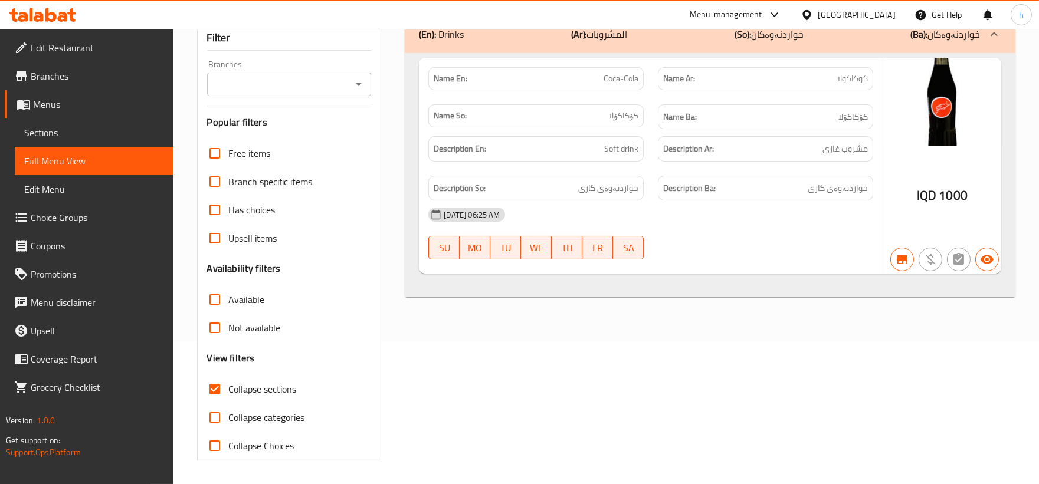
click at [362, 90] on icon "Open" at bounding box center [359, 84] width 14 height 14
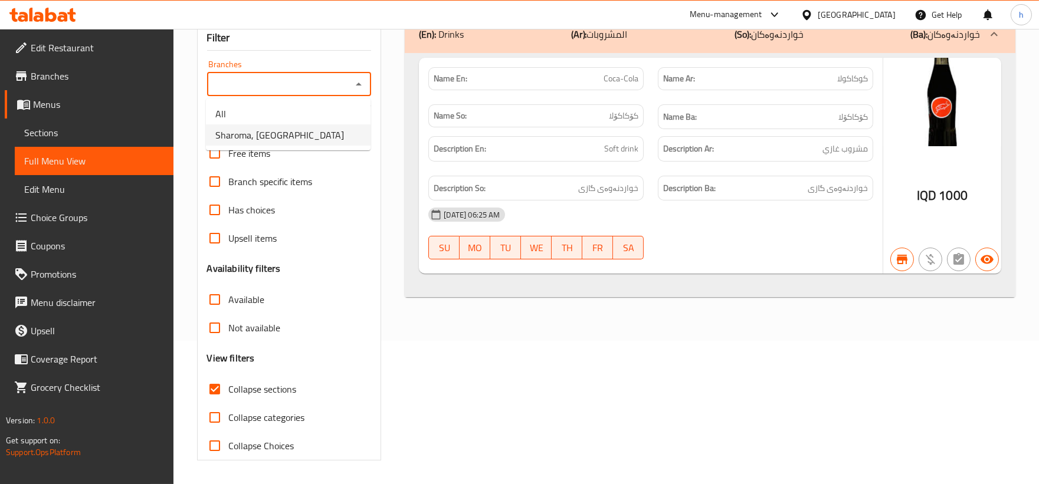
click at [294, 140] on span "Sharoma, [GEOGRAPHIC_DATA]" at bounding box center [279, 135] width 129 height 14
type input "Sharoma, [GEOGRAPHIC_DATA]"
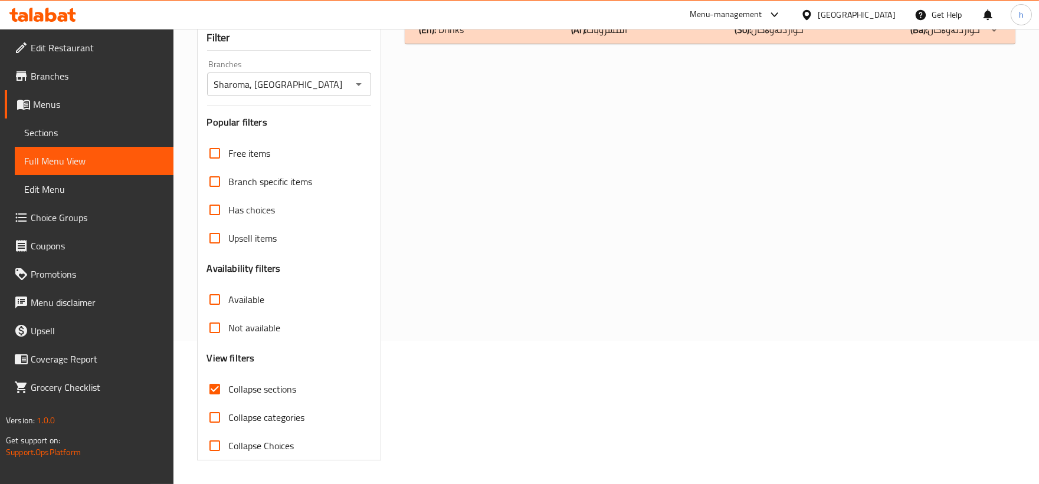
click at [943, 39] on div "(En): Drinks (Ar): المشروبات (So): خواردنەوەکان (Ba): خواردنەوەکان" at bounding box center [710, 29] width 611 height 28
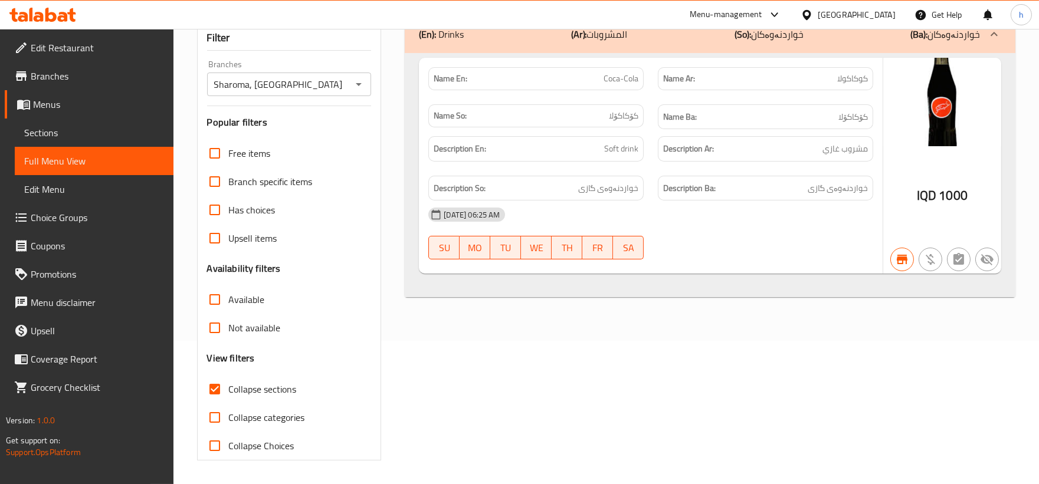
drag, startPoint x: 126, startPoint y: 163, endPoint x: 51, endPoint y: 145, distance: 77.8
click at [51, 145] on link "Sections" at bounding box center [94, 133] width 159 height 28
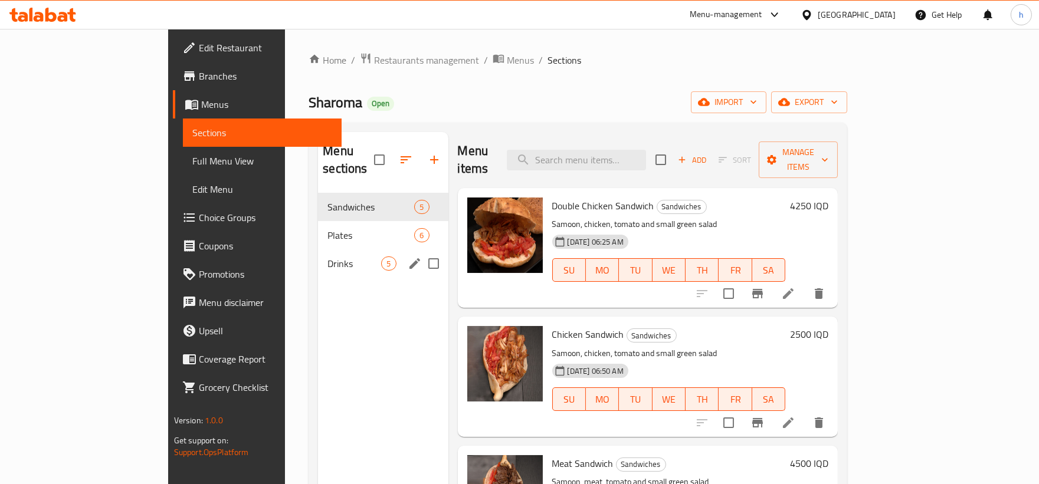
click at [327, 257] on span "Drinks" at bounding box center [354, 264] width 54 height 14
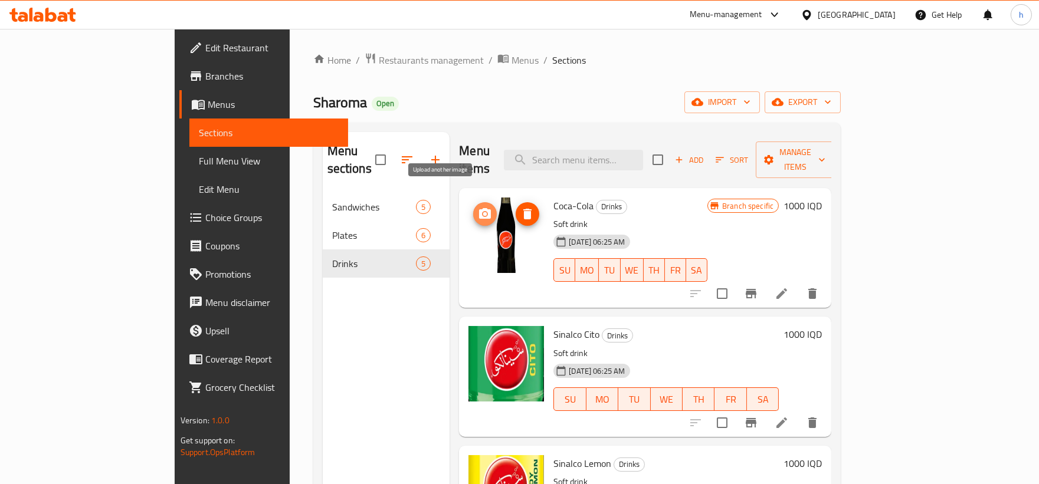
click at [479, 208] on icon "upload picture" at bounding box center [485, 213] width 12 height 11
click at [478, 207] on icon "upload picture" at bounding box center [485, 214] width 14 height 14
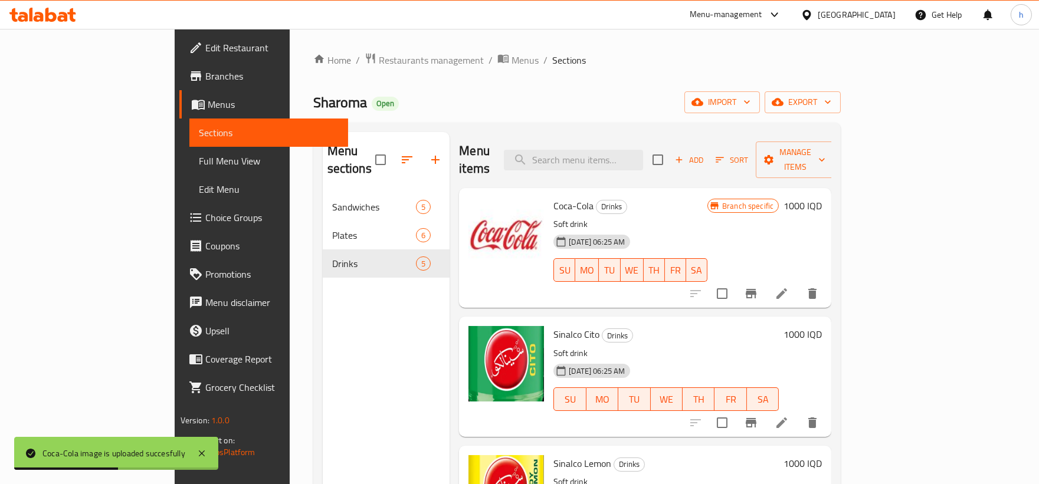
click at [189, 147] on link "Full Menu View" at bounding box center [268, 161] width 159 height 28
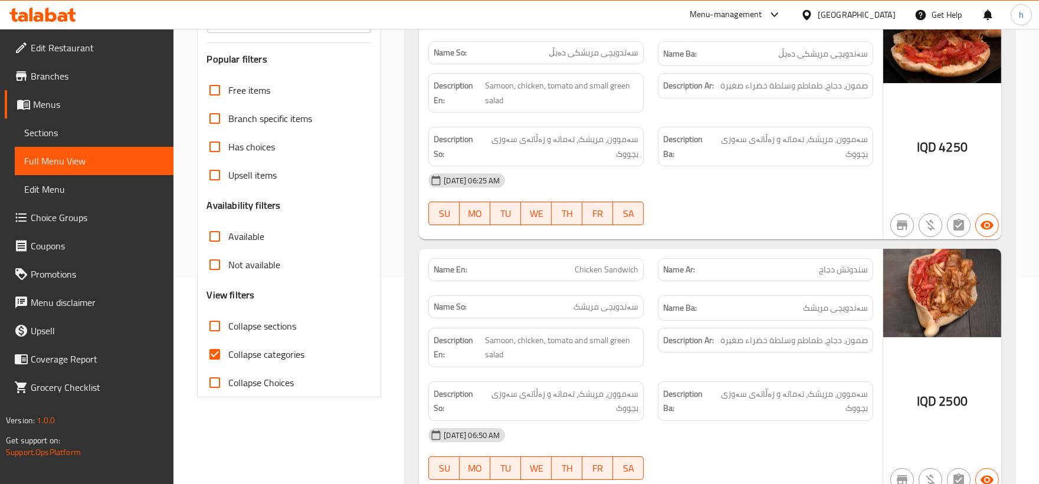
scroll to position [243, 0]
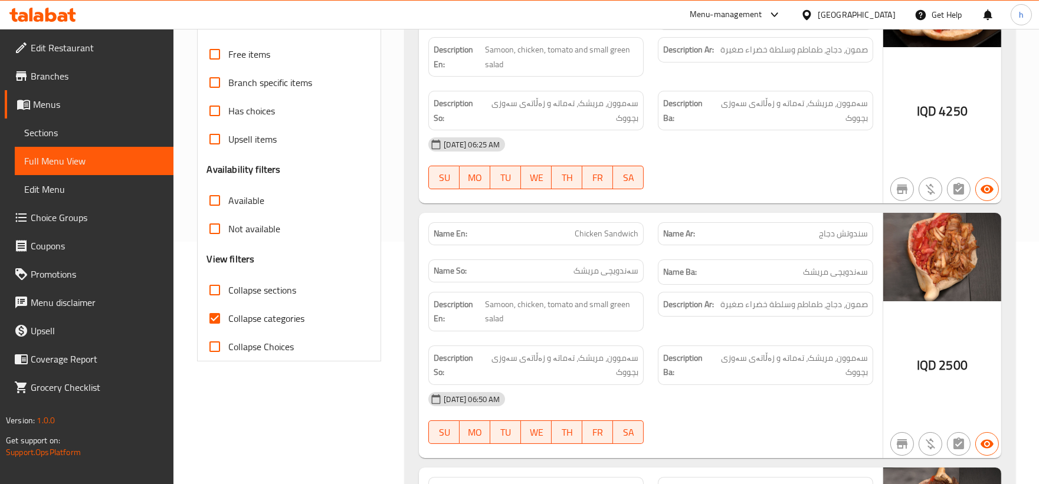
click at [217, 317] on input "Collapse categories" at bounding box center [215, 318] width 28 height 28
checkbox input "false"
click at [217, 288] on input "Collapse sections" at bounding box center [215, 290] width 28 height 28
checkbox input "true"
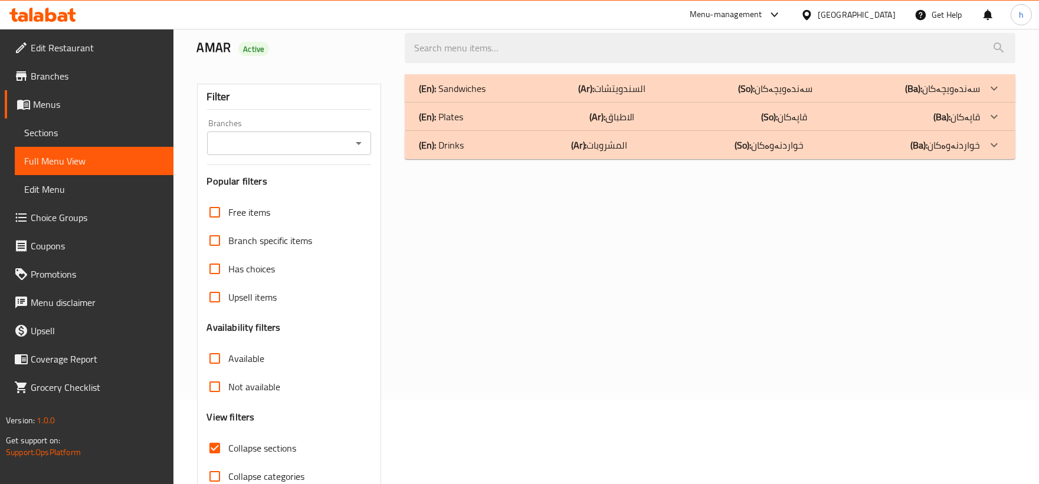
scroll to position [84, 0]
click at [922, 103] on div "(En): Drinks (Ar): المشروبات (So): خواردنەوەکان (Ba): خواردنەوەکان" at bounding box center [710, 89] width 611 height 28
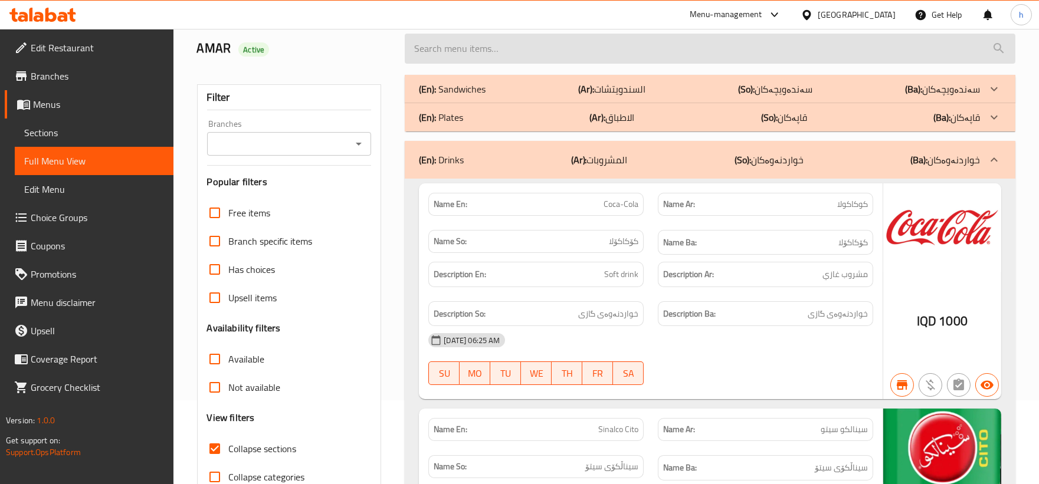
click at [614, 57] on input "search" at bounding box center [710, 49] width 611 height 30
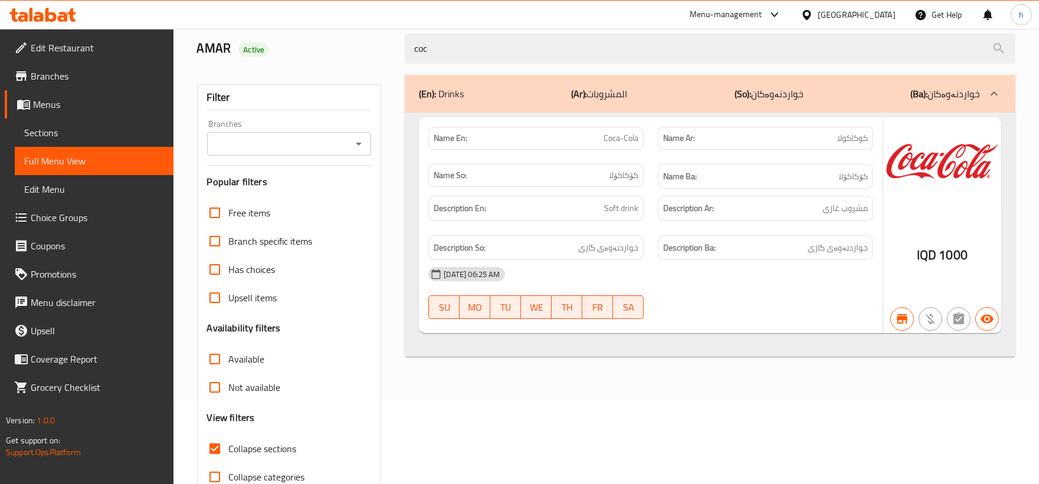
click at [363, 136] on div at bounding box center [357, 144] width 15 height 17
type input "coc"
click at [359, 142] on icon "Open" at bounding box center [359, 144] width 14 height 14
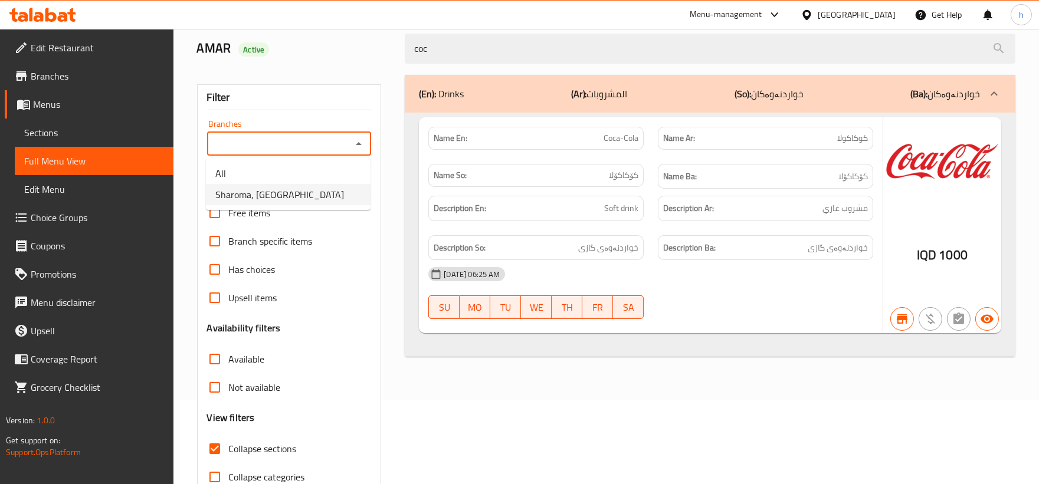
click at [291, 192] on span "Sharoma, [GEOGRAPHIC_DATA]" at bounding box center [279, 195] width 129 height 14
type input "Sharoma, [GEOGRAPHIC_DATA]"
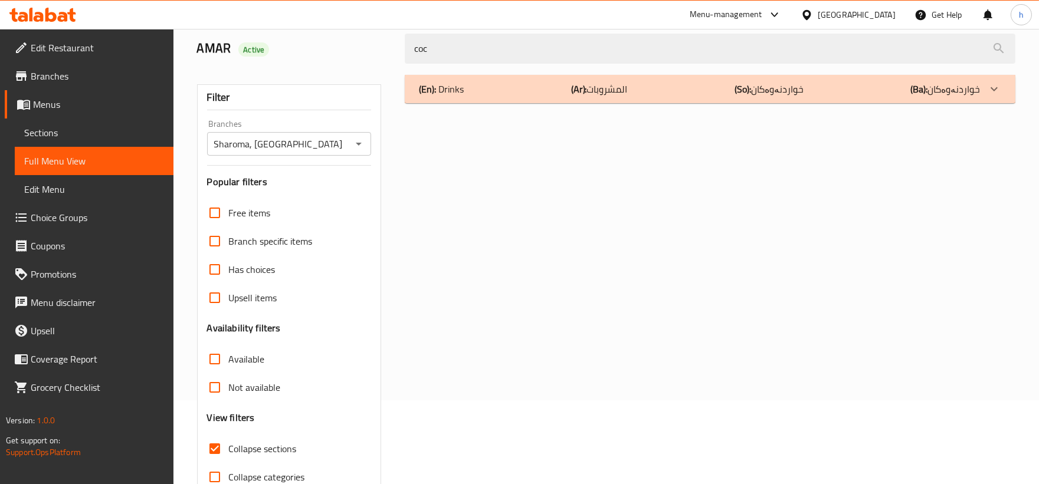
click at [952, 101] on div "(En): Drinks (Ar): المشروبات (So): خواردنەوەکان (Ba): خواردنەوەکان" at bounding box center [710, 89] width 611 height 28
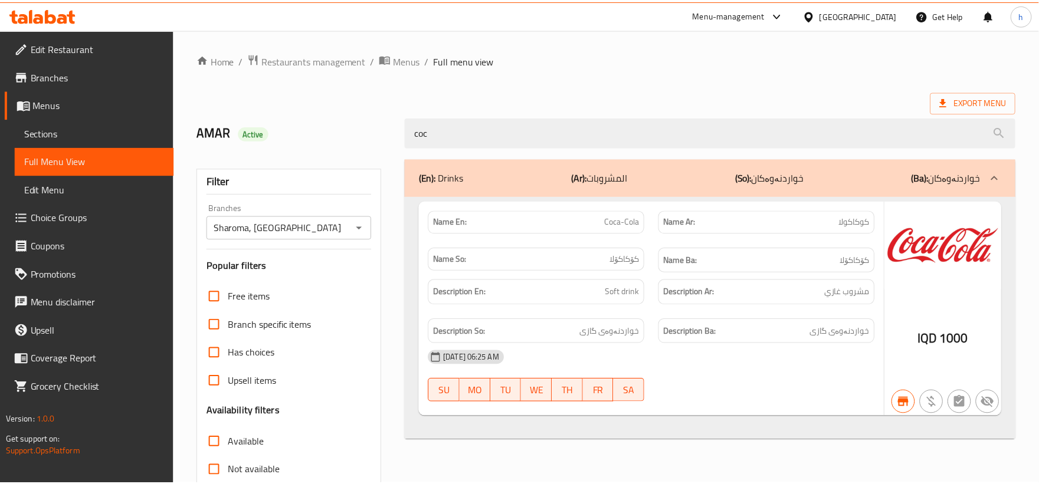
scroll to position [143, 0]
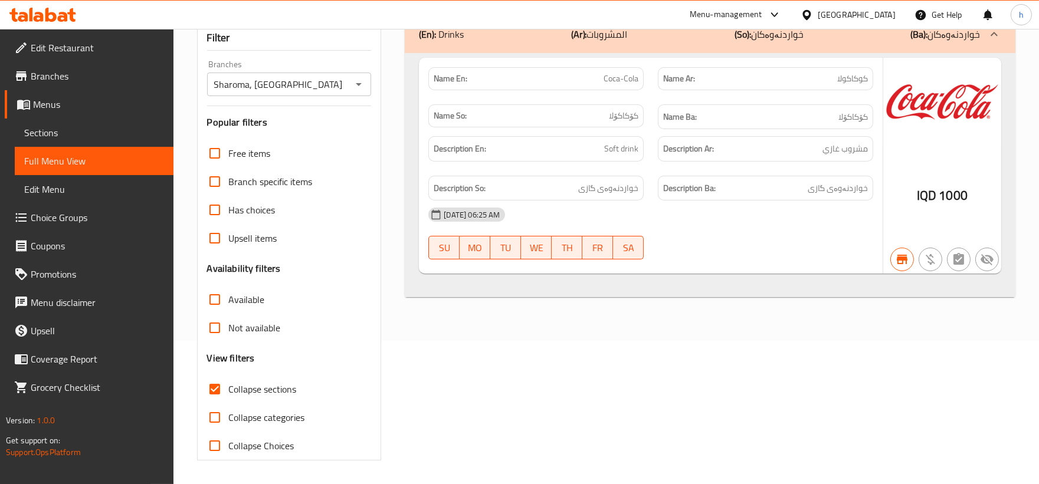
click at [46, 15] on icon at bounding box center [50, 15] width 11 height 14
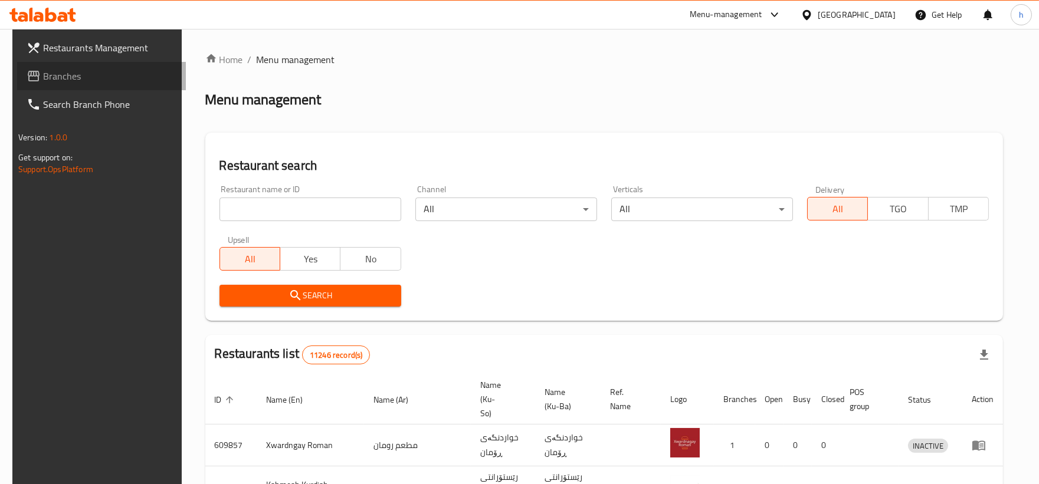
click at [51, 71] on span "Branches" at bounding box center [109, 76] width 133 height 14
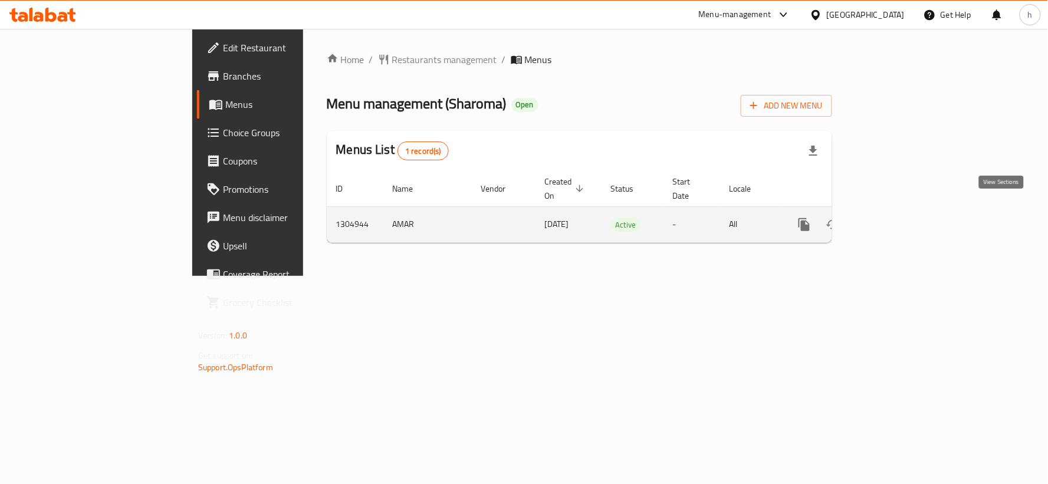
click at [897, 218] on icon "enhanced table" at bounding box center [890, 225] width 14 height 14
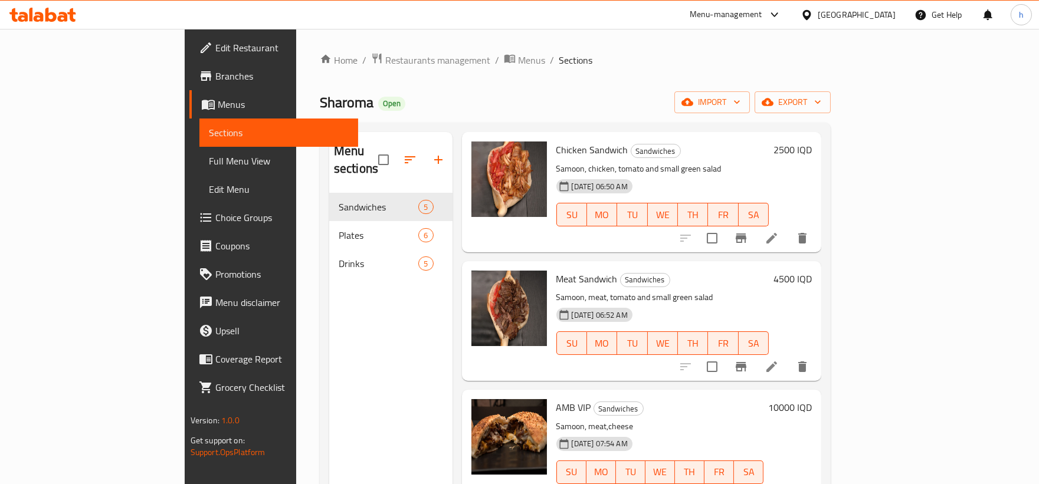
scroll to position [189, 0]
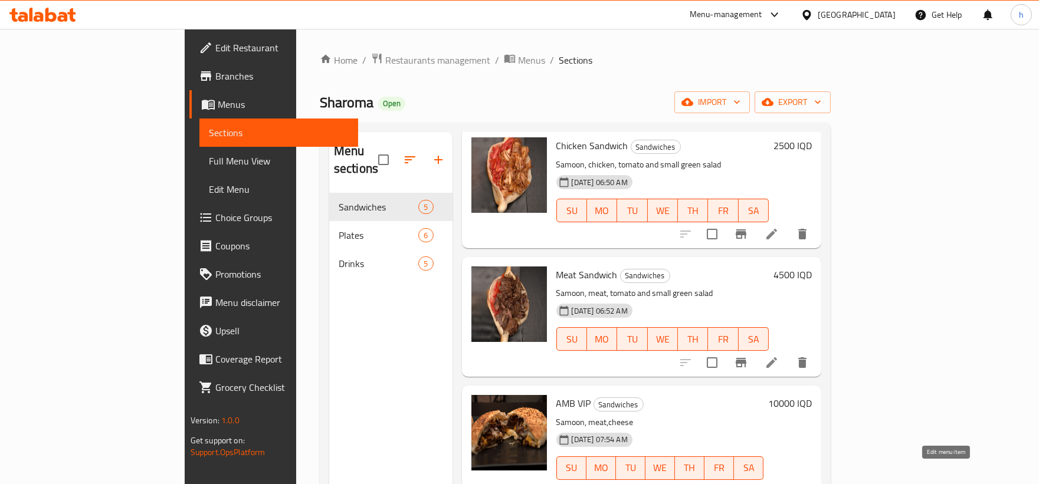
click at [777, 484] on icon at bounding box center [771, 492] width 11 height 11
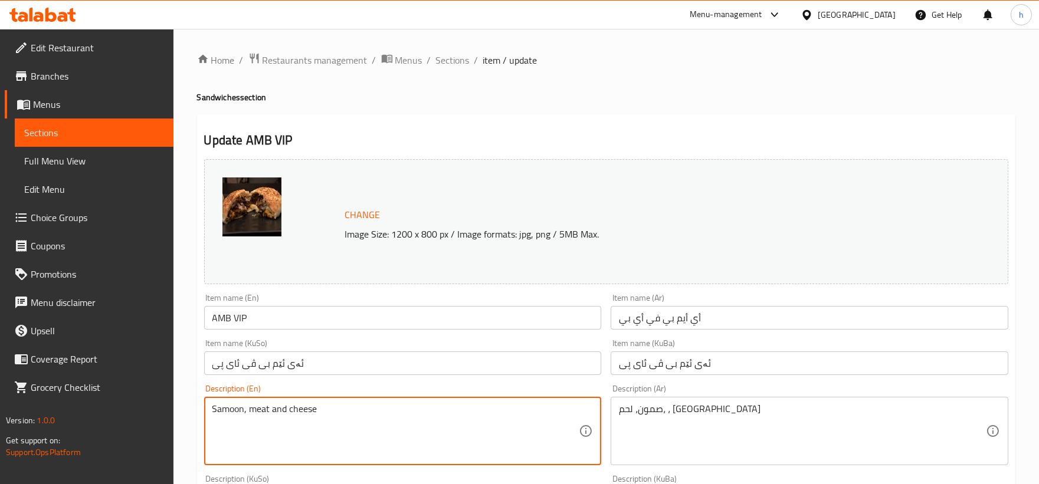
type textarea "Samoon, meat and cheese"
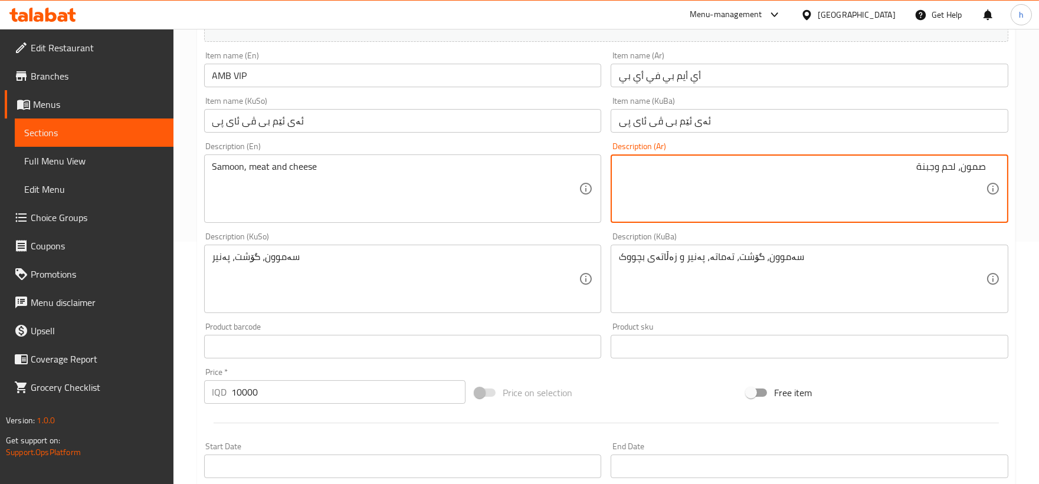
scroll to position [248, 0]
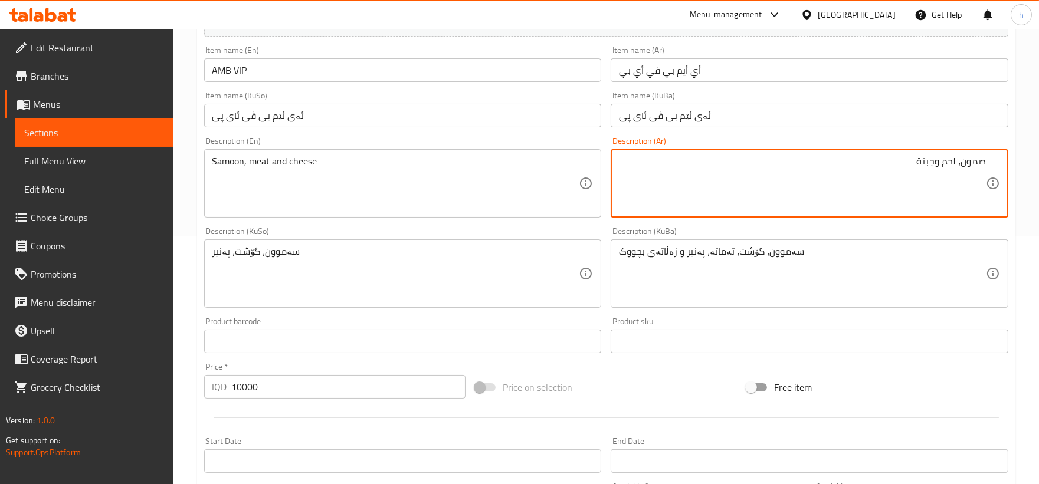
type textarea "صمون، لحم وجبنة"
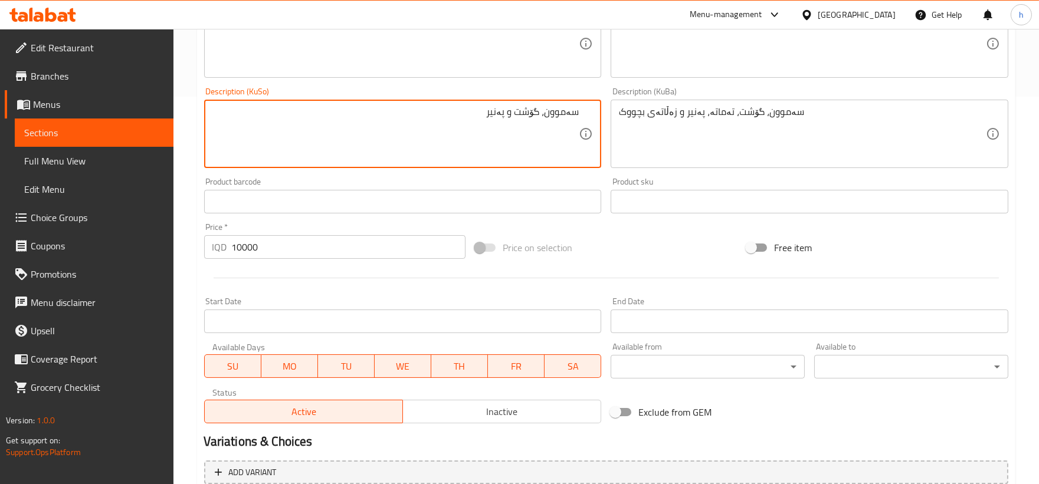
scroll to position [381, 0]
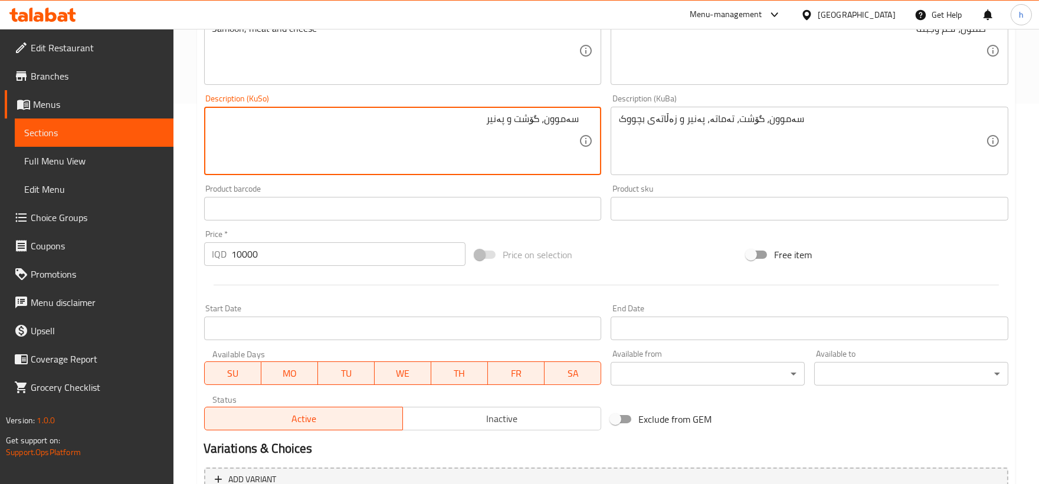
click at [545, 121] on textarea "سەموون، گۆشت و پەنیر" at bounding box center [395, 141] width 367 height 56
type textarea "سەموون، گۆشت و پەنیر"
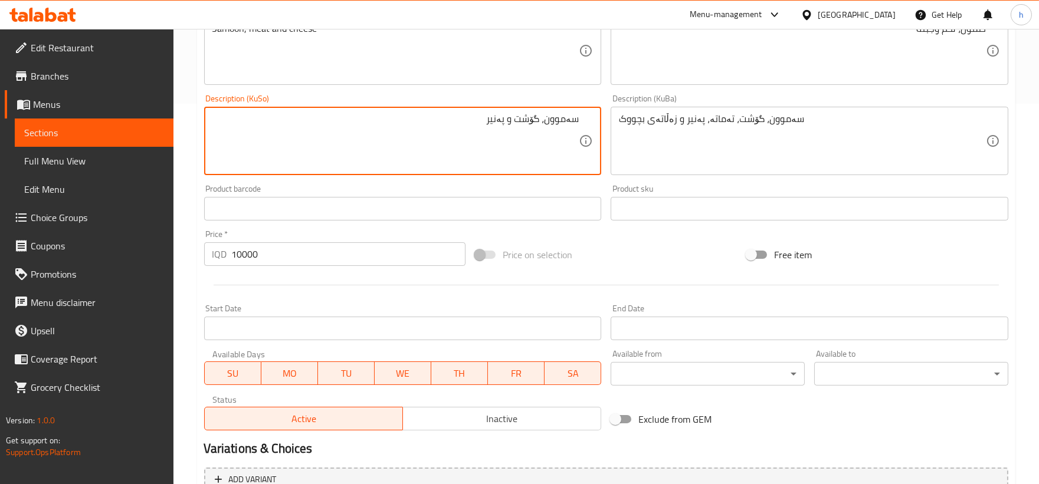
click at [656, 136] on textarea "سەموون، گۆشت، تەماتە، پەنیر و زەڵاتەی بچووک" at bounding box center [802, 141] width 367 height 56
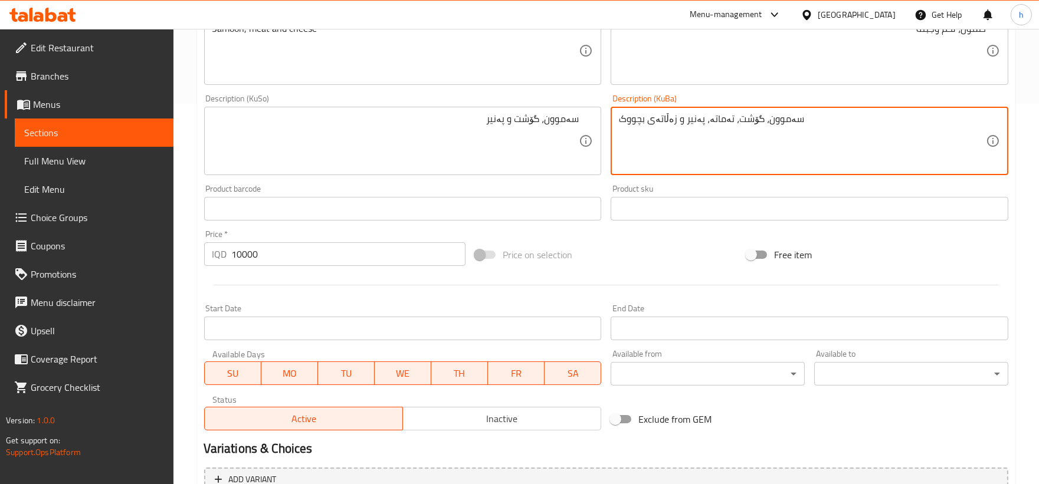
click at [656, 136] on textarea "سەموون، گۆشت، تەماتە، پەنیر و زەڵاتەی بچووک" at bounding box center [802, 141] width 367 height 56
paste textarea "و پەنیر"
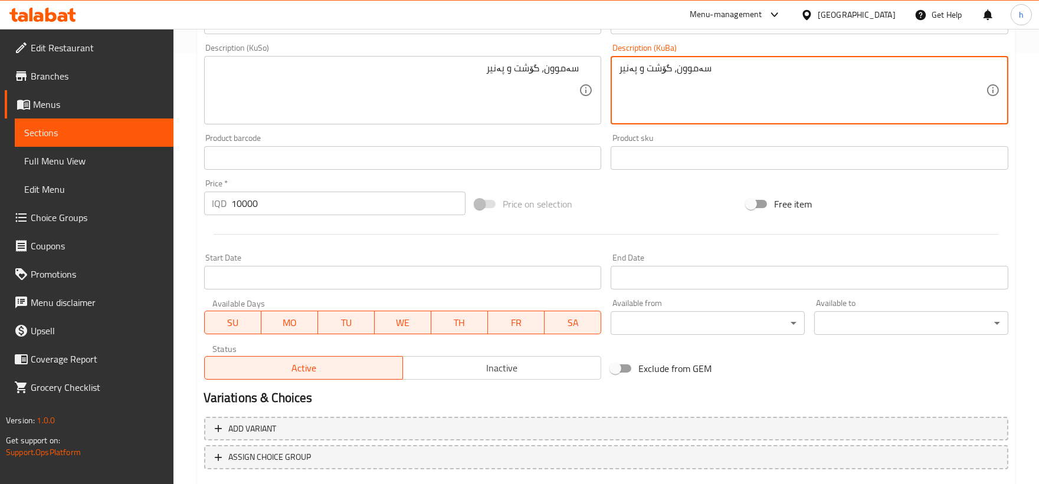
scroll to position [500, 0]
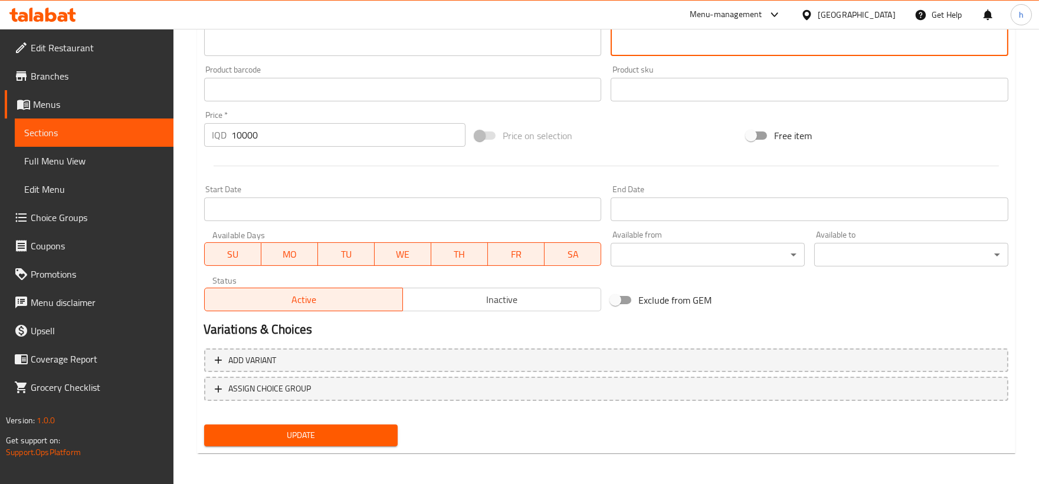
type textarea "سەموون، گۆشت و پەنیر"
click at [353, 430] on span "Update" at bounding box center [301, 435] width 175 height 15
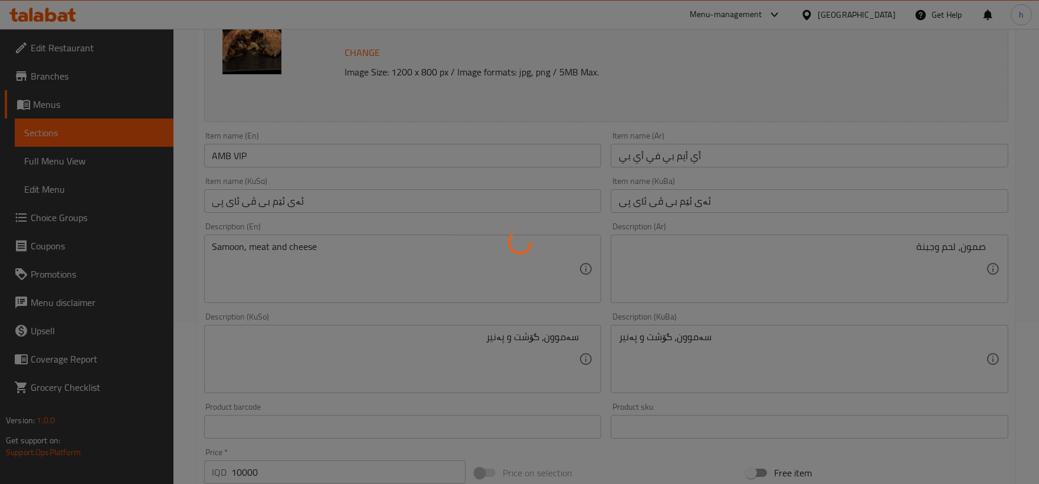
scroll to position [140, 0]
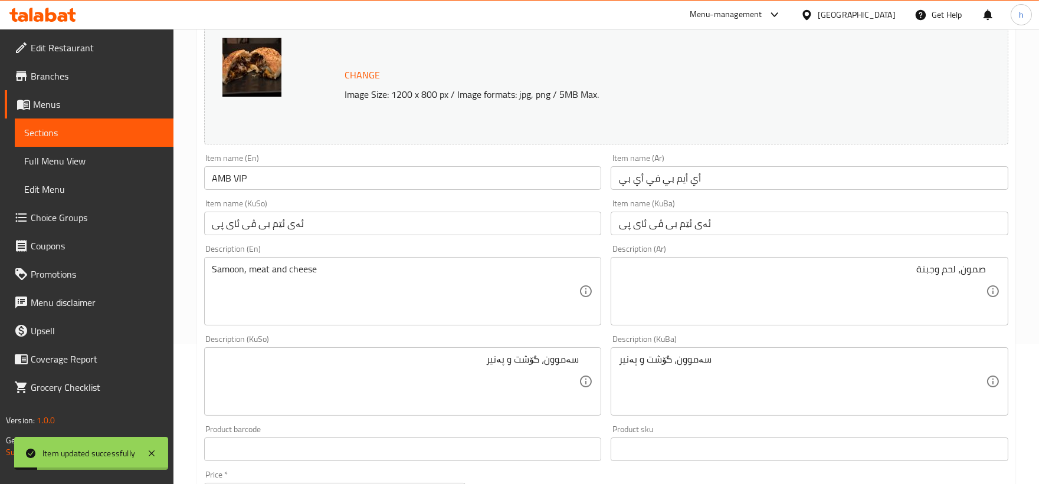
click at [91, 150] on link "Full Menu View" at bounding box center [94, 161] width 159 height 28
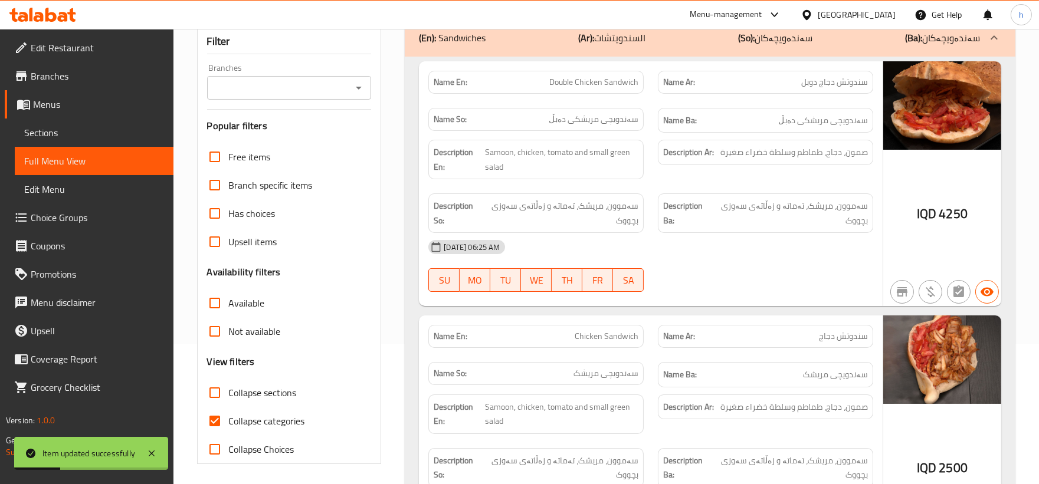
click at [357, 86] on icon "Open" at bounding box center [359, 88] width 14 height 14
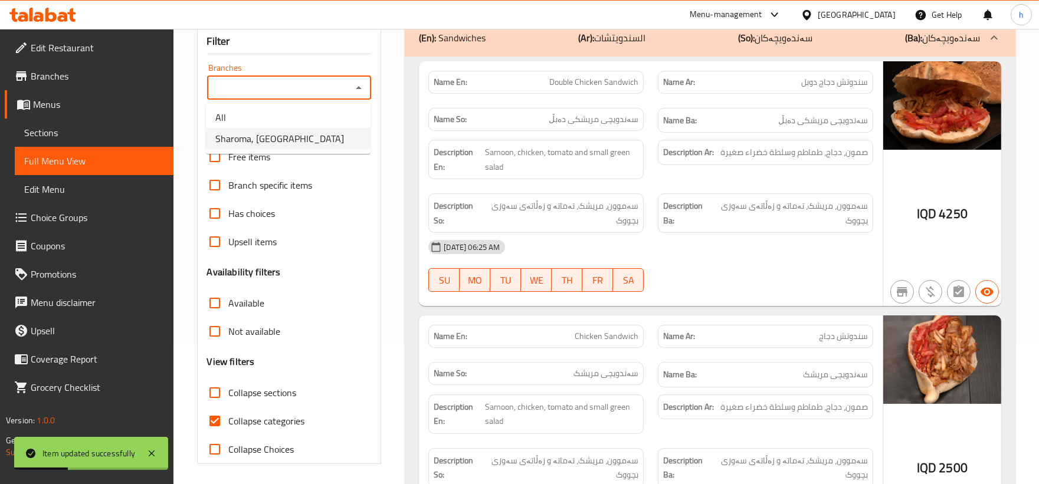
click at [302, 138] on span "Sharoma, [GEOGRAPHIC_DATA]" at bounding box center [279, 139] width 129 height 14
type input "Sharoma, [GEOGRAPHIC_DATA]"
click at [212, 419] on input "Collapse categories" at bounding box center [215, 421] width 28 height 28
checkbox input "false"
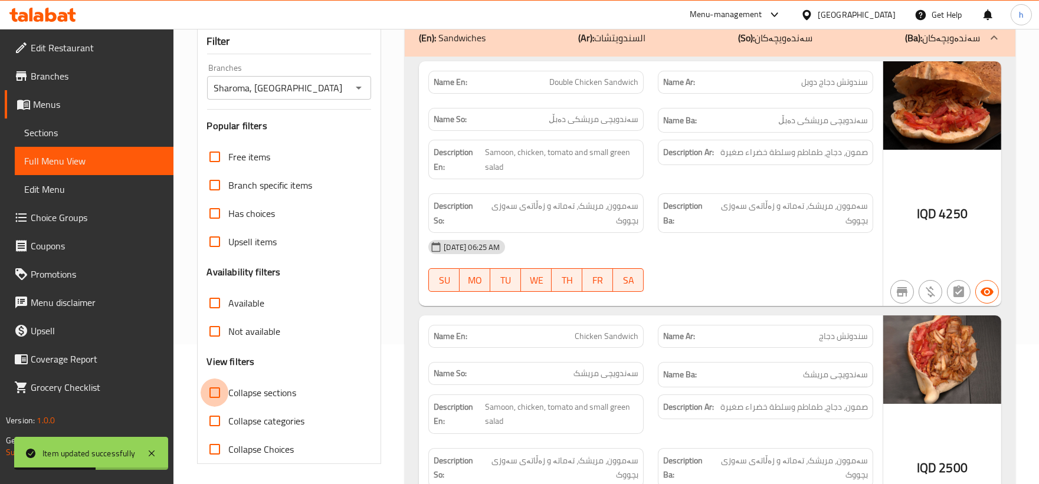
click at [213, 402] on input "Collapse sections" at bounding box center [215, 393] width 28 height 28
checkbox input "true"
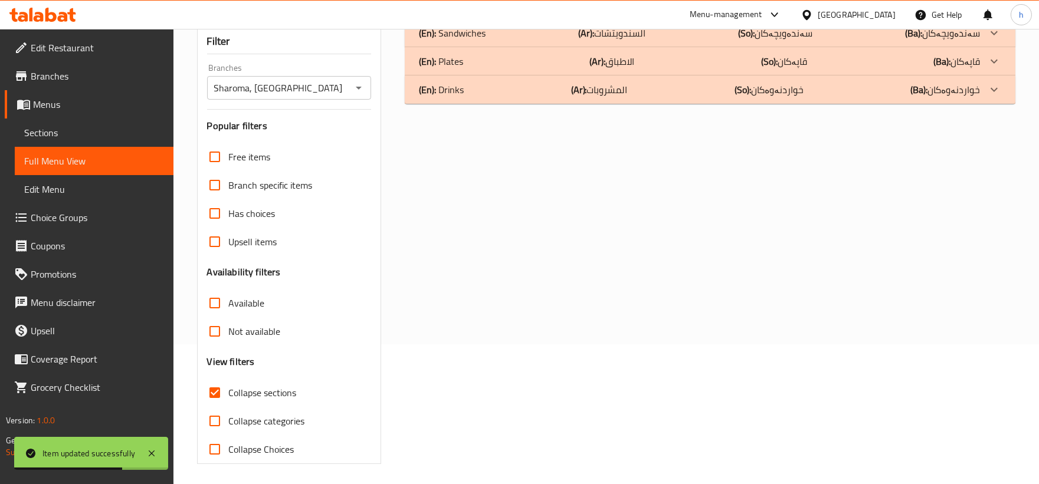
drag, startPoint x: 1042, startPoint y: 183, endPoint x: 1048, endPoint y: 169, distance: 15.3
click at [1039, 169] on html "Item updated successfully ​ Menu-management [GEOGRAPHIC_DATA] Get Help h Edit R…" at bounding box center [519, 102] width 1039 height 484
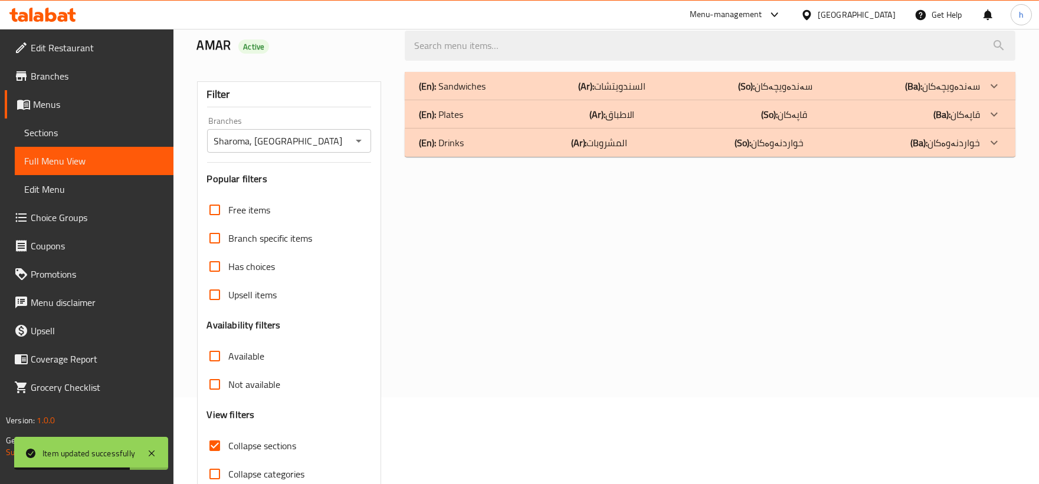
scroll to position [46, 0]
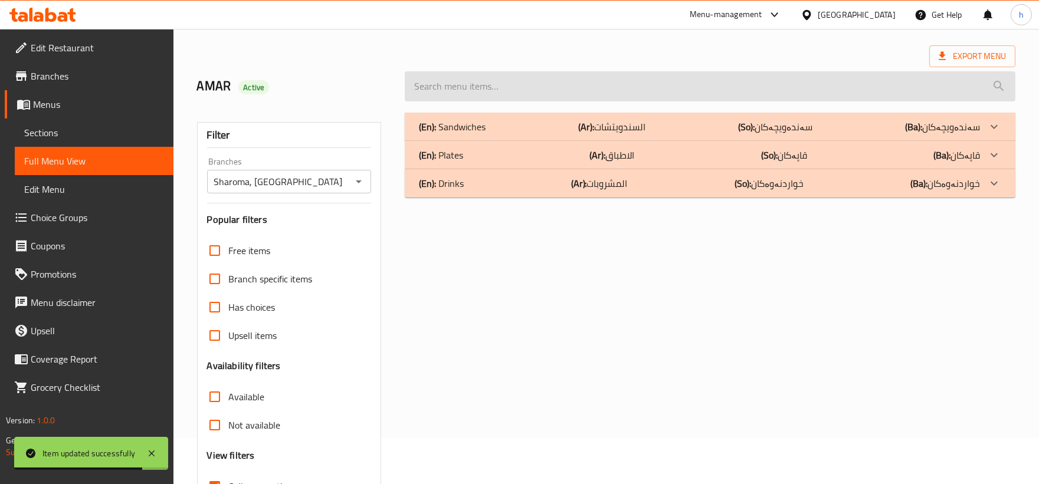
click at [732, 101] on input "search" at bounding box center [710, 86] width 611 height 30
click at [692, 85] on input "search" at bounding box center [710, 86] width 611 height 30
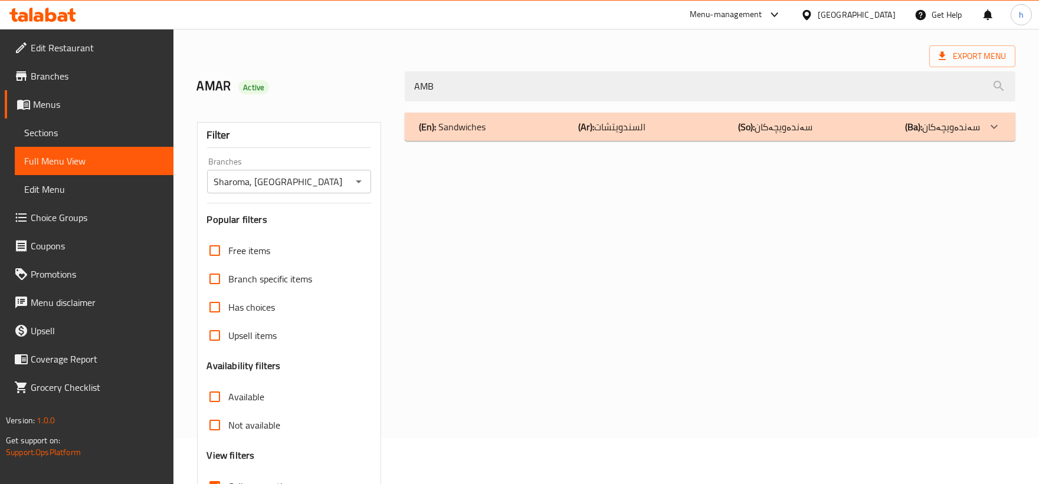
type input "AMB"
click at [993, 132] on icon at bounding box center [994, 127] width 14 height 14
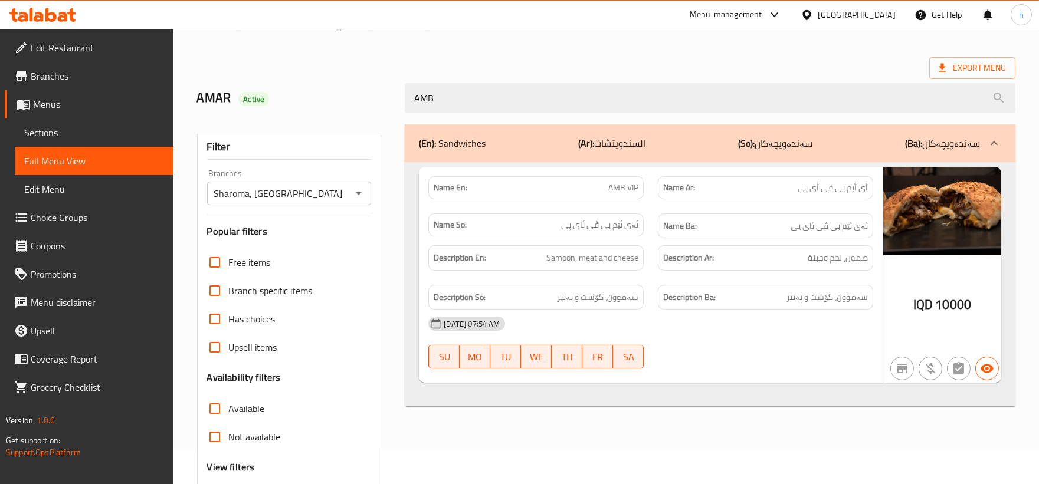
scroll to position [34, 0]
